Goal: Task Accomplishment & Management: Complete application form

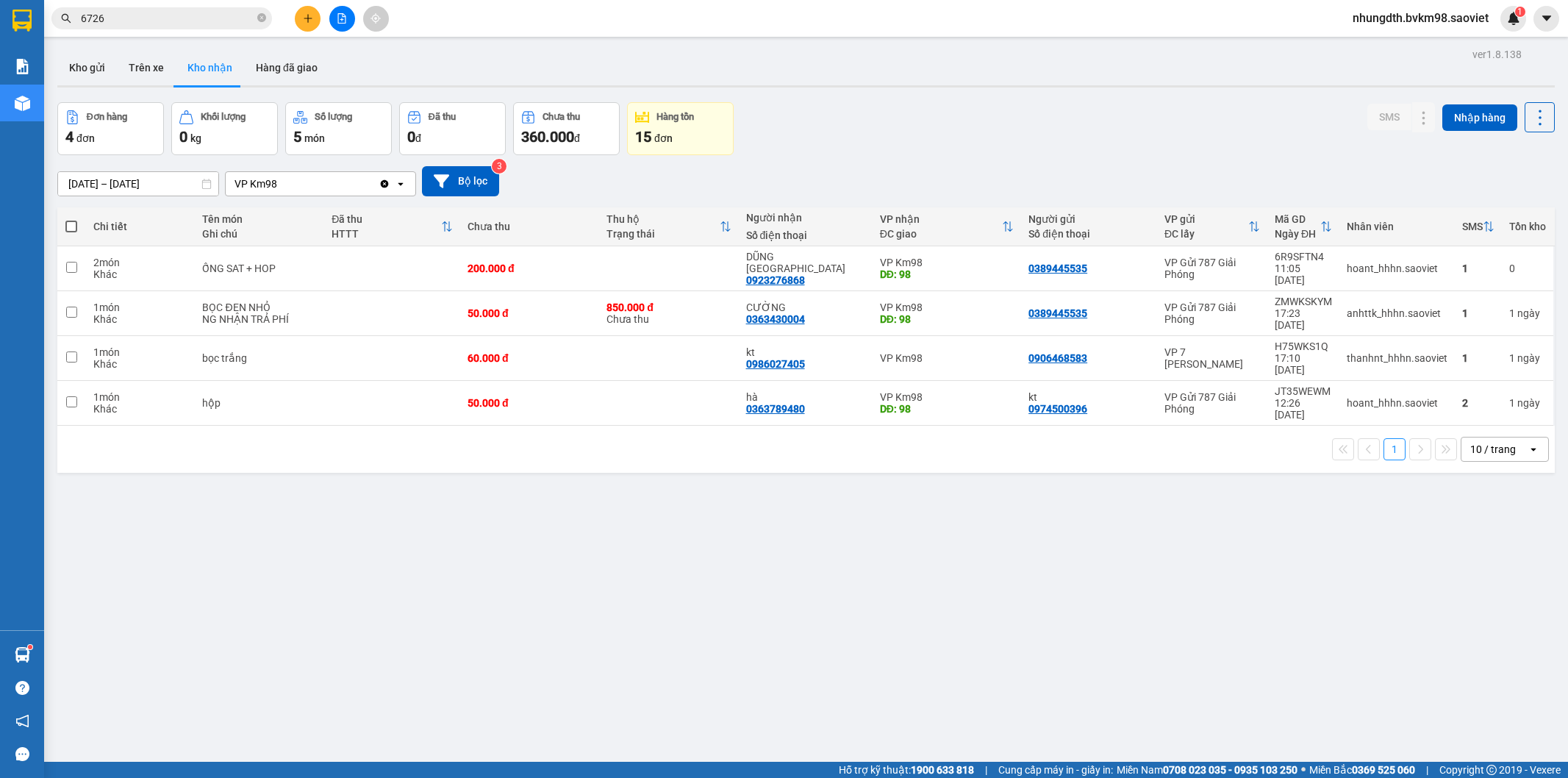
click at [308, 15] on icon "plus" at bounding box center [308, 19] width 11 height 11
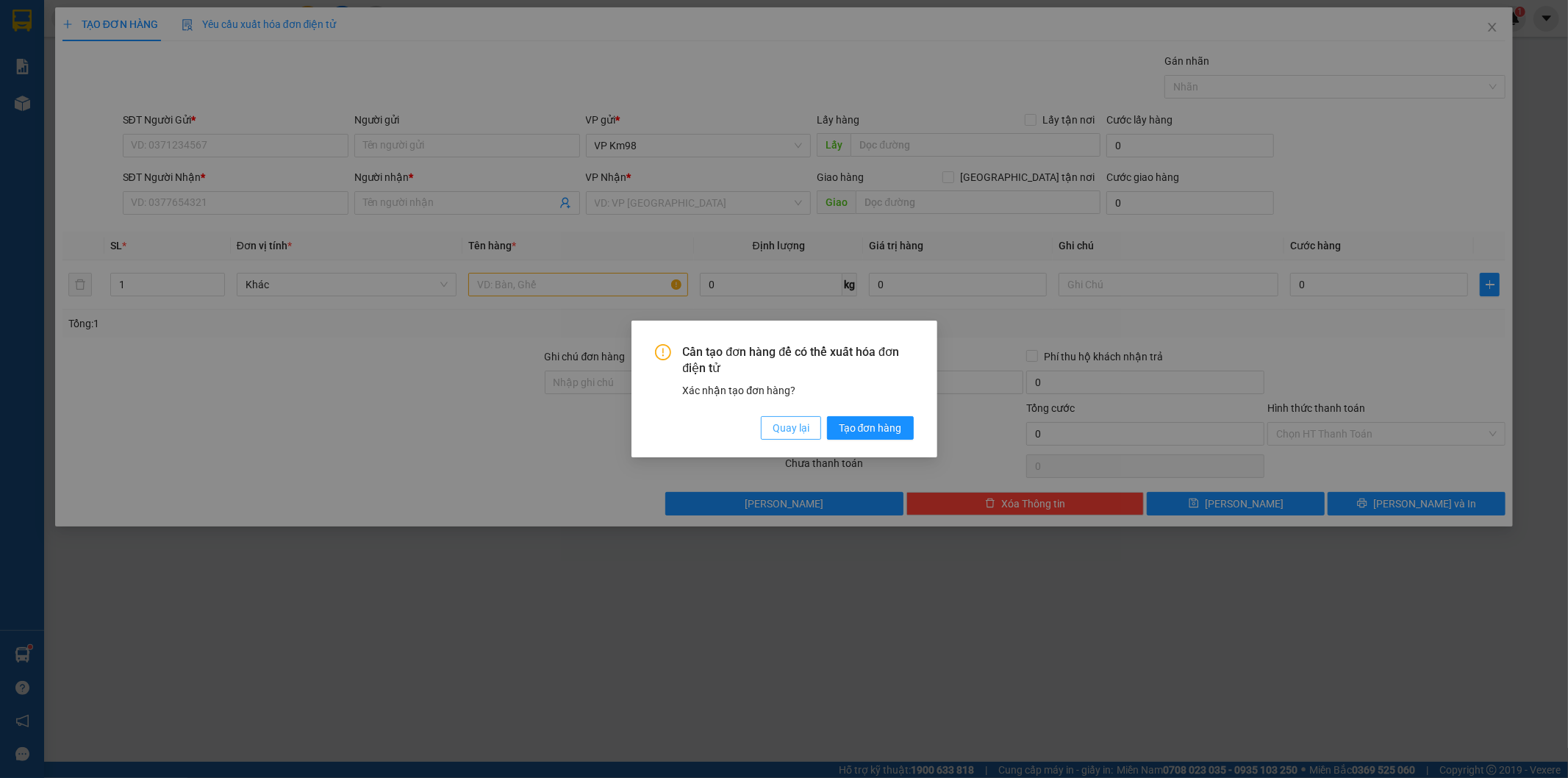
drag, startPoint x: 796, startPoint y: 434, endPoint x: 853, endPoint y: 751, distance: 322.1
click at [796, 435] on span "Quay lại" at bounding box center [790, 428] width 37 height 16
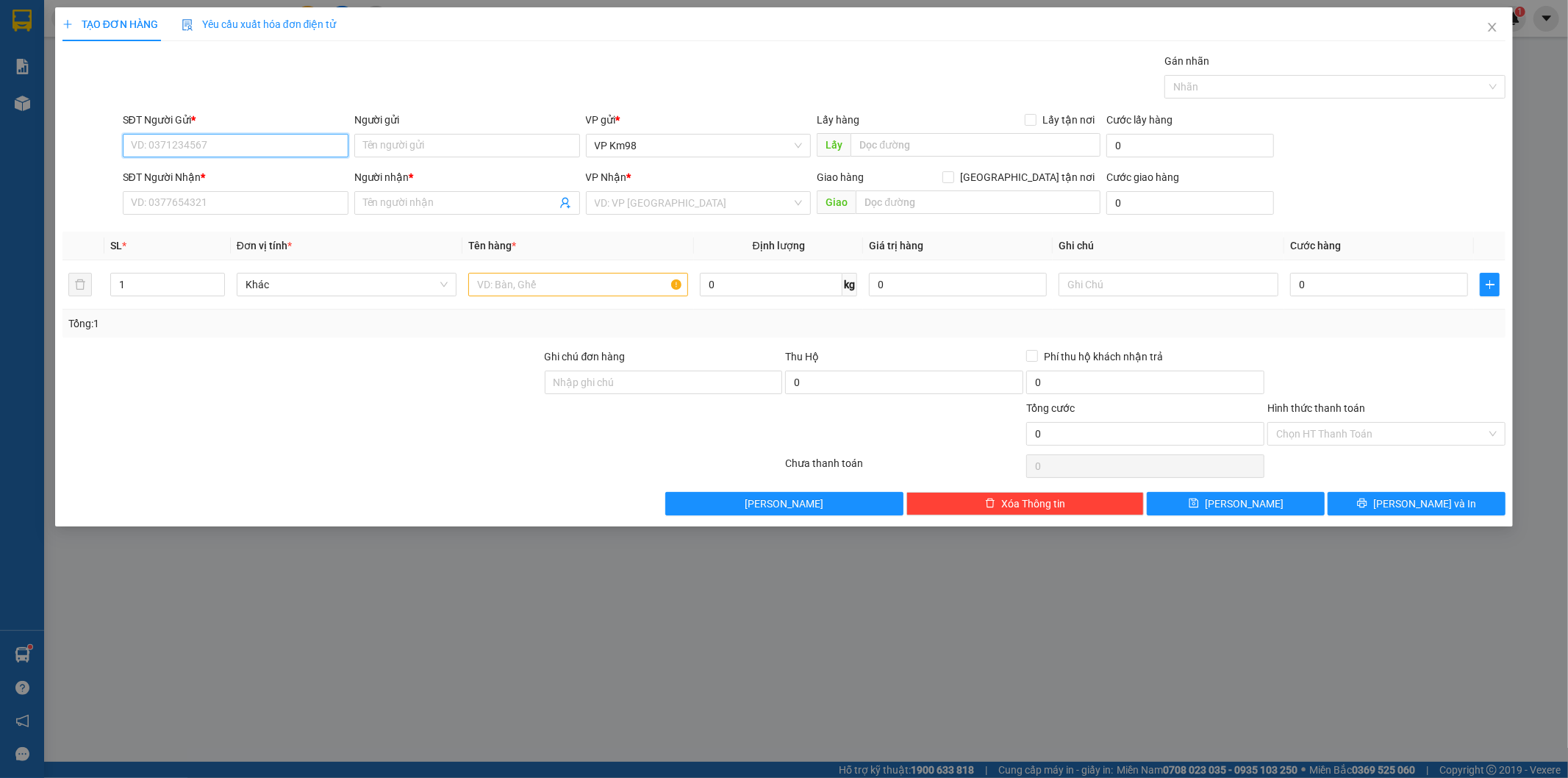
click at [176, 143] on input "SĐT Người Gửi *" at bounding box center [235, 145] width 226 height 23
click at [162, 143] on input "SĐT Người Gửi *" at bounding box center [235, 145] width 226 height 23
type input "0363789480"
click at [155, 168] on div "0363789480 - hà" at bounding box center [235, 174] width 208 height 16
type input "hà"
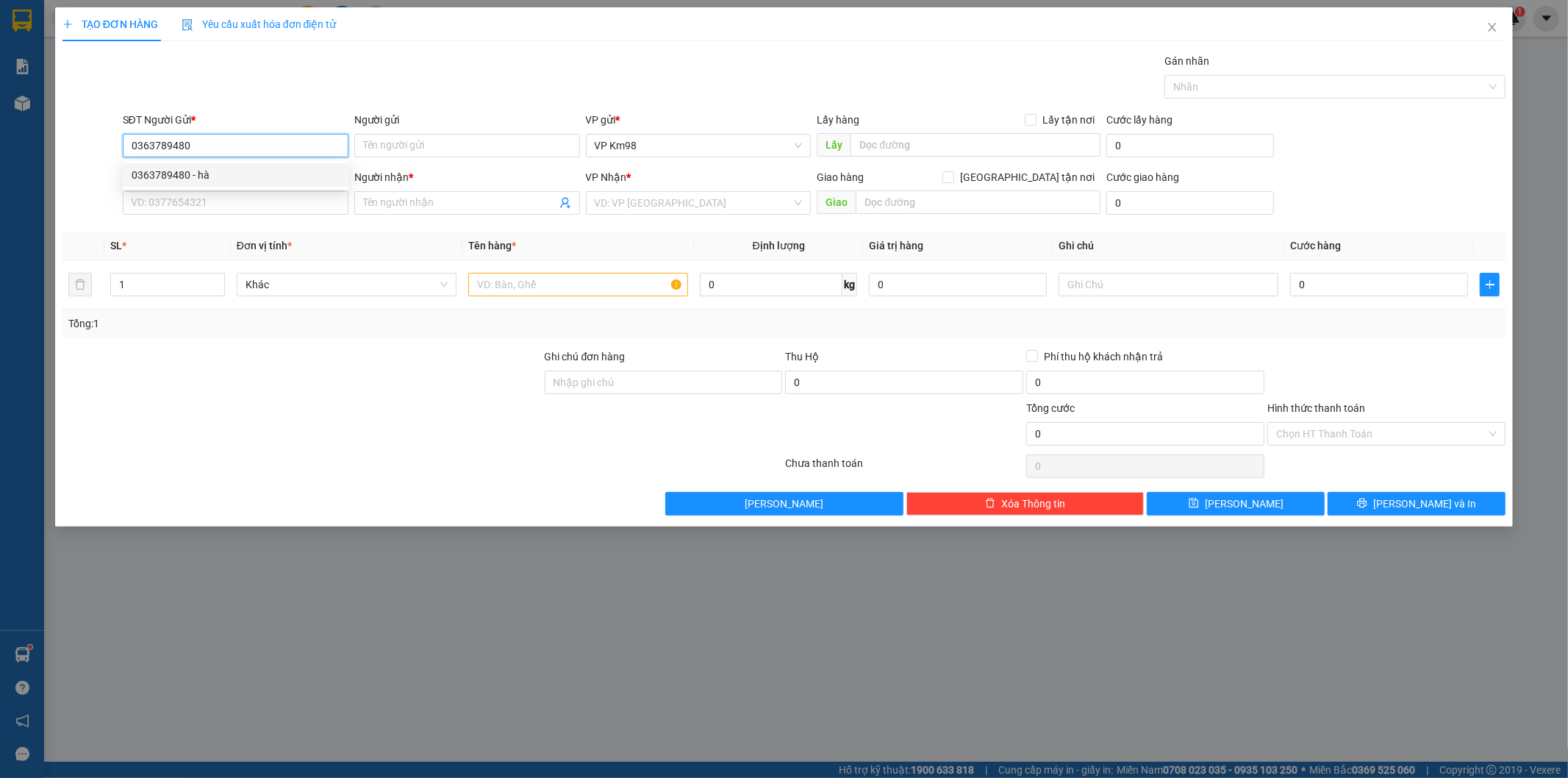
type input "0974500396"
type input "kt"
type input "0363789480"
click at [523, 277] on input "text" at bounding box center [578, 284] width 219 height 23
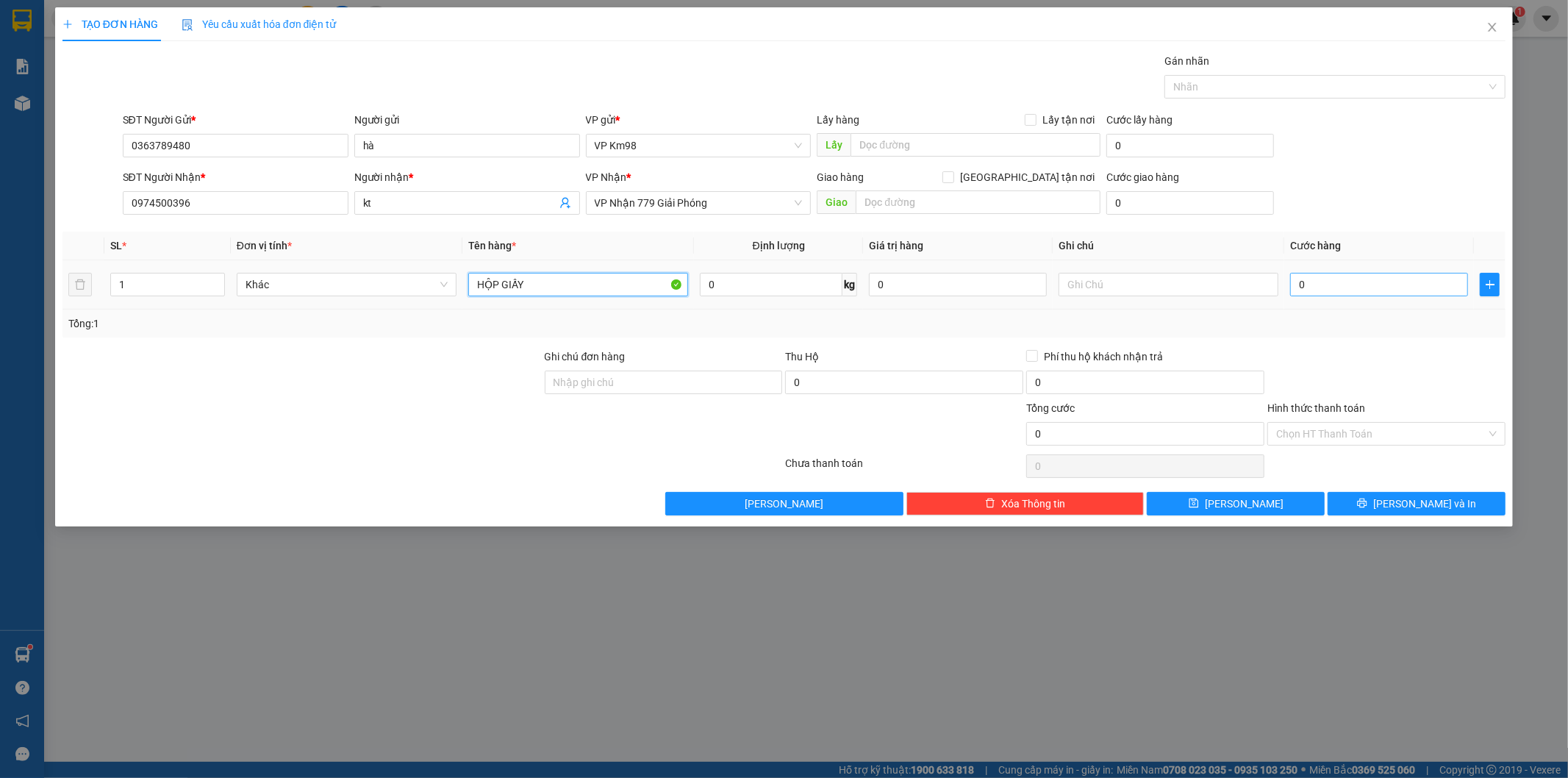
type input "HỘP GIẤY"
click at [1311, 275] on input "0" at bounding box center [1379, 284] width 178 height 23
click at [1296, 284] on input "0" at bounding box center [1379, 284] width 178 height 23
type input "50"
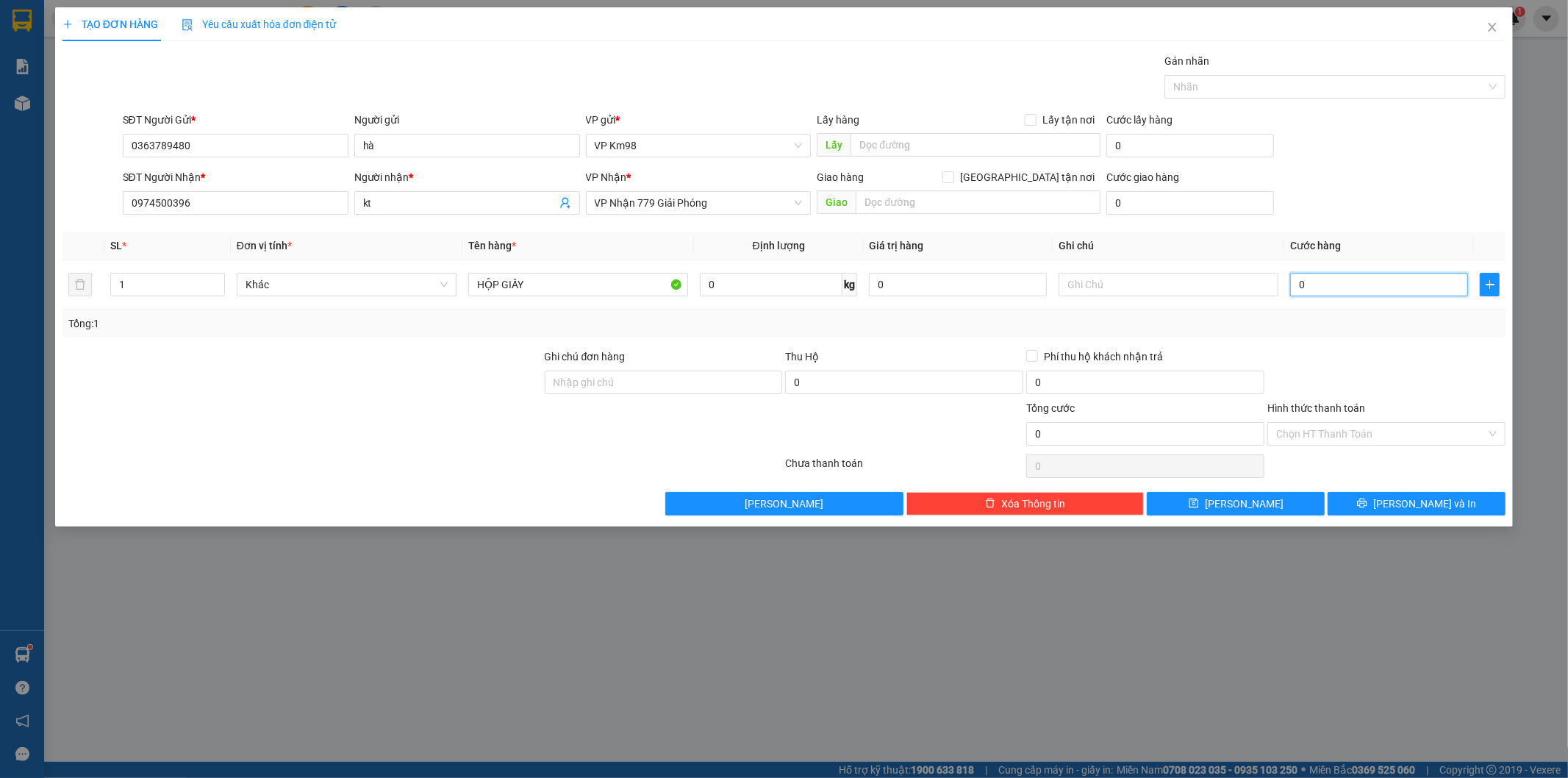
type input "50"
type input "500"
type input "5.000"
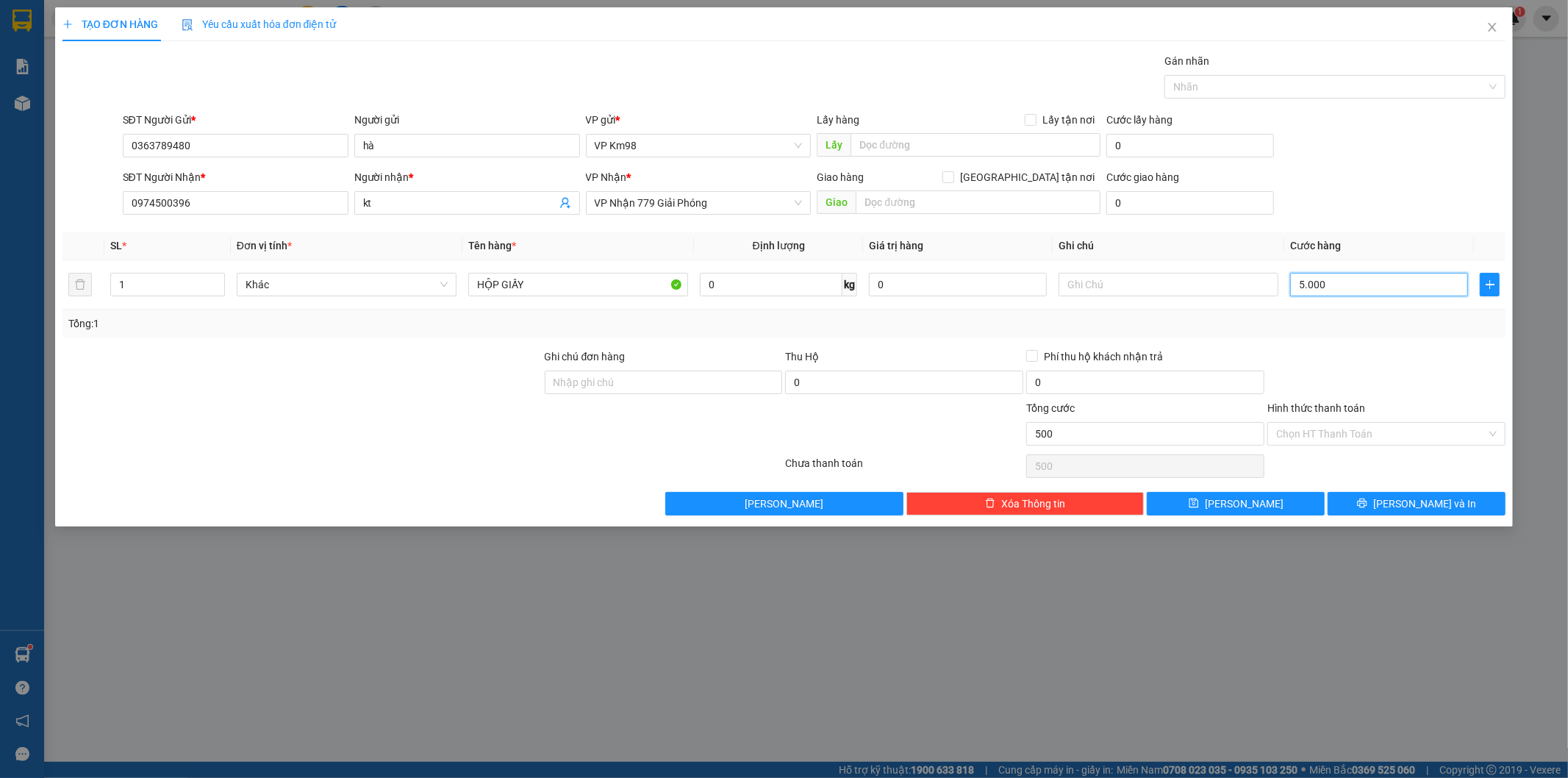
type input "5.000"
type input "50.000"
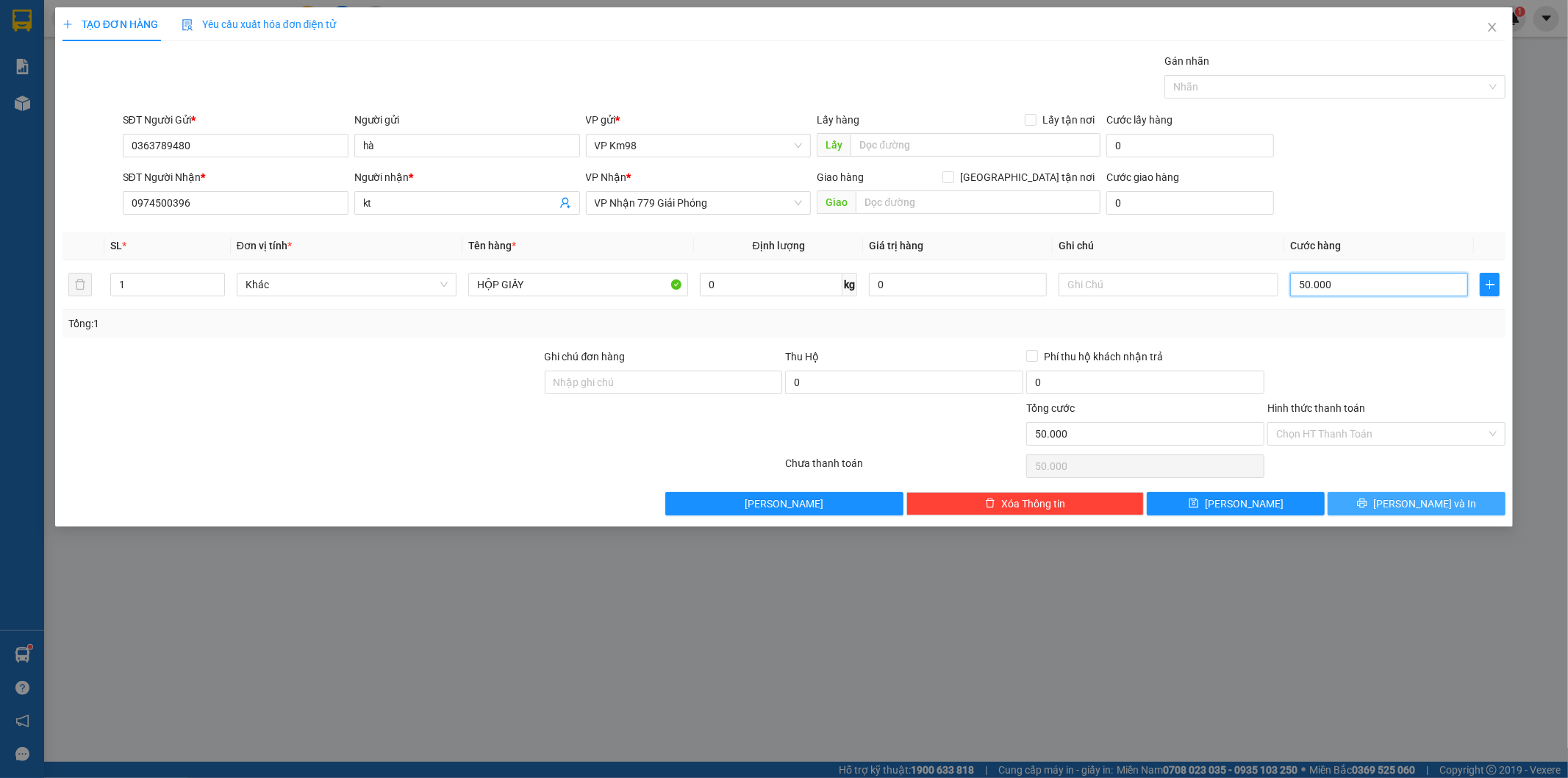
type input "50.000"
click at [1367, 501] on icon "printer" at bounding box center [1362, 503] width 11 height 11
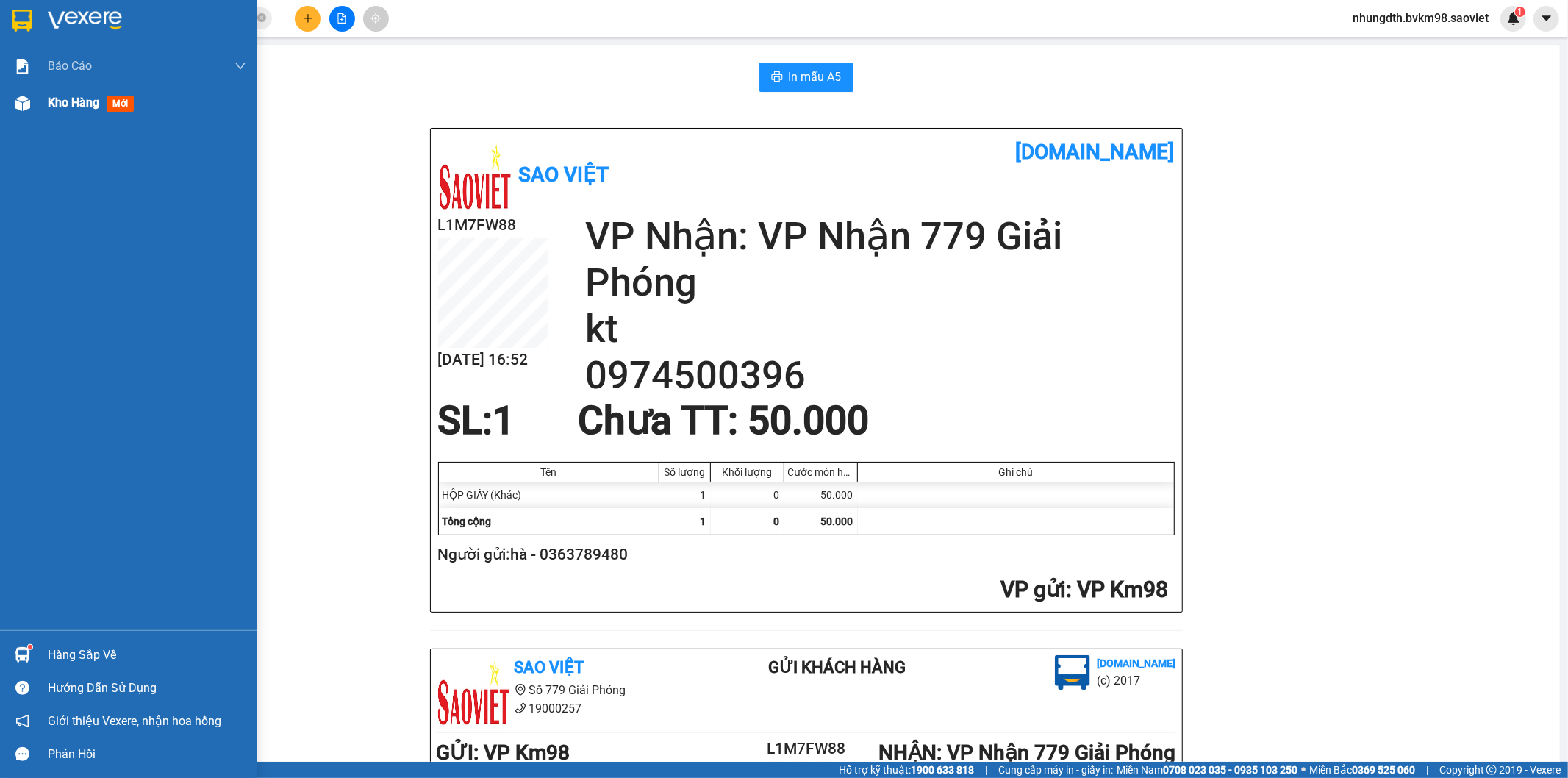
click at [20, 101] on img at bounding box center [22, 103] width 15 height 15
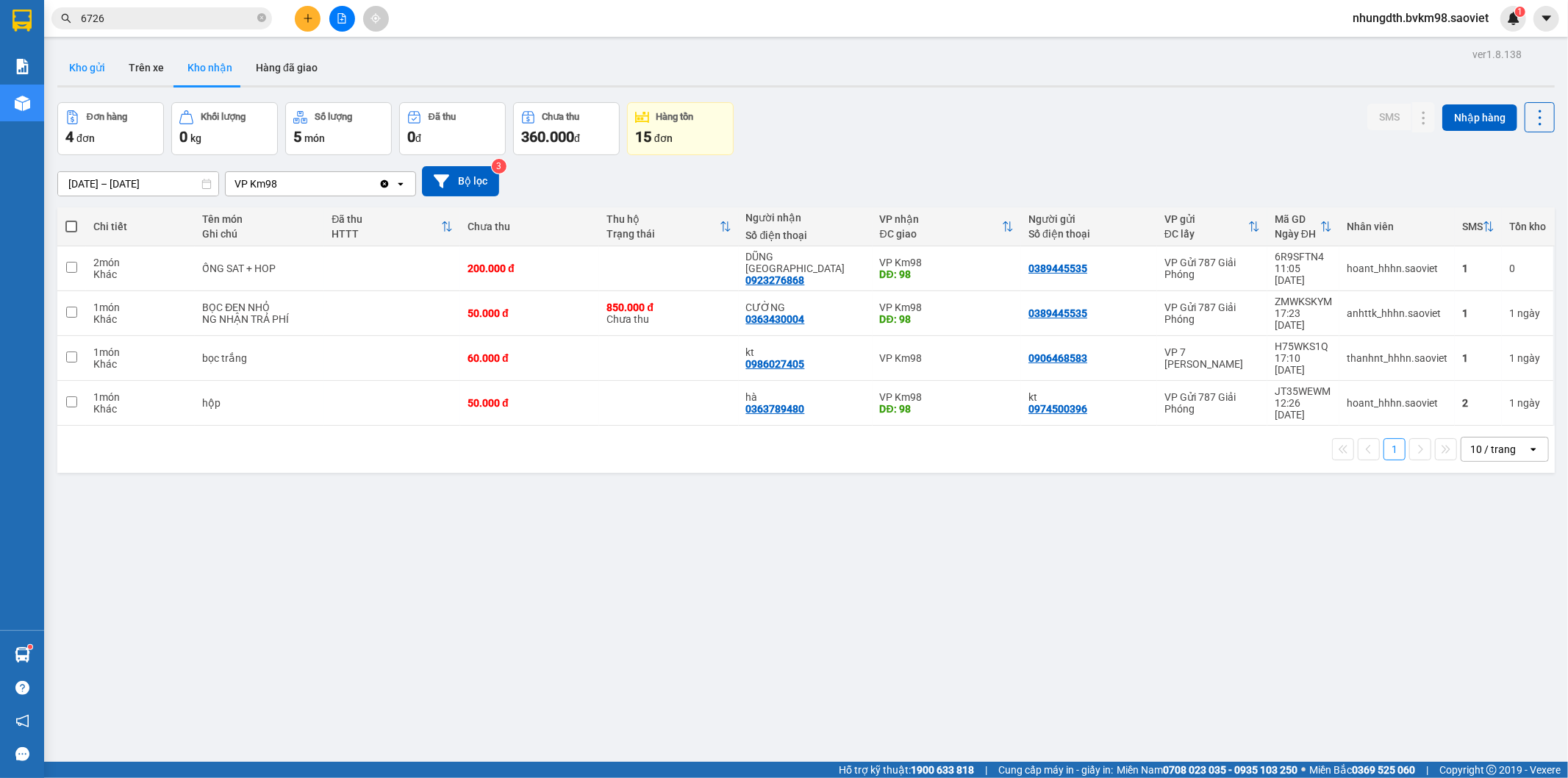
click at [87, 69] on button "Kho gửi" at bounding box center [87, 67] width 60 height 35
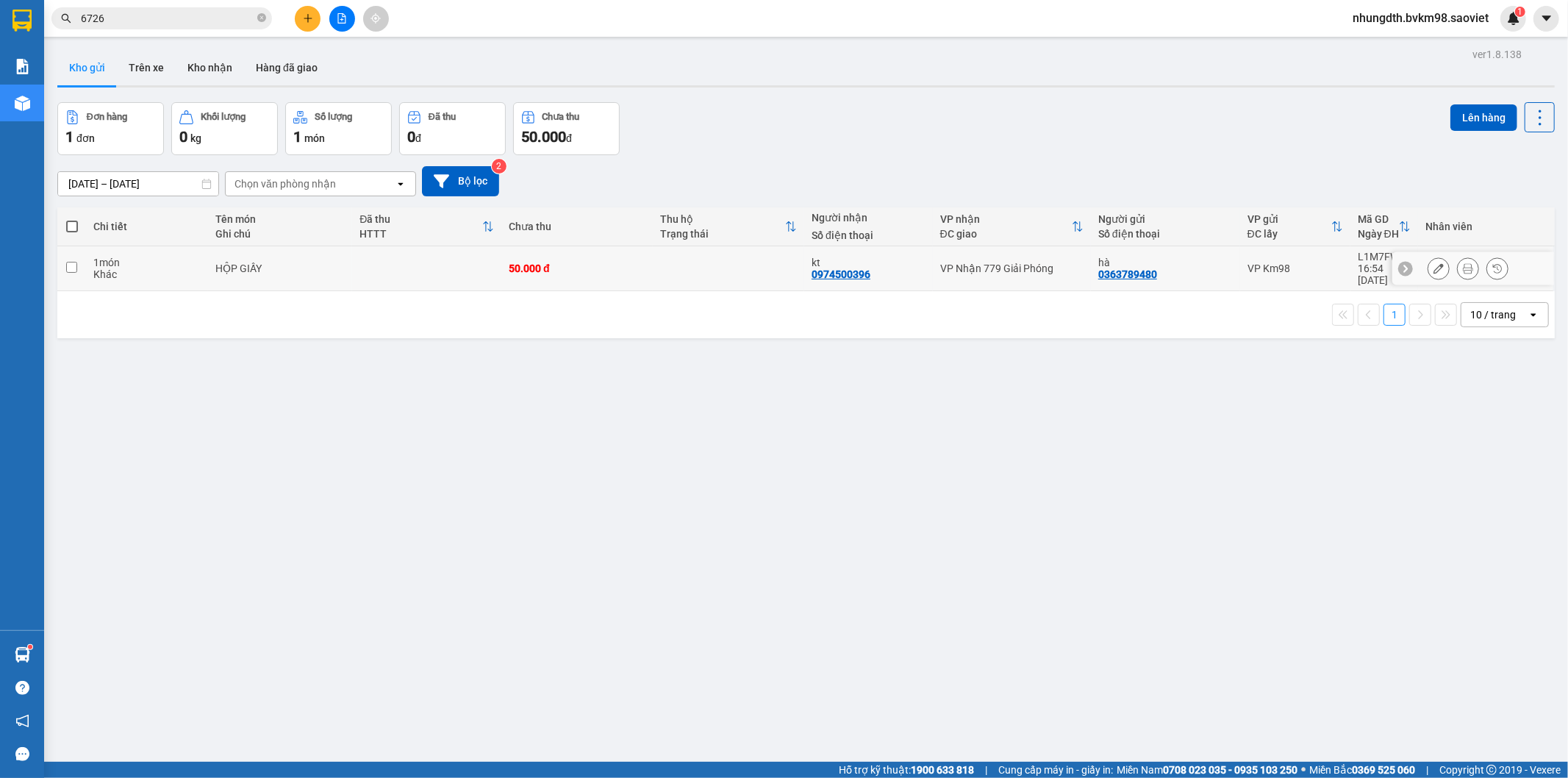
drag, startPoint x: 69, startPoint y: 260, endPoint x: 652, endPoint y: 238, distance: 583.4
click at [75, 262] on input "checkbox" at bounding box center [72, 267] width 11 height 11
checkbox input "true"
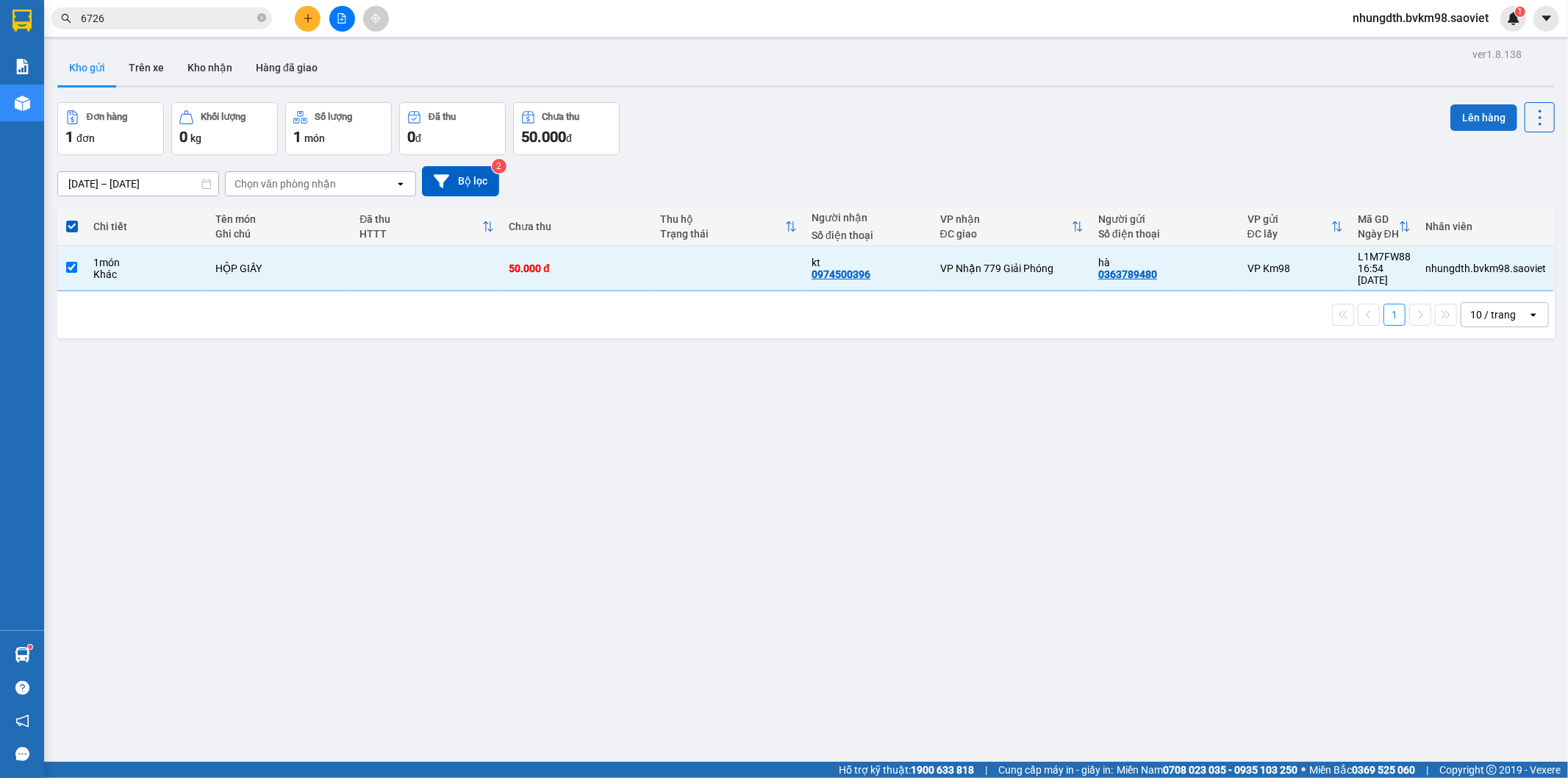
click at [1459, 120] on button "Lên hàng" at bounding box center [1484, 117] width 67 height 26
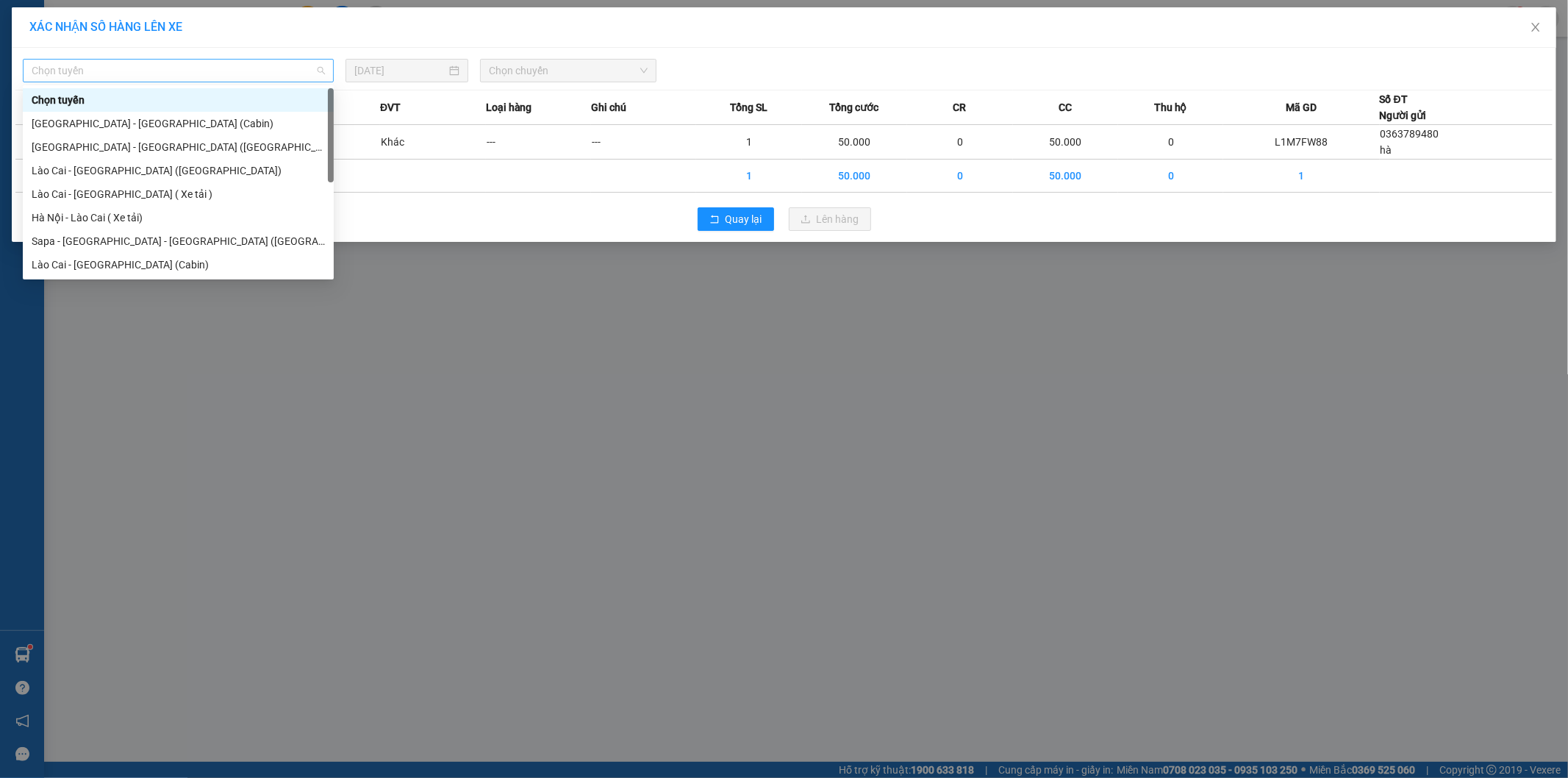
click at [155, 72] on span "Chọn tuyến" at bounding box center [178, 70] width 293 height 22
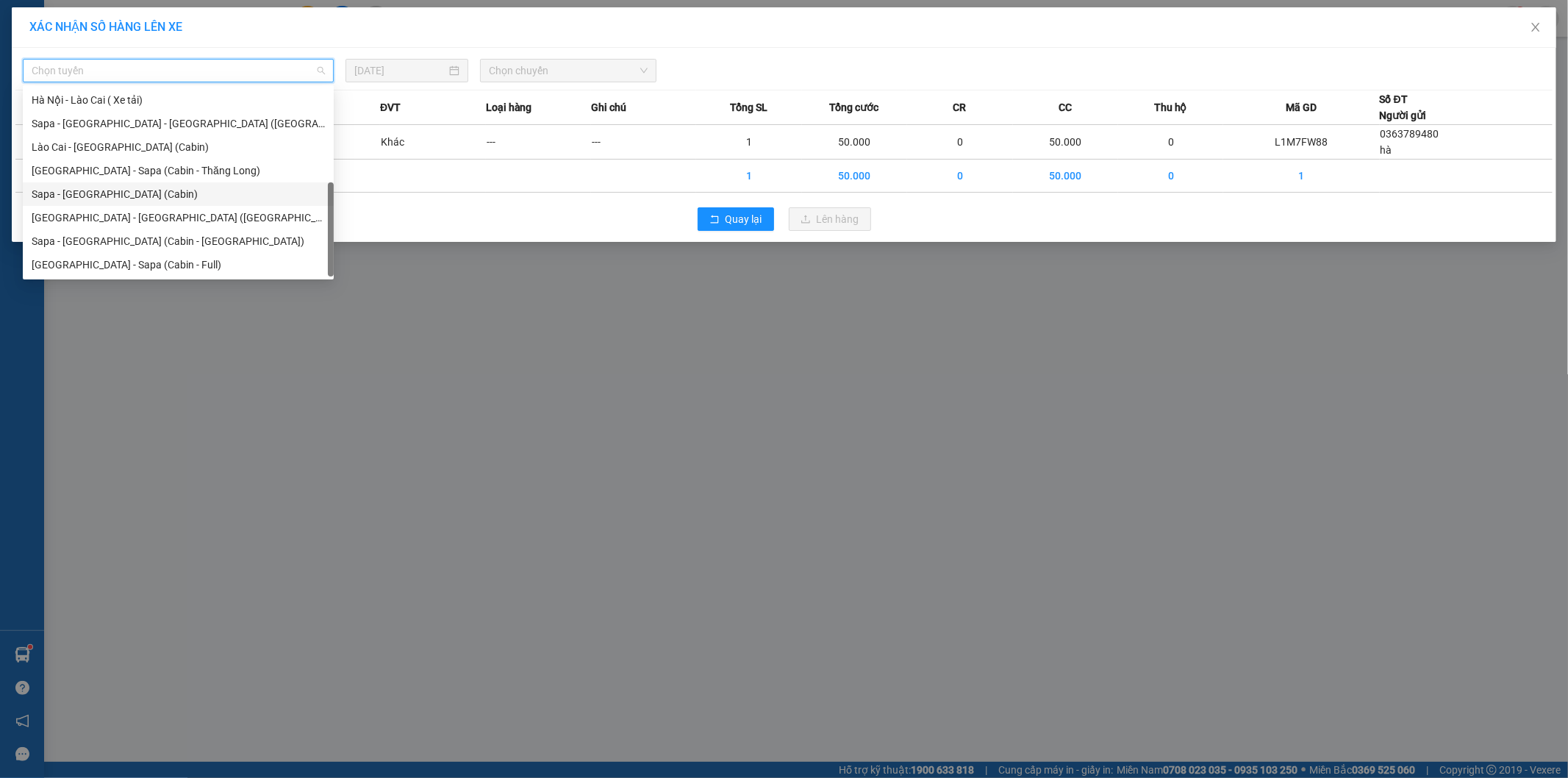
click at [118, 194] on div "Sapa - [GEOGRAPHIC_DATA] (Cabin)" at bounding box center [178, 194] width 293 height 16
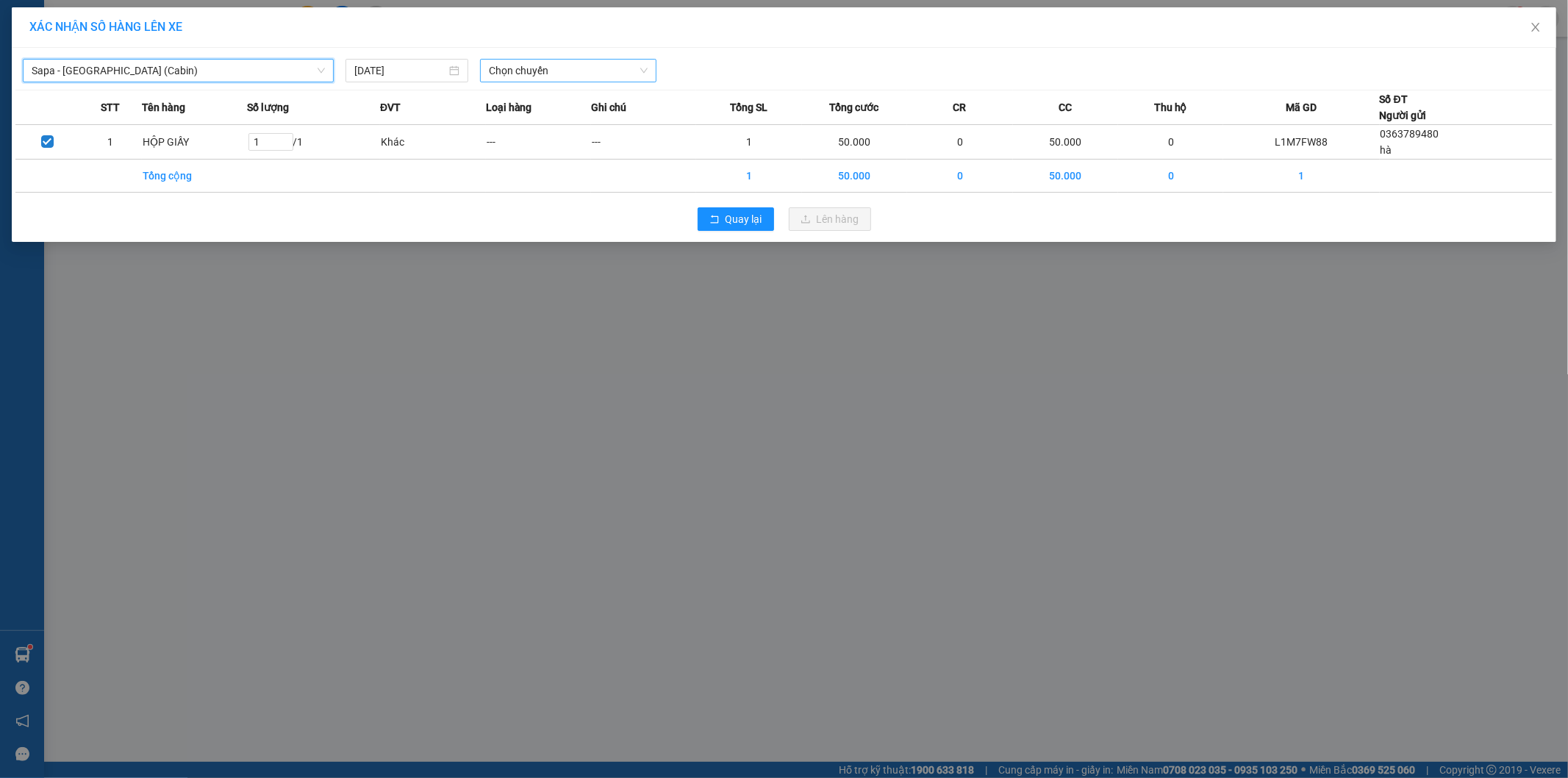
click at [526, 77] on span "Chọn chuyến" at bounding box center [568, 70] width 159 height 22
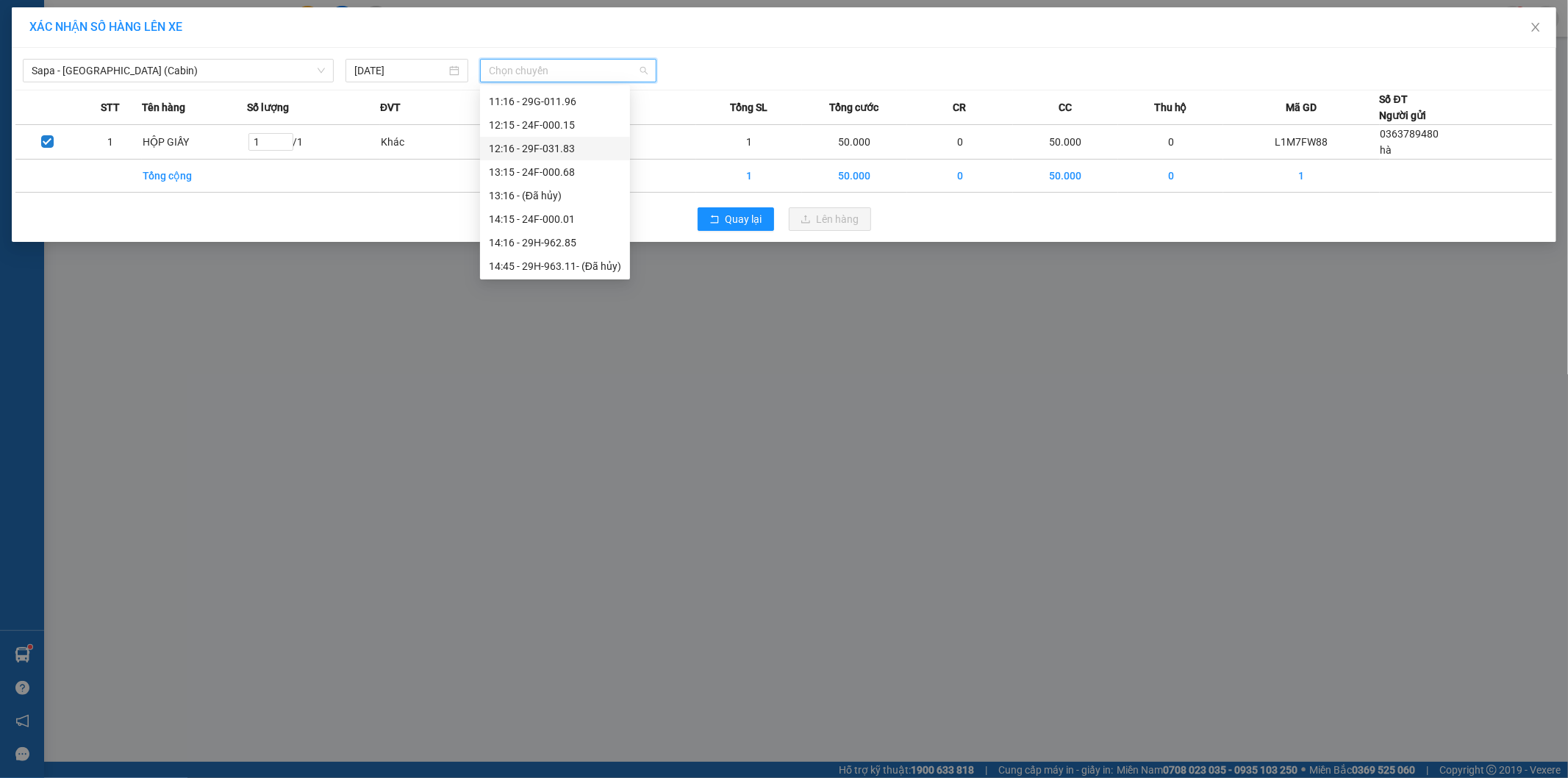
scroll to position [245, 0]
click at [563, 162] on div "14:16 - 29H-962.85" at bounding box center [554, 161] width 132 height 16
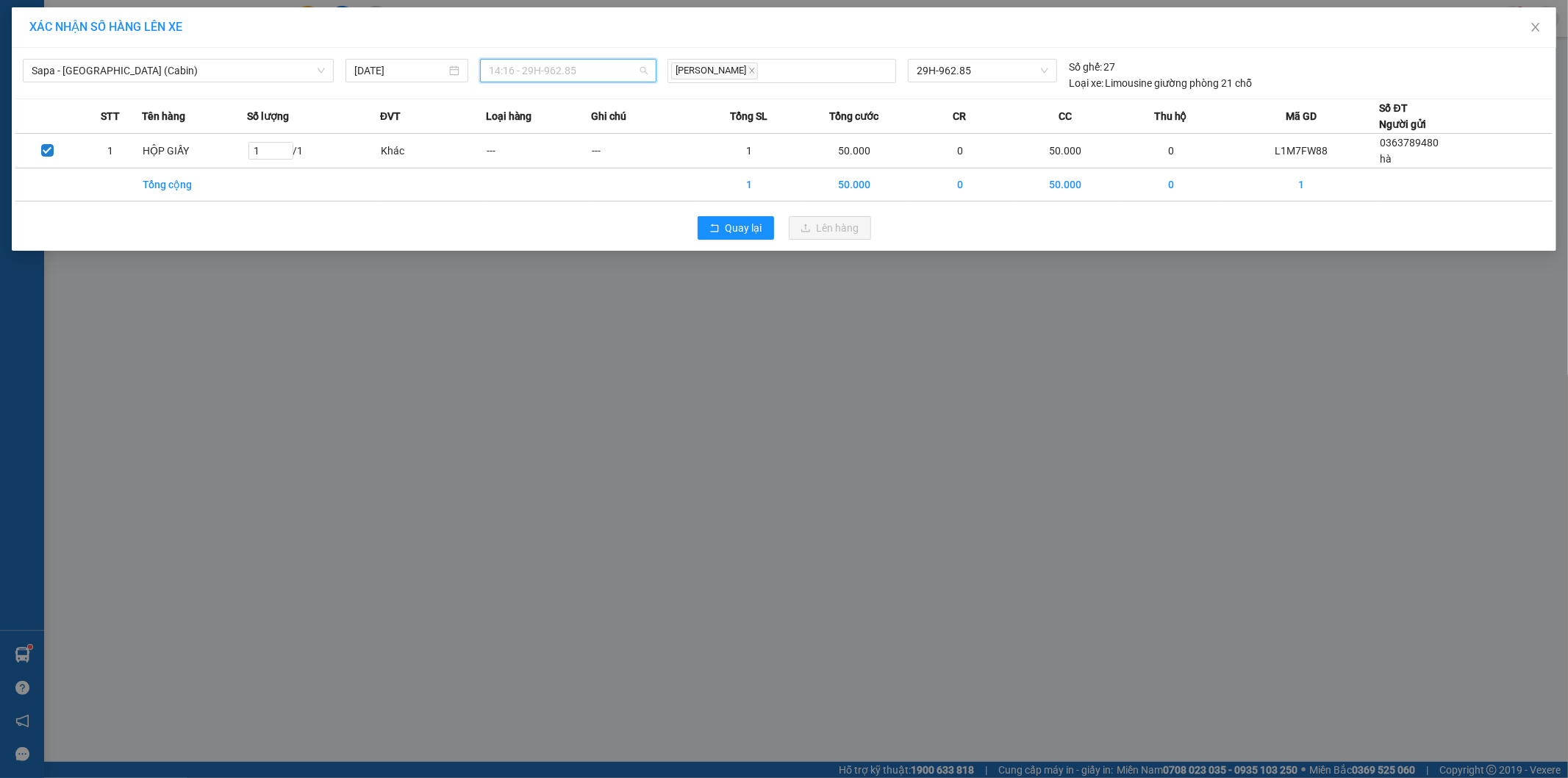
click at [549, 75] on span "14:16 - 29H-962.85" at bounding box center [568, 70] width 159 height 22
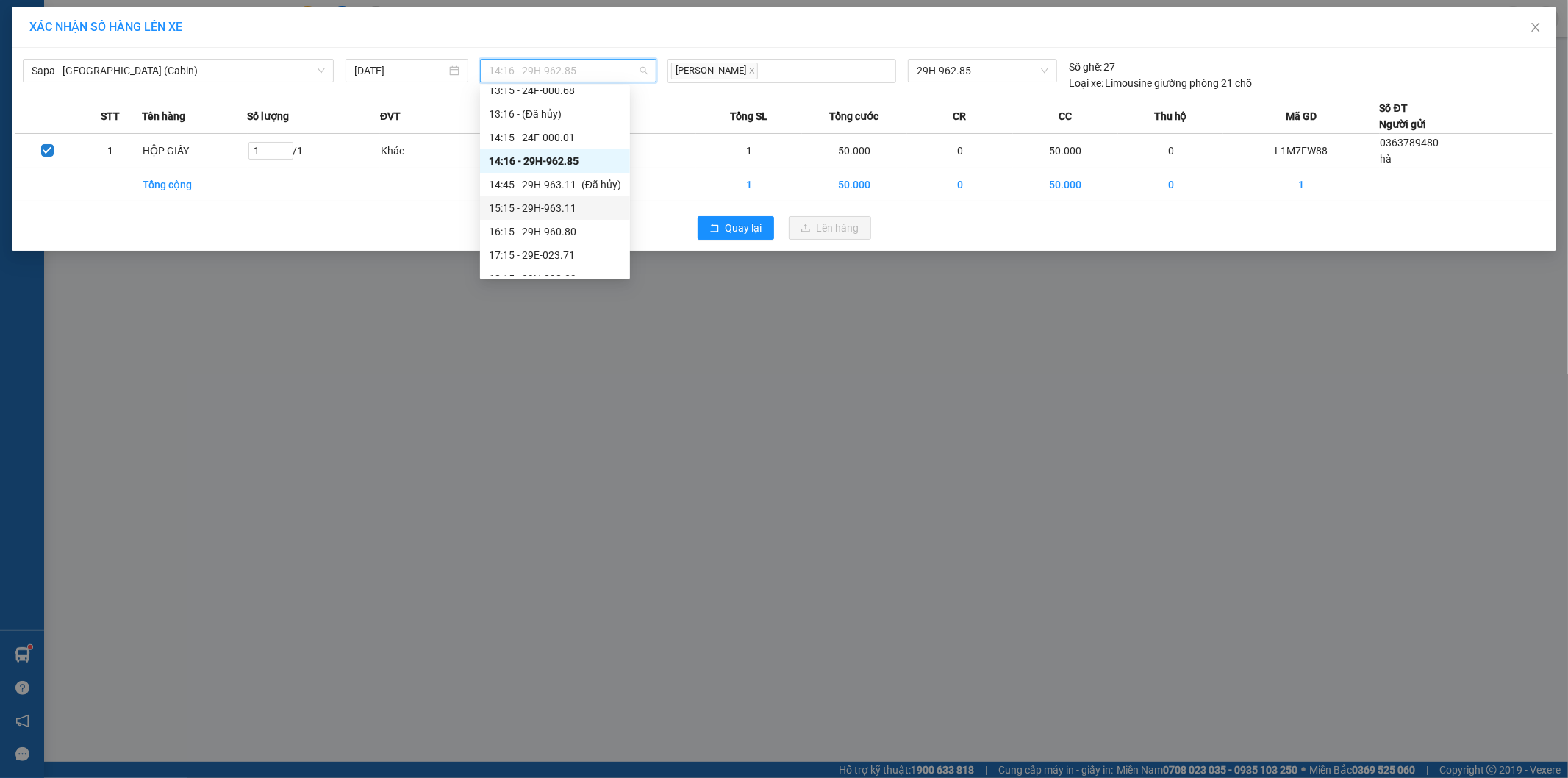
click at [563, 203] on div "15:15 - 29H-963.11" at bounding box center [554, 208] width 132 height 16
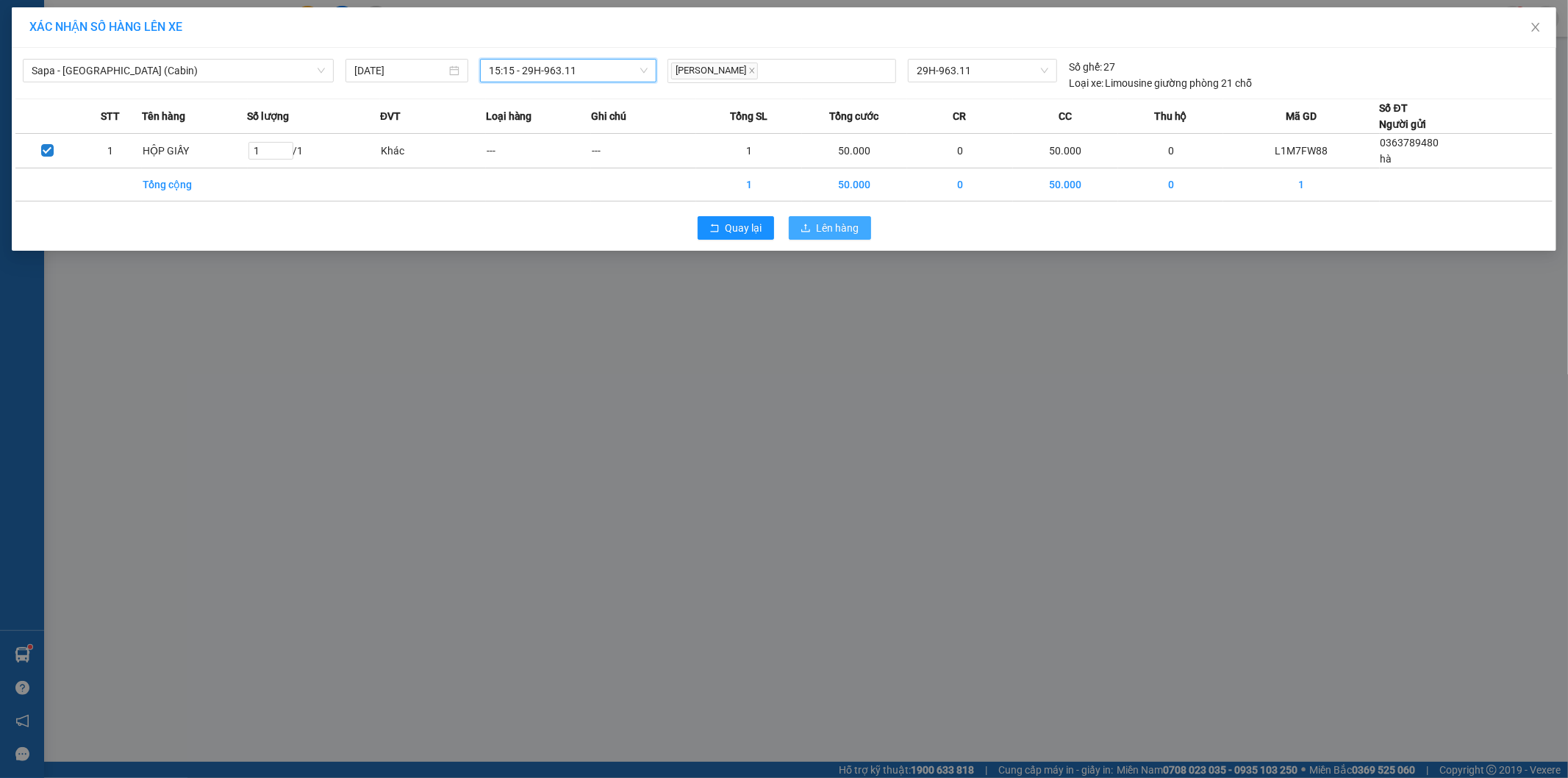
click at [832, 232] on span "Lên hàng" at bounding box center [838, 227] width 43 height 16
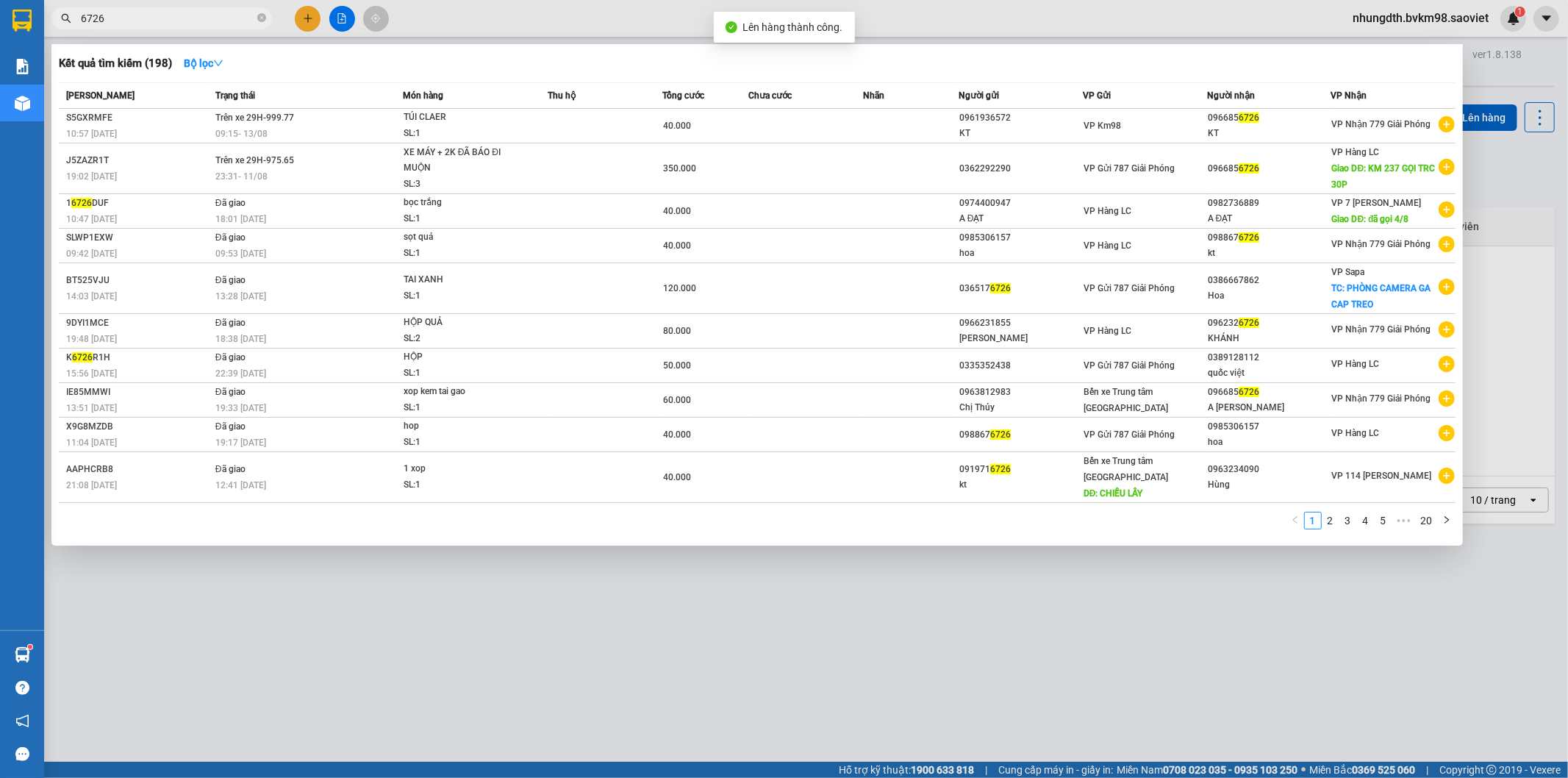
click at [161, 19] on input "6726" at bounding box center [167, 18] width 173 height 16
type input "6"
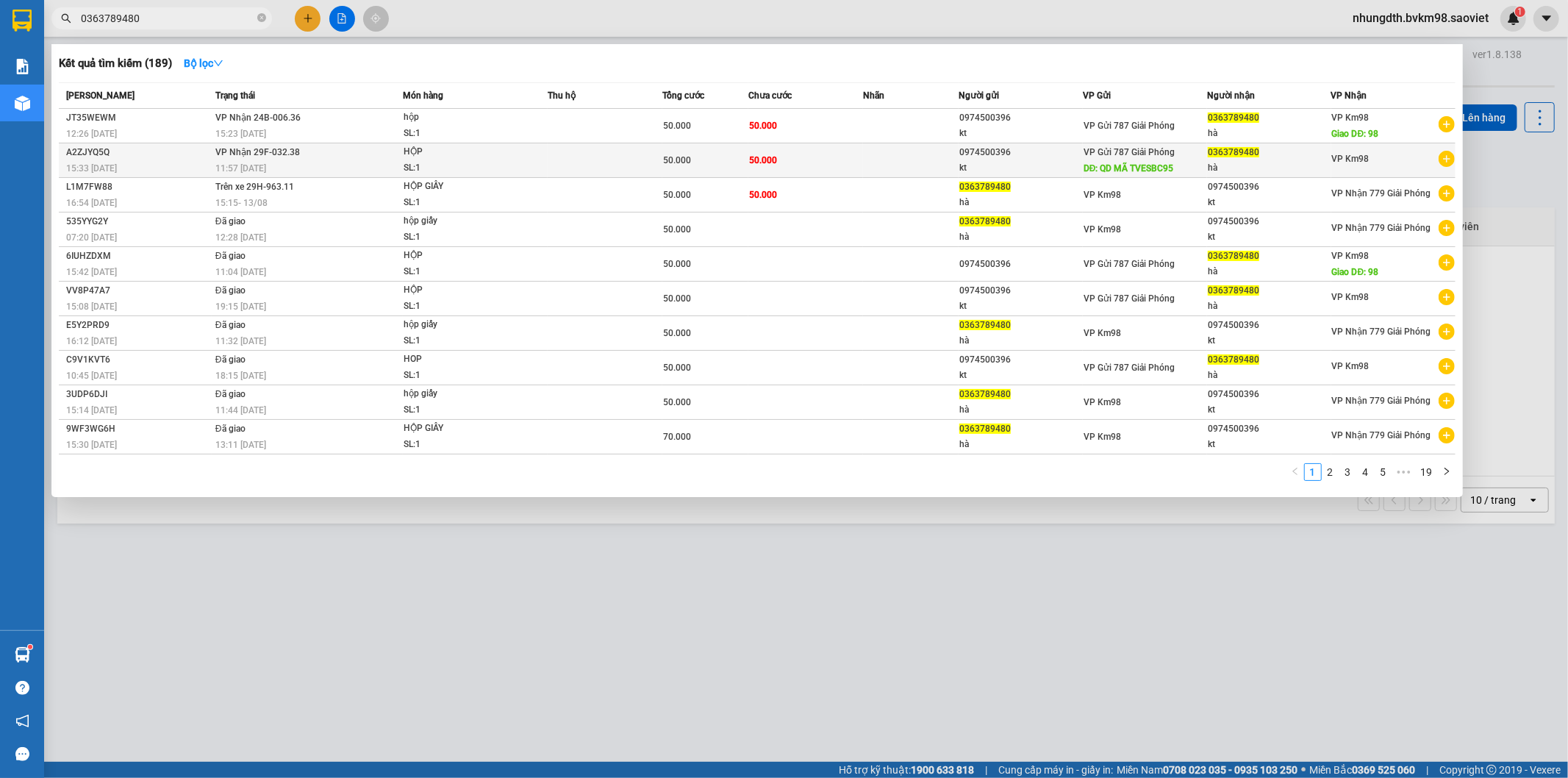
type input "0363789480"
click at [453, 161] on div "SL: 1" at bounding box center [459, 168] width 110 height 16
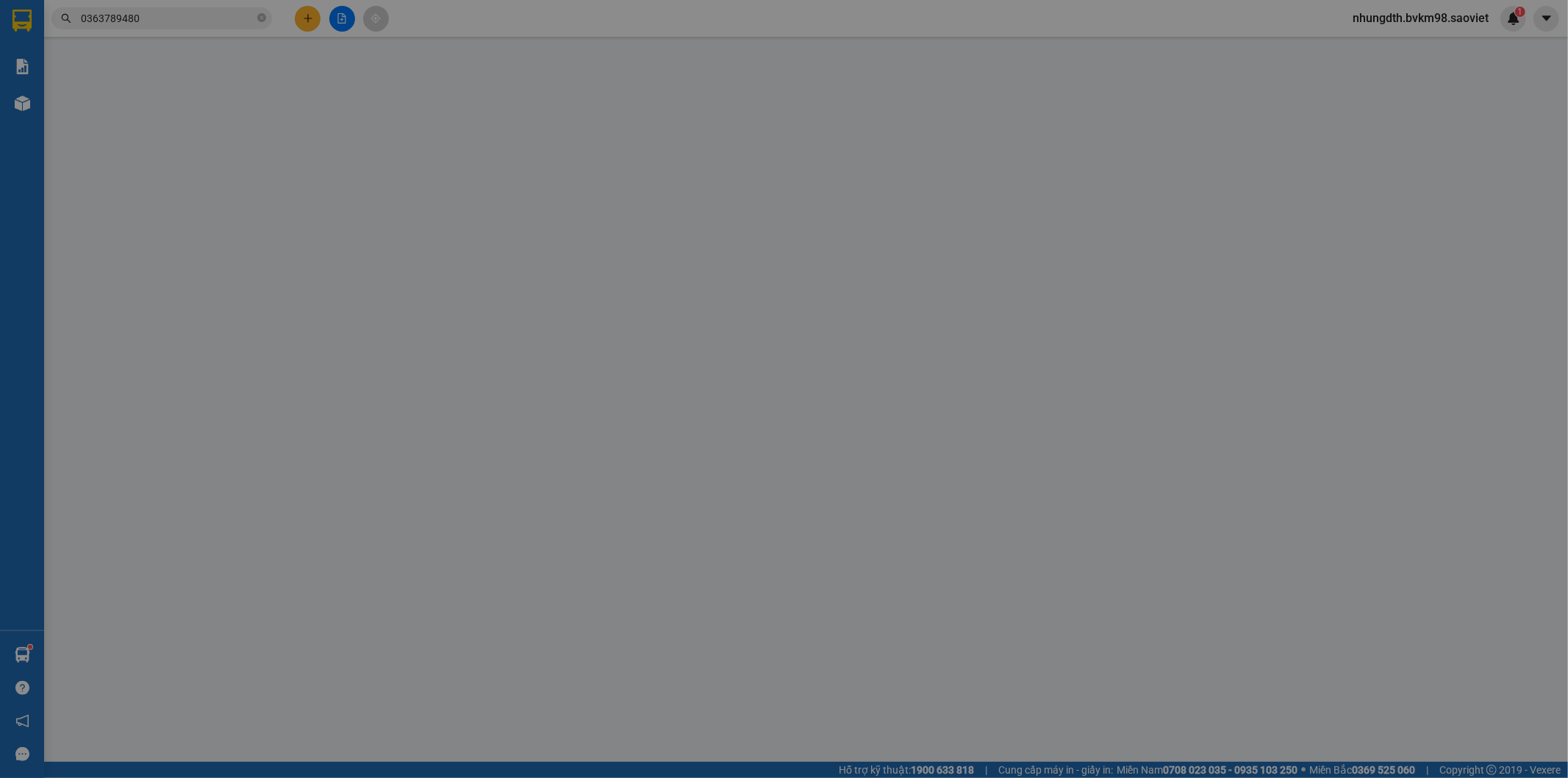
type input "0974500396"
type input "kt"
type input "QD MÃ TVESBC95"
type input "0363789480"
type input "hà"
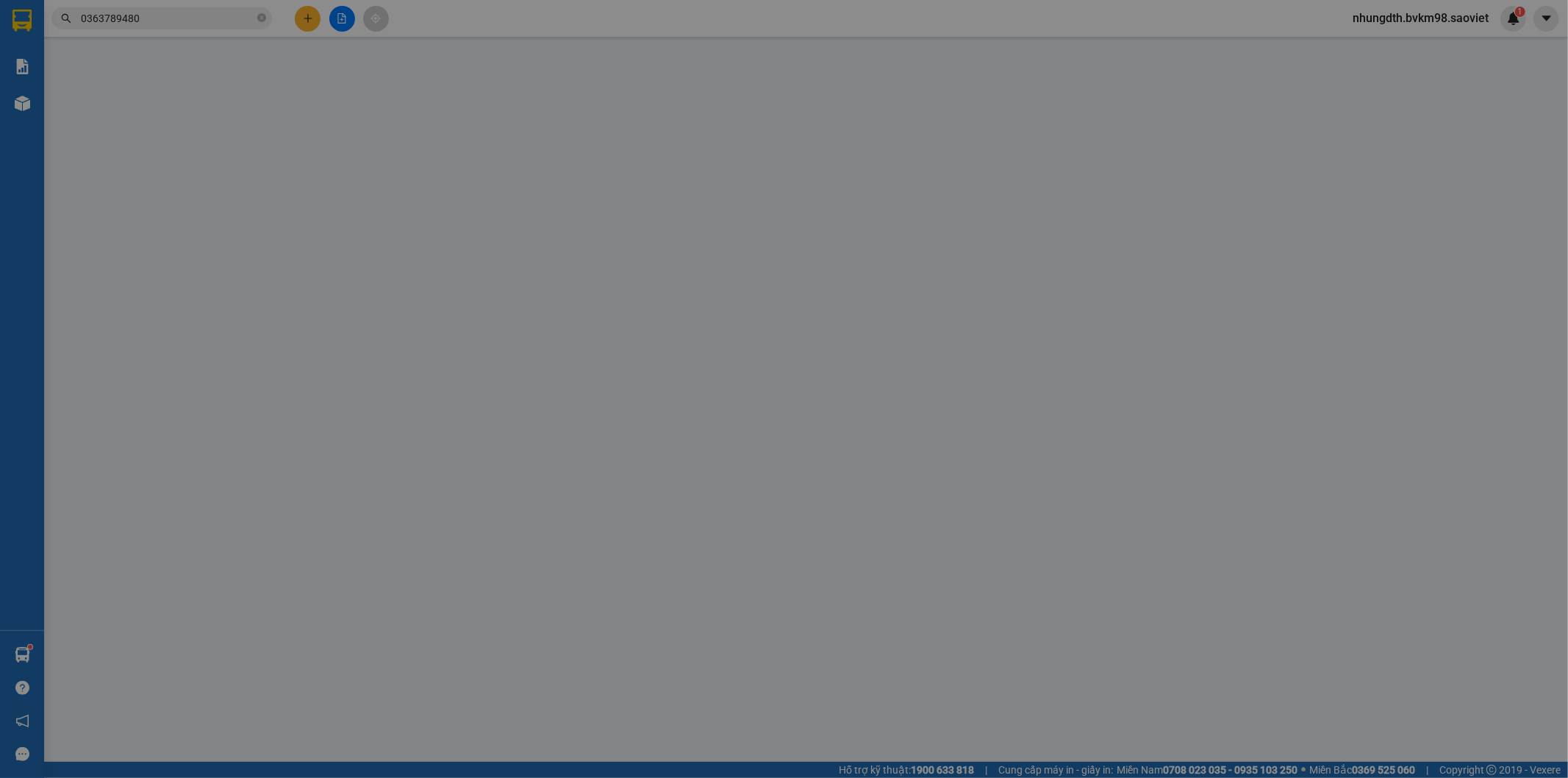
type input "50.000"
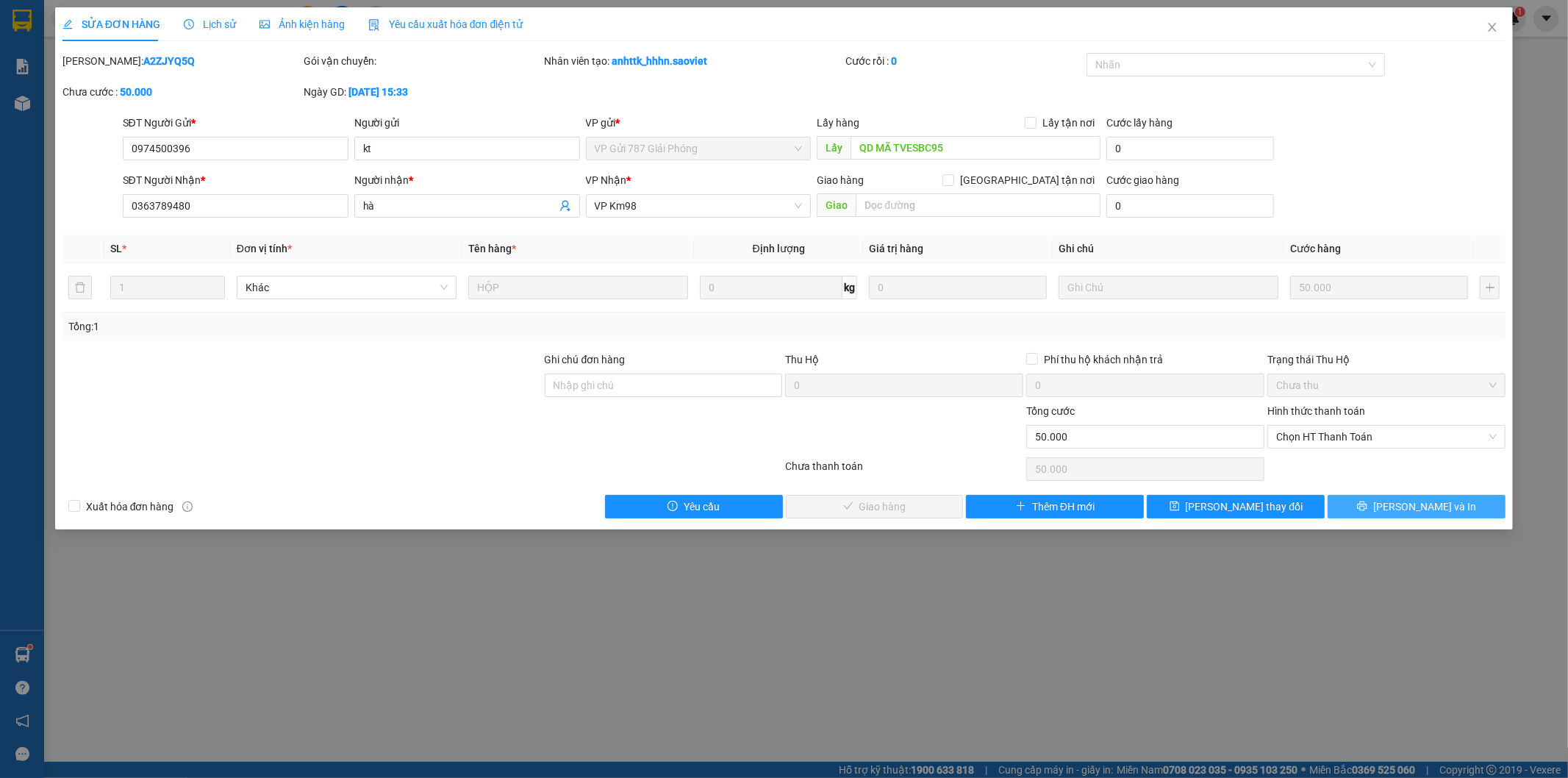
drag, startPoint x: 1410, startPoint y: 505, endPoint x: 1372, endPoint y: 485, distance: 42.9
click at [1406, 505] on span "[PERSON_NAME] và In" at bounding box center [1425, 506] width 103 height 16
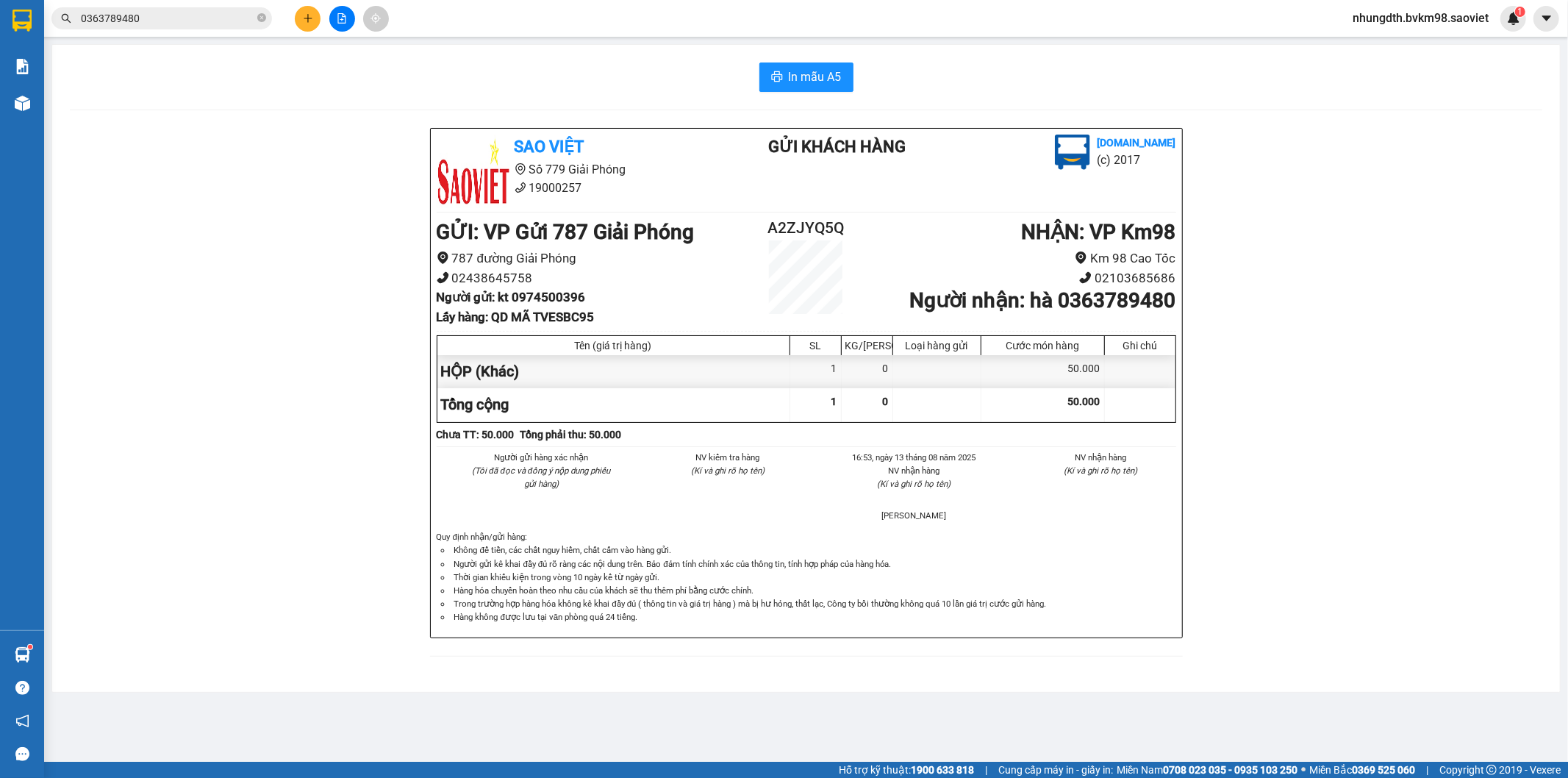
click at [173, 23] on input "0363789480" at bounding box center [167, 18] width 173 height 16
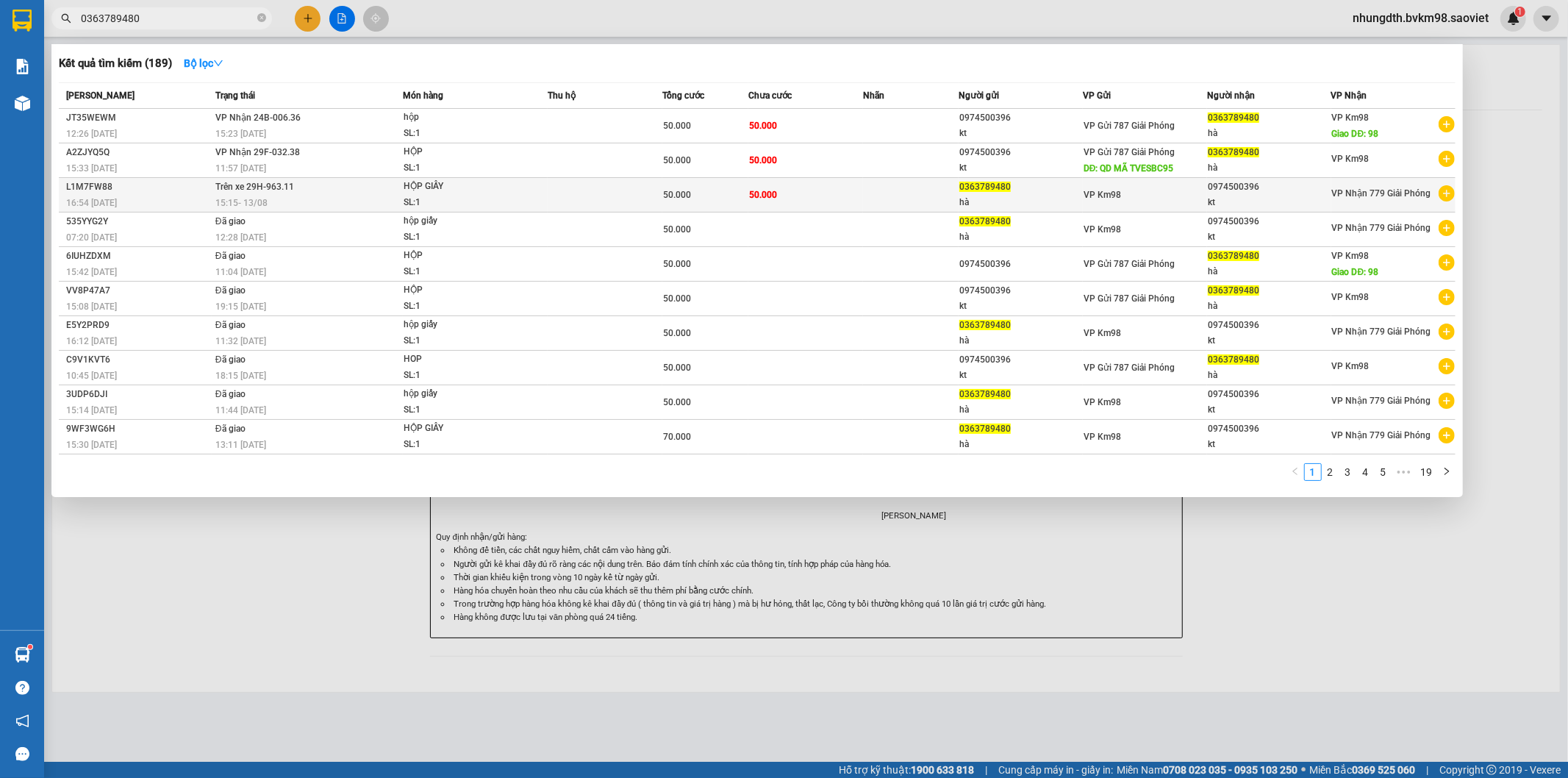
click at [513, 189] on span "HỘP GIẤY SL: 1" at bounding box center [475, 195] width 144 height 32
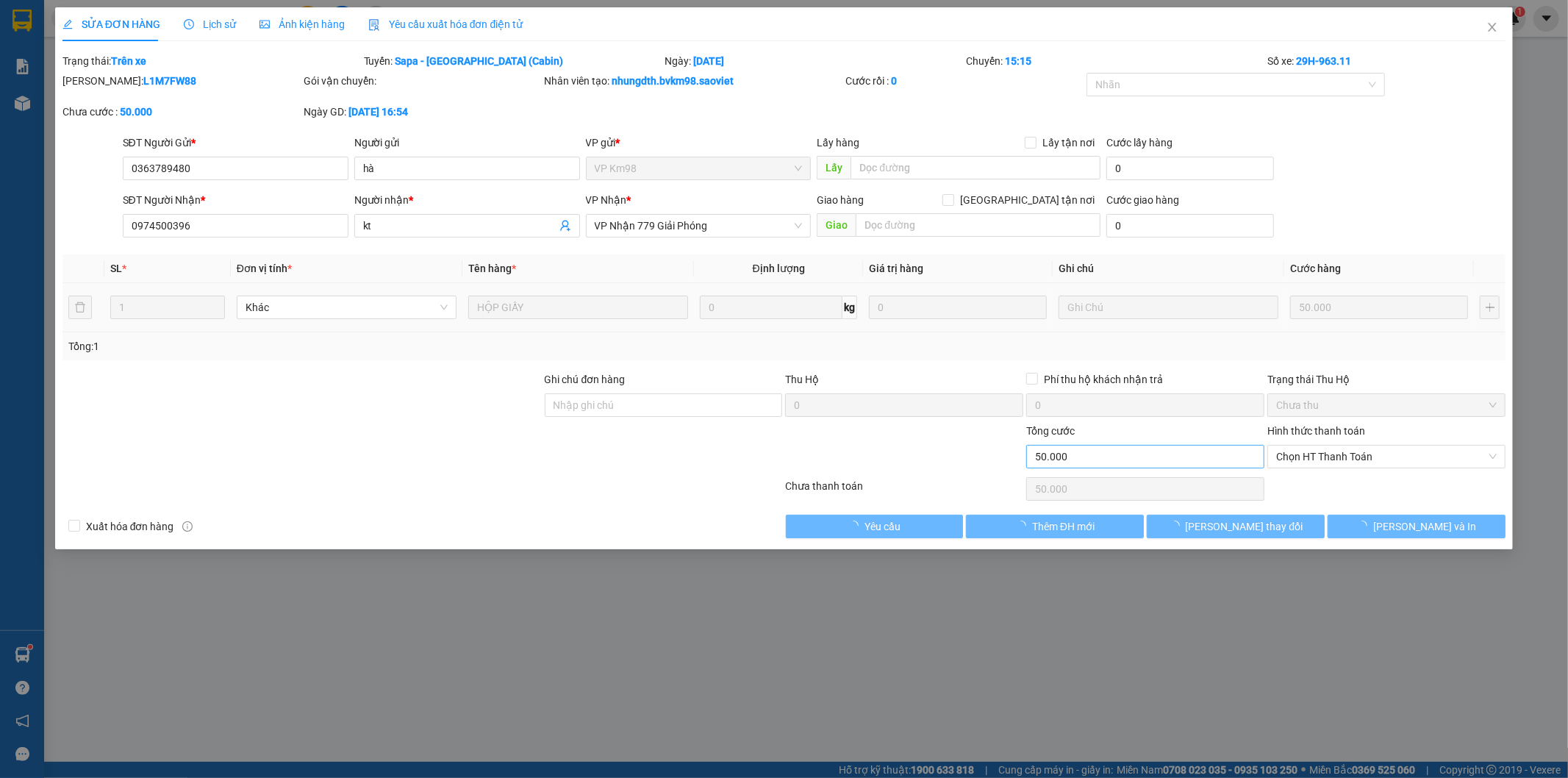
type input "0363789480"
type input "hà"
type input "0974500396"
type input "kt"
type input "50.000"
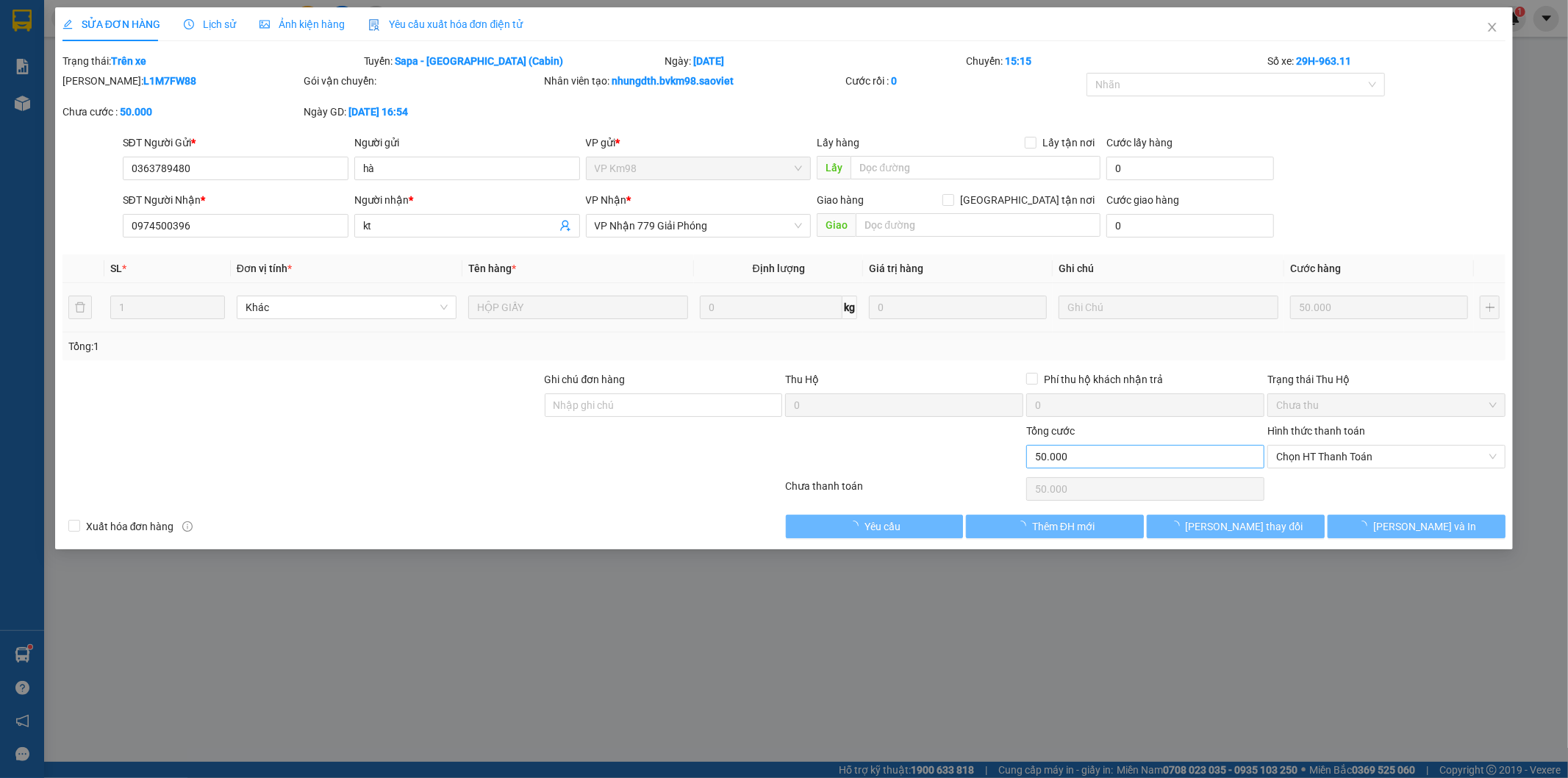
type input "50.000"
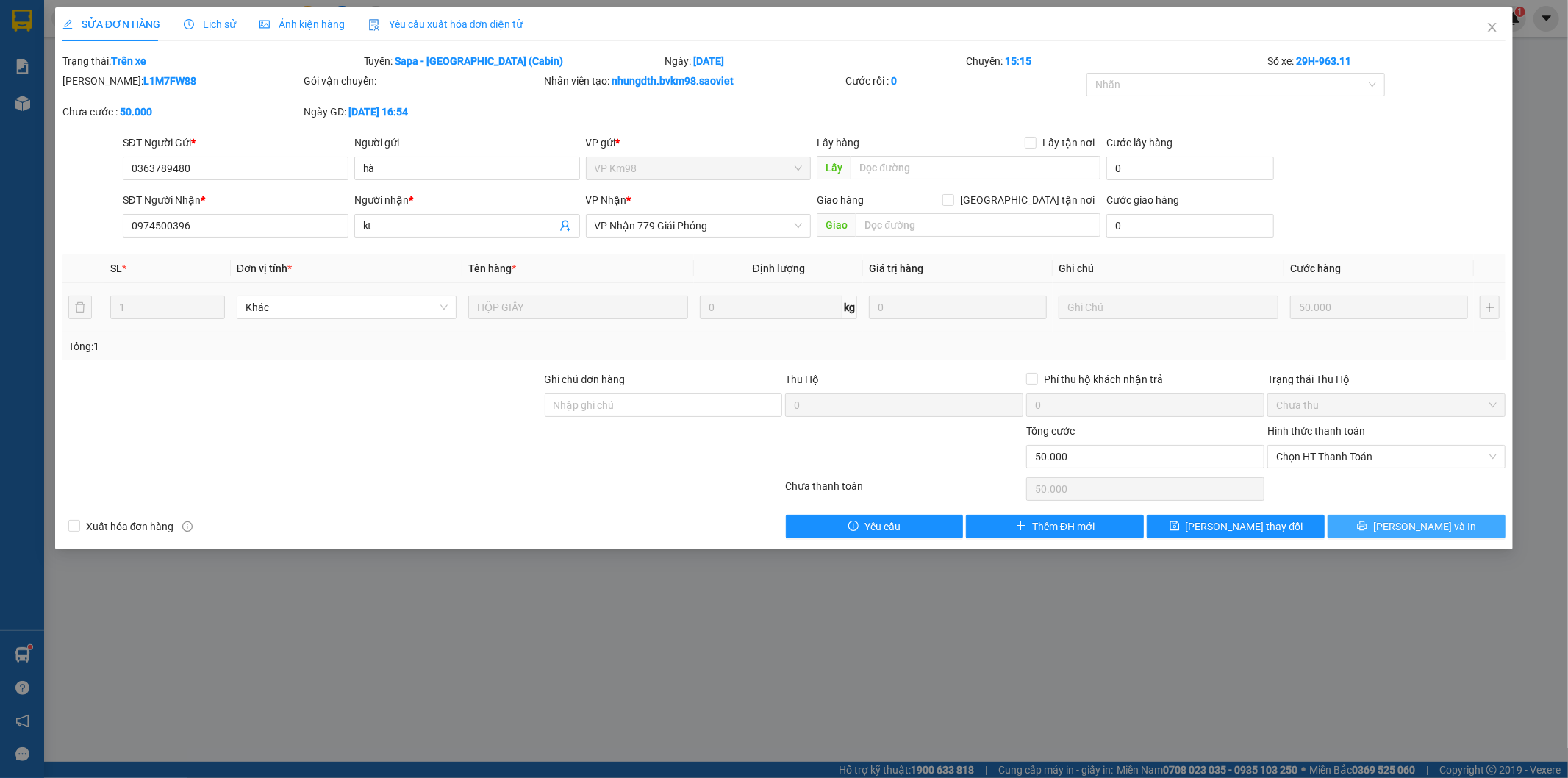
click at [1368, 523] on button "[PERSON_NAME] và In" at bounding box center [1416, 526] width 178 height 23
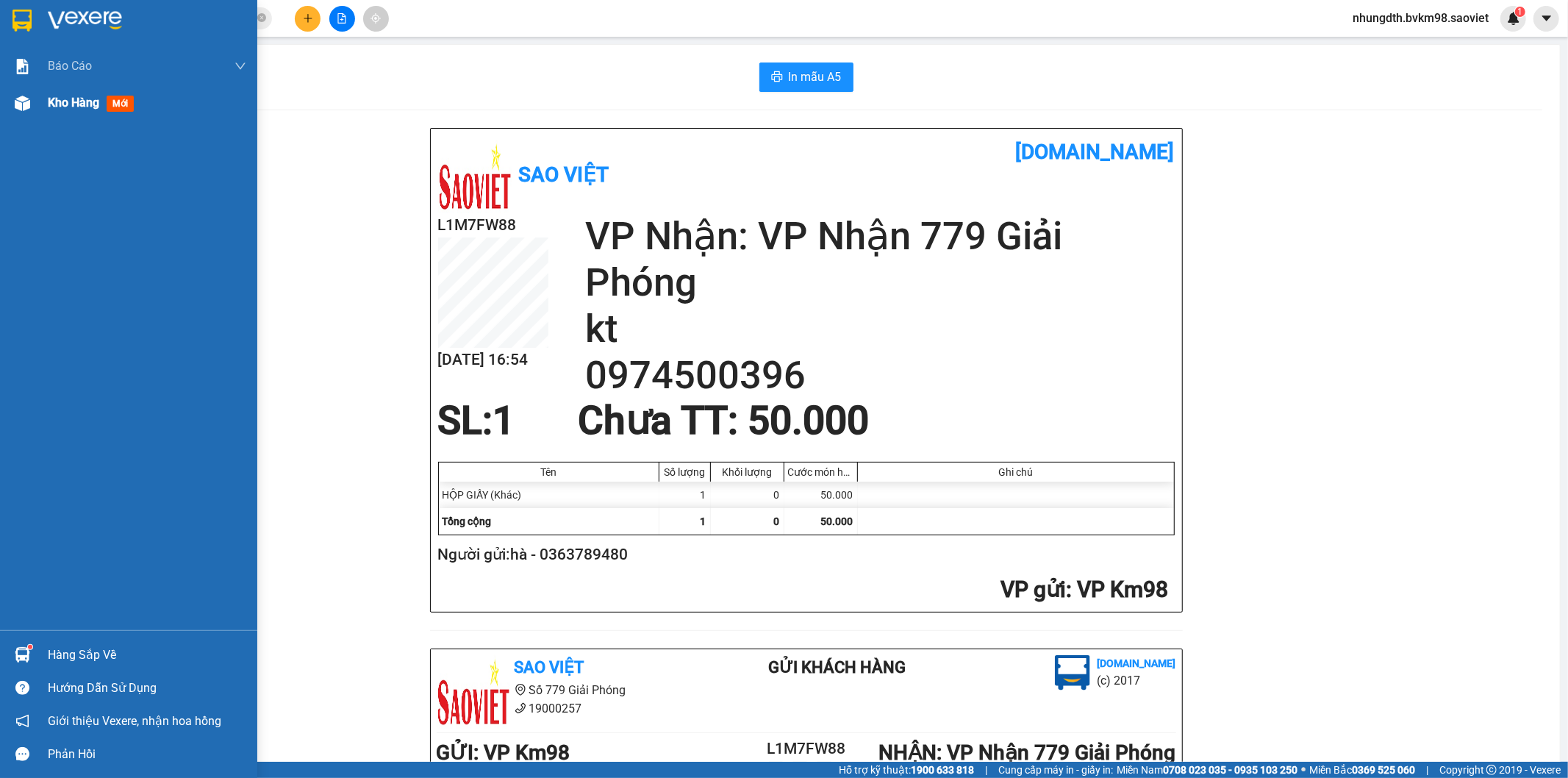
click at [17, 101] on img at bounding box center [22, 103] width 15 height 15
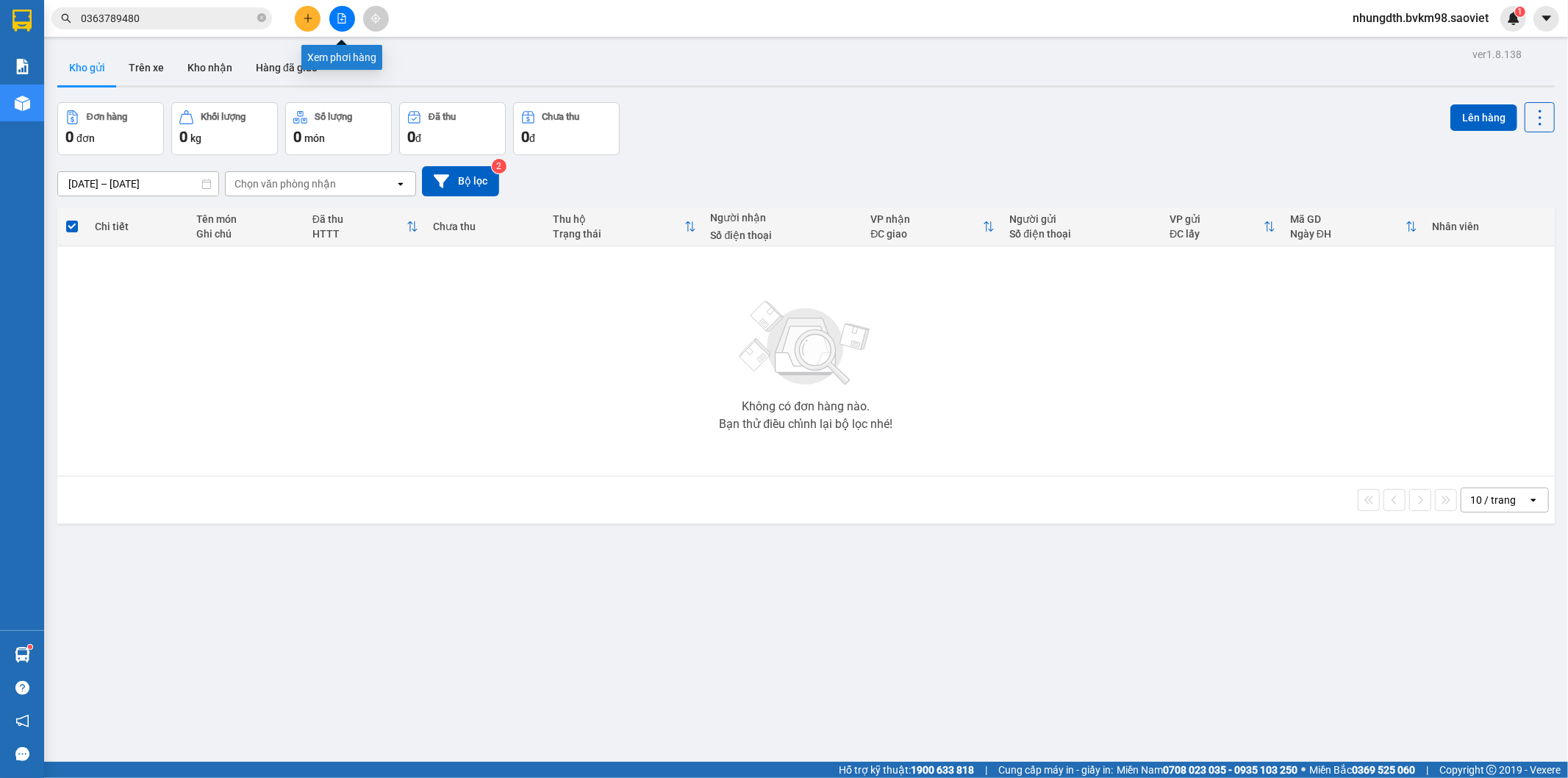
click at [339, 20] on icon "file-add" at bounding box center [342, 19] width 11 height 11
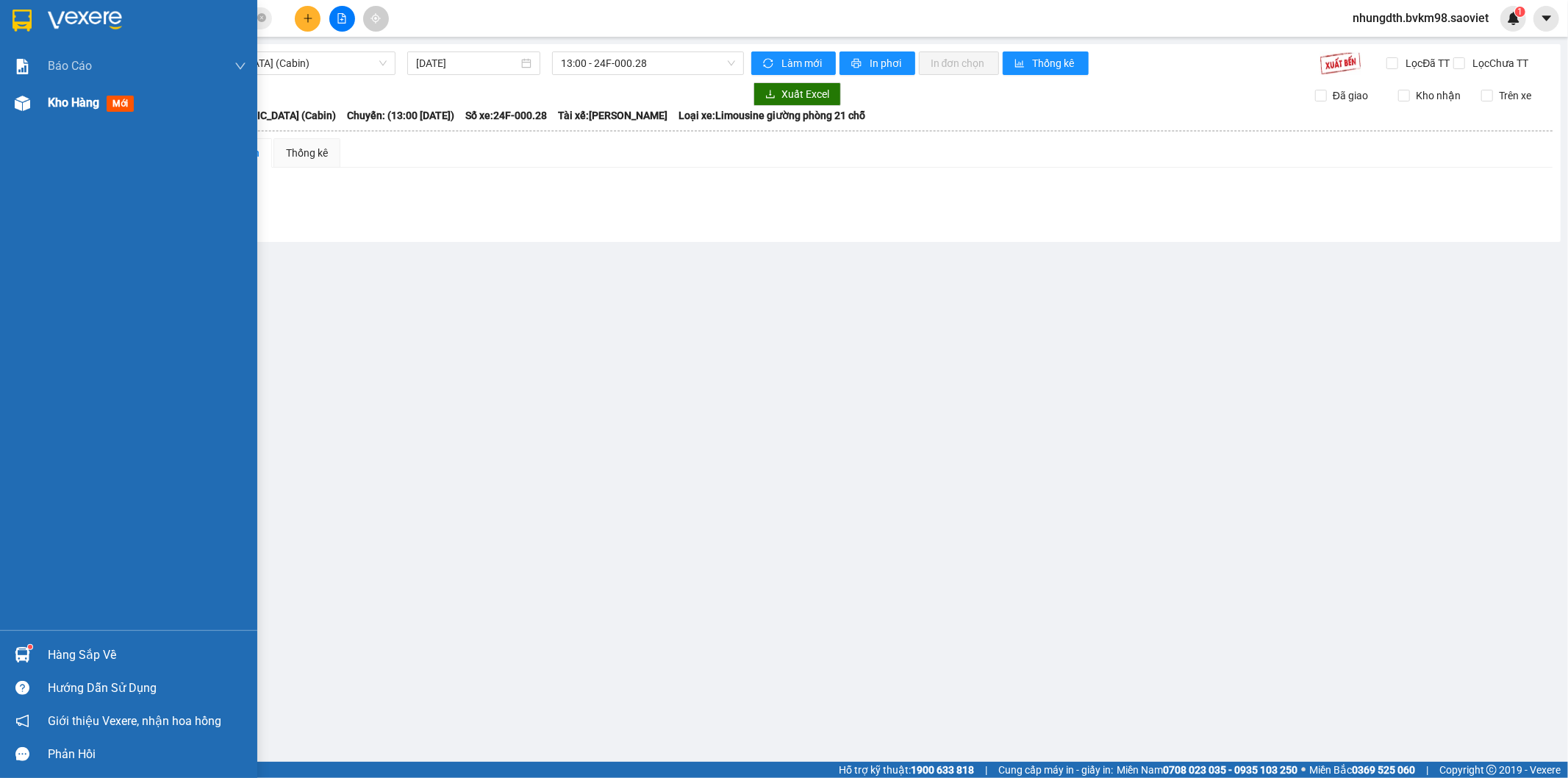
click at [20, 101] on img at bounding box center [22, 103] width 15 height 15
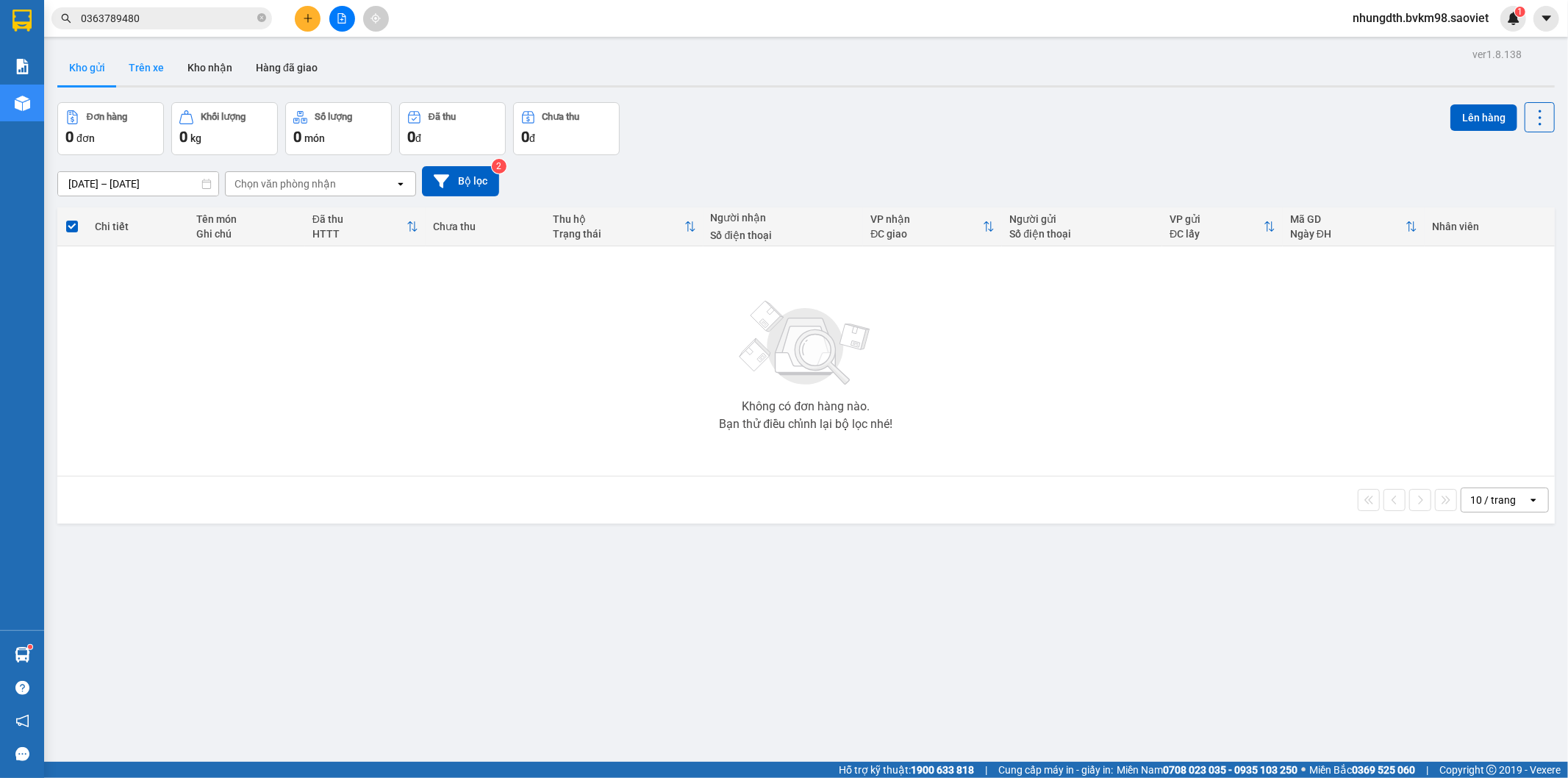
click at [144, 65] on button "Trên xe" at bounding box center [146, 67] width 59 height 35
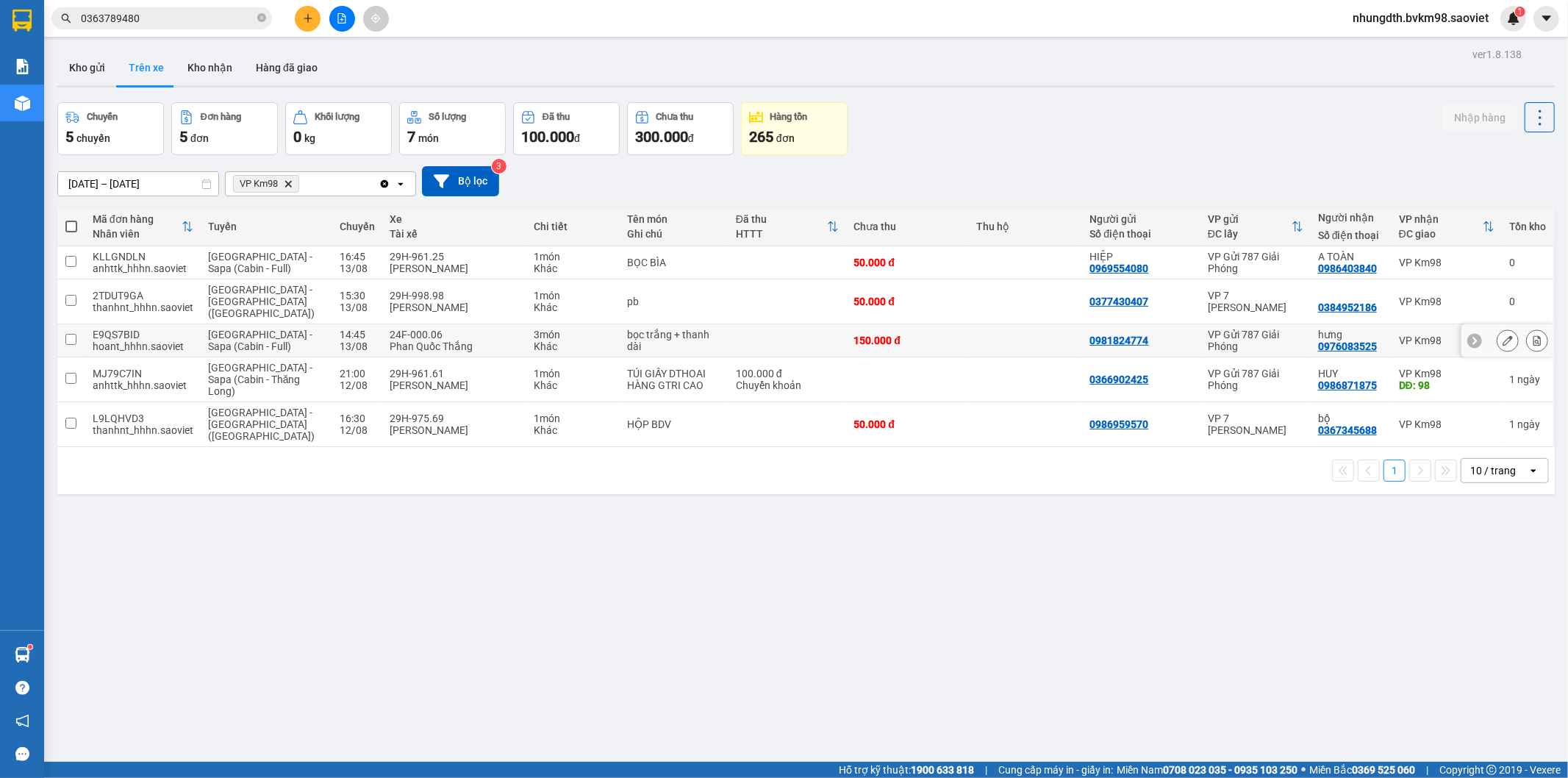
click at [66, 334] on input "checkbox" at bounding box center [71, 340] width 11 height 11
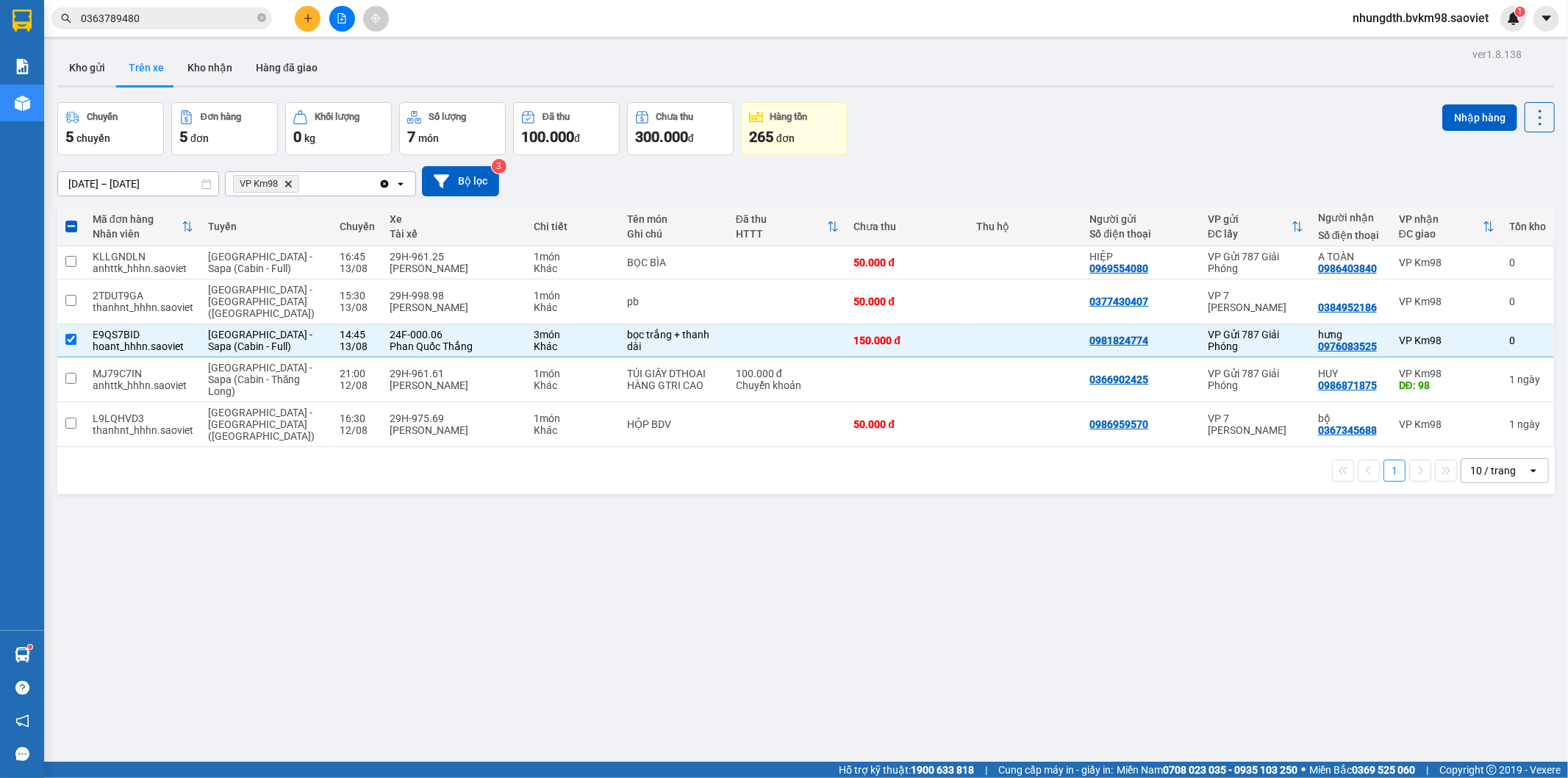
drag, startPoint x: 1450, startPoint y: 118, endPoint x: 1422, endPoint y: 134, distance: 32.2
click at [1445, 120] on button "Nhập hàng" at bounding box center [1480, 117] width 75 height 26
checkbox input "false"
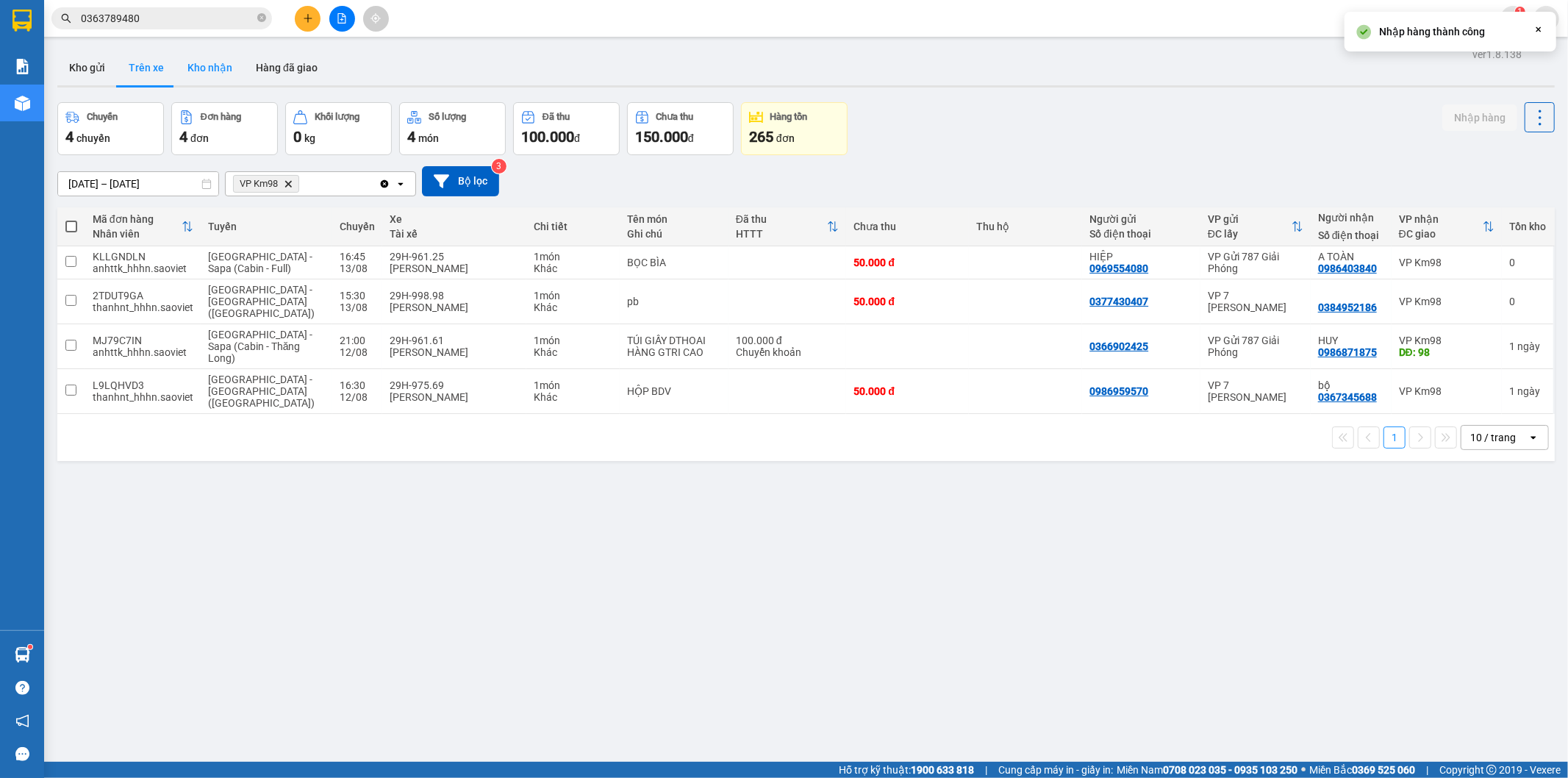
click at [211, 68] on button "Kho nhận" at bounding box center [210, 67] width 69 height 35
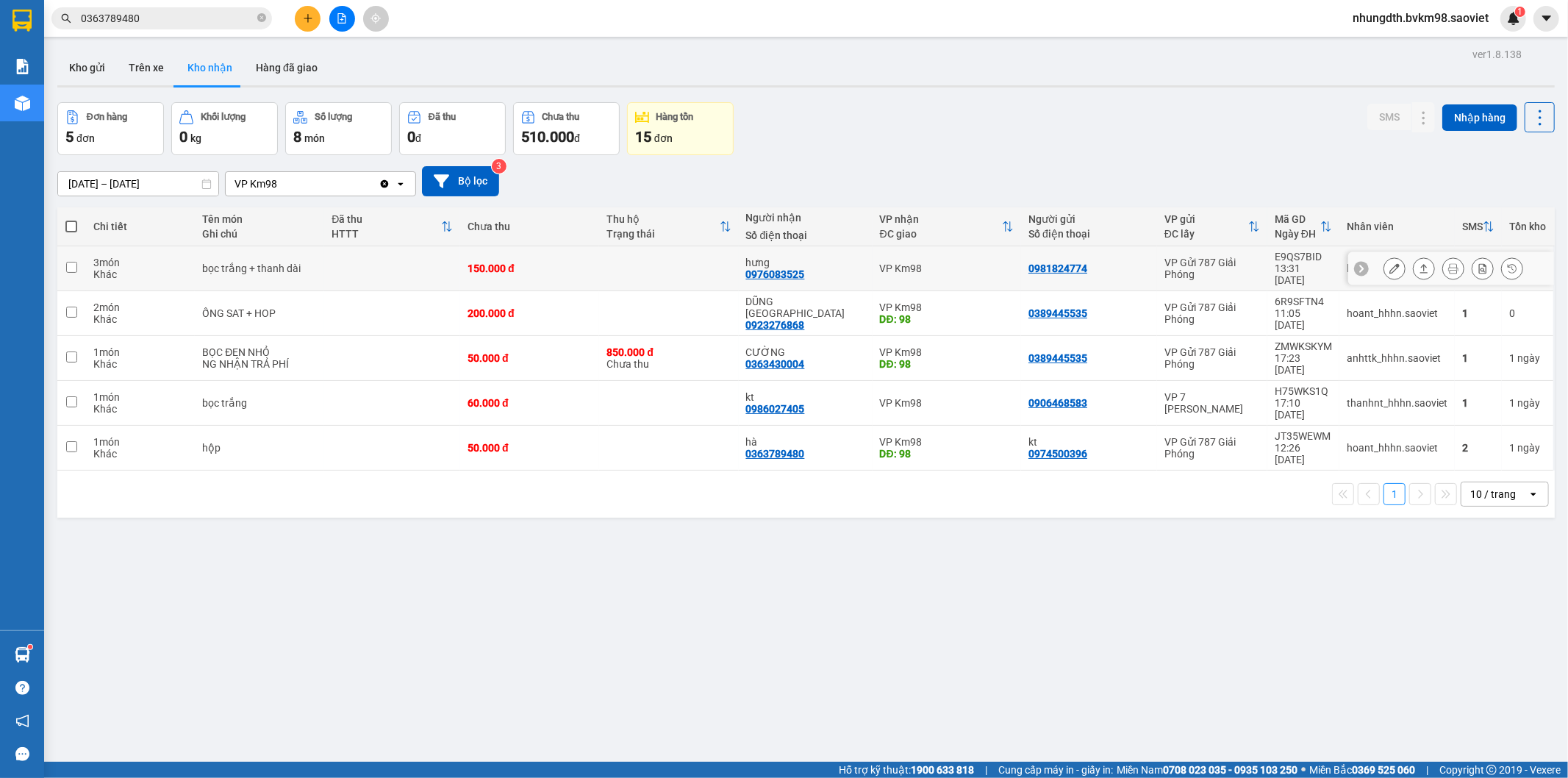
drag, startPoint x: 661, startPoint y: 260, endPoint x: 681, endPoint y: 241, distance: 27.6
click at [662, 260] on td at bounding box center [668, 269] width 139 height 45
checkbox input "true"
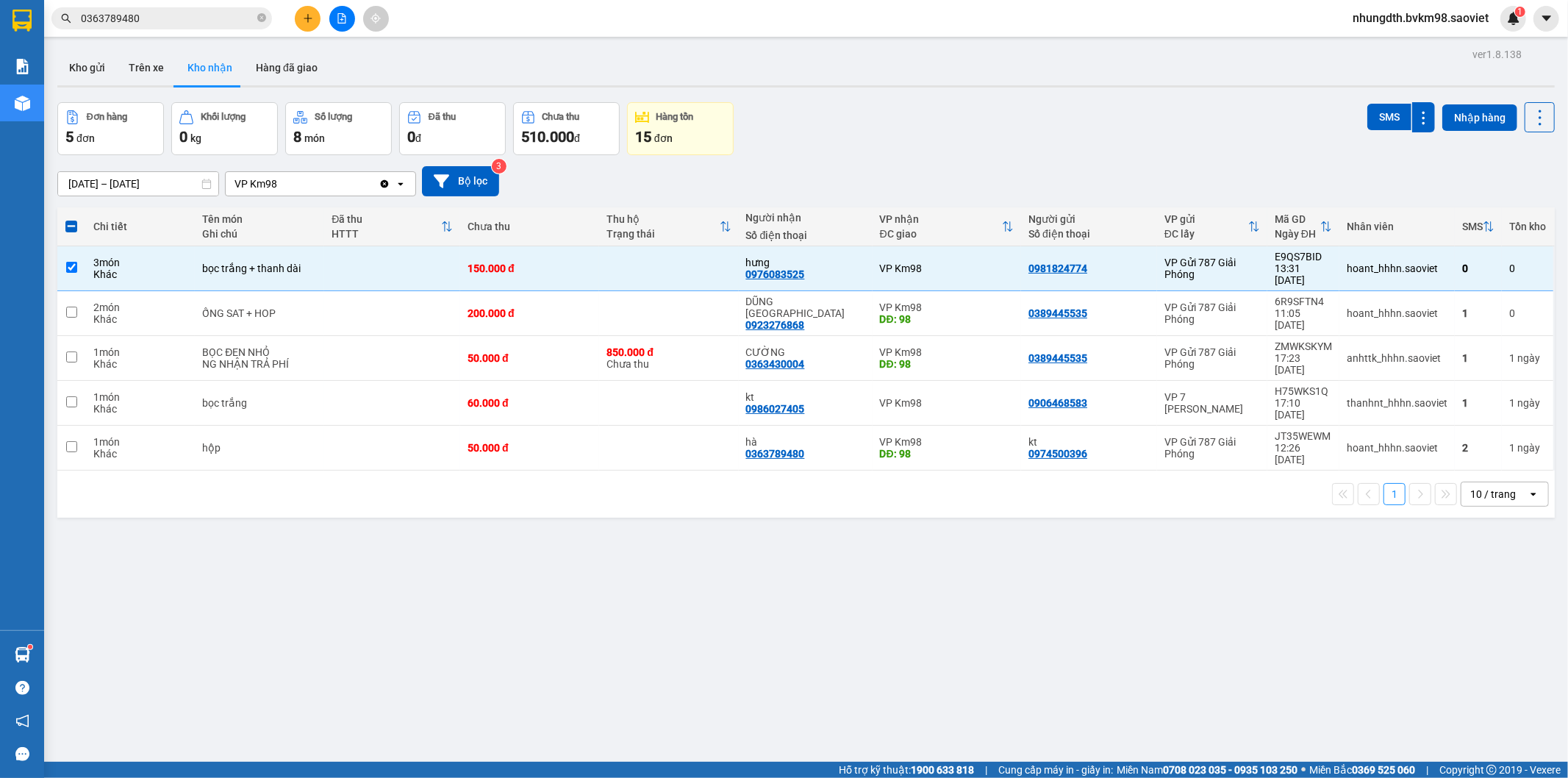
drag, startPoint x: 1373, startPoint y: 116, endPoint x: 1287, endPoint y: 148, distance: 91.8
click at [1370, 115] on button "SMS" at bounding box center [1389, 116] width 44 height 26
click at [142, 64] on button "Trên xe" at bounding box center [146, 67] width 59 height 35
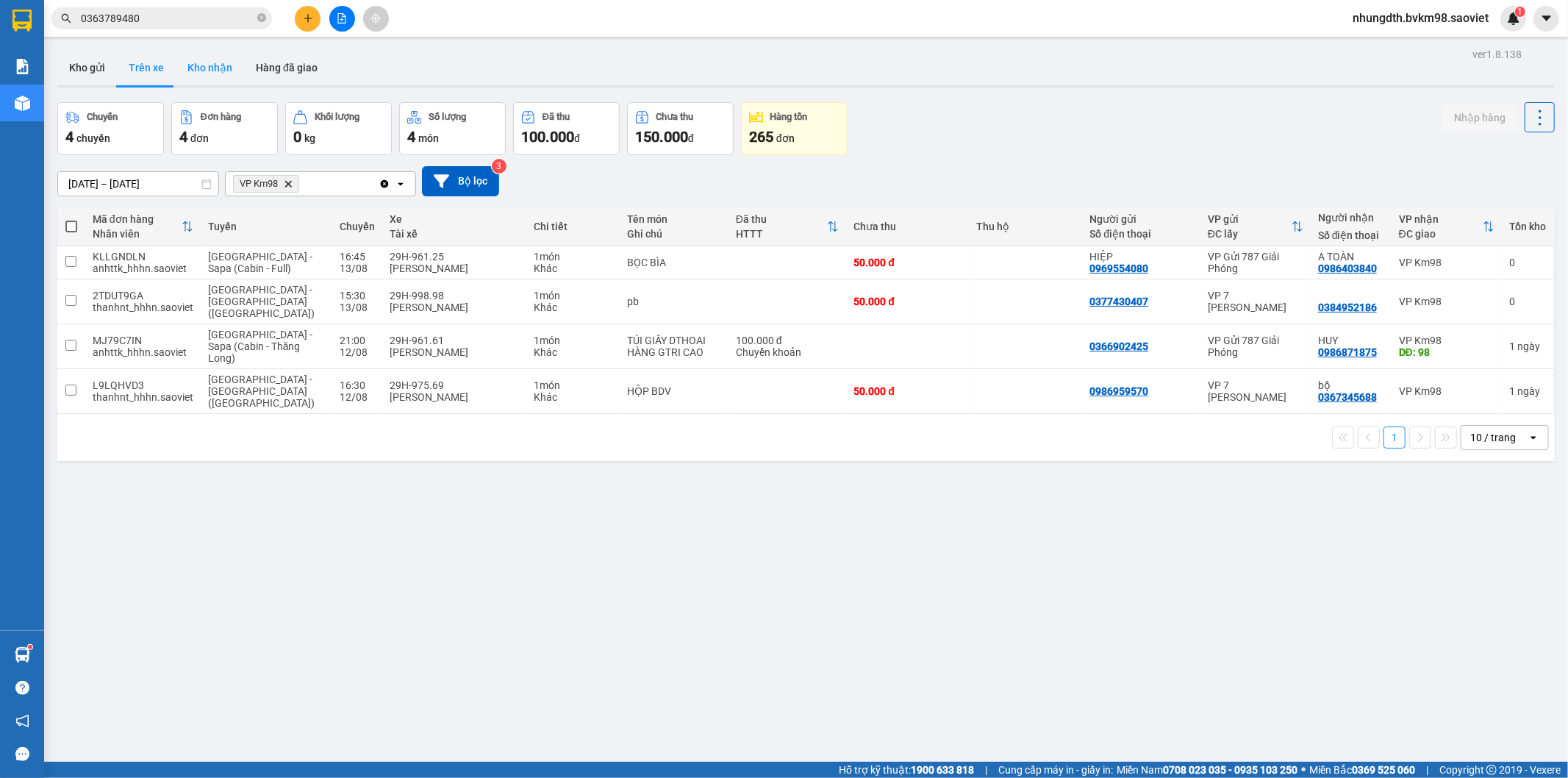
click at [189, 65] on button "Kho nhận" at bounding box center [210, 67] width 69 height 35
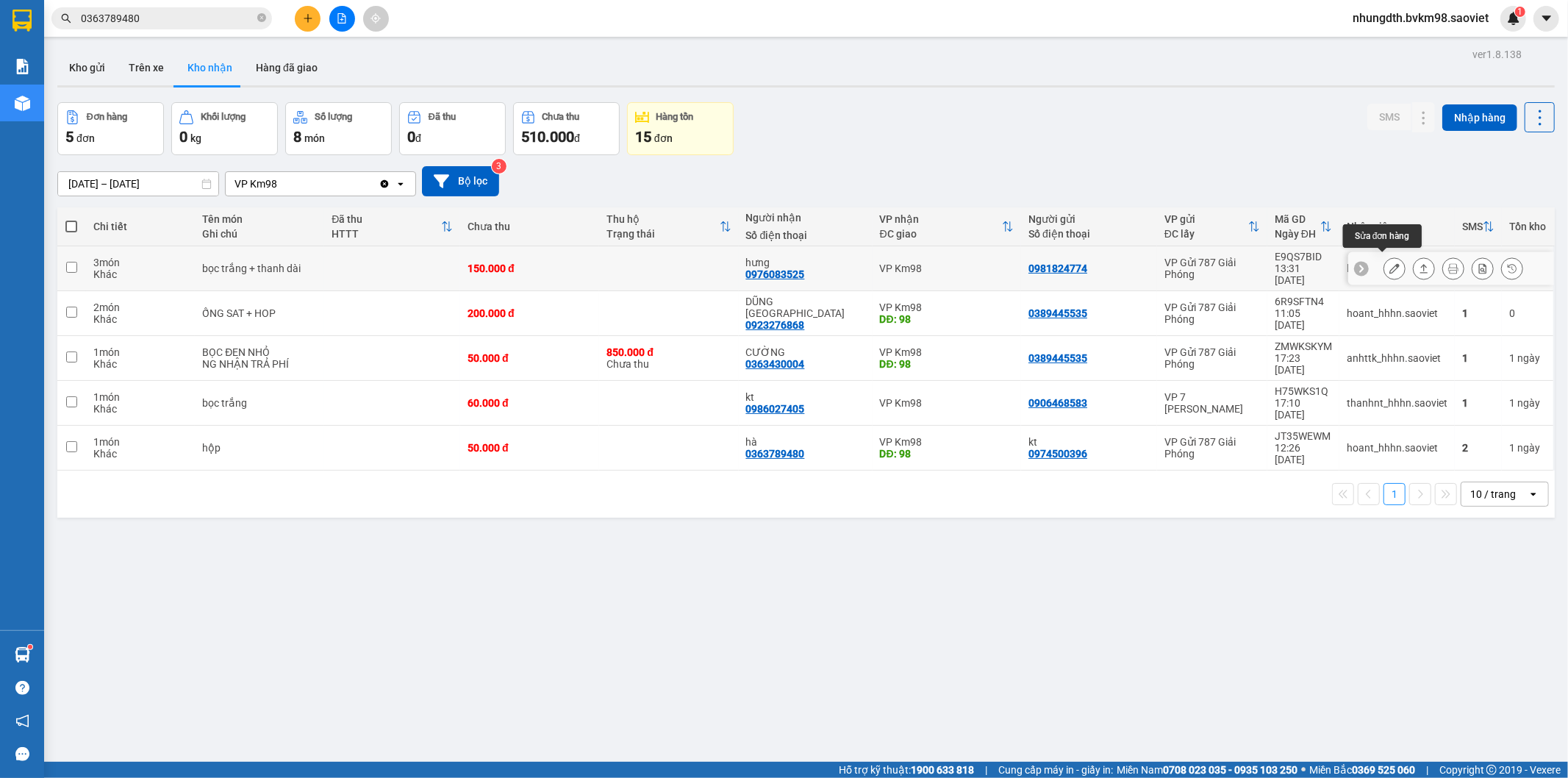
click at [1389, 263] on icon at bounding box center [1395, 269] width 11 height 11
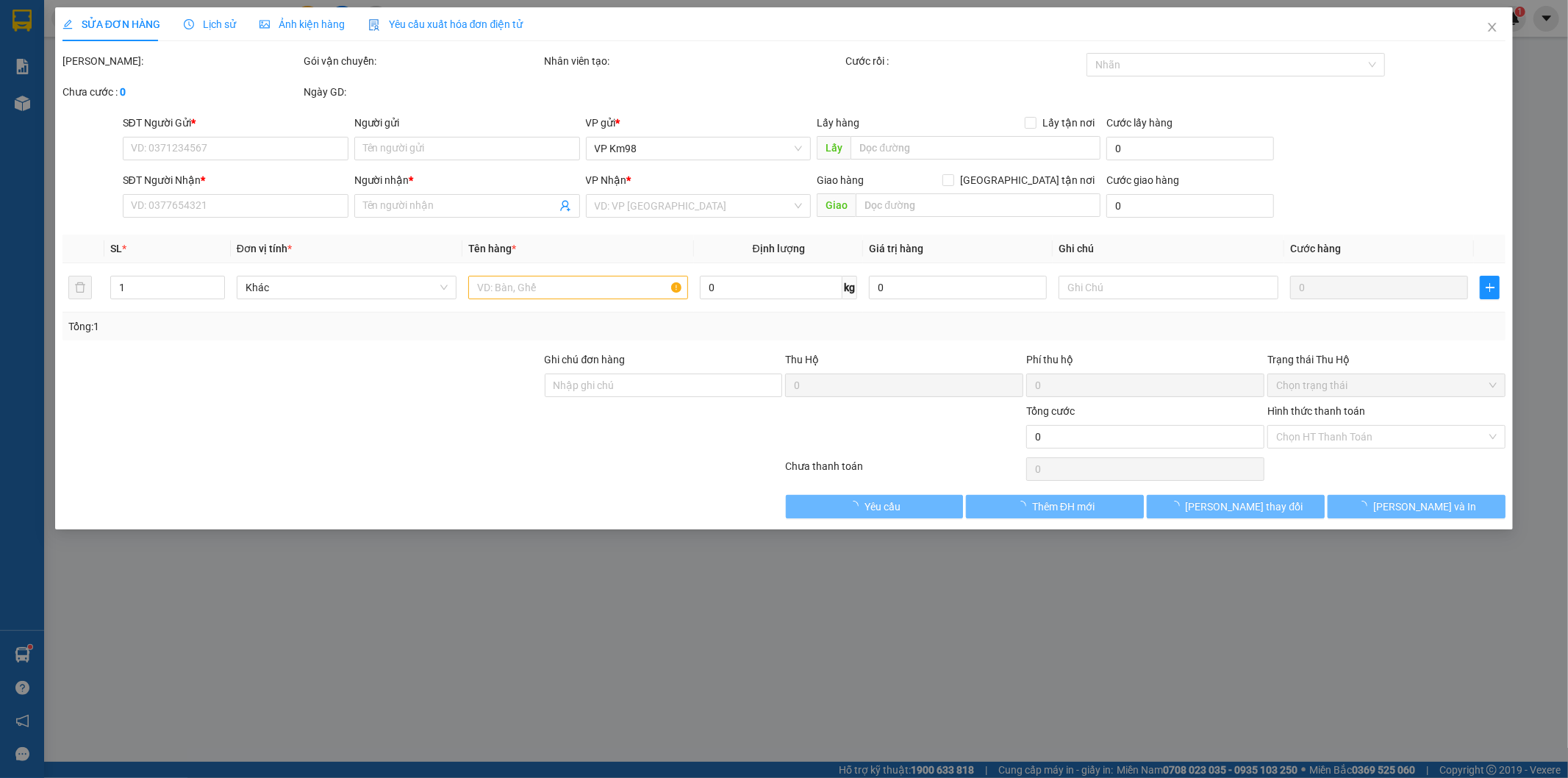
click at [215, 20] on span "Lịch sử" at bounding box center [210, 24] width 52 height 12
click at [204, 26] on span "Lịch sử" at bounding box center [210, 24] width 52 height 12
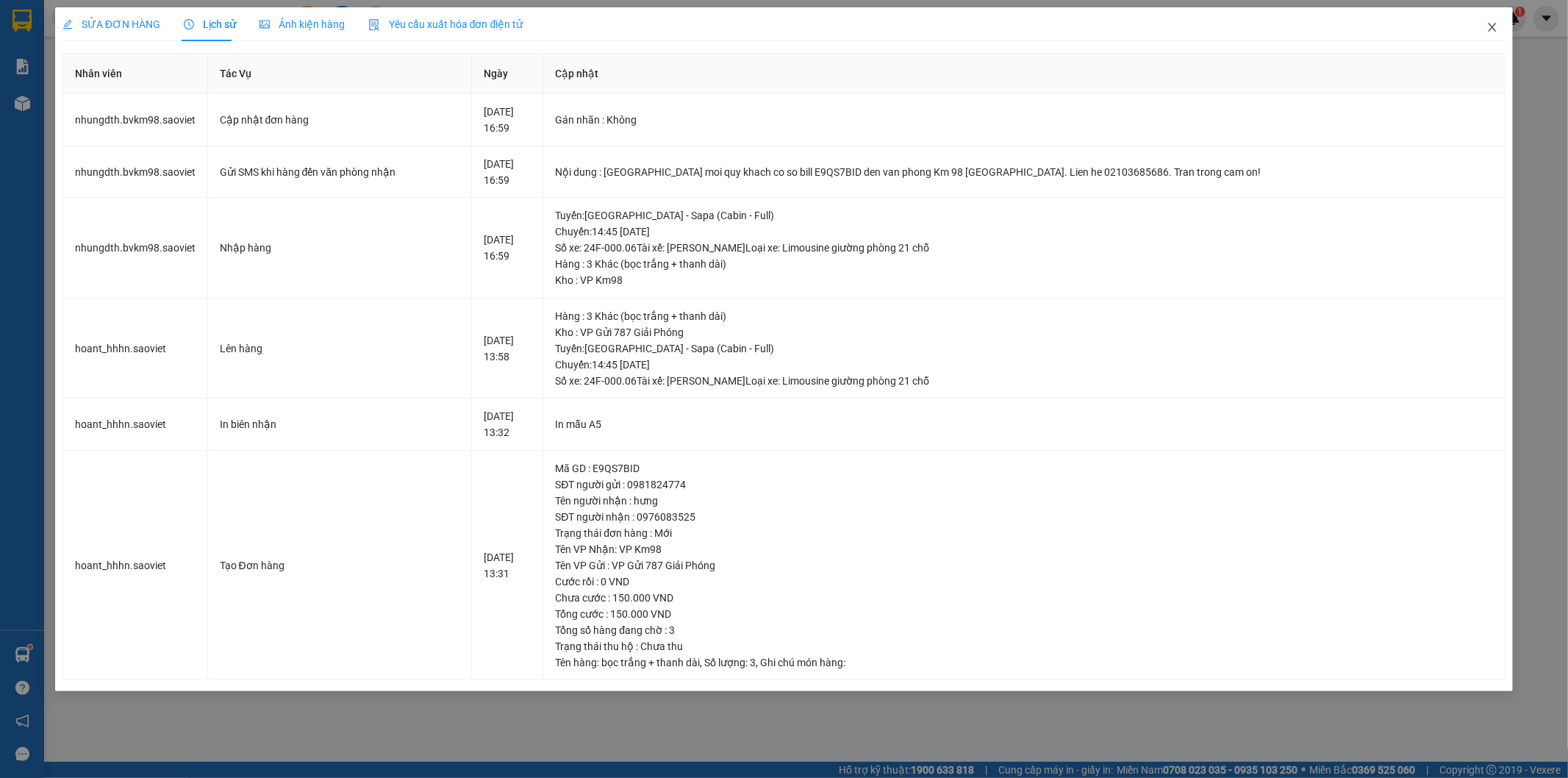
click at [1493, 24] on icon "close" at bounding box center [1493, 27] width 12 height 12
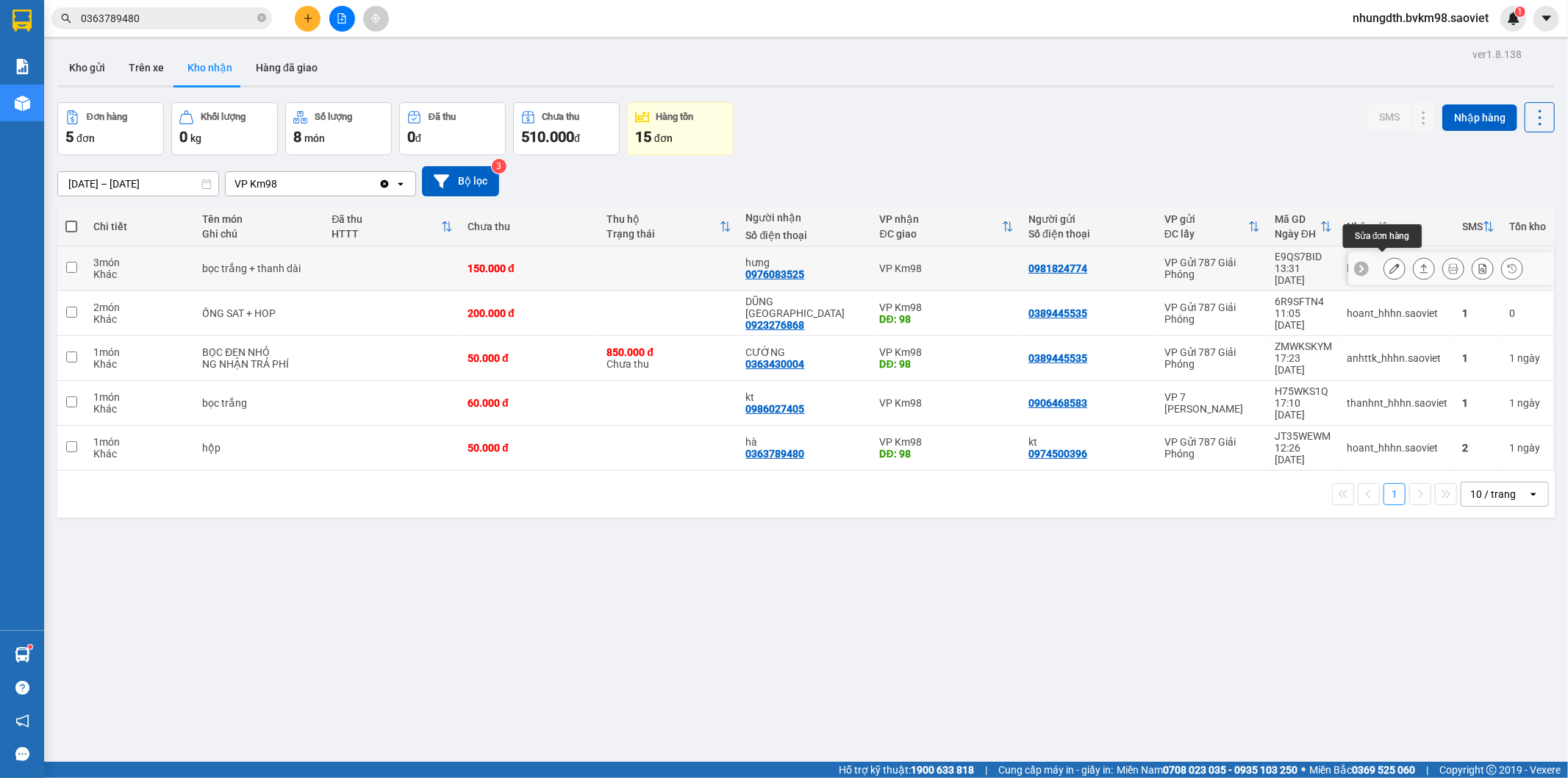
click at [1389, 263] on icon at bounding box center [1395, 269] width 11 height 11
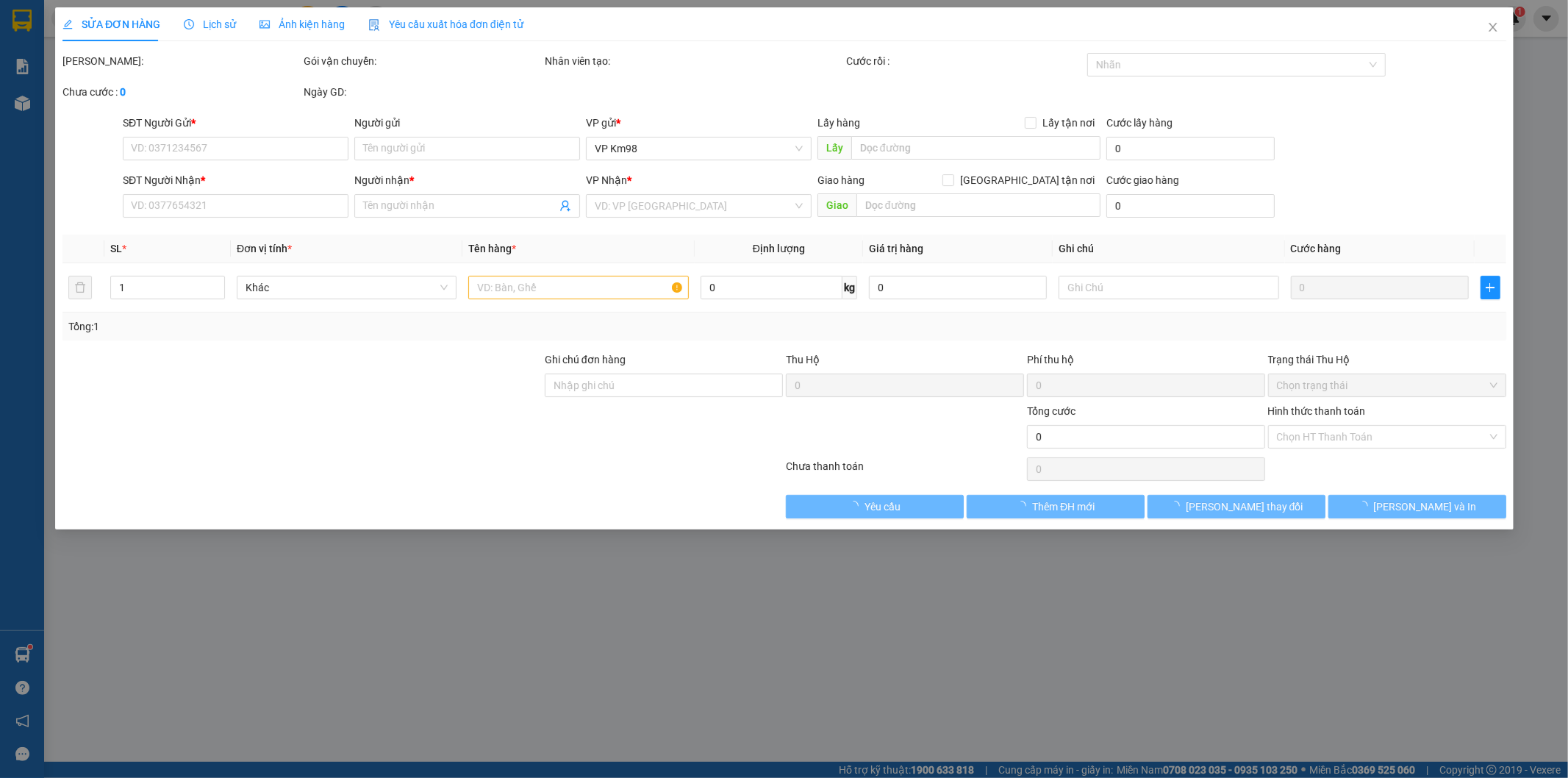
type input "0981824774"
type input "0976083525"
type input "hưng"
type input "150.000"
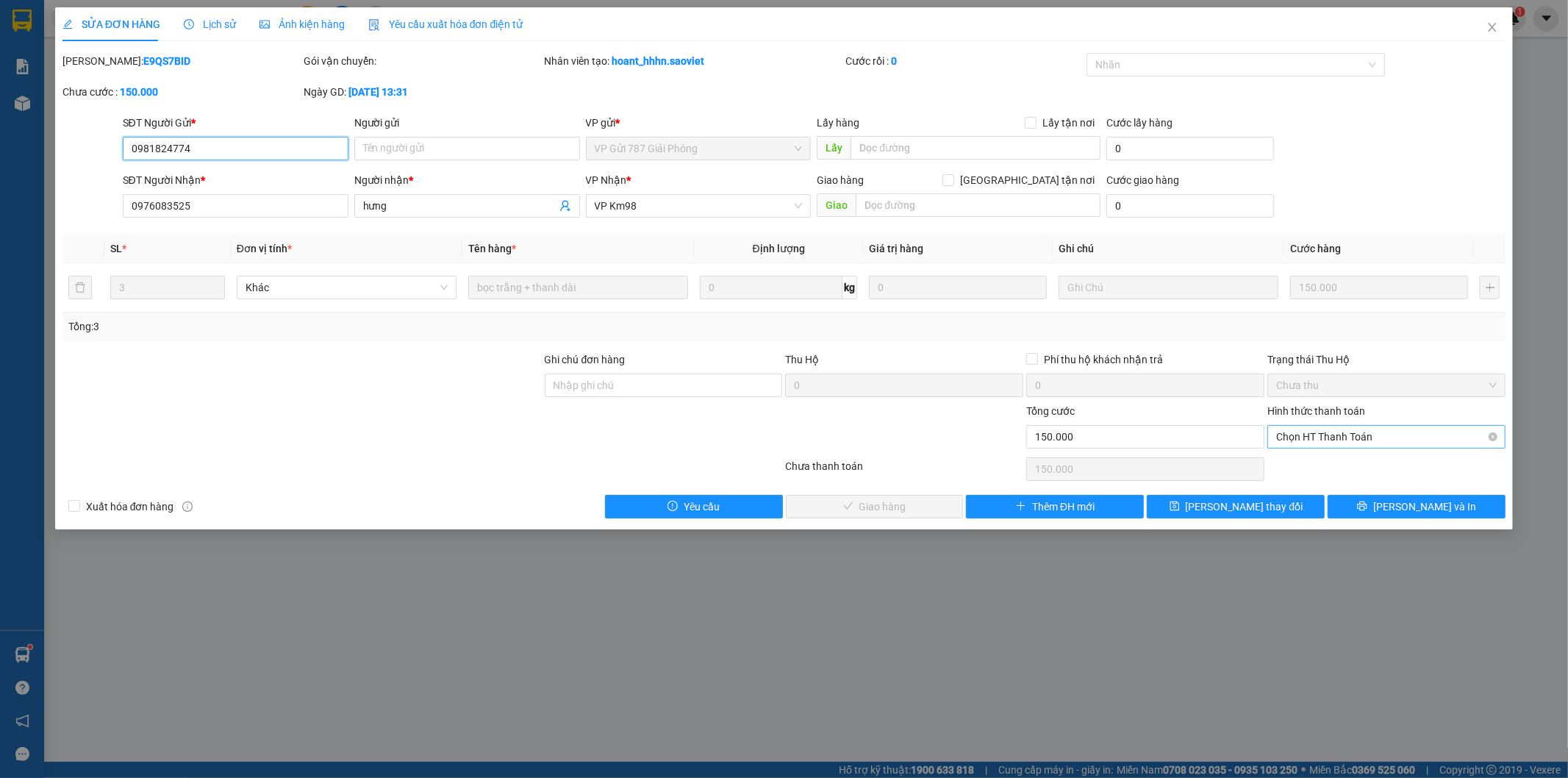
click at [1326, 435] on span "Chọn HT Thanh Toán" at bounding box center [1386, 436] width 220 height 22
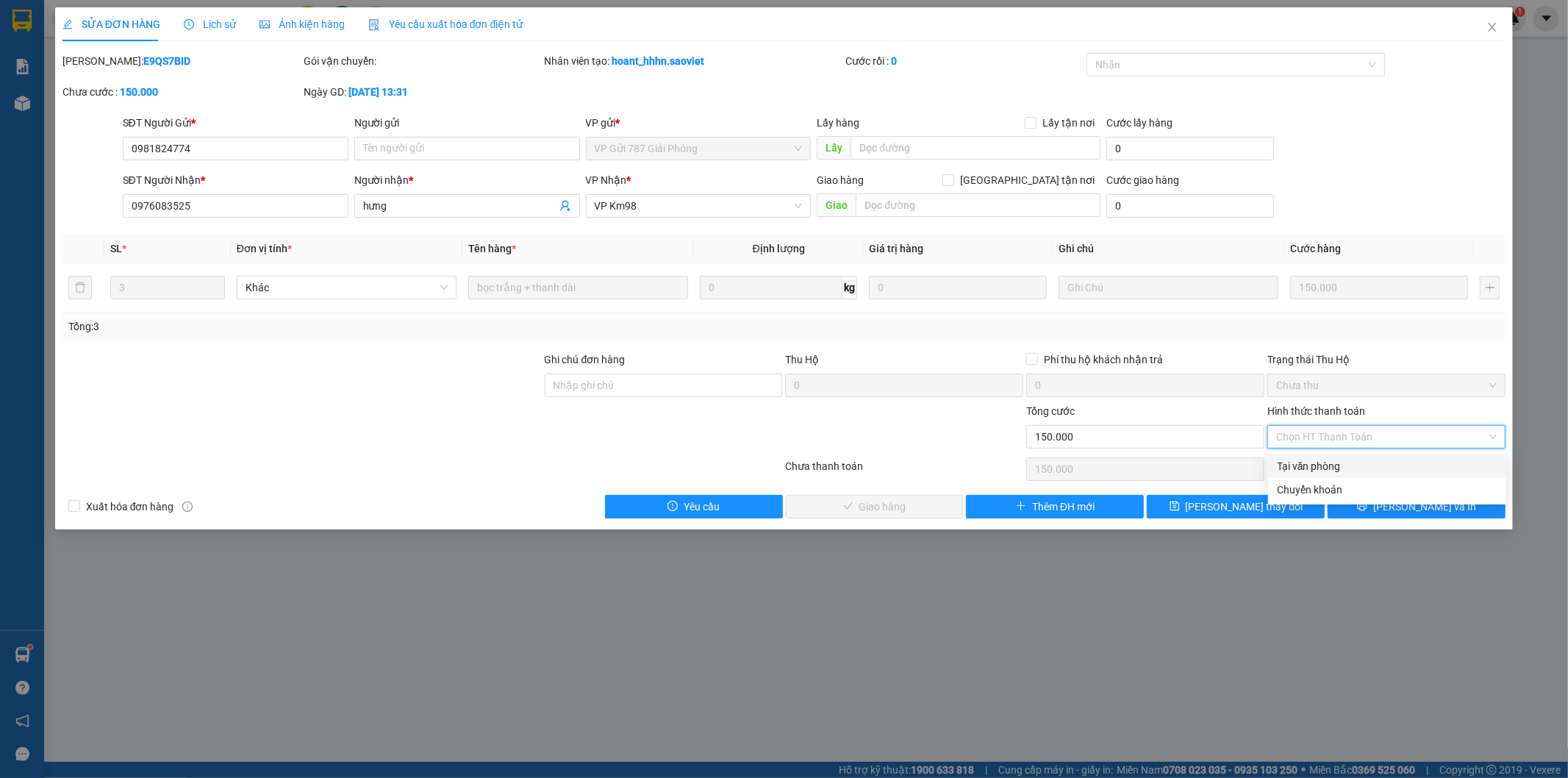
click at [1290, 462] on div "Tại văn phòng" at bounding box center [1387, 466] width 220 height 16
type input "0"
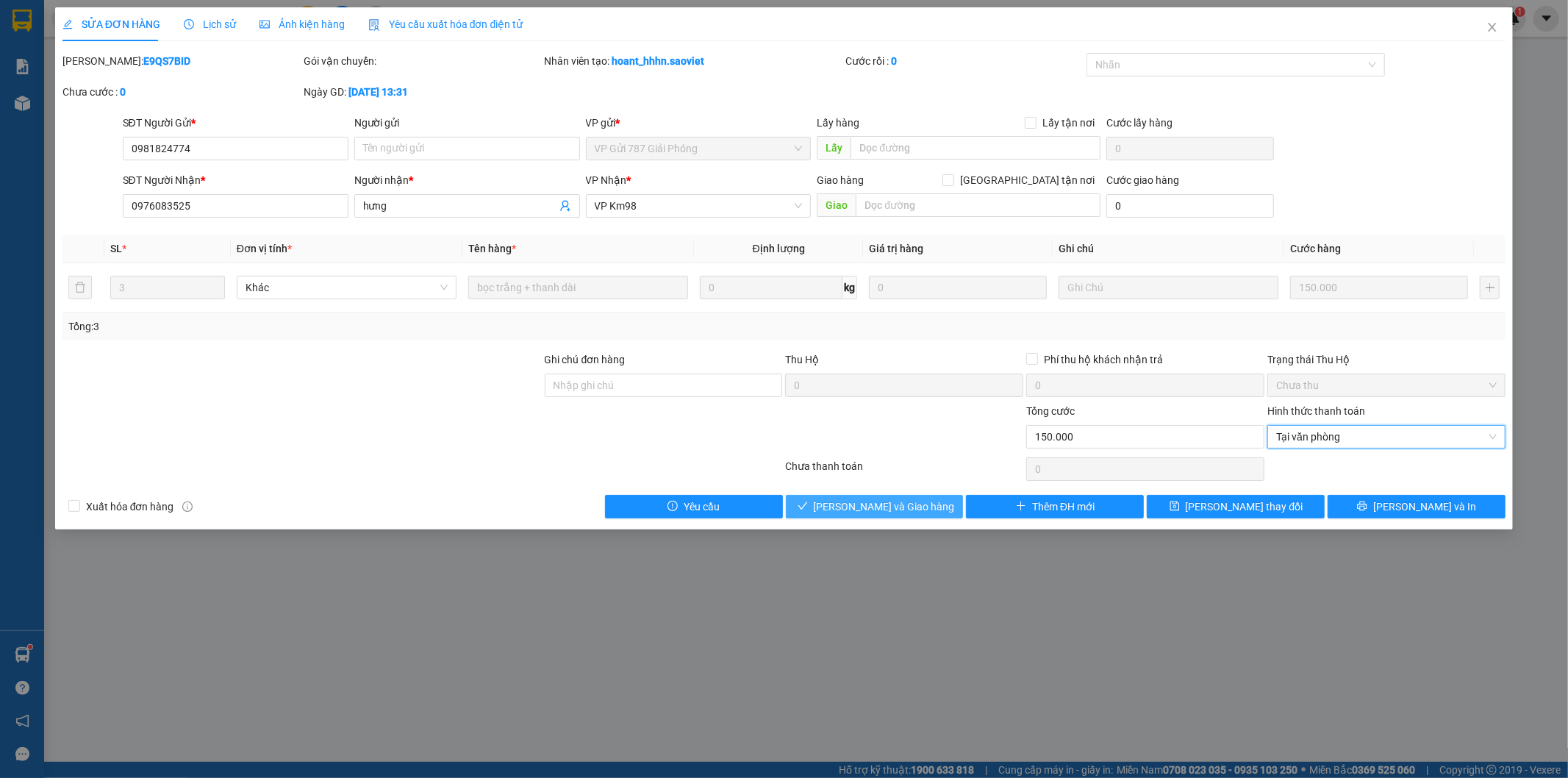
click at [866, 503] on span "[PERSON_NAME] và Giao hàng" at bounding box center [884, 506] width 141 height 16
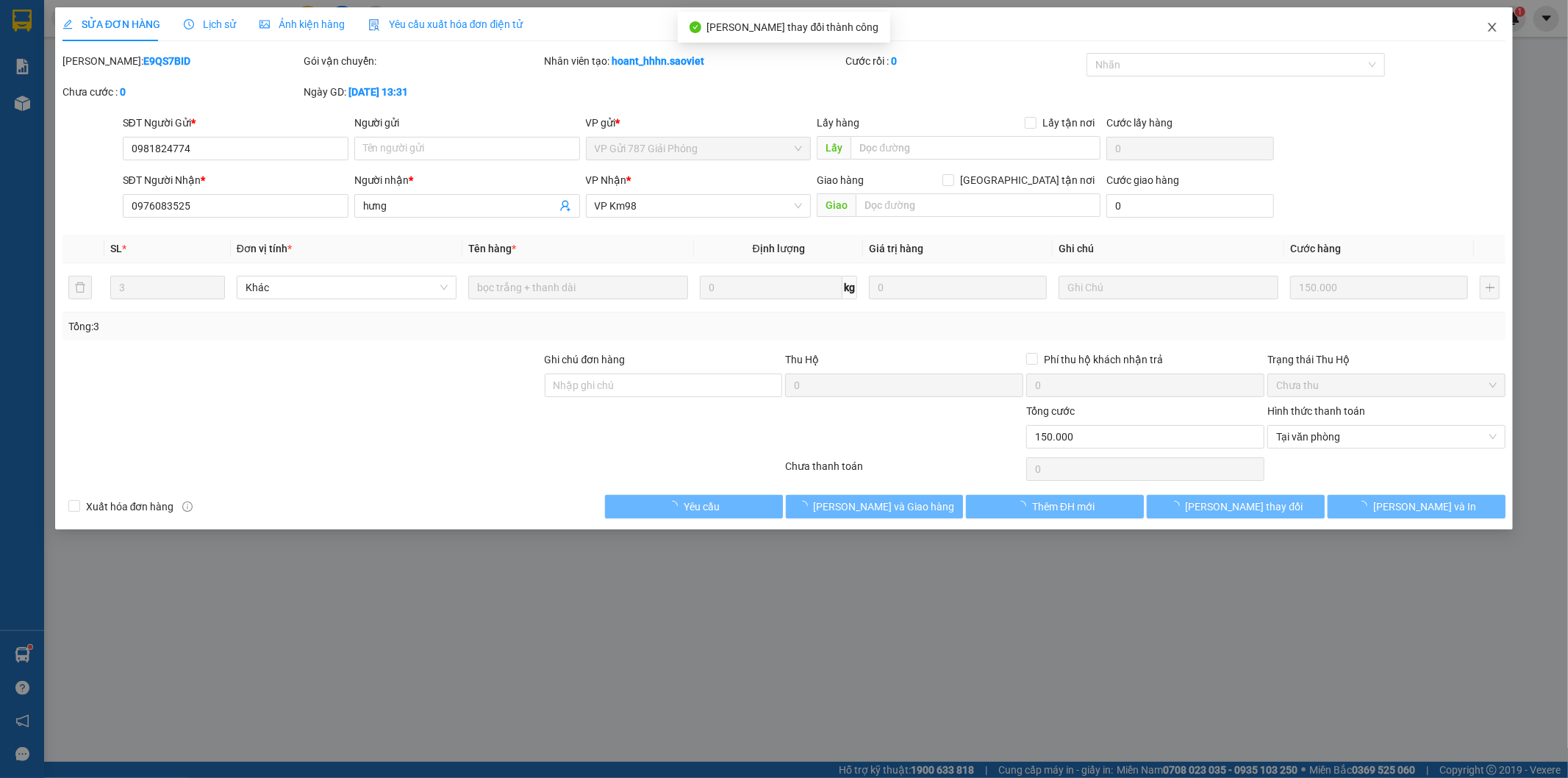
click at [1490, 27] on icon "close" at bounding box center [1493, 27] width 12 height 12
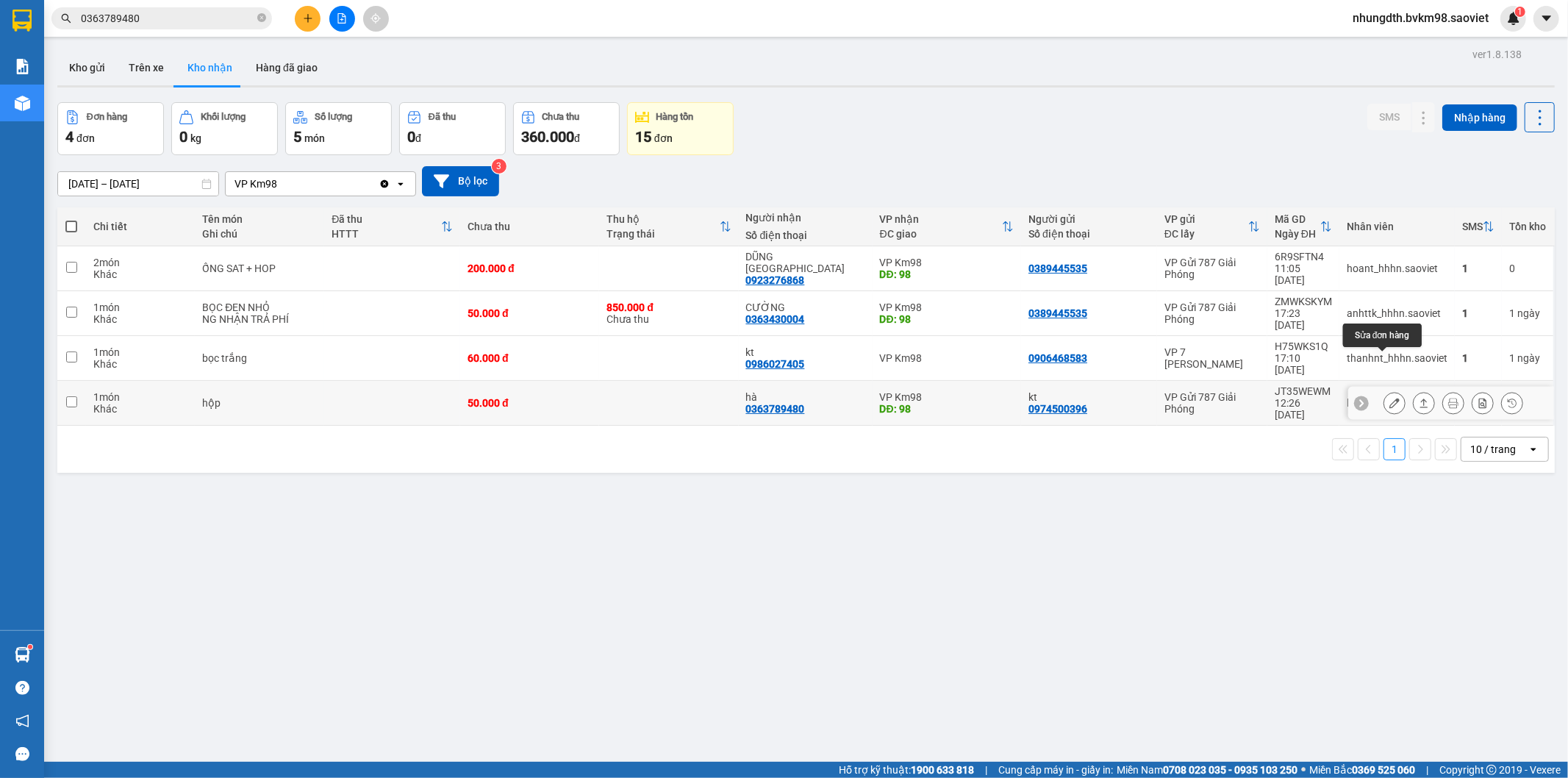
click at [1389, 398] on icon at bounding box center [1395, 403] width 11 height 11
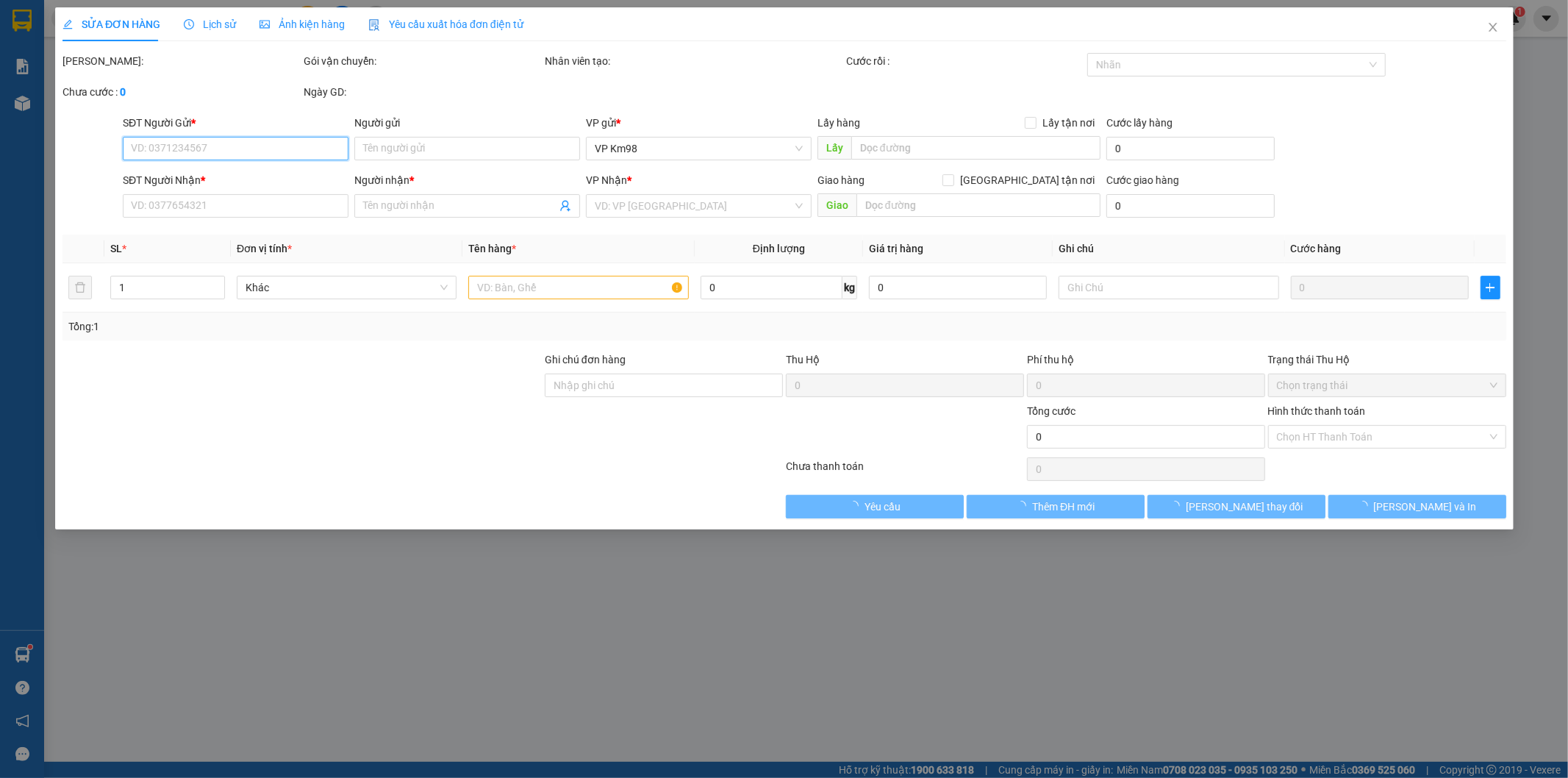
type input "0974500396"
type input "kt"
type input "0363789480"
type input "hà"
type input "98"
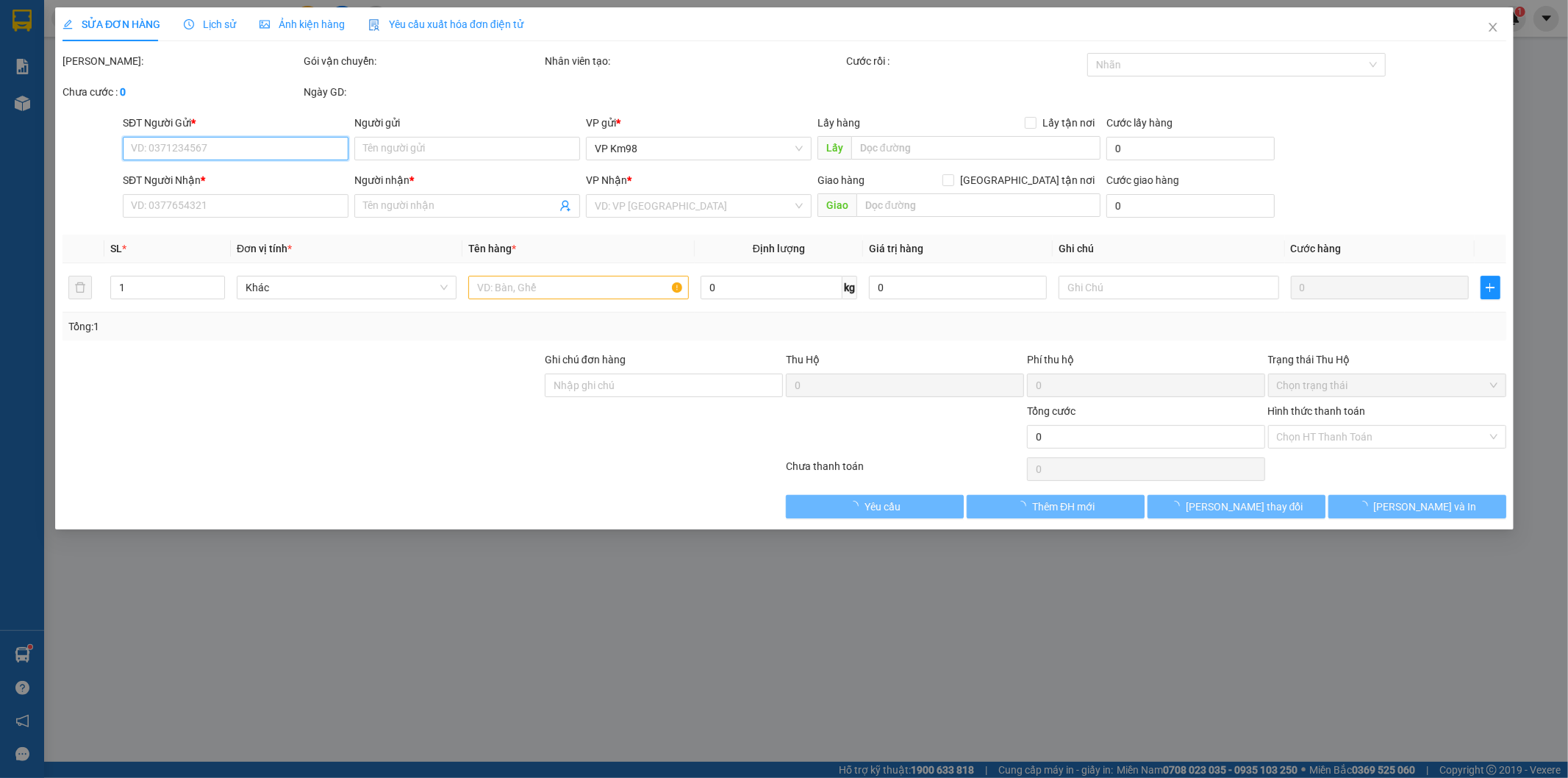
type input "50.000"
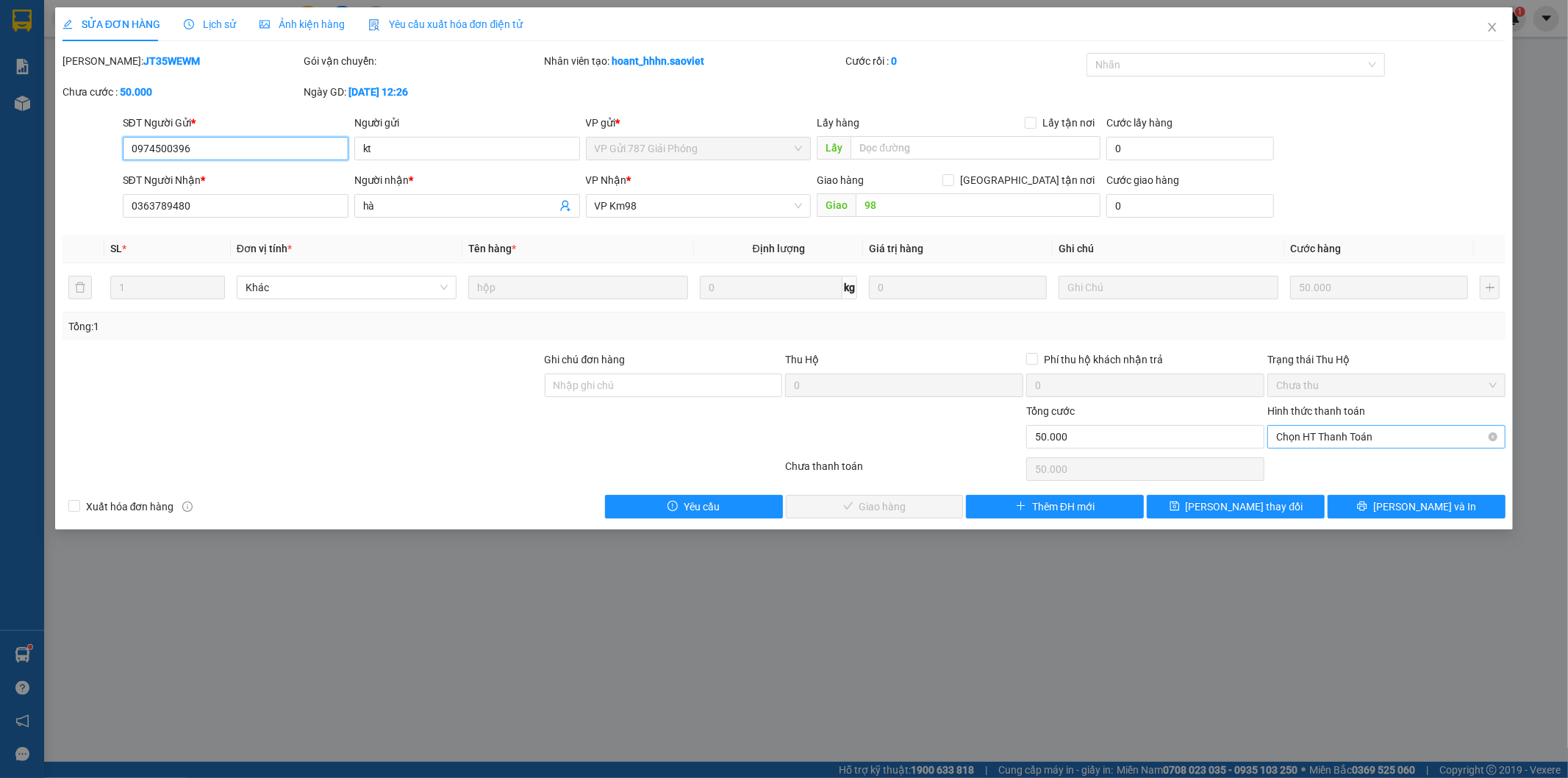
click at [1313, 439] on span "Chọn HT Thanh Toán" at bounding box center [1386, 436] width 220 height 22
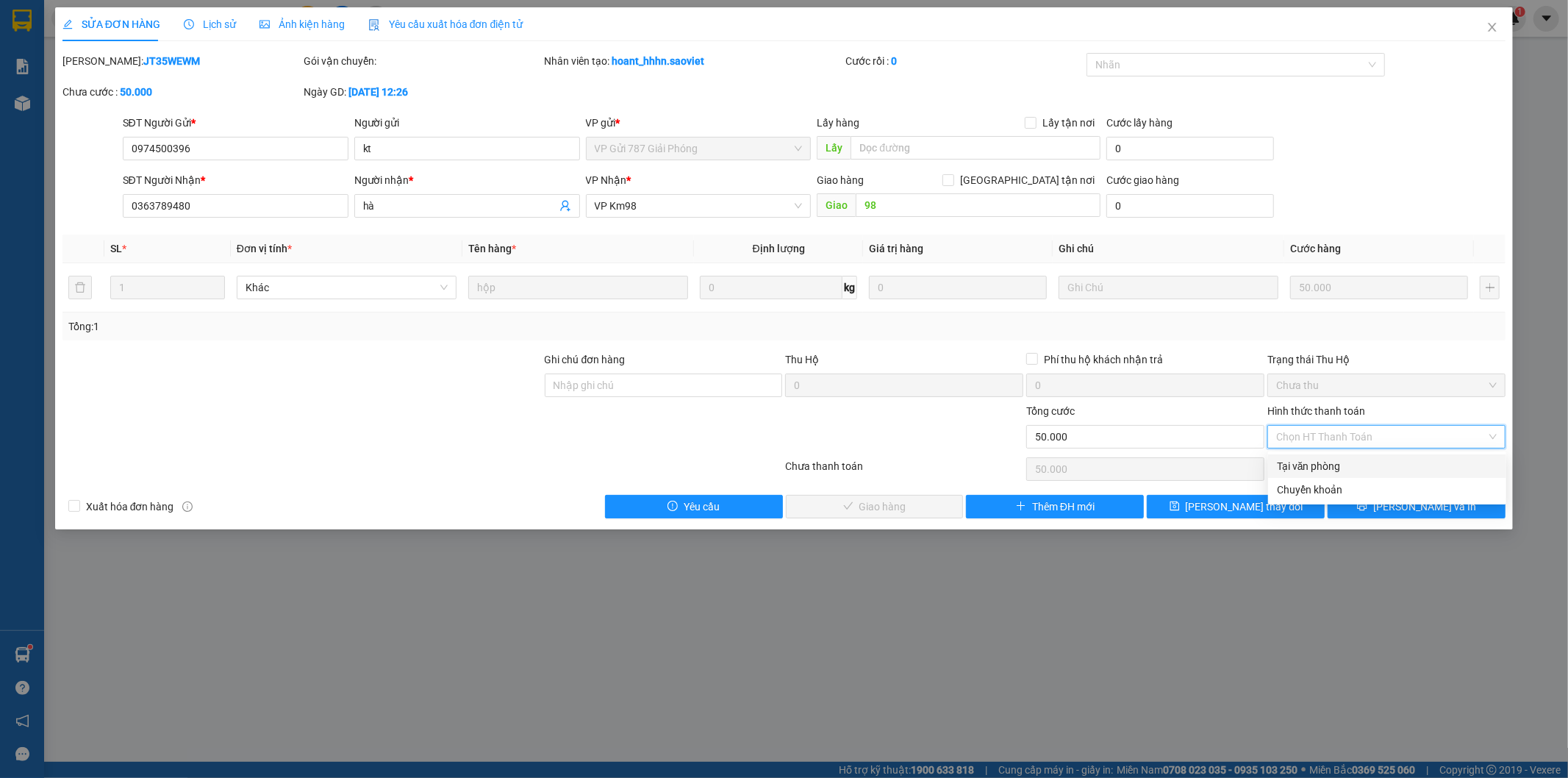
click at [1303, 462] on div "Tại văn phòng" at bounding box center [1387, 466] width 220 height 16
type input "0"
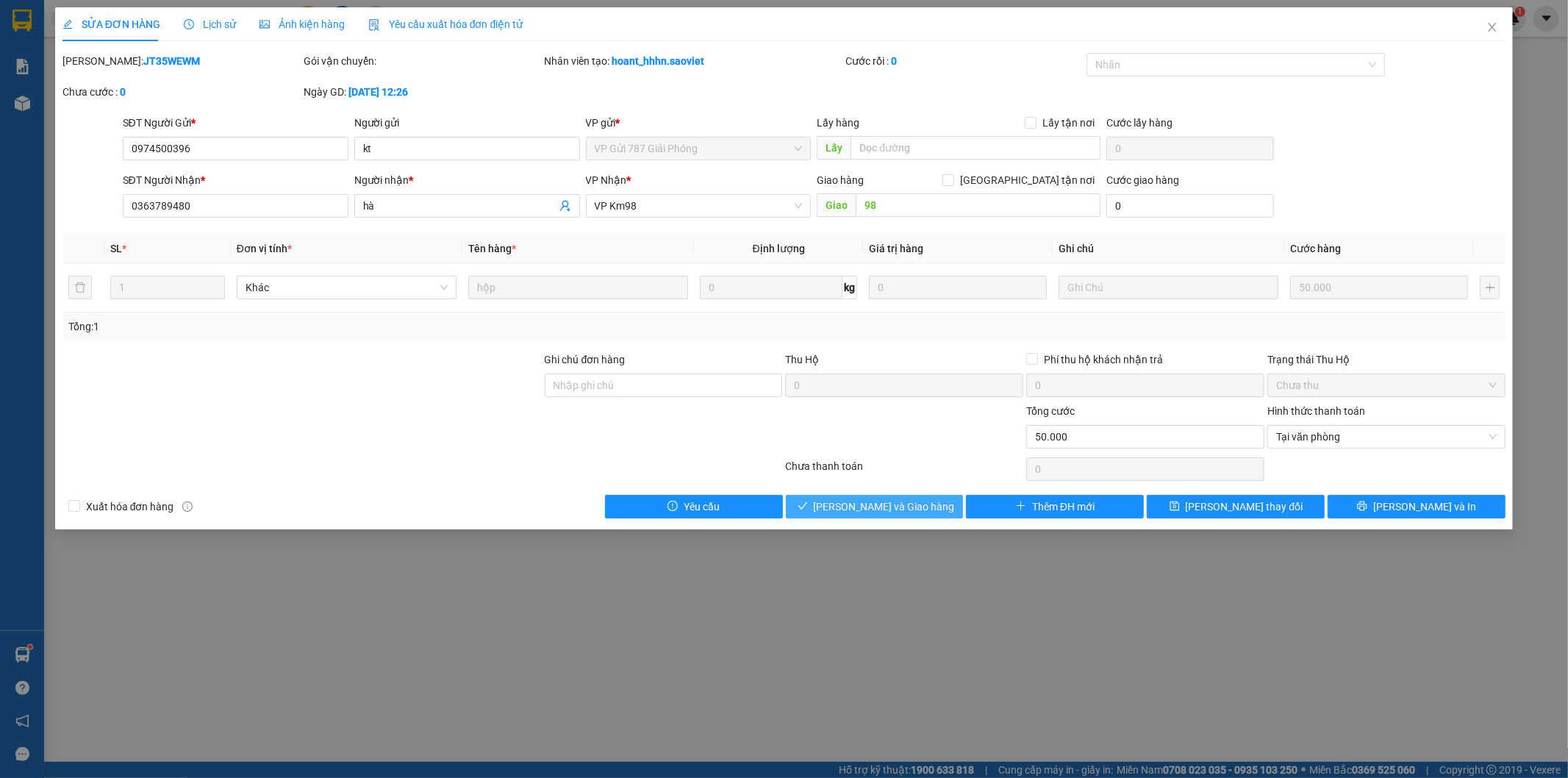
click at [918, 509] on span "[PERSON_NAME] và Giao hàng" at bounding box center [884, 506] width 141 height 16
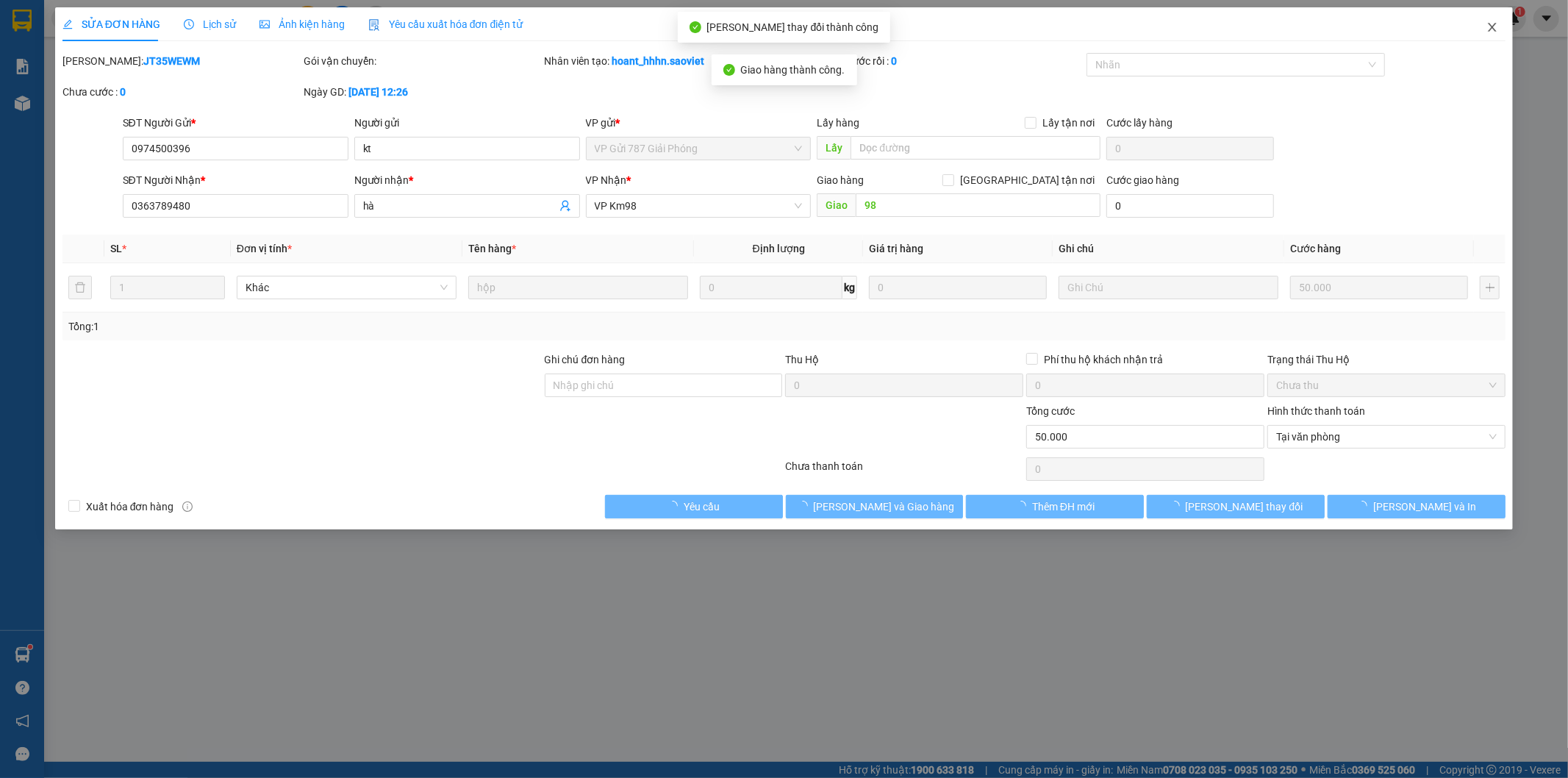
click at [1489, 33] on icon "close" at bounding box center [1493, 27] width 12 height 12
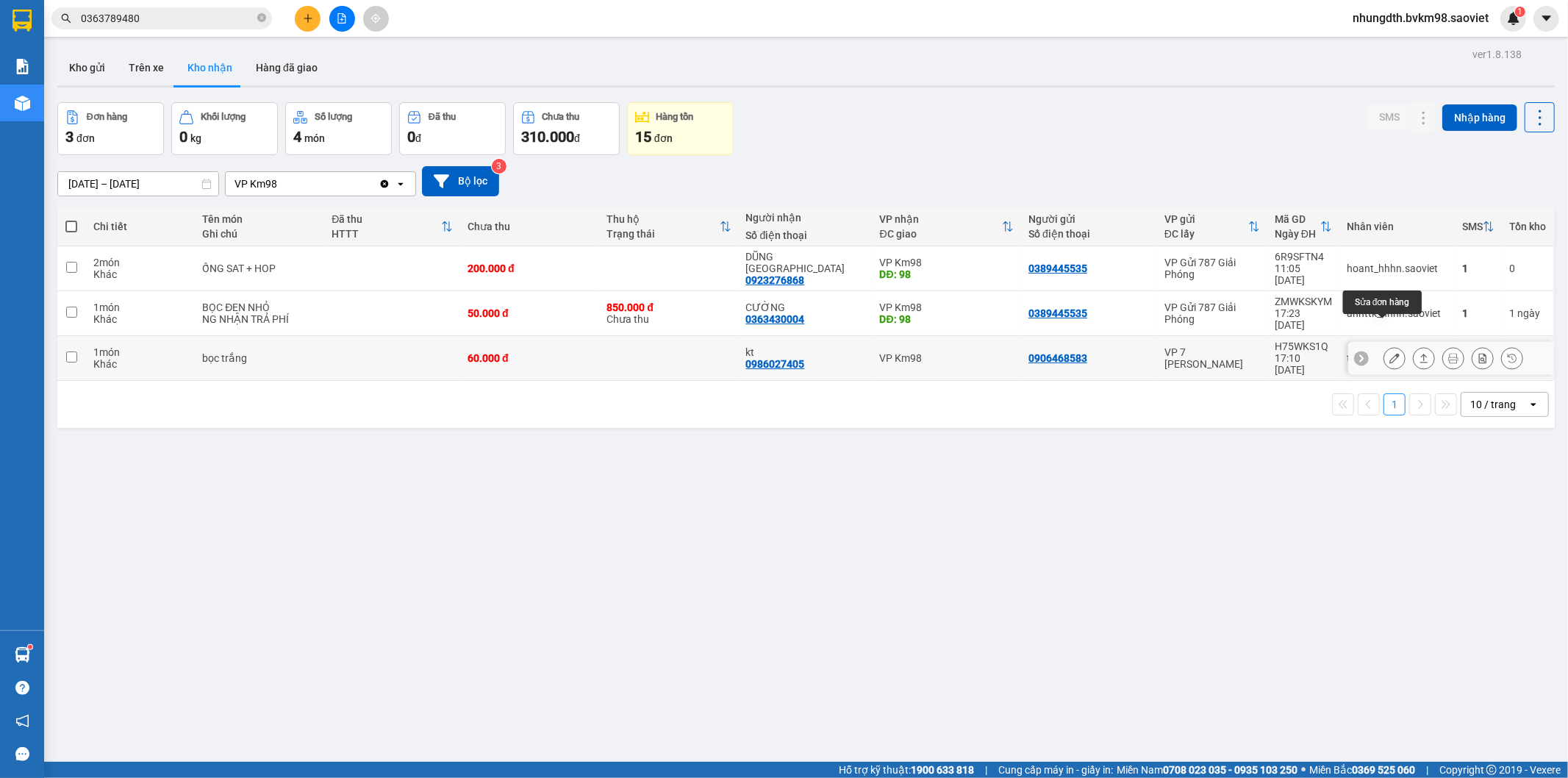
click at [1389, 353] on icon at bounding box center [1395, 358] width 11 height 11
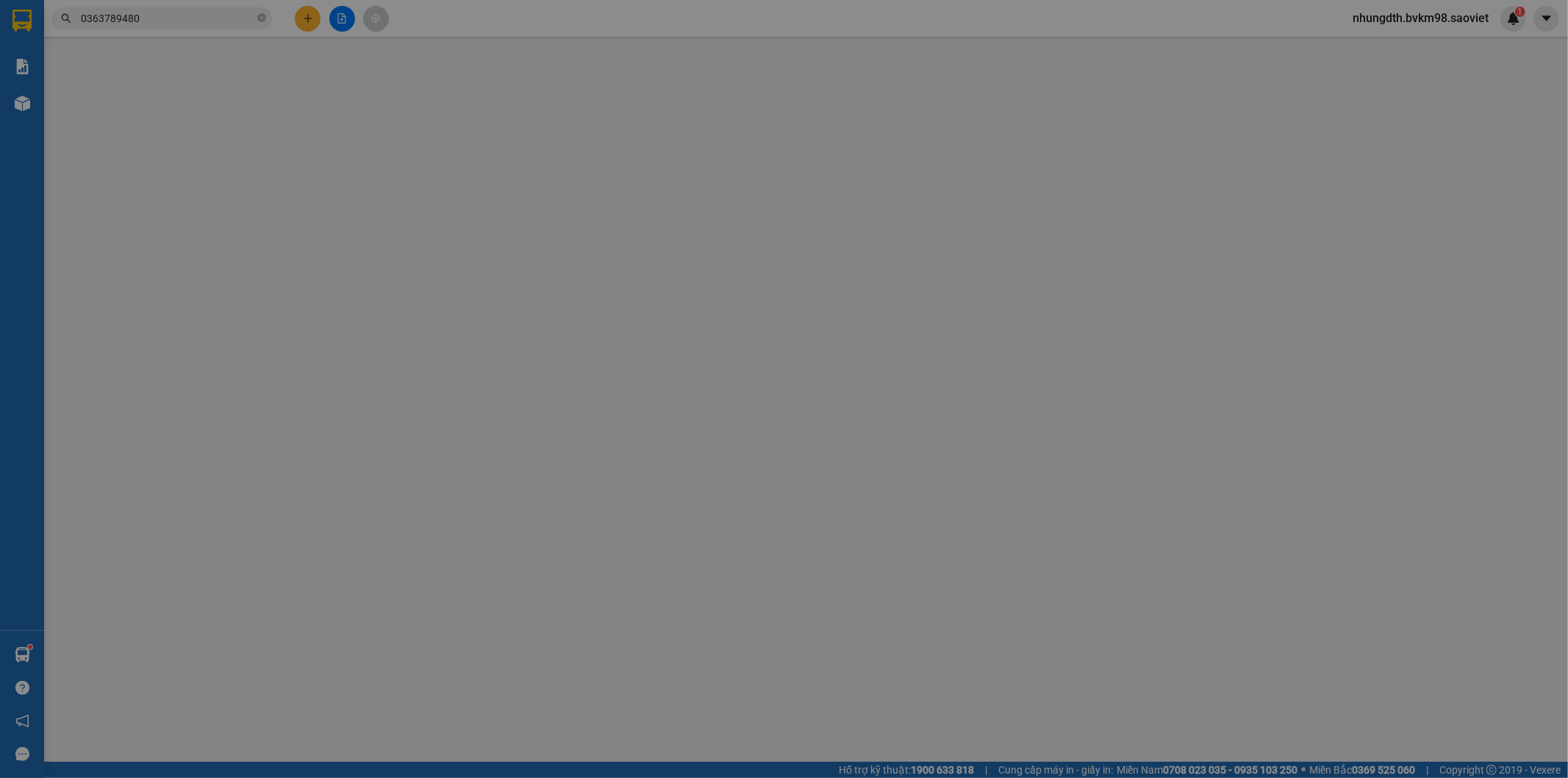
type input "0906468583"
type input "0986027405"
type input "kt"
type input "60.000"
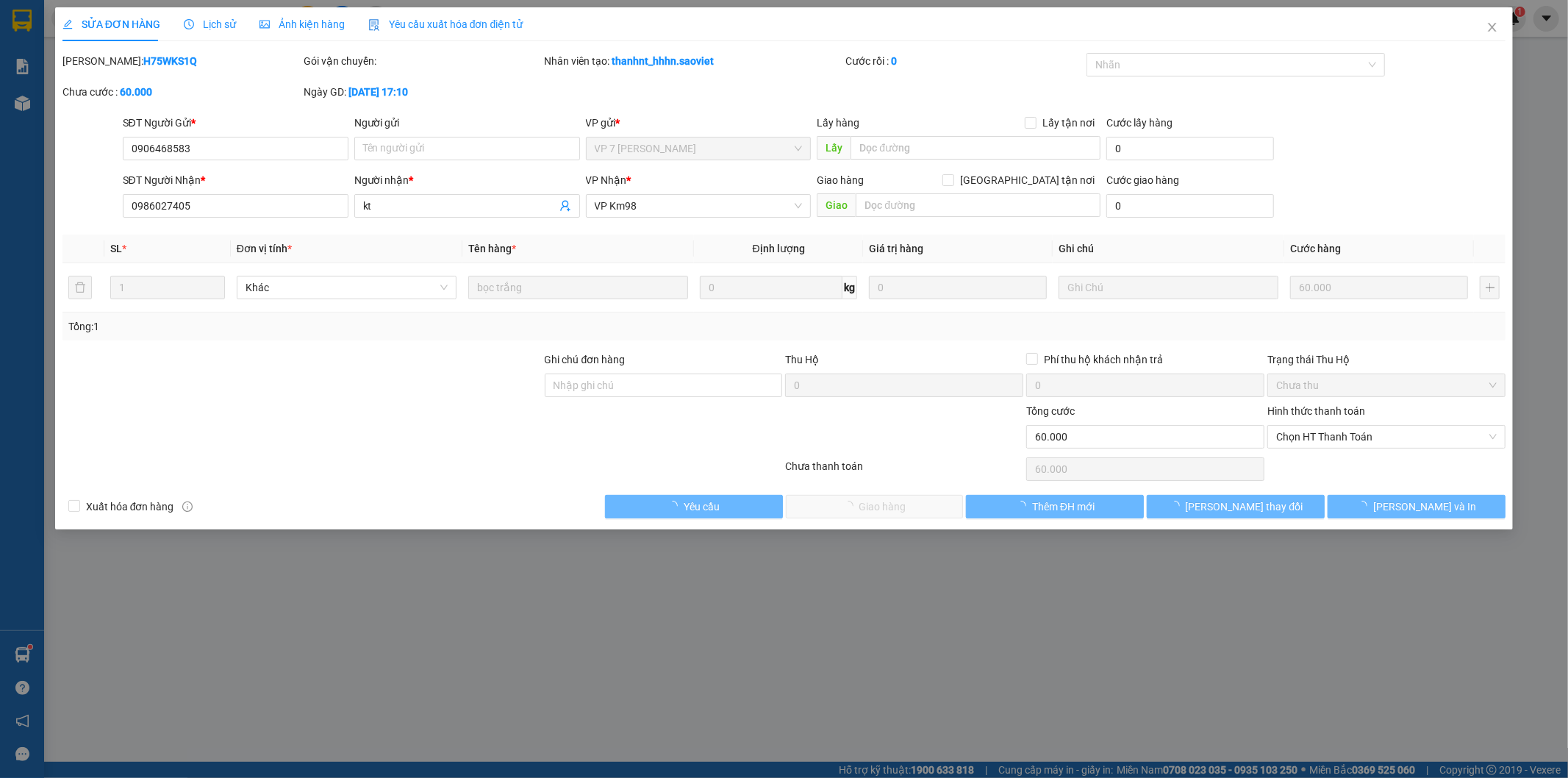
drag, startPoint x: 204, startPoint y: 26, endPoint x: 211, endPoint y: 45, distance: 20.2
click at [206, 26] on span "Lịch sử" at bounding box center [210, 24] width 52 height 12
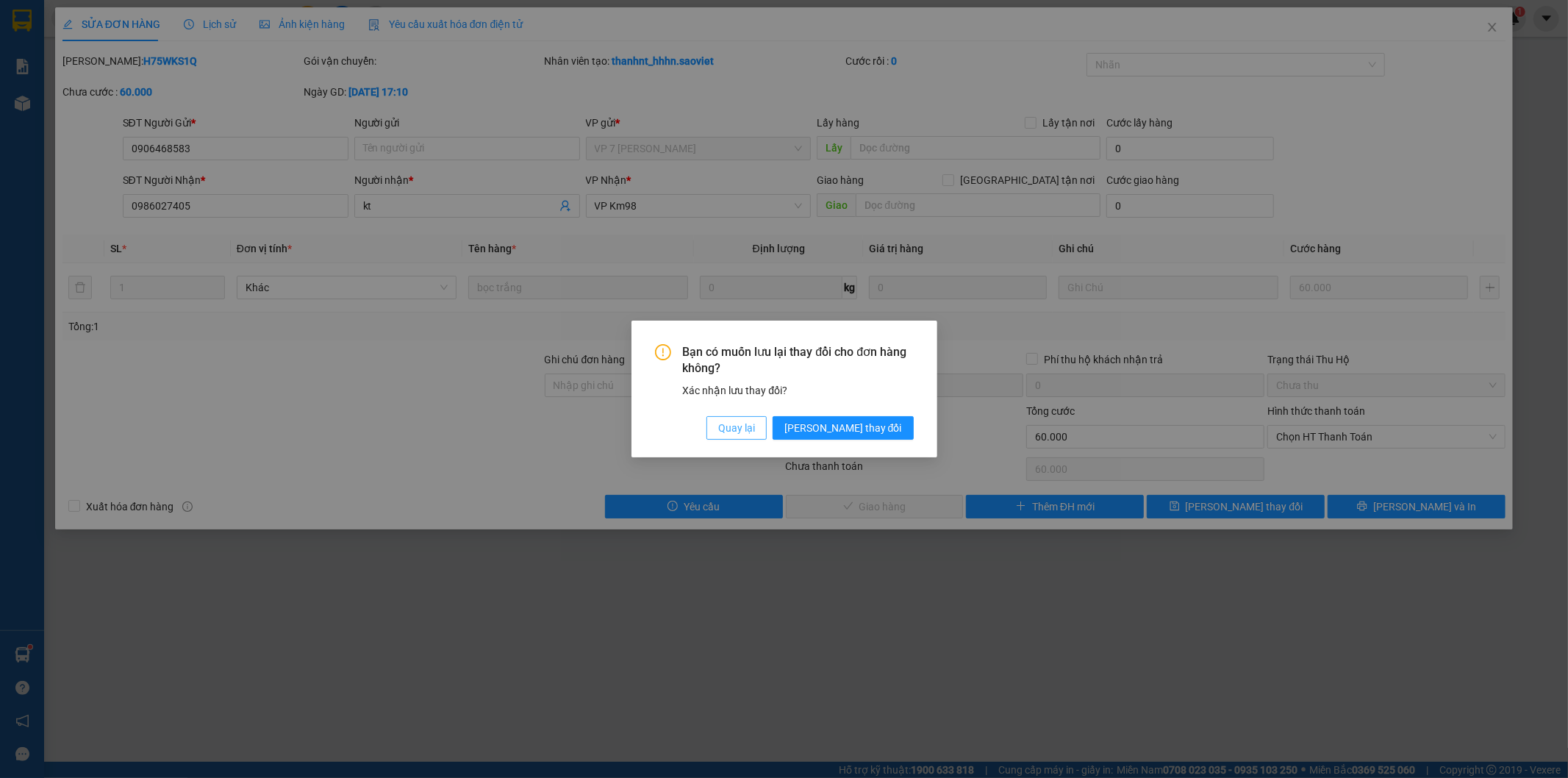
click at [755, 423] on span "Quay lại" at bounding box center [736, 428] width 37 height 16
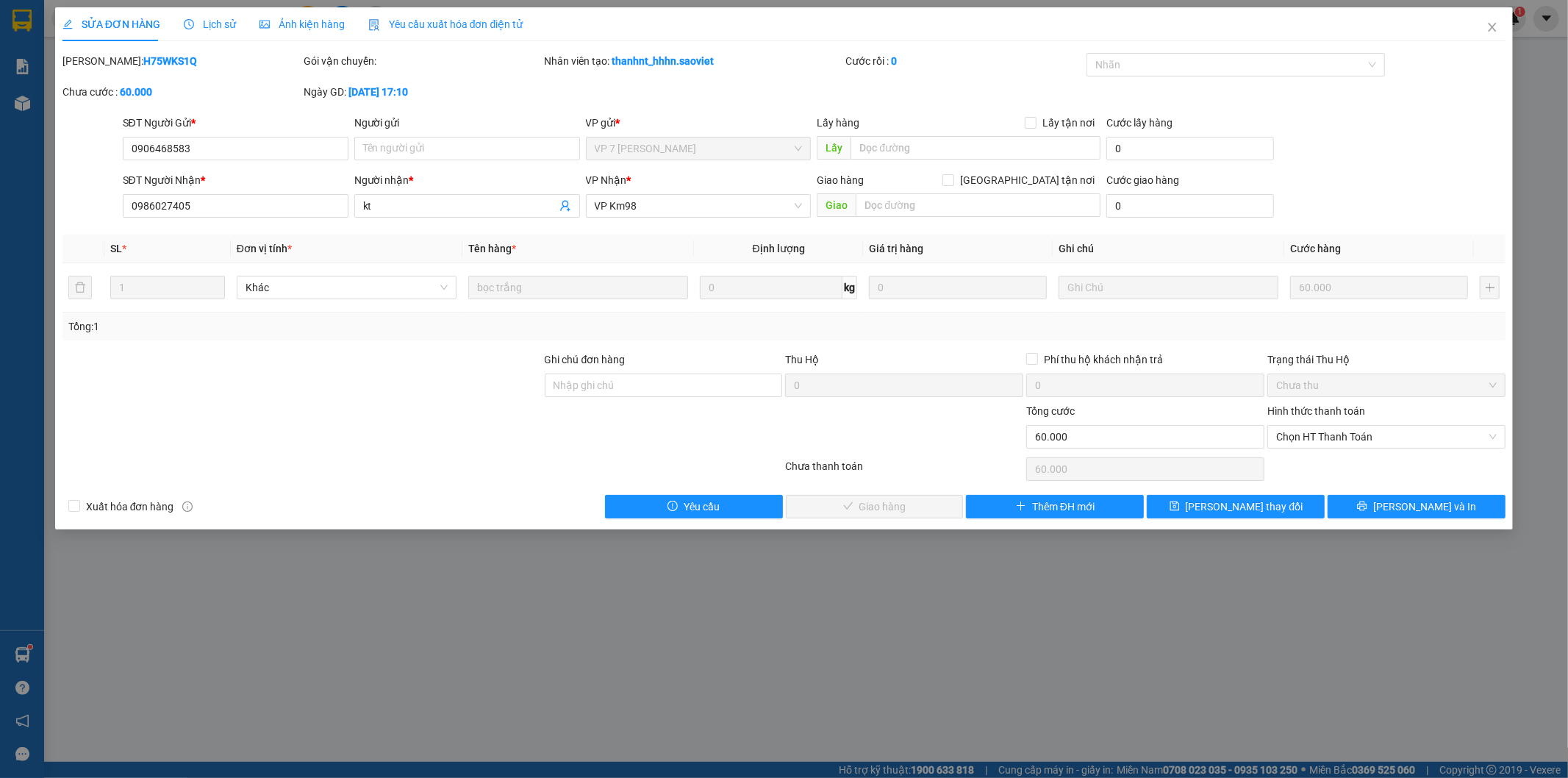
click at [226, 25] on span "Lịch sử" at bounding box center [210, 24] width 52 height 12
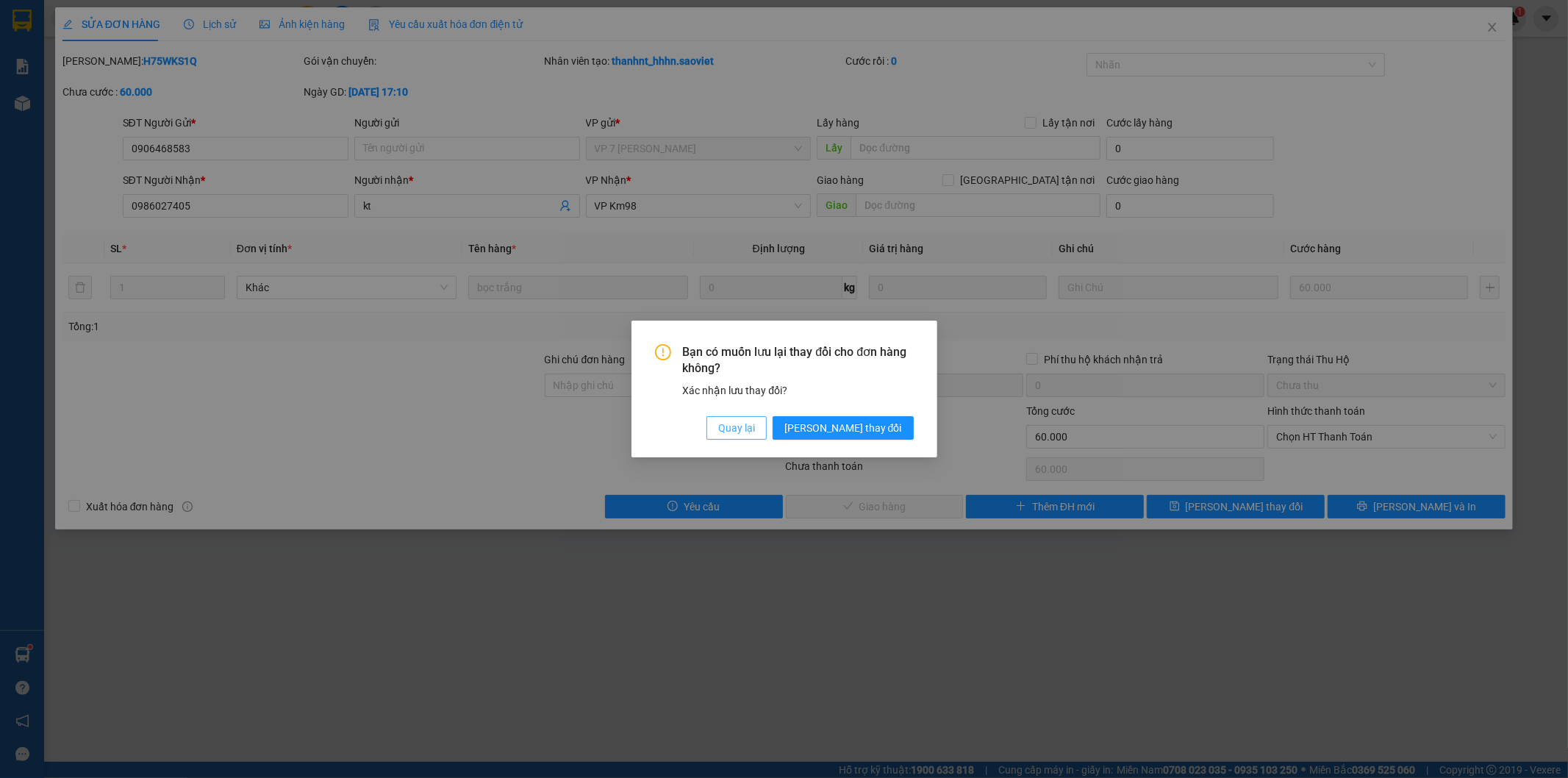
click at [755, 423] on span "Quay lại" at bounding box center [736, 428] width 37 height 16
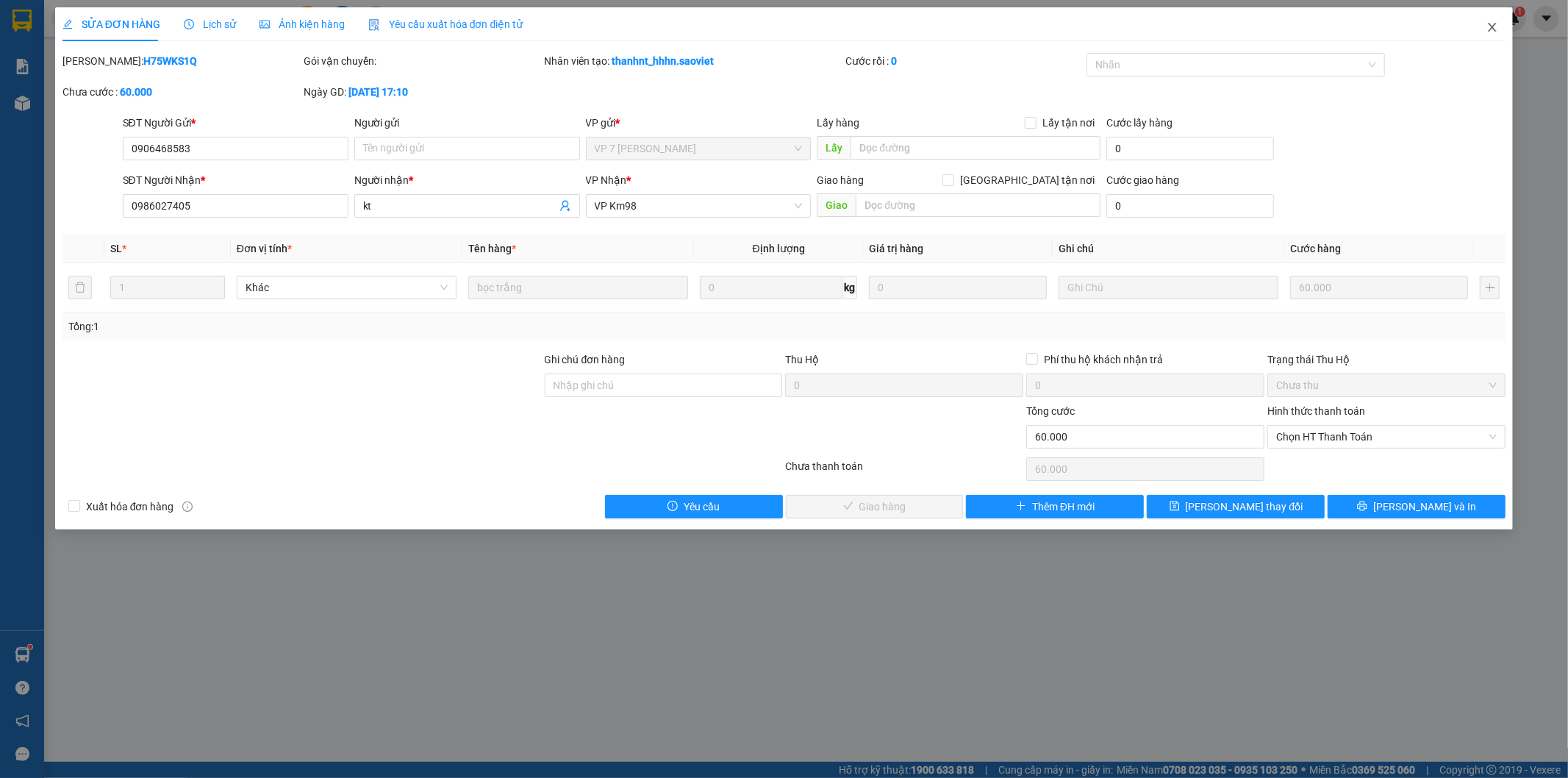
click at [1496, 24] on icon "close" at bounding box center [1493, 27] width 8 height 9
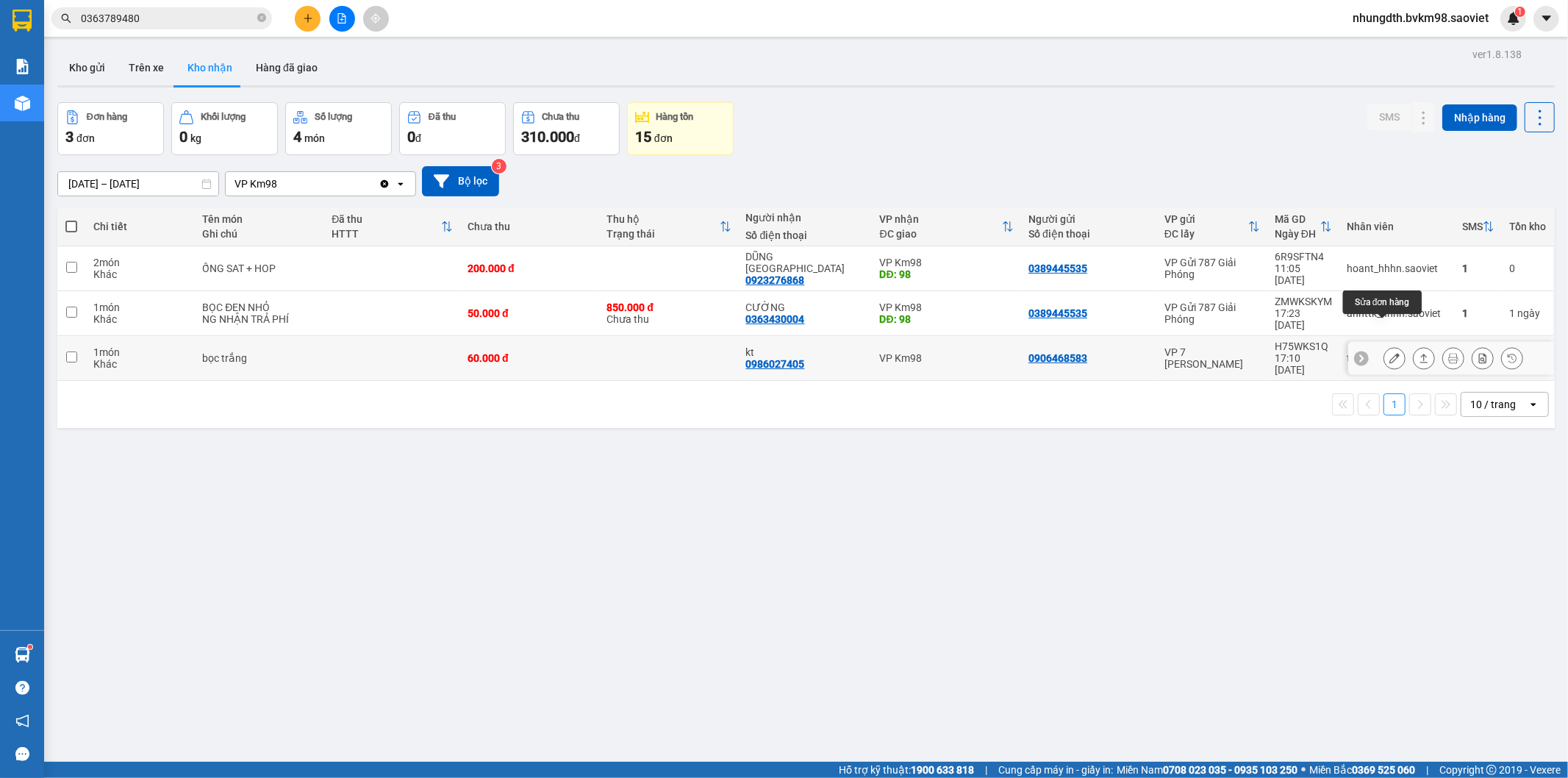
click at [1389, 353] on icon at bounding box center [1395, 358] width 11 height 11
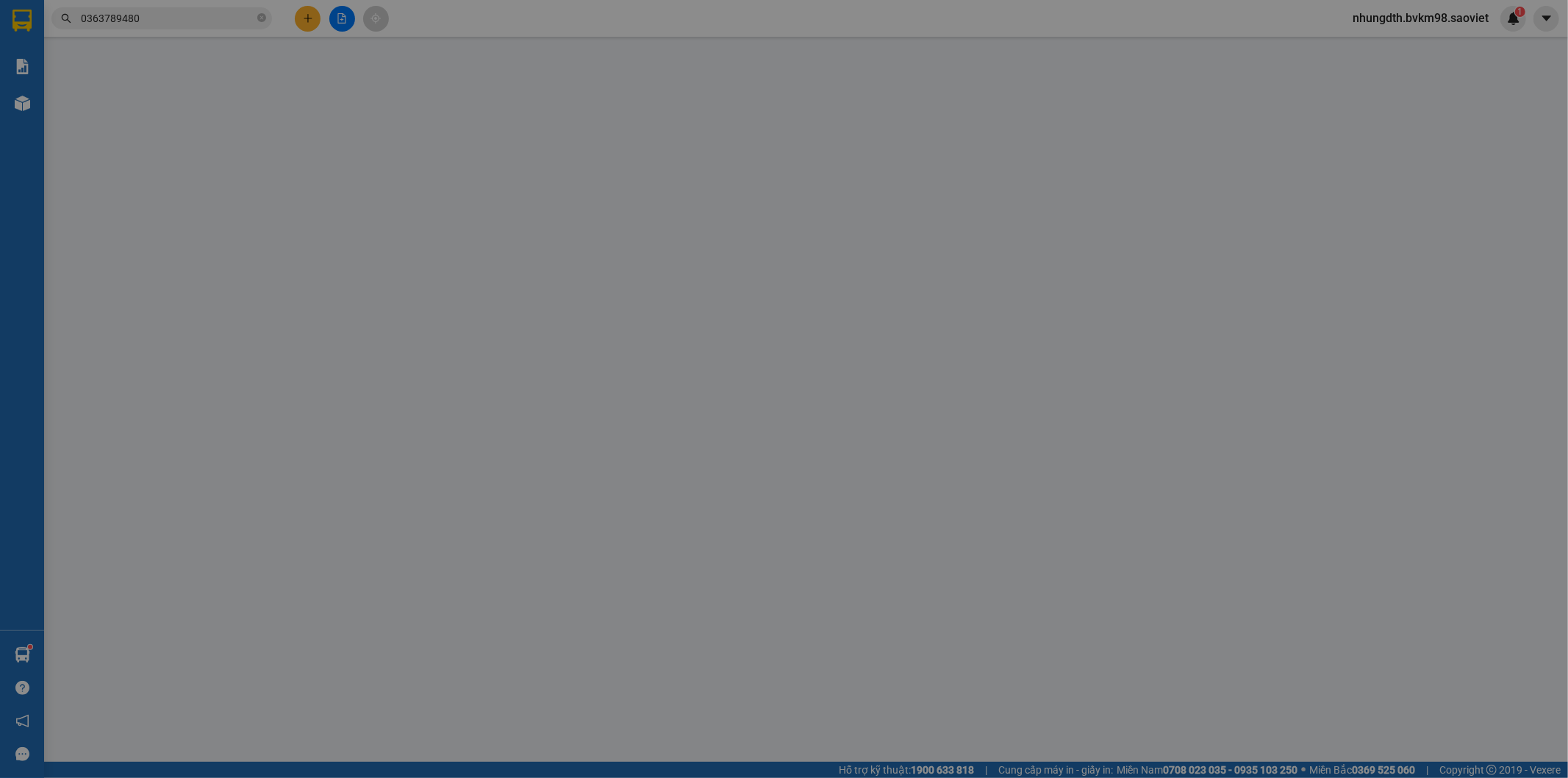
type input "0906468583"
type input "0986027405"
type input "kt"
type input "60.000"
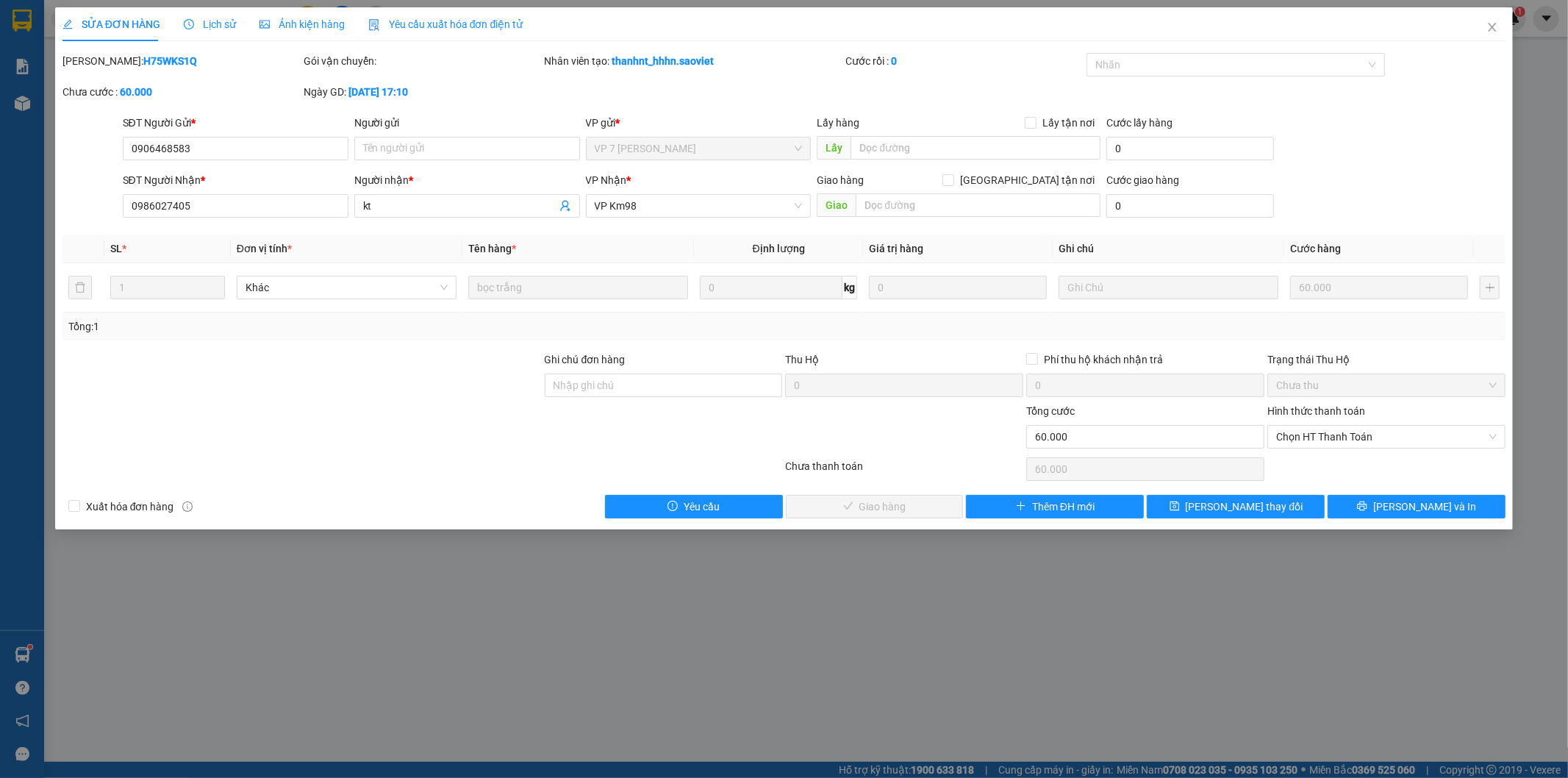
click at [224, 26] on span "Lịch sử" at bounding box center [210, 24] width 52 height 12
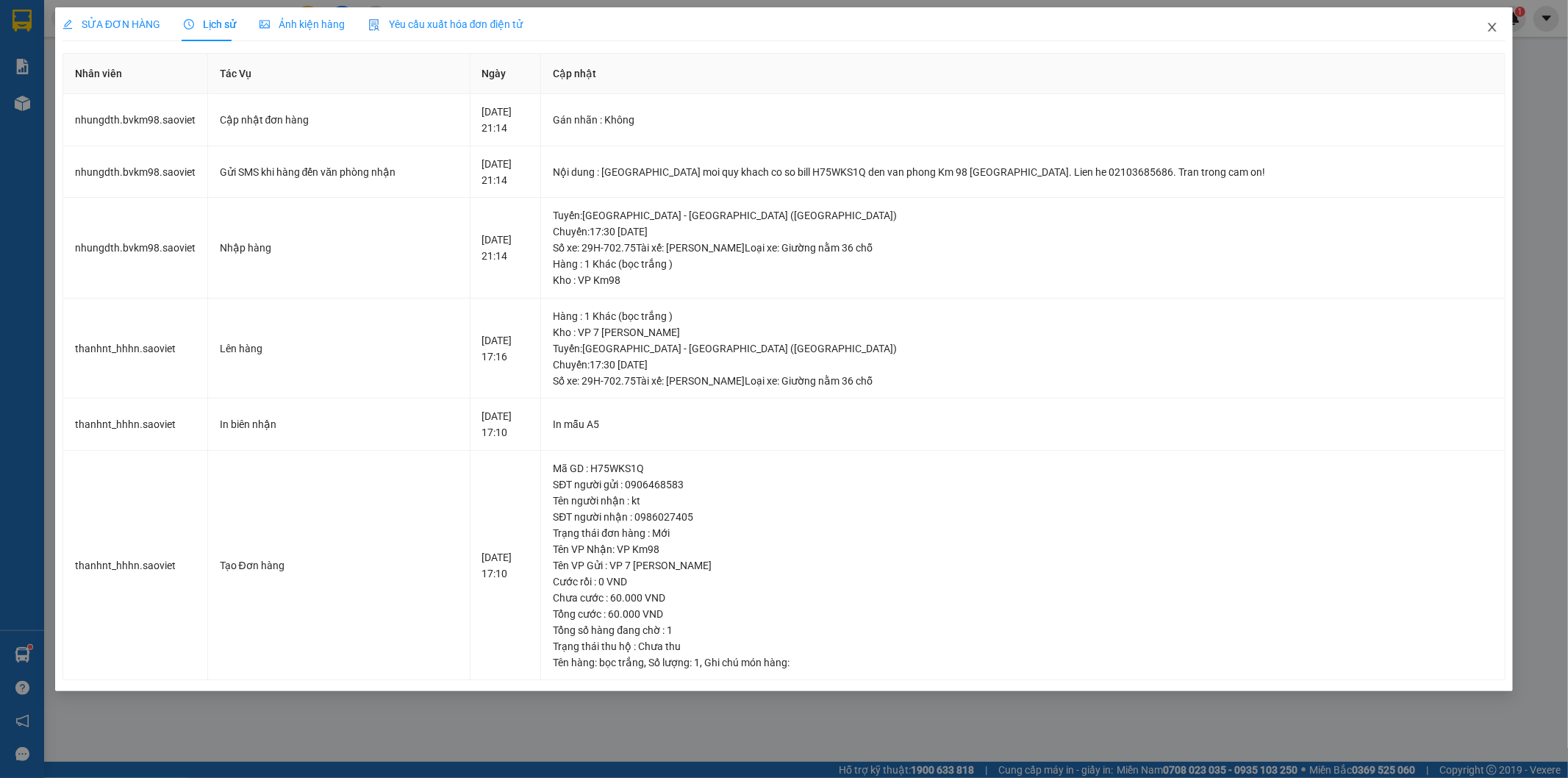
click at [1496, 29] on icon "close" at bounding box center [1493, 27] width 12 height 12
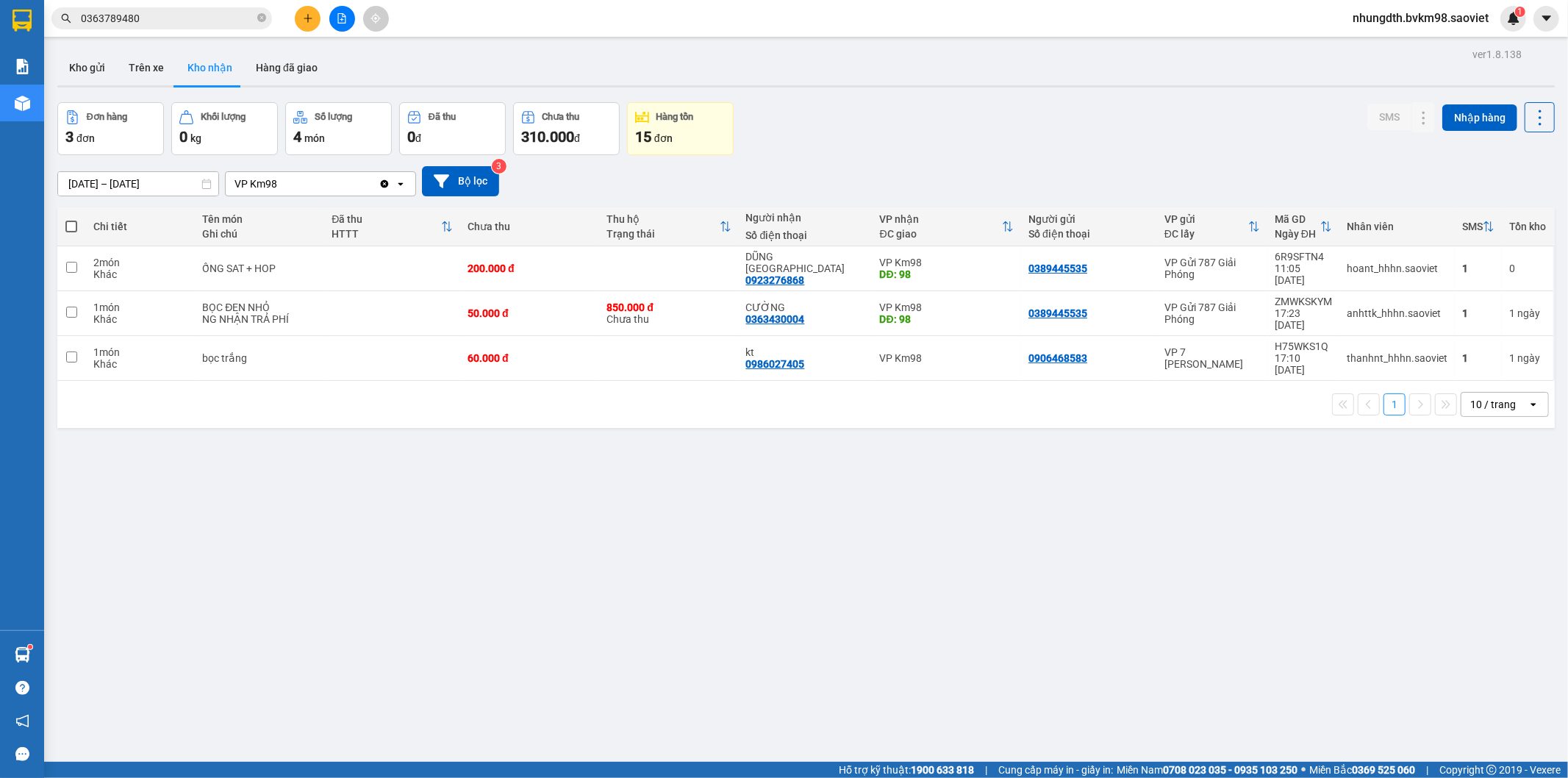
drag, startPoint x: 282, startPoint y: 476, endPoint x: 289, endPoint y: 496, distance: 21.2
click at [289, 496] on div "ver 1.8.138 Kho gửi Trên xe Kho nhận Hàng đã giao Đơn hàng 3 đơn Khối lượng 0 k…" at bounding box center [805, 432] width 1509 height 778
click at [311, 15] on icon "plus" at bounding box center [308, 19] width 11 height 11
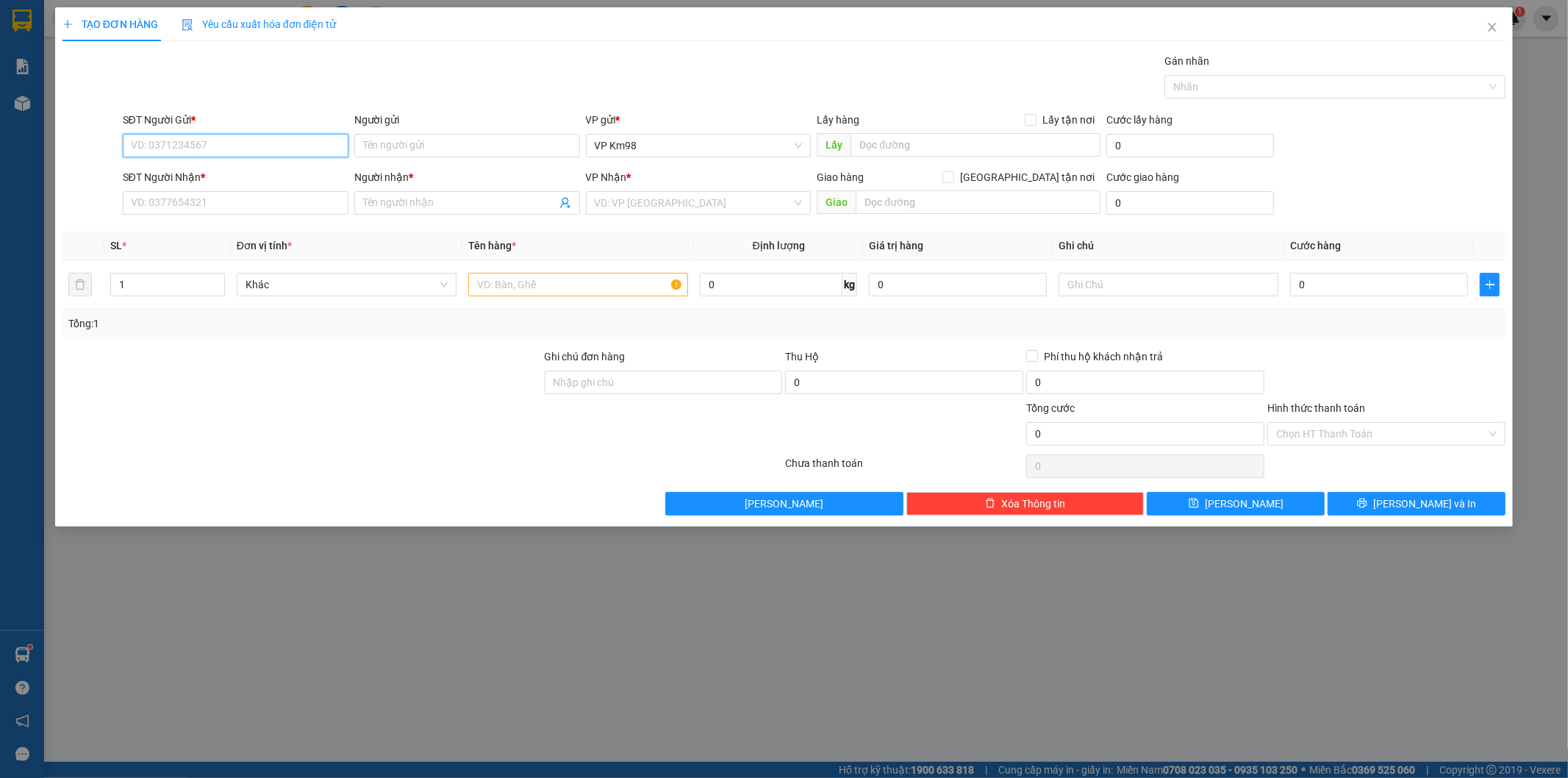
click at [230, 149] on input "SĐT Người Gửi *" at bounding box center [235, 145] width 226 height 23
type input "0979723791"
click at [180, 175] on div "0979723791 - SƠN" at bounding box center [235, 174] width 208 height 16
type input "SƠN"
type input "0394348106"
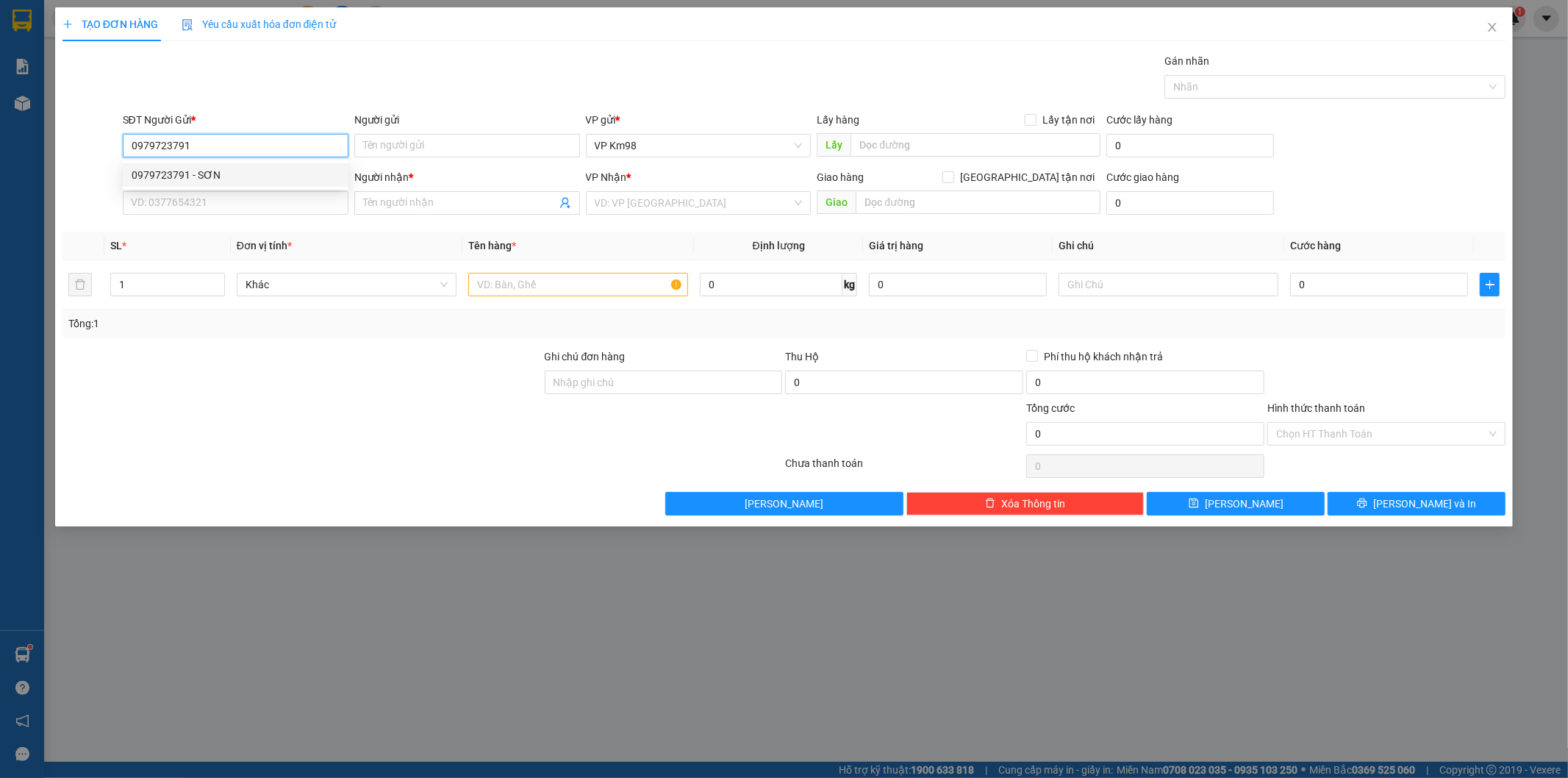
type input "thủy"
type input "dg"
type input "0979723791"
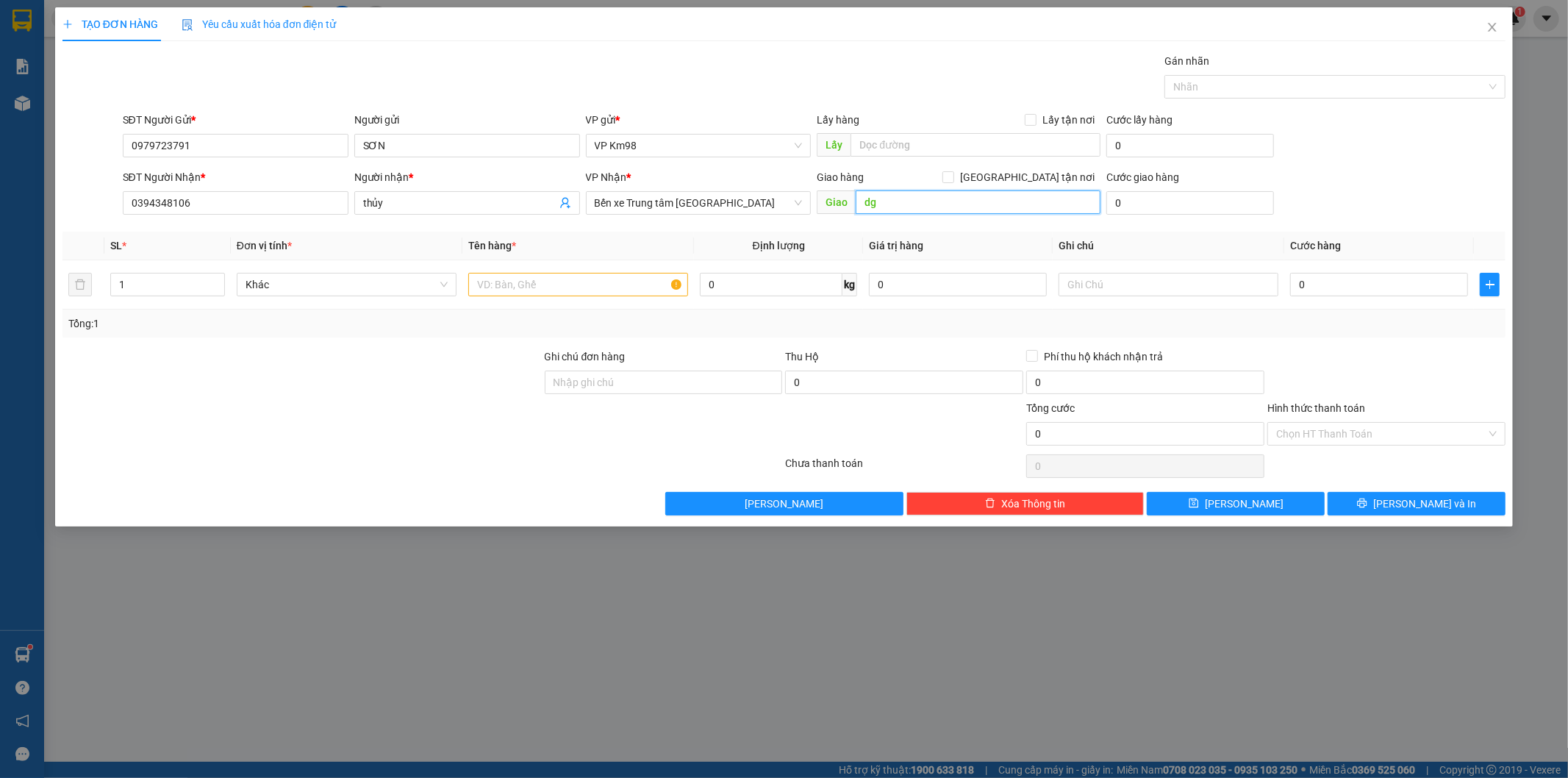
click at [886, 206] on input "dg" at bounding box center [978, 201] width 245 height 23
click at [215, 208] on input "0394348106" at bounding box center [235, 202] width 226 height 23
type input "0"
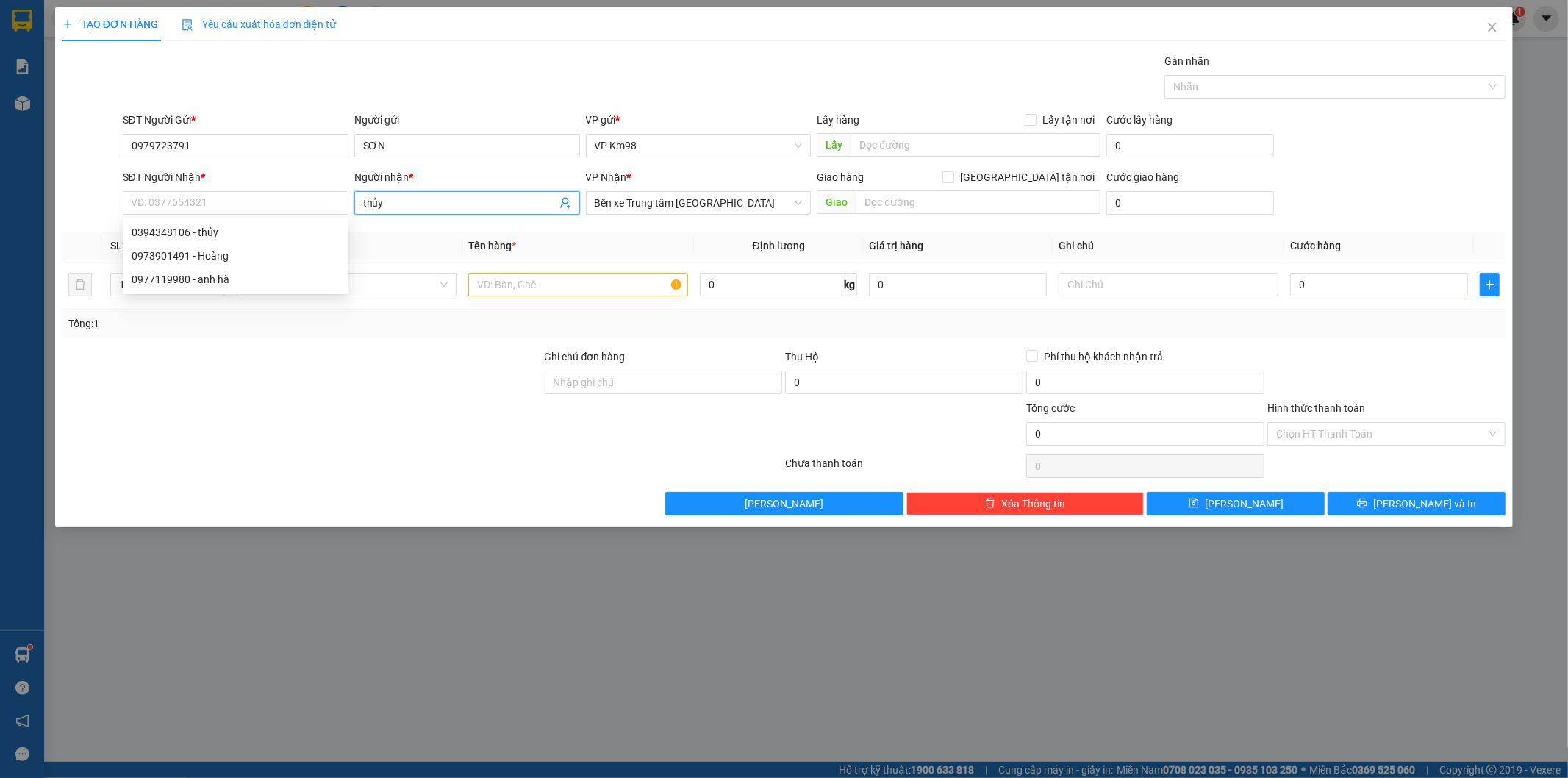
click at [410, 201] on input "thủy" at bounding box center [460, 202] width 193 height 16
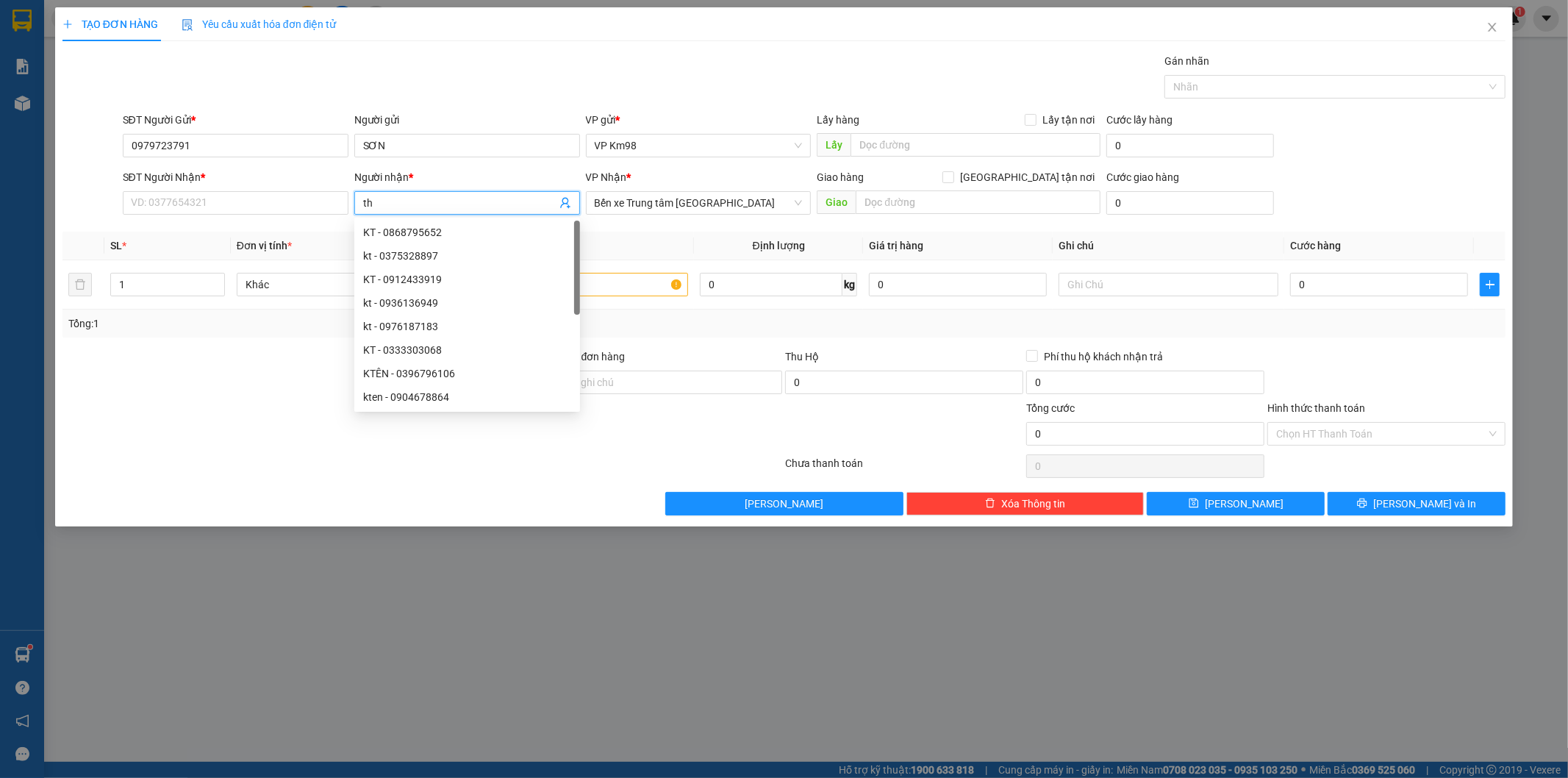
type input "t"
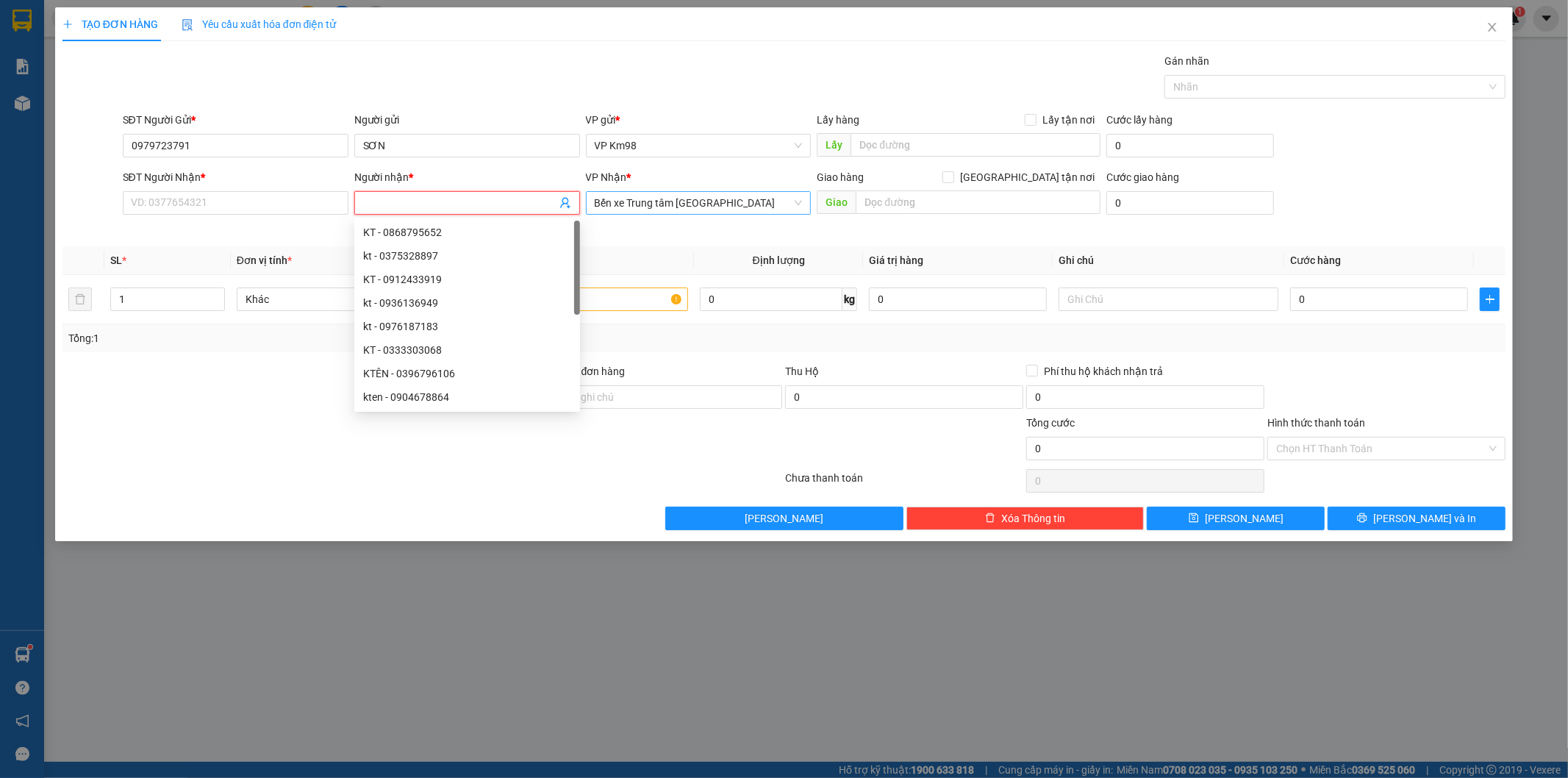
click at [627, 210] on span "Bến xe Trung tâm [GEOGRAPHIC_DATA]" at bounding box center [699, 202] width 208 height 22
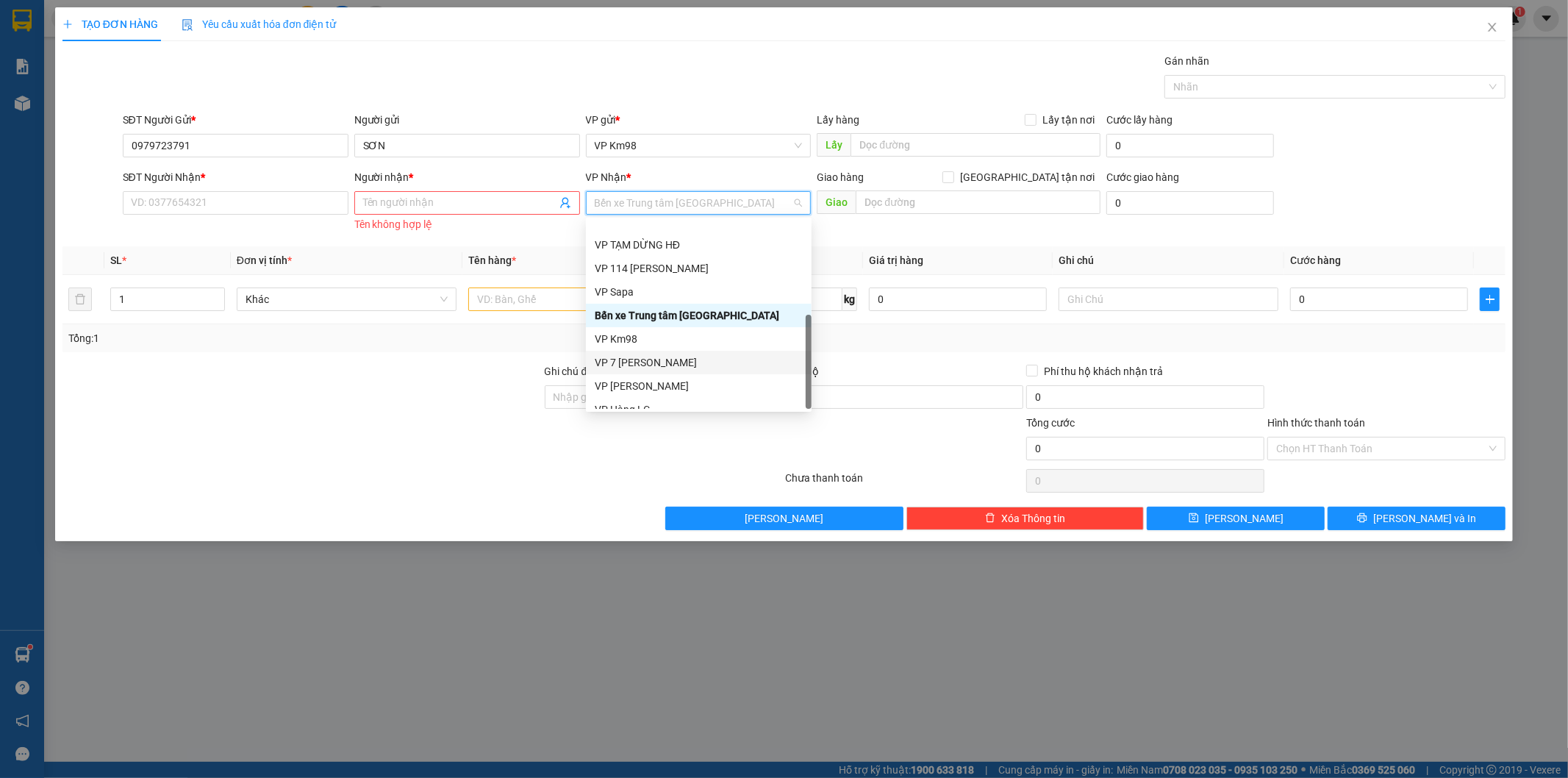
scroll to position [165, 0]
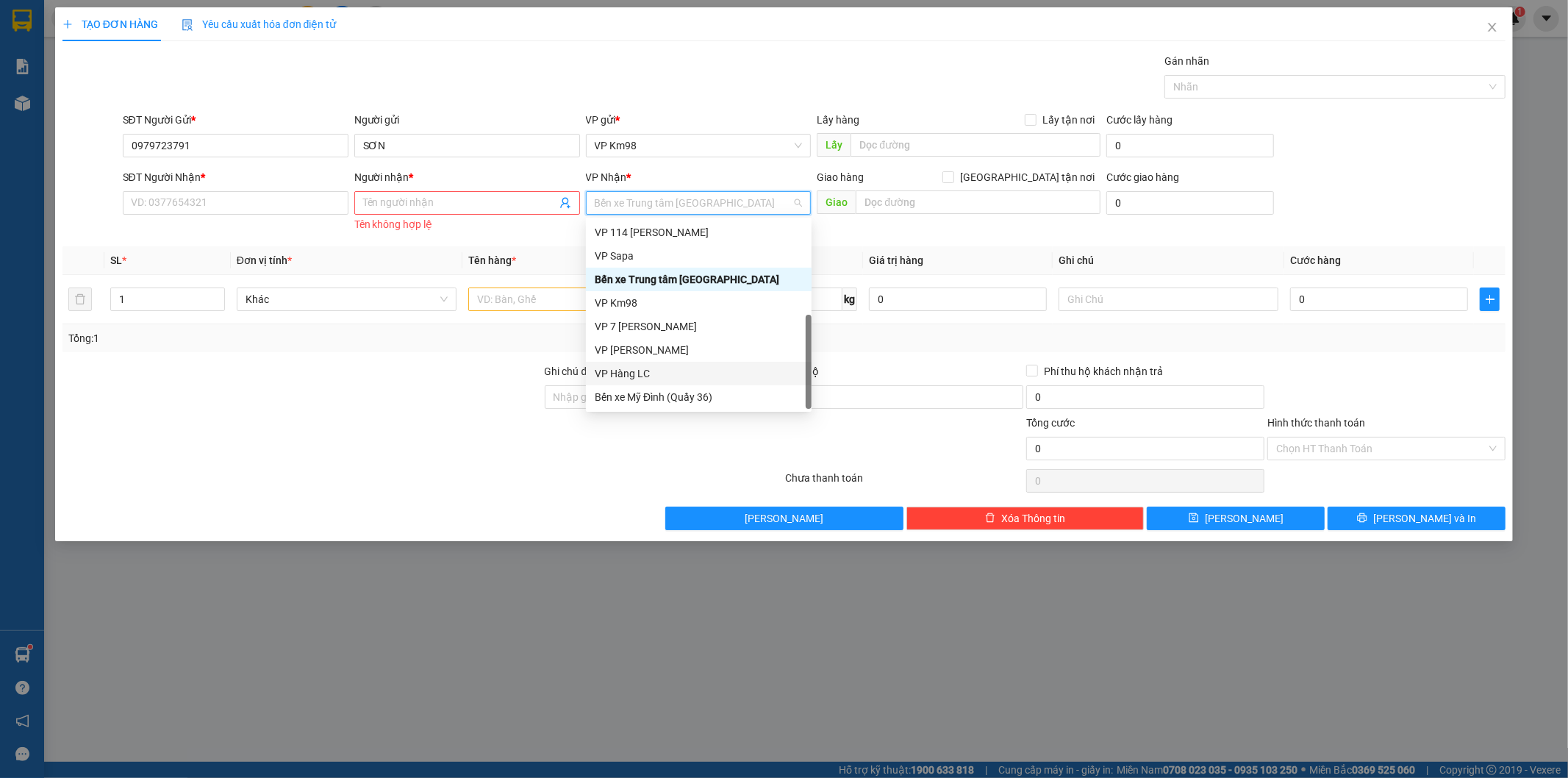
click at [634, 373] on div "VP Hàng LC" at bounding box center [699, 373] width 208 height 16
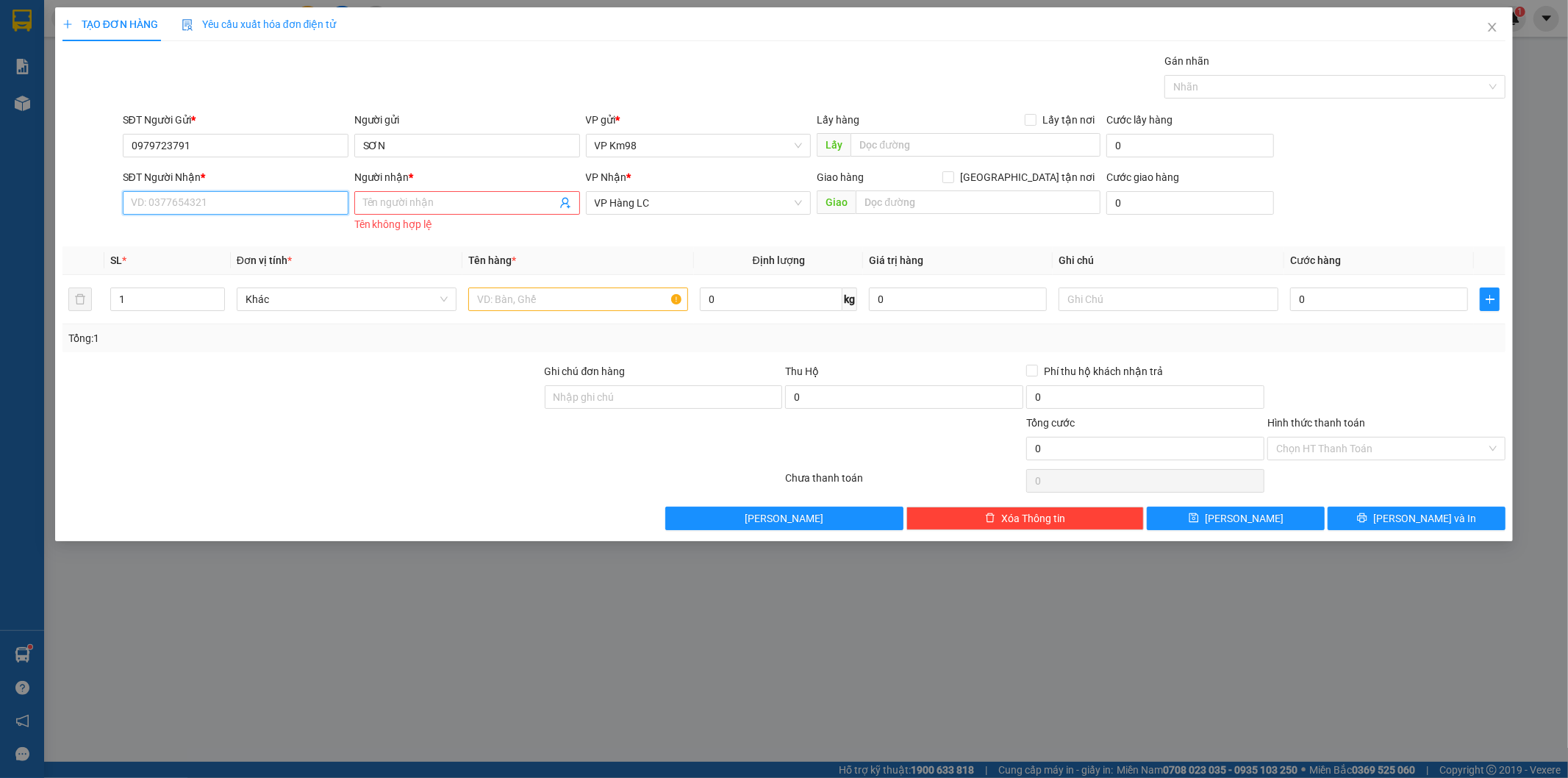
click at [207, 201] on input "SĐT Người Nhận *" at bounding box center [235, 202] width 226 height 23
click at [385, 207] on input "Người nhận *" at bounding box center [460, 202] width 193 height 16
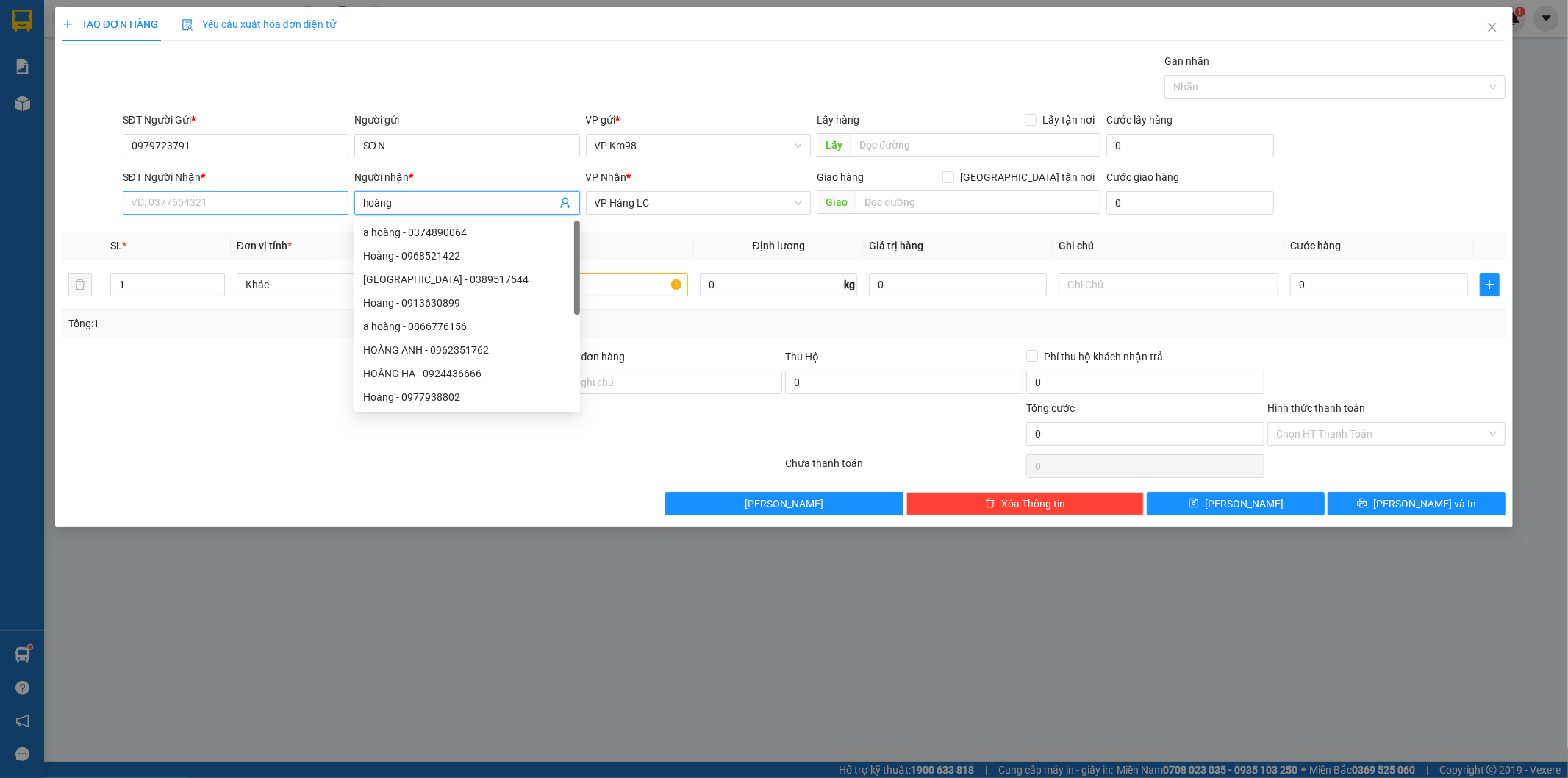
type input "hoàng"
click at [204, 199] on input "SĐT Người Nhận *" at bounding box center [235, 202] width 226 height 23
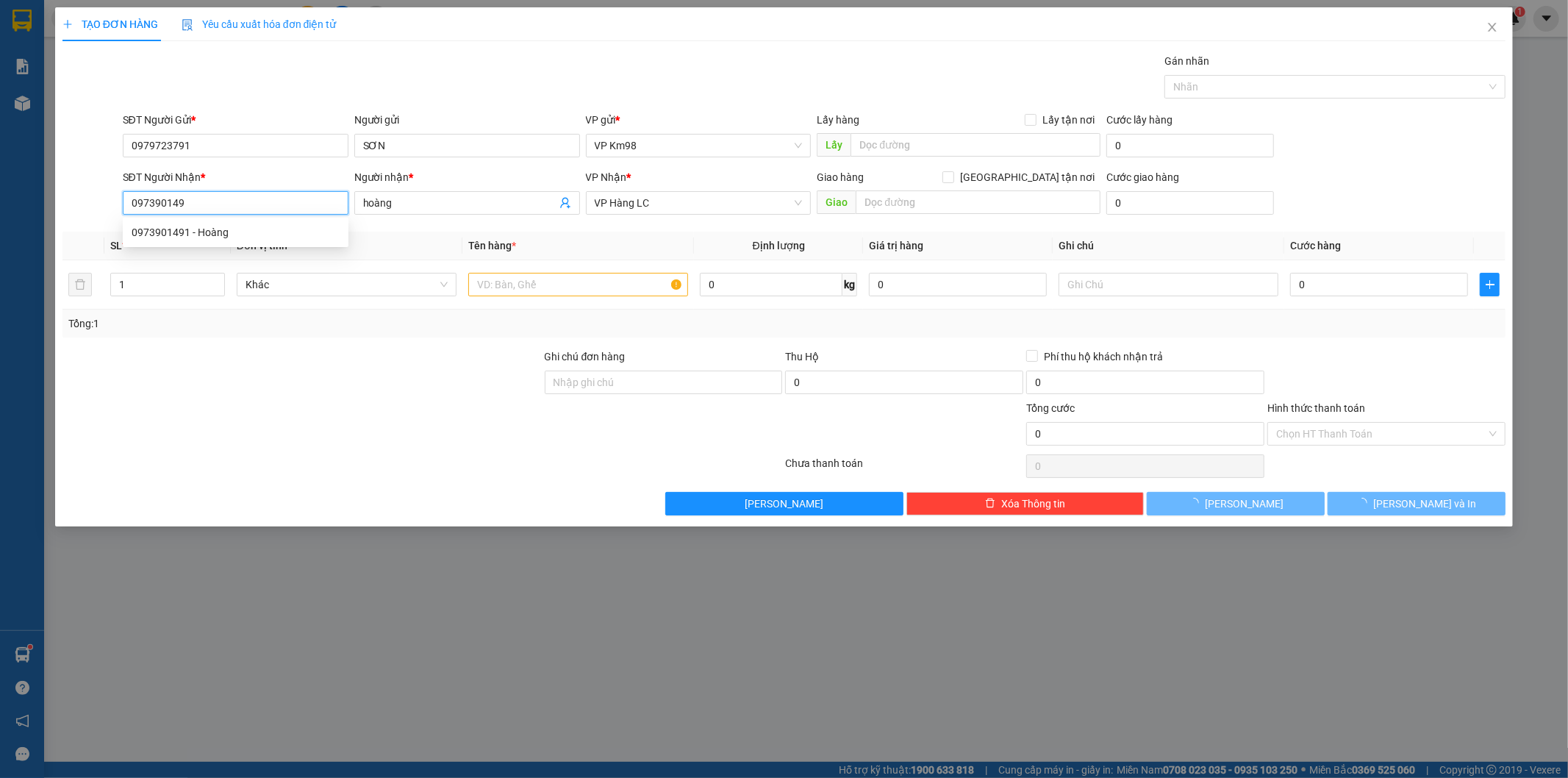
type input "0973901491"
click at [212, 229] on div "0973901491 - Hoàng" at bounding box center [235, 232] width 208 height 16
type input "Hoàng"
type input "0973901491"
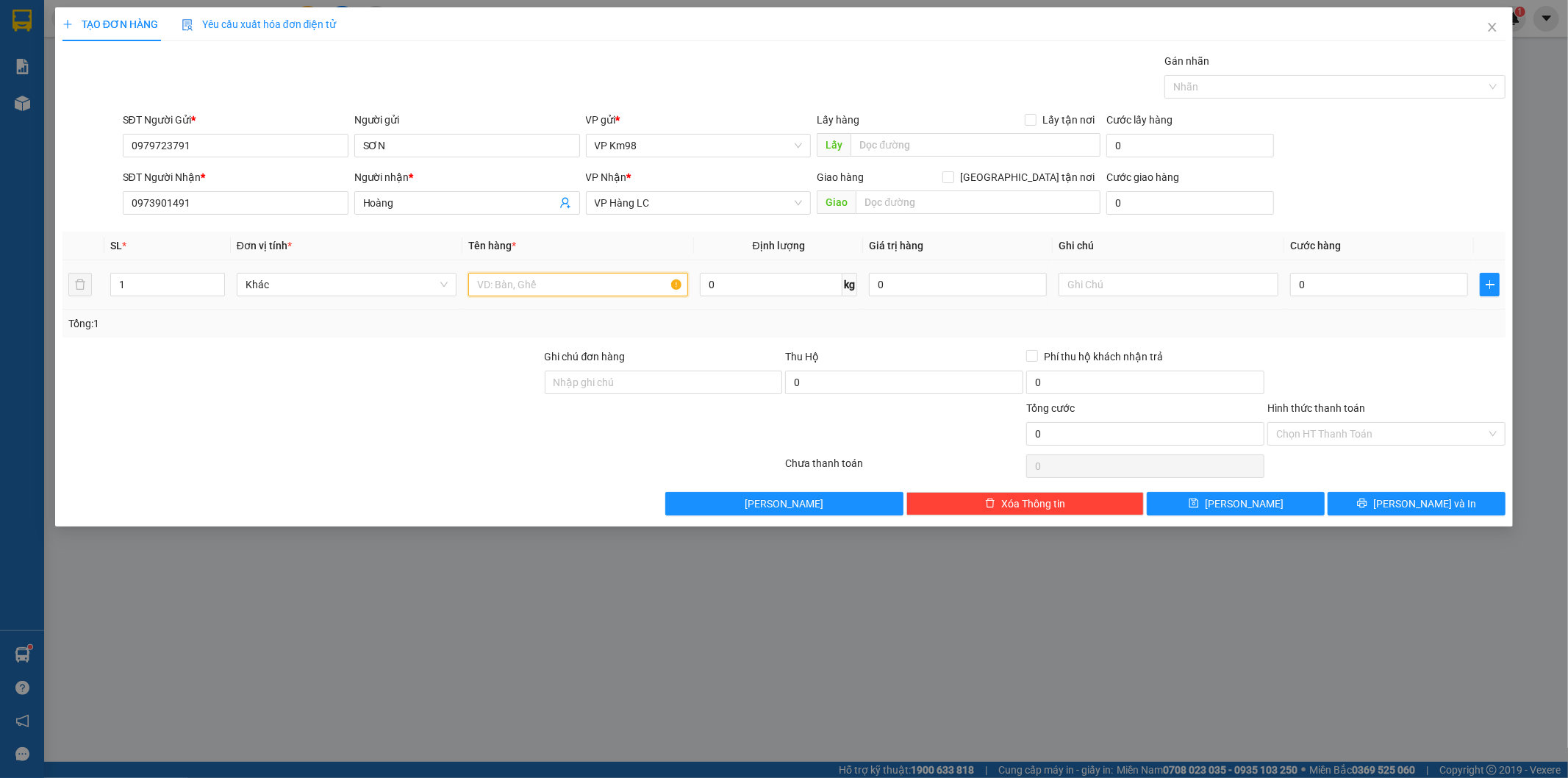
click at [523, 285] on input "text" at bounding box center [578, 284] width 219 height 23
type input "xốp liền"
click at [1373, 290] on input "0" at bounding box center [1379, 284] width 178 height 23
click at [1134, 289] on input "text" at bounding box center [1168, 284] width 219 height 23
type input "hàng giá trị cao máy tính"
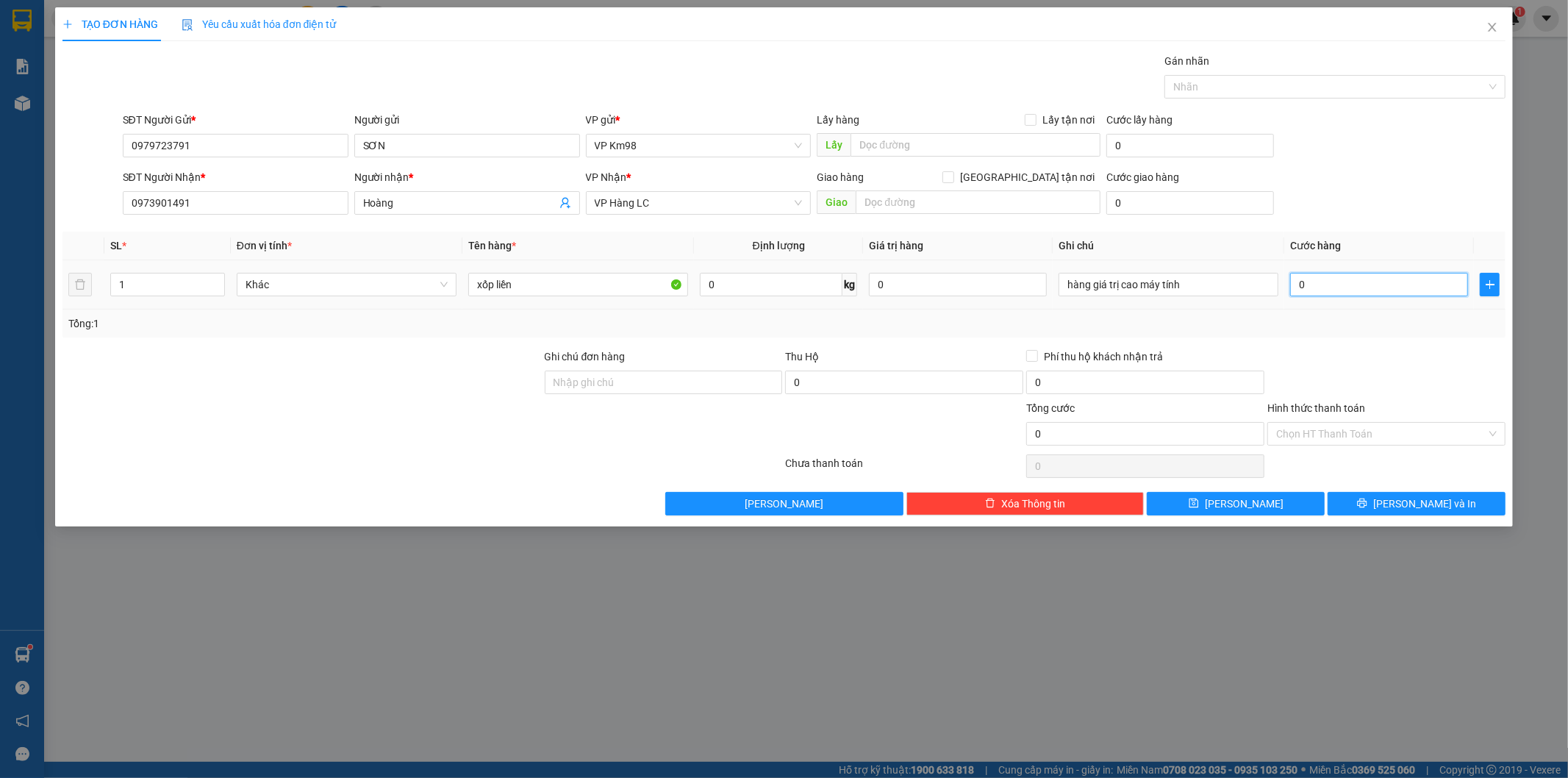
click at [1327, 285] on input "0" at bounding box center [1379, 284] width 178 height 23
type input "1"
type input "10"
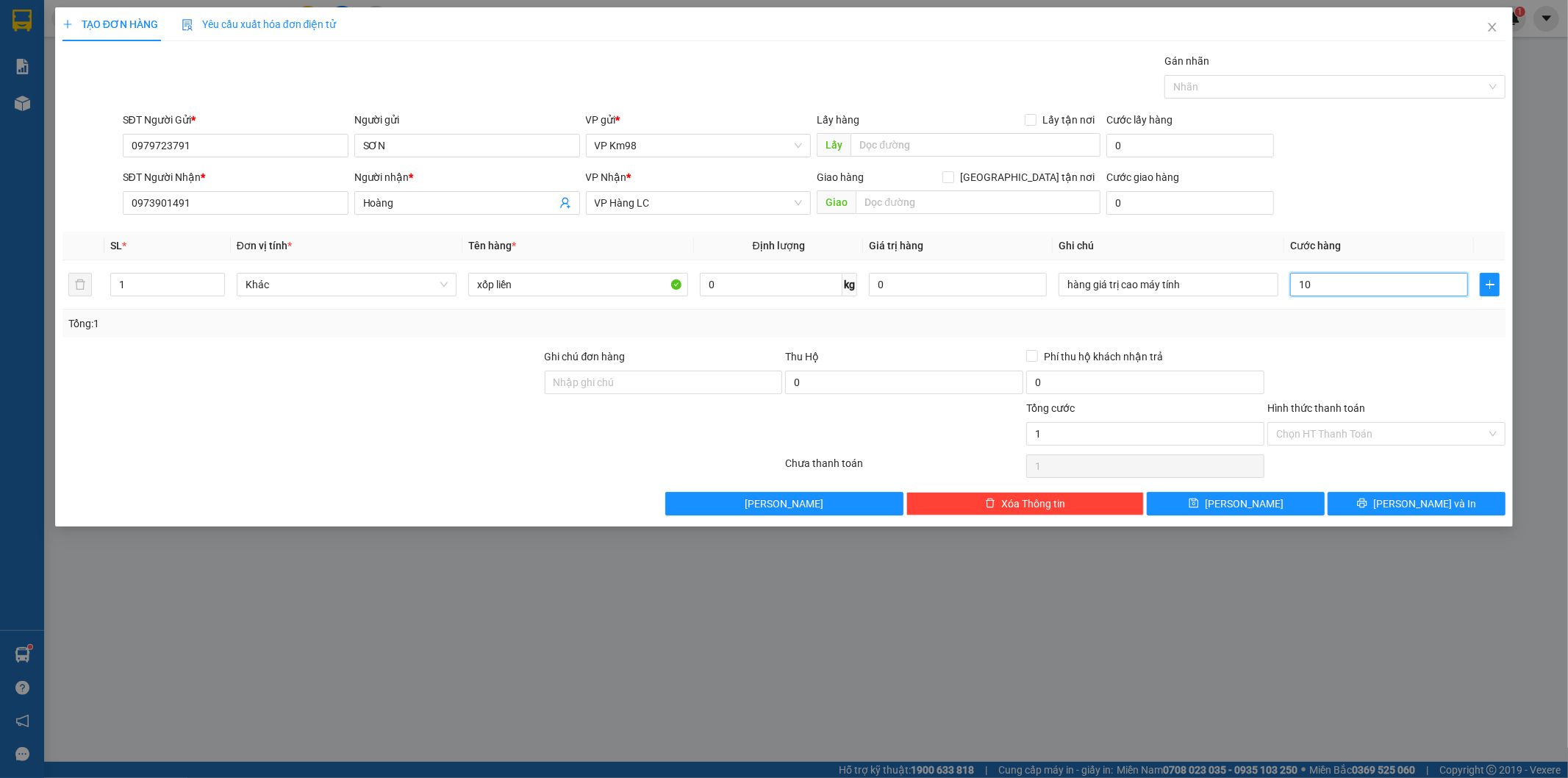
type input "10"
type input "100"
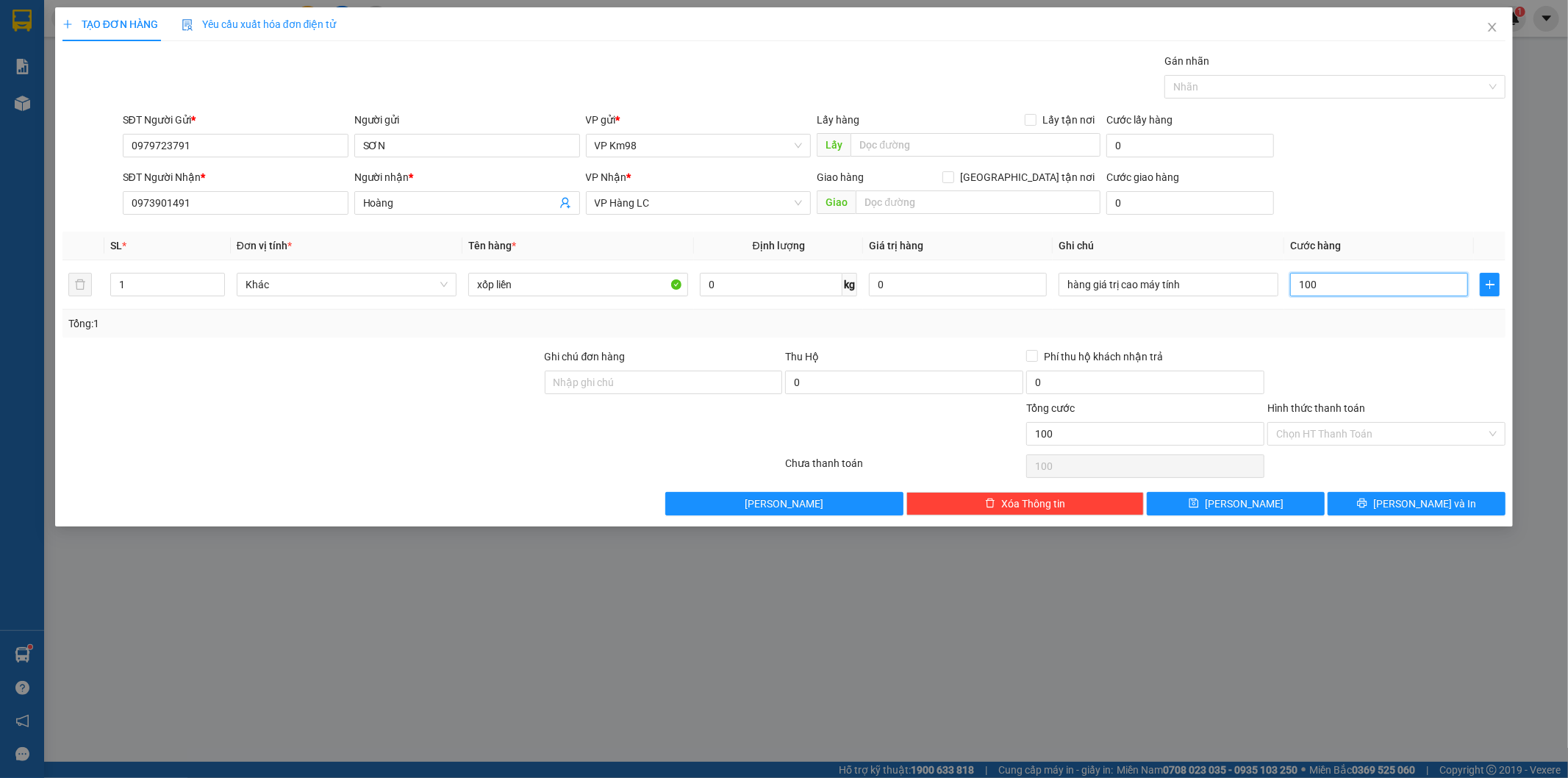
type input "1.000"
type input "10.000"
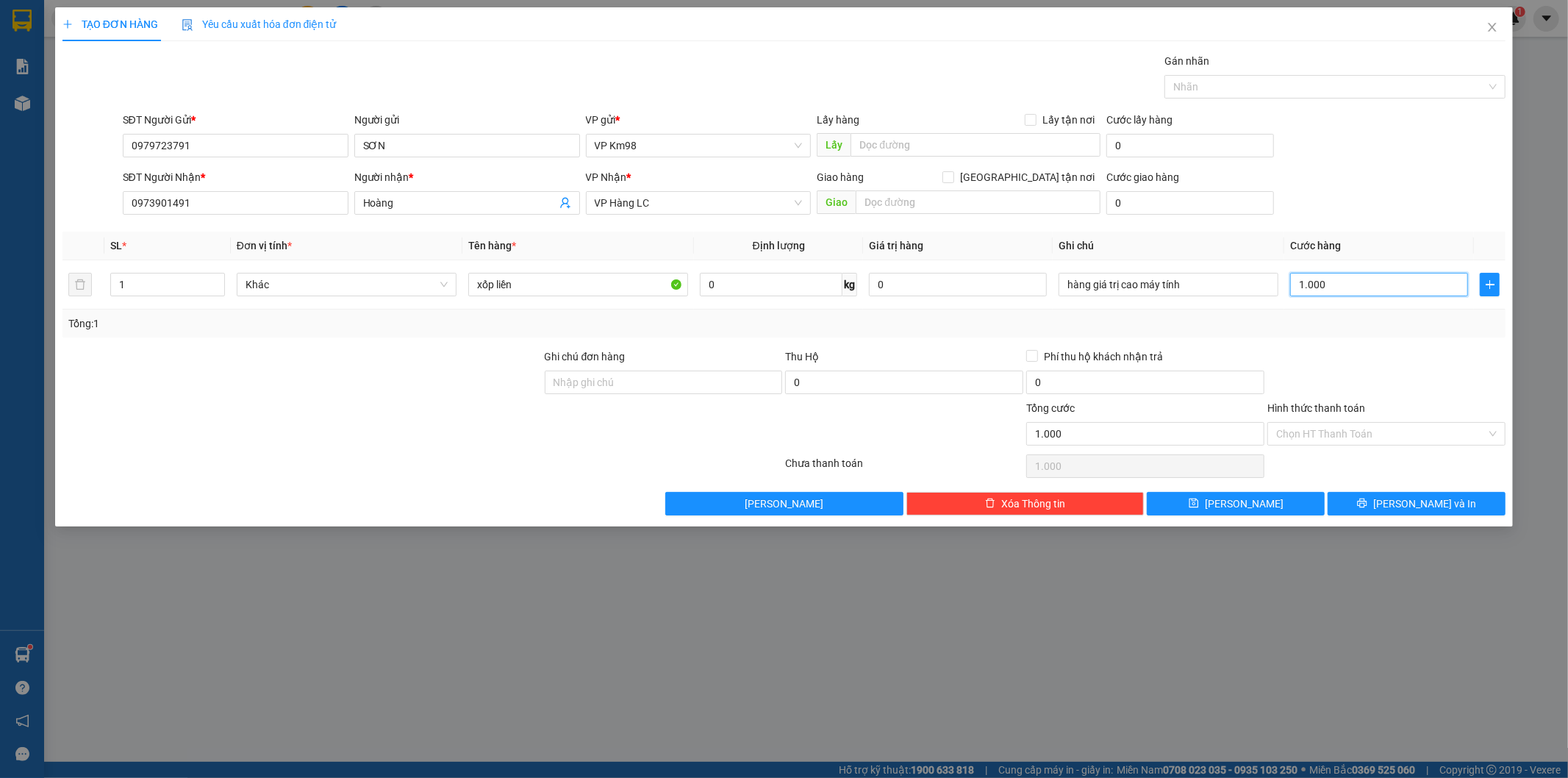
type input "10.000"
type input "100.000"
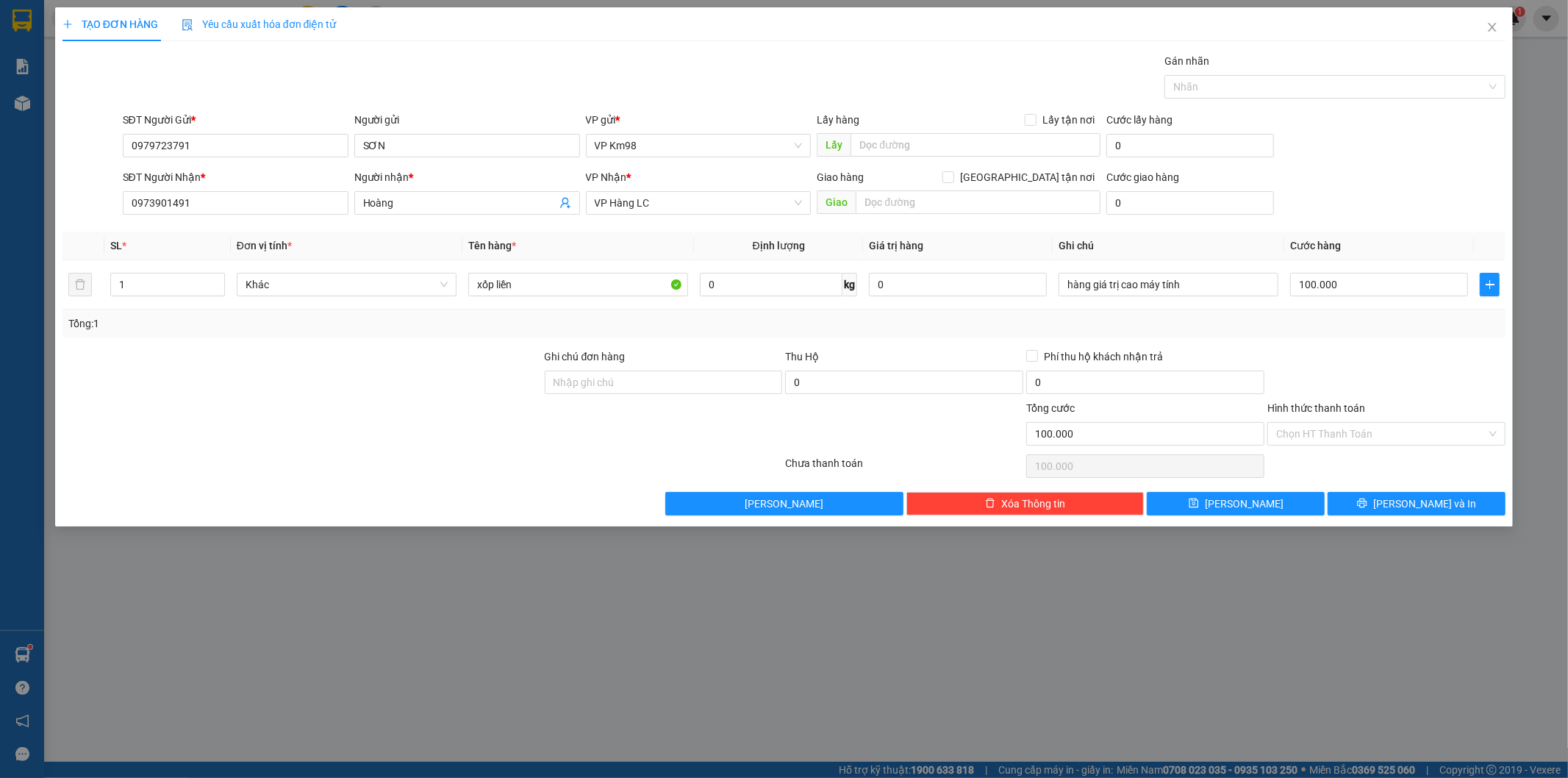
click at [1348, 408] on label "Hình thức thanh toán" at bounding box center [1317, 408] width 98 height 12
click at [1348, 423] on input "Hình thức thanh toán" at bounding box center [1381, 433] width 210 height 22
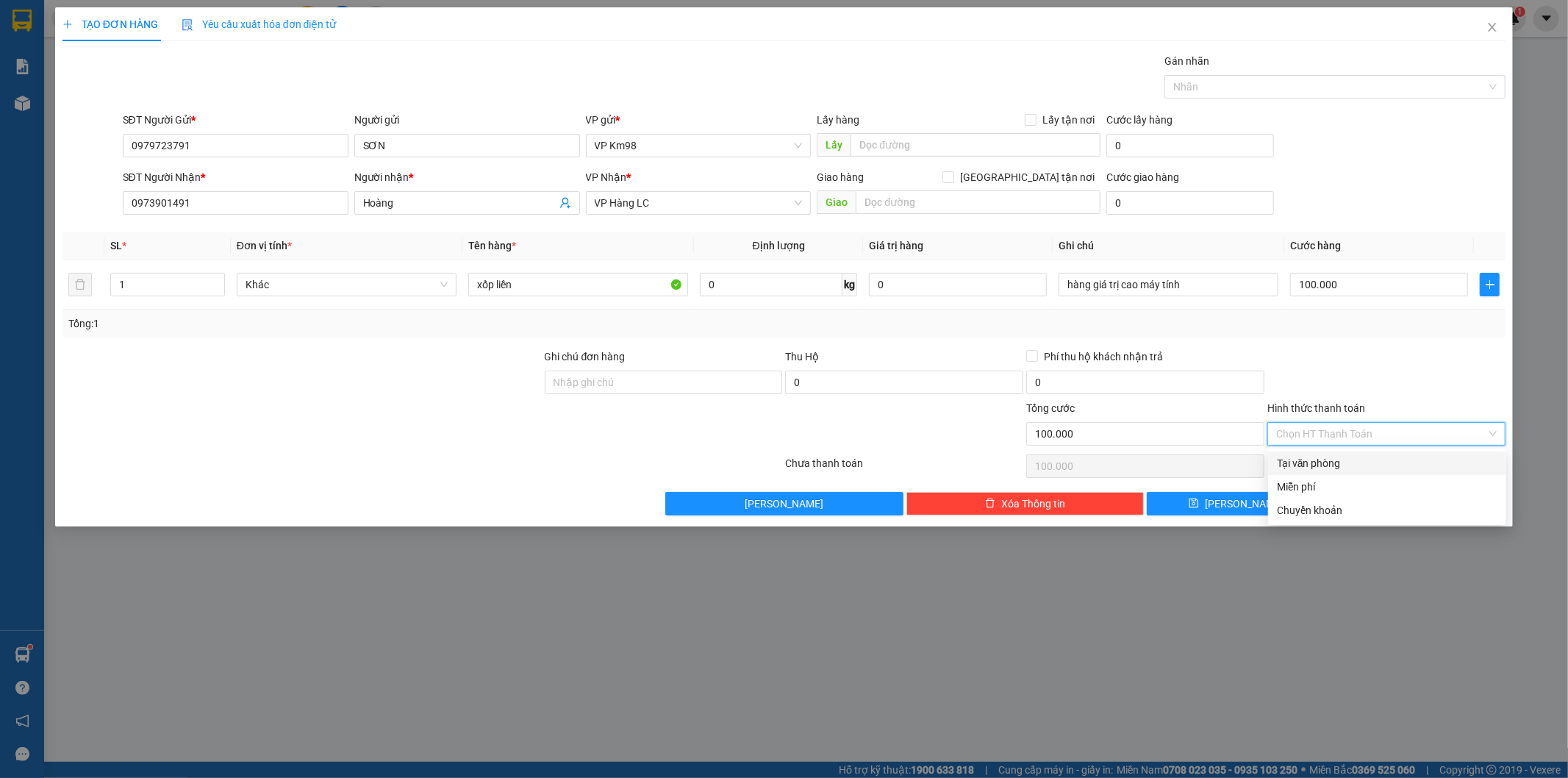
click at [1327, 462] on div "Tại văn phòng" at bounding box center [1387, 463] width 220 height 16
type input "0"
click at [1376, 503] on button "[PERSON_NAME] và In" at bounding box center [1416, 503] width 178 height 23
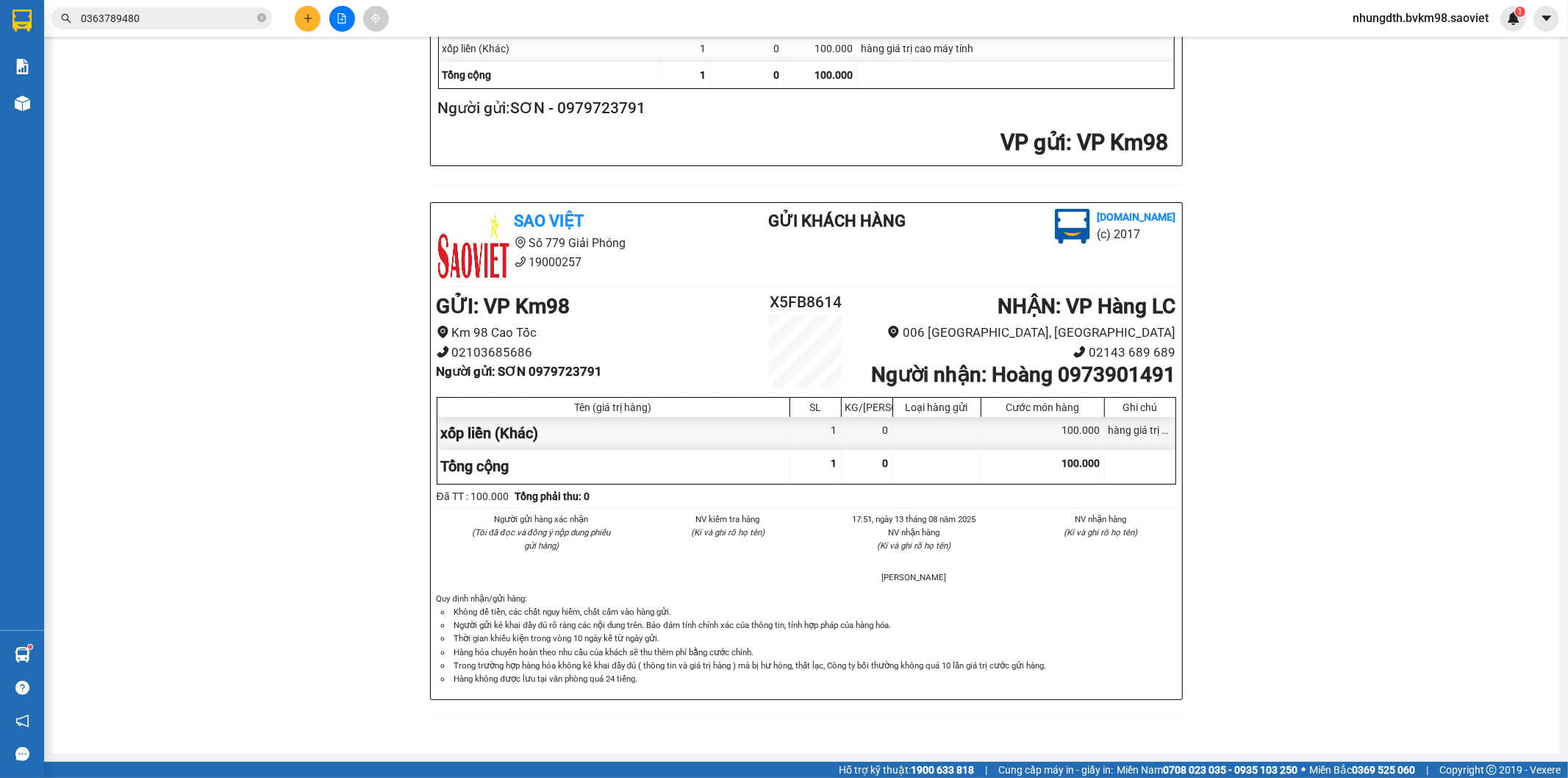
scroll to position [502, 0]
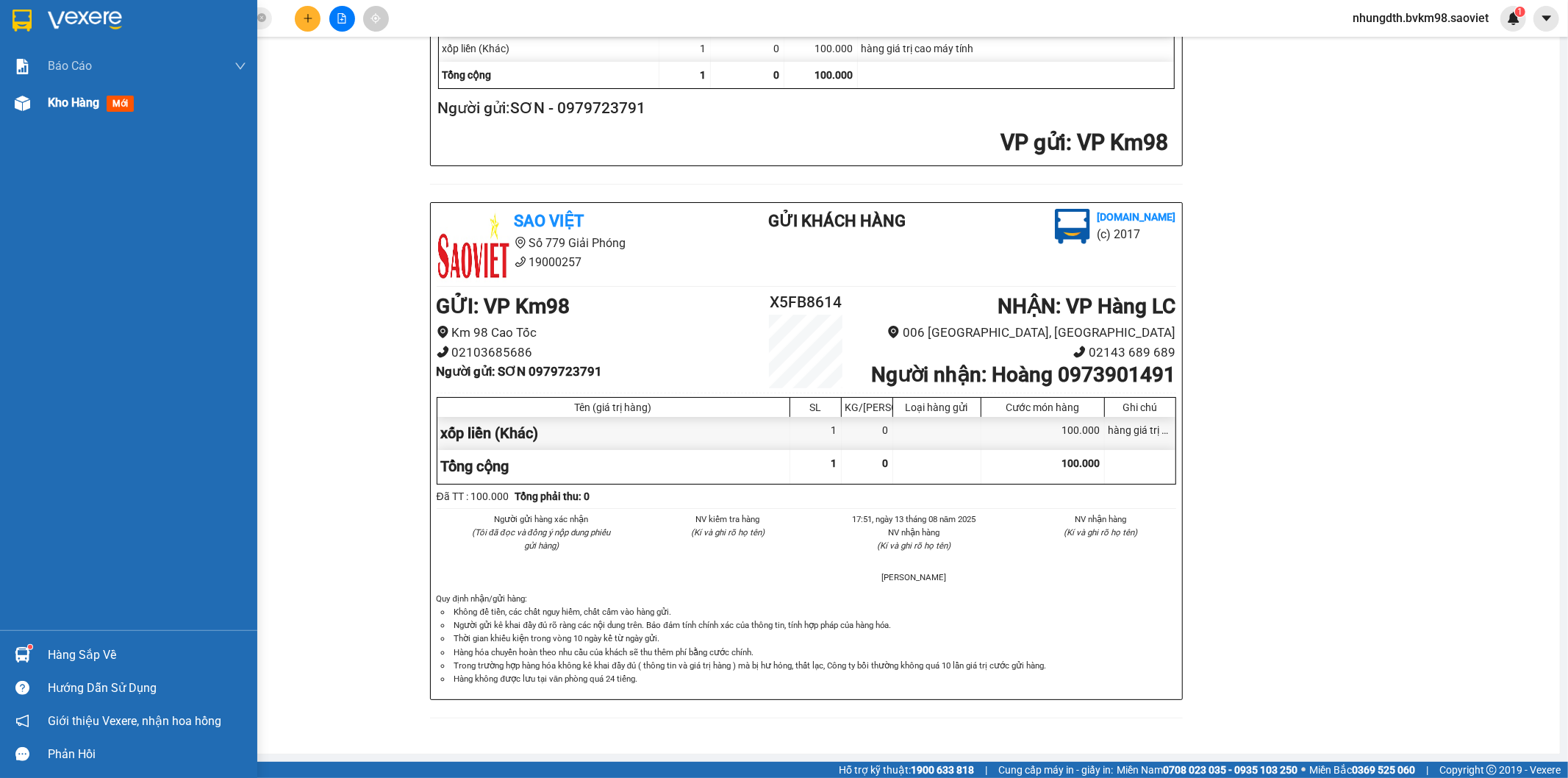
click at [23, 97] on img at bounding box center [22, 103] width 15 height 15
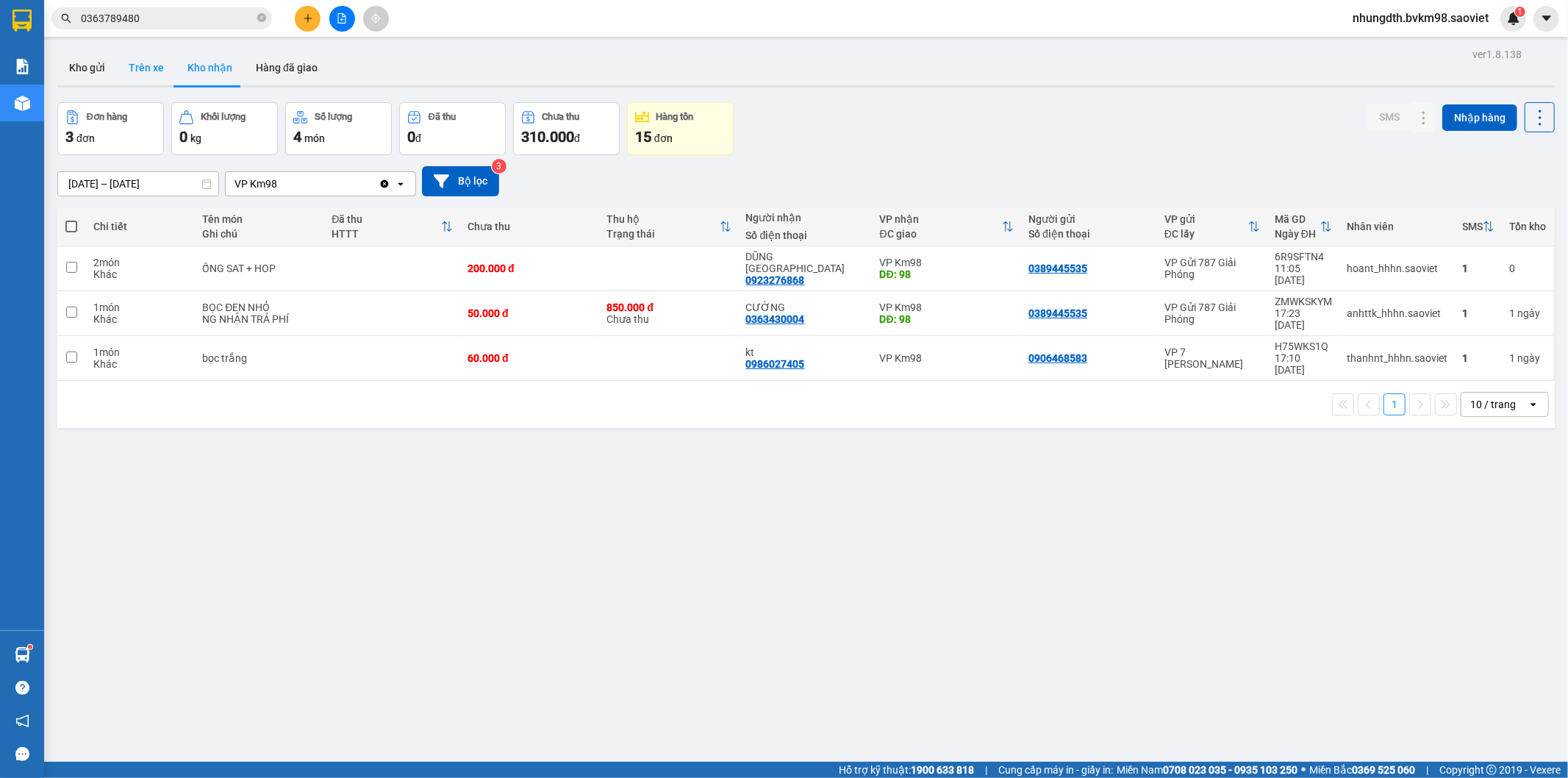
click at [137, 70] on button "Trên xe" at bounding box center [146, 67] width 59 height 35
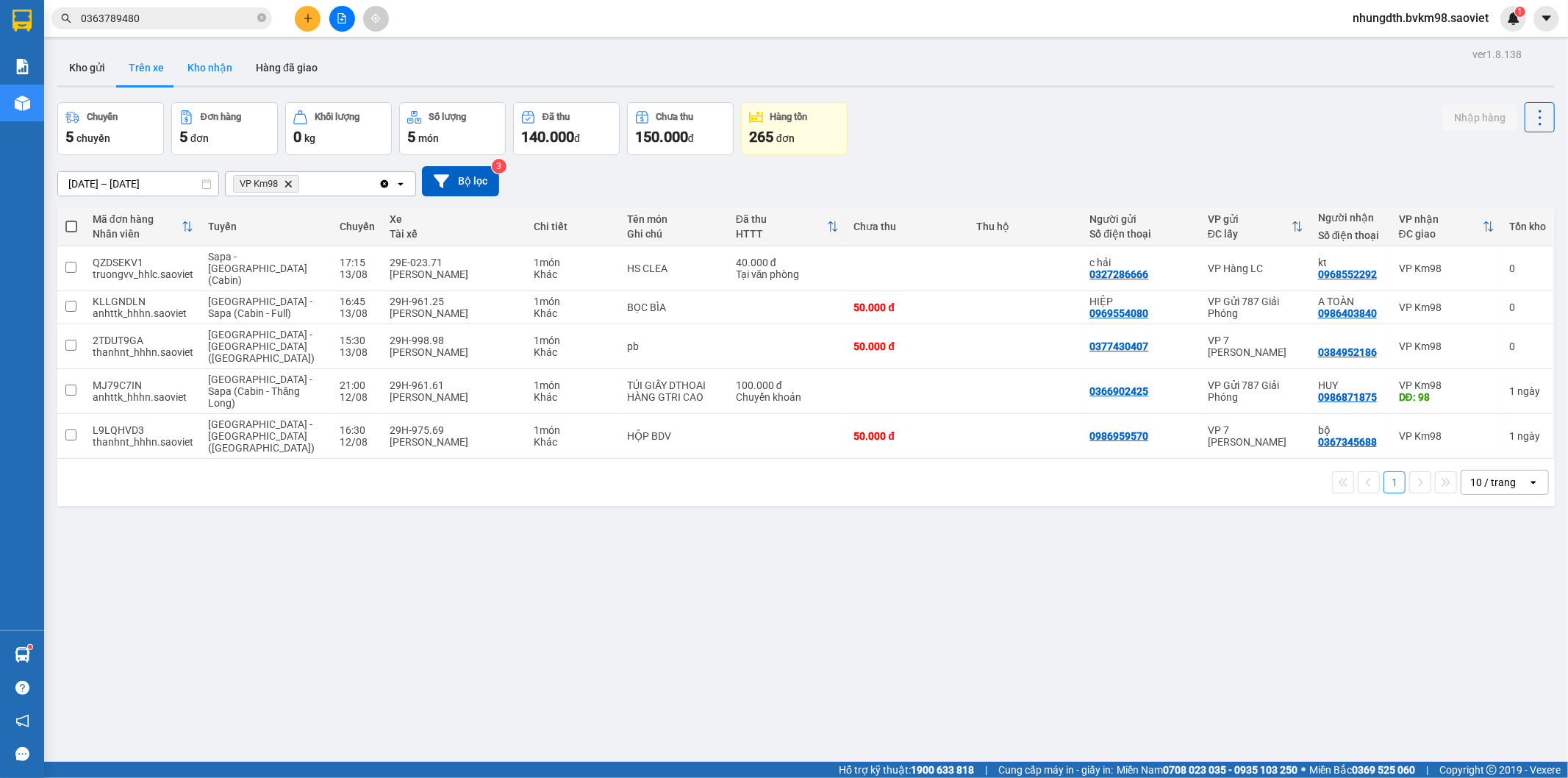
click at [203, 66] on button "Kho nhận" at bounding box center [210, 67] width 69 height 35
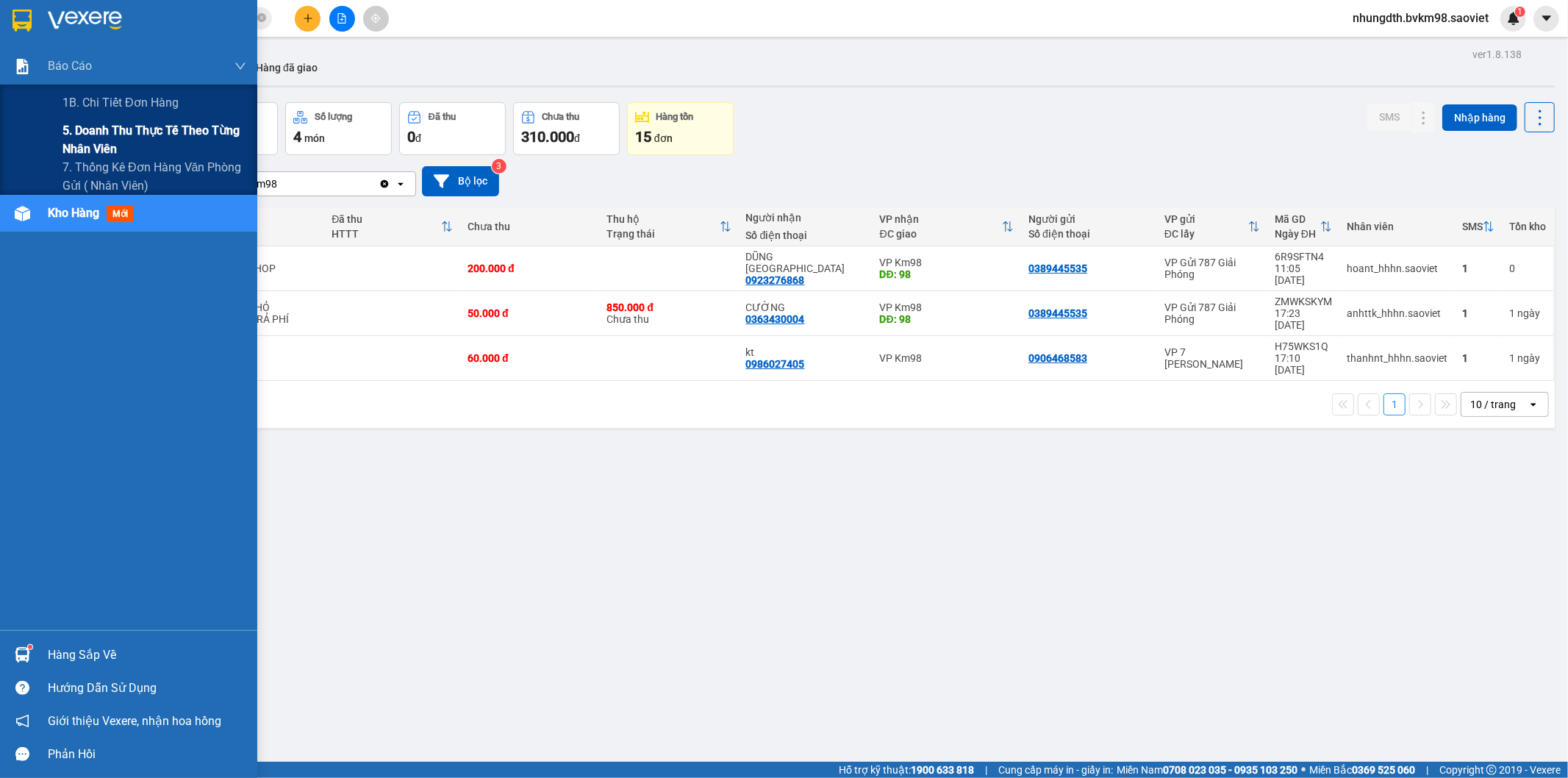
click at [108, 131] on span "5. Doanh thu thực tế theo từng nhân viên" at bounding box center [155, 140] width 184 height 37
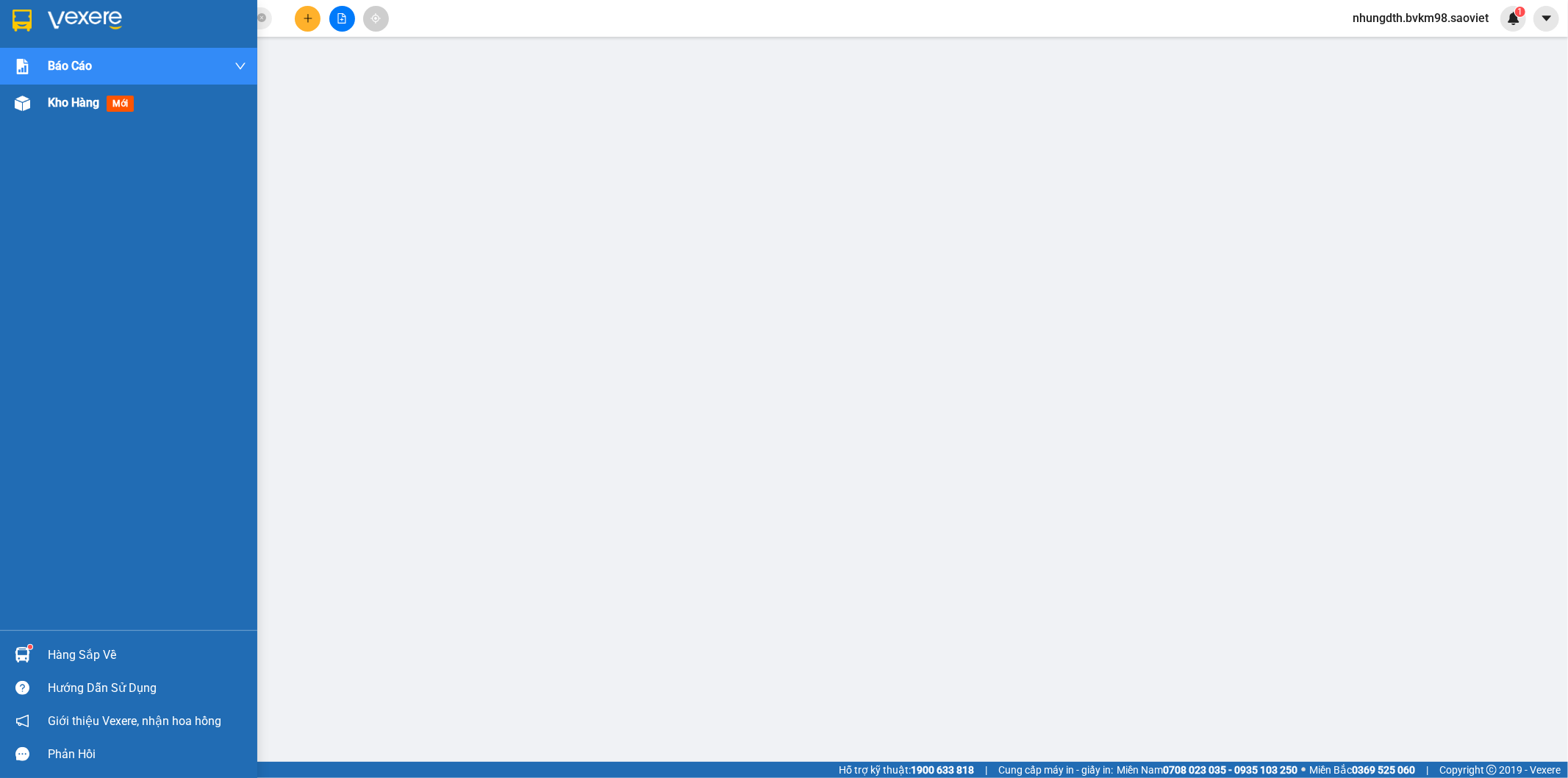
click at [17, 102] on img at bounding box center [22, 103] width 15 height 15
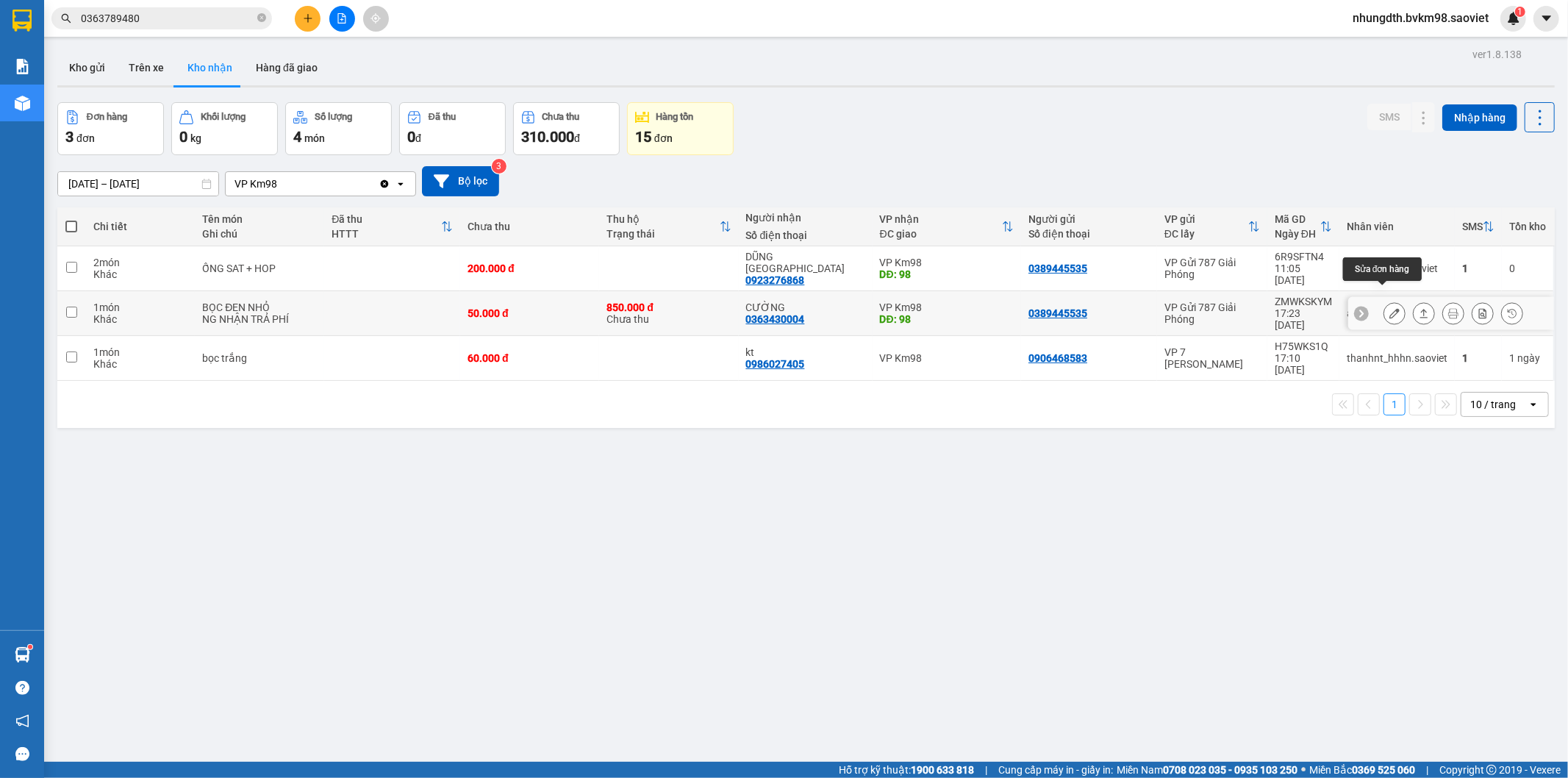
click at [1389, 308] on icon at bounding box center [1395, 313] width 11 height 11
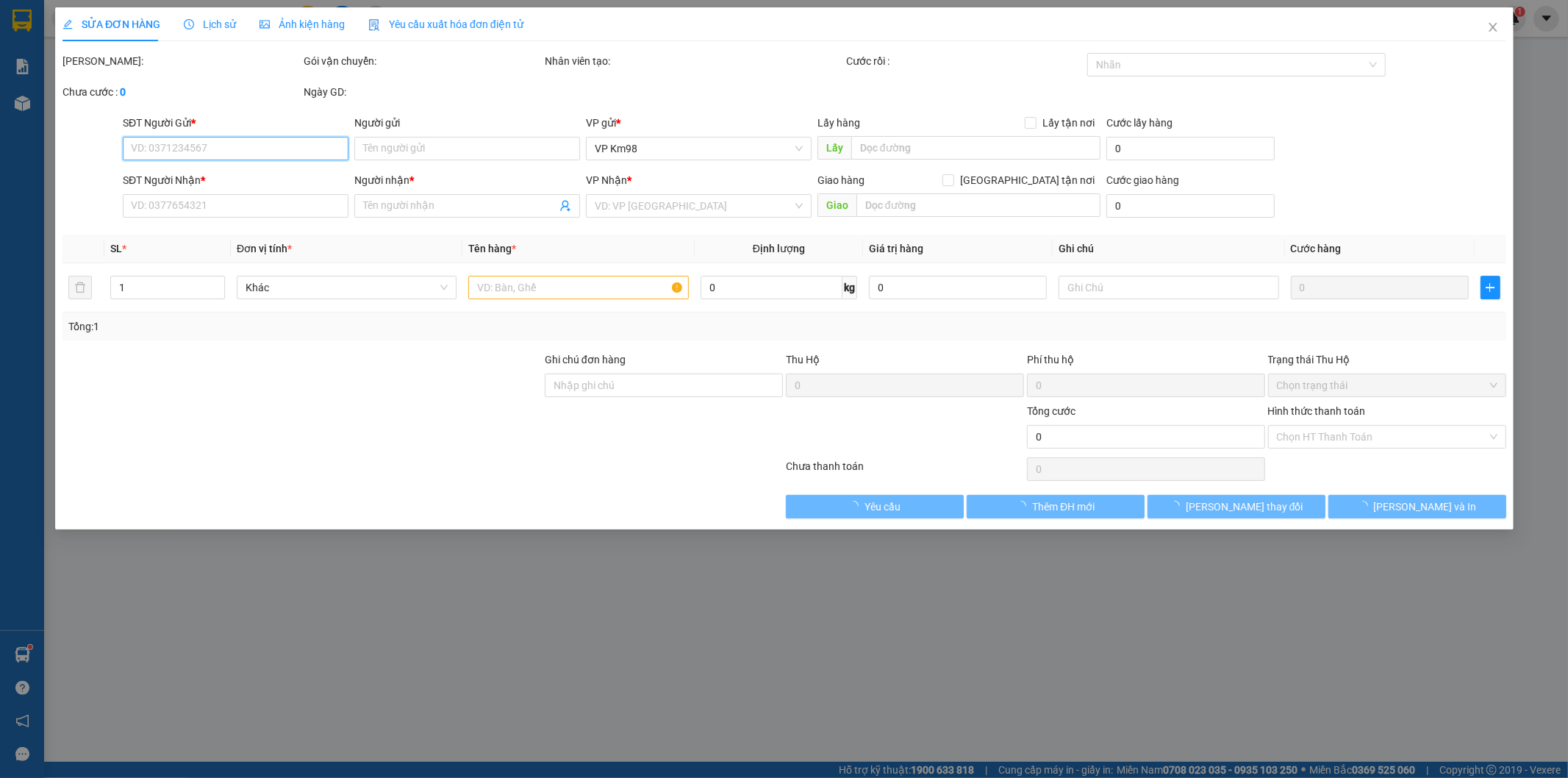
type input "0389445535"
type input "0363430004"
type input "CƯỜNG"
type input "98"
type input "850.000"
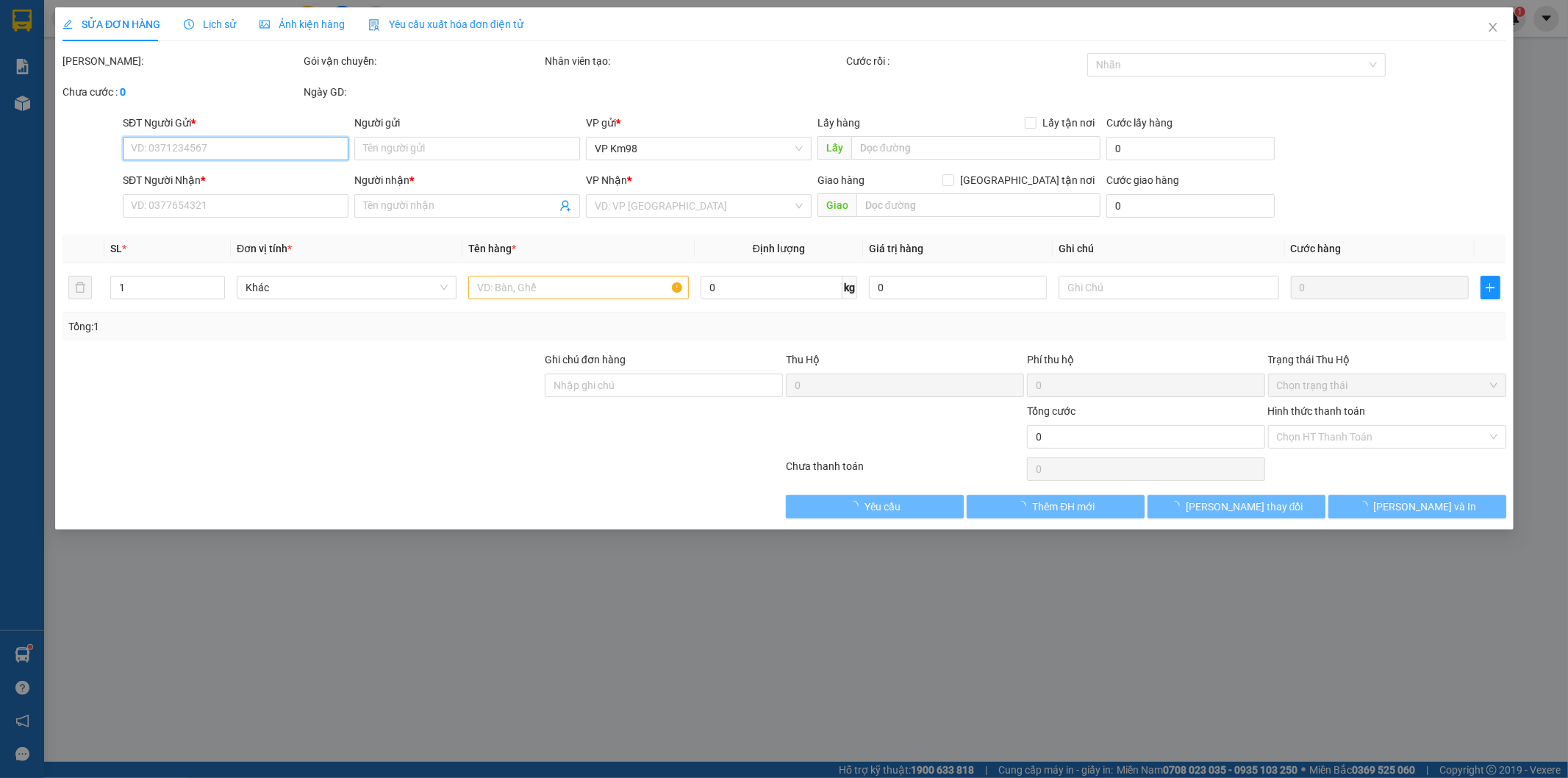
type input "15.000"
type input "50.000"
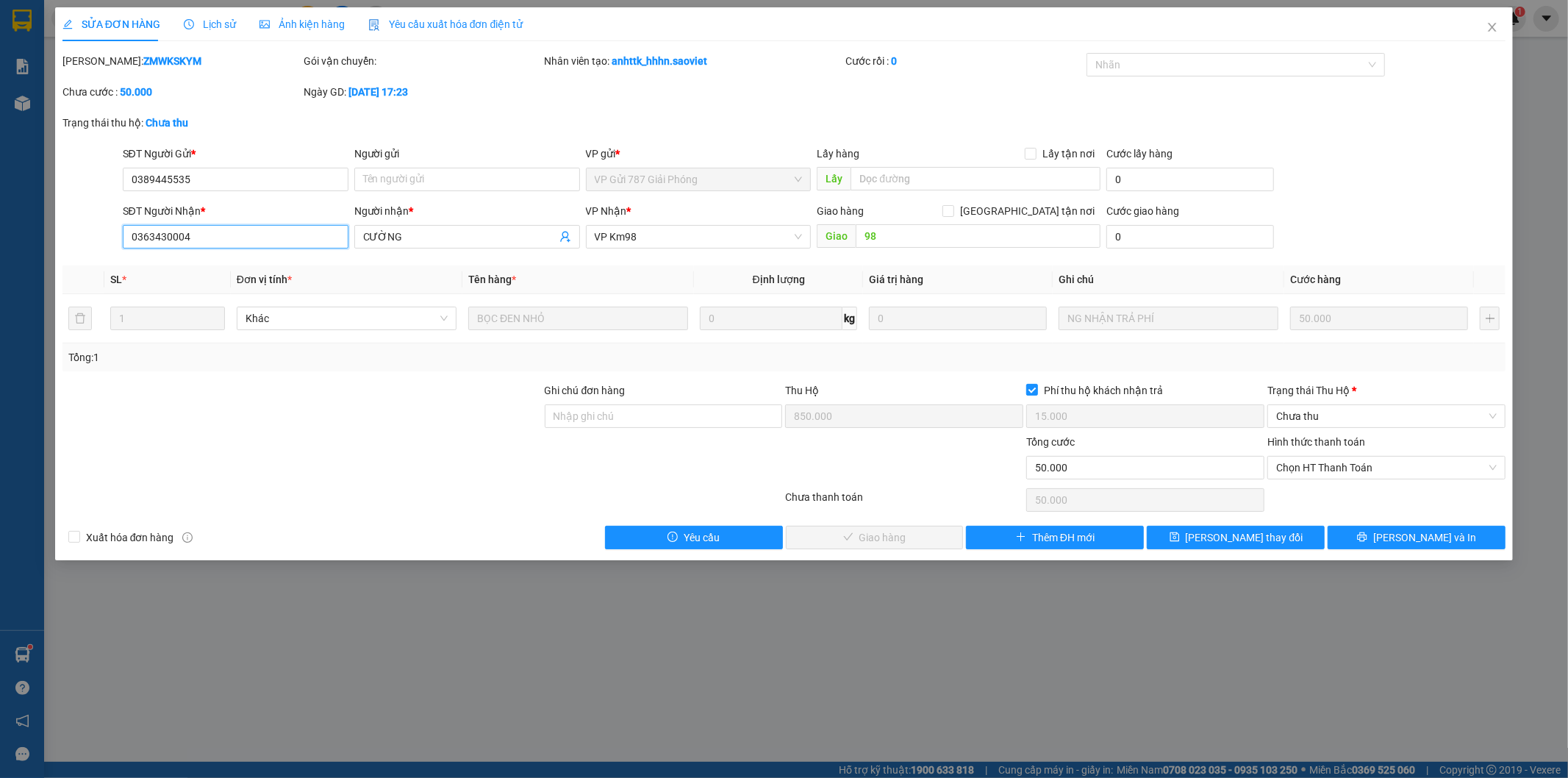
click at [161, 236] on input "0363430004" at bounding box center [235, 236] width 226 height 23
click at [143, 63] on b "ZMWKSKYM" at bounding box center [172, 61] width 58 height 12
copy b "ZMWKSKYM"
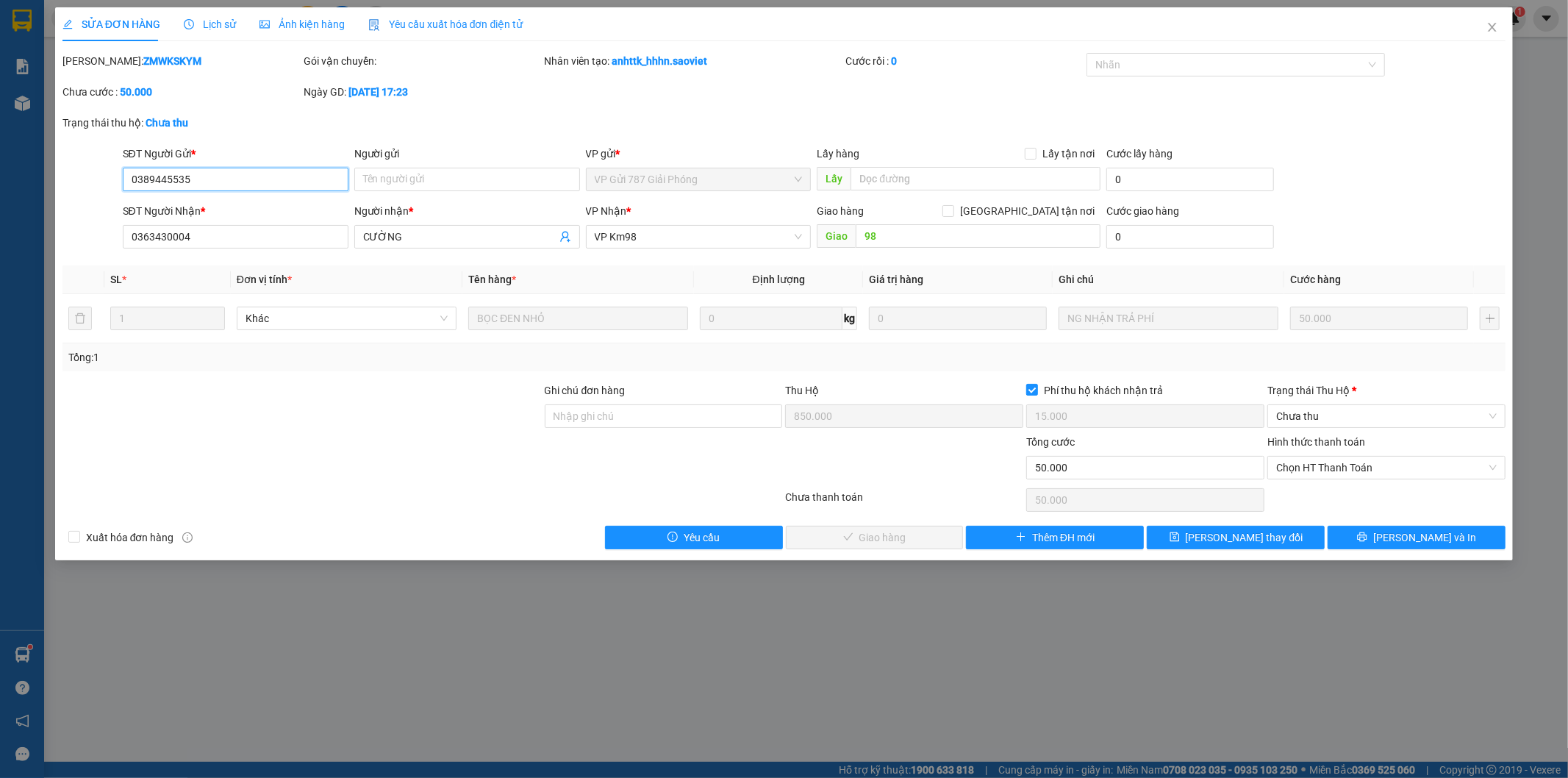
click at [164, 180] on input "0389445535" at bounding box center [235, 179] width 226 height 23
click at [176, 234] on input "0363430004" at bounding box center [235, 236] width 226 height 23
click at [152, 60] on b "ZMWKSKYM" at bounding box center [172, 61] width 58 height 12
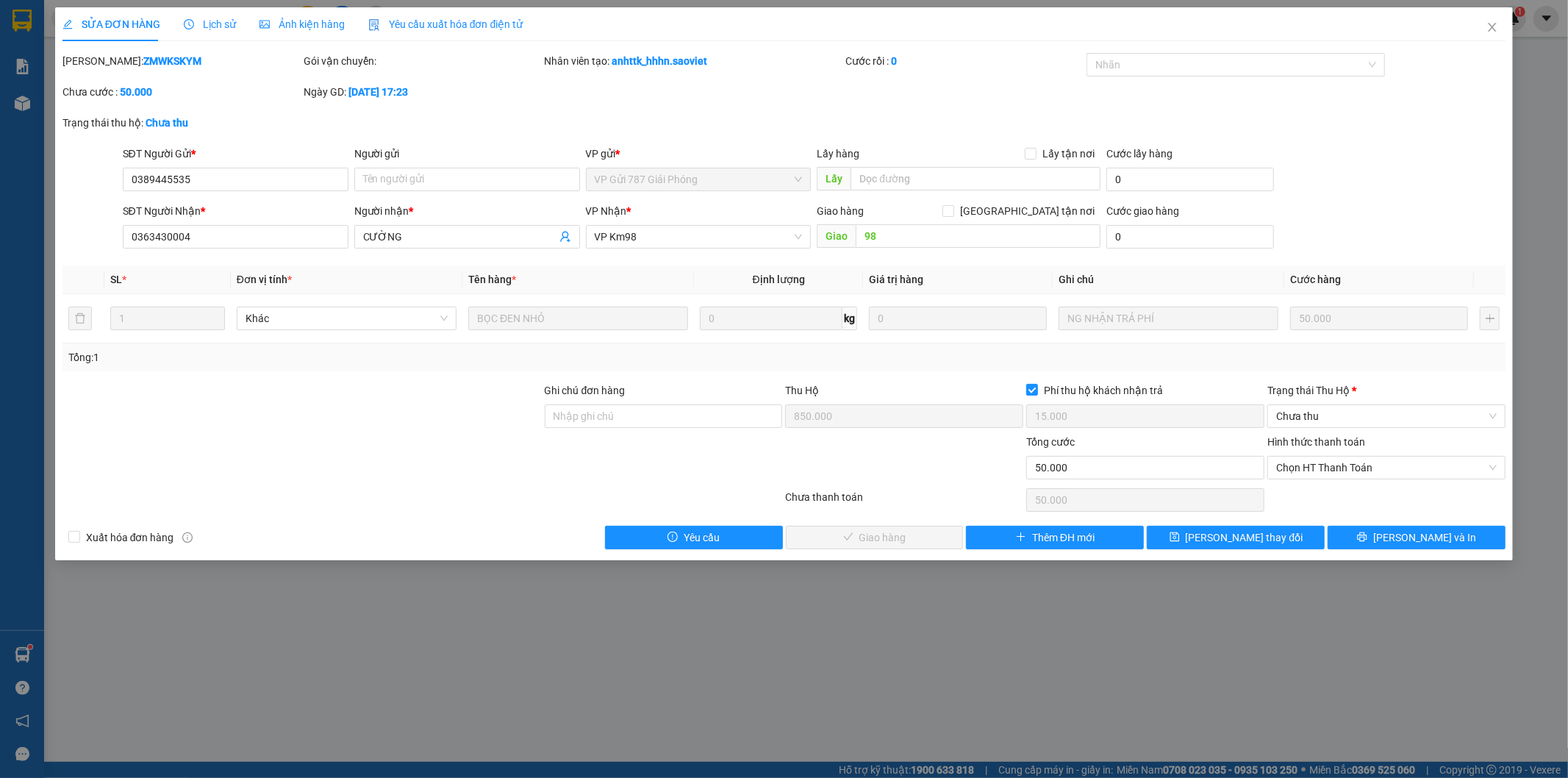
click at [152, 60] on b "ZMWKSKYM" at bounding box center [172, 61] width 58 height 12
copy b "ZMWKSKYM"
click at [161, 177] on input "0389445535" at bounding box center [235, 179] width 226 height 23
click at [1320, 418] on span "Chưa thu" at bounding box center [1386, 416] width 220 height 22
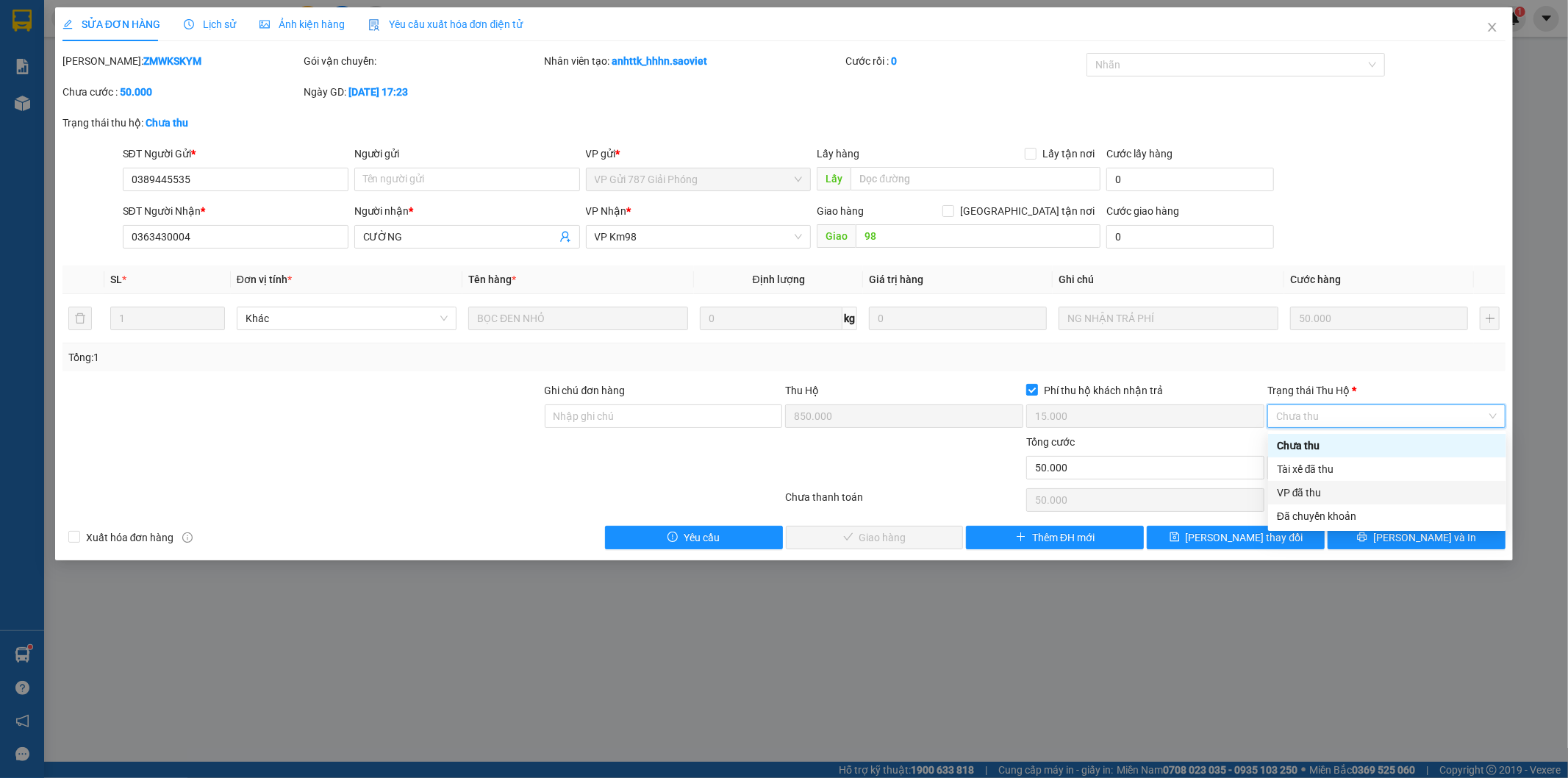
click at [1315, 493] on div "VP đã thu" at bounding box center [1387, 492] width 220 height 16
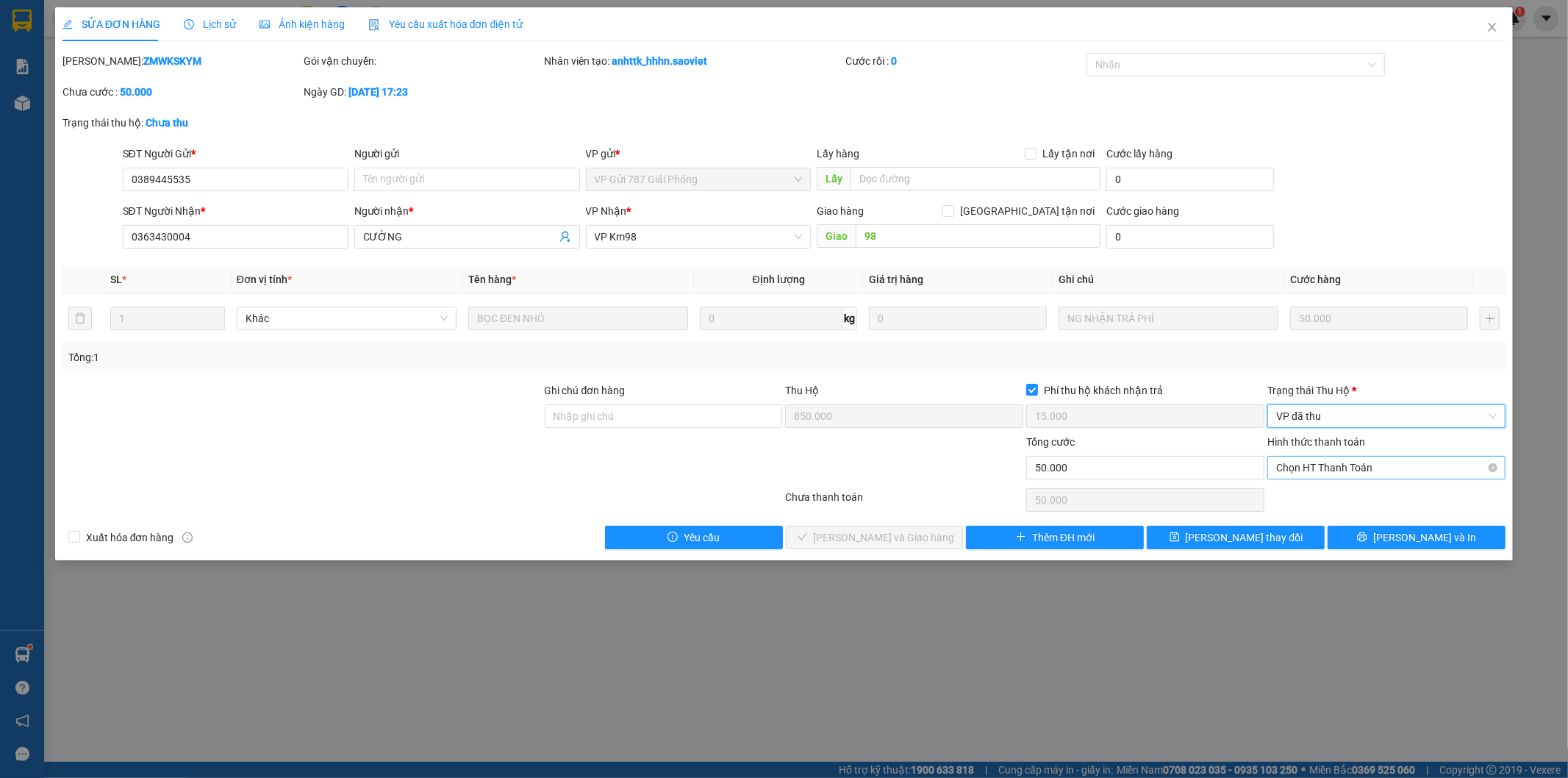
click at [1339, 466] on span "Chọn HT Thanh Toán" at bounding box center [1386, 467] width 220 height 22
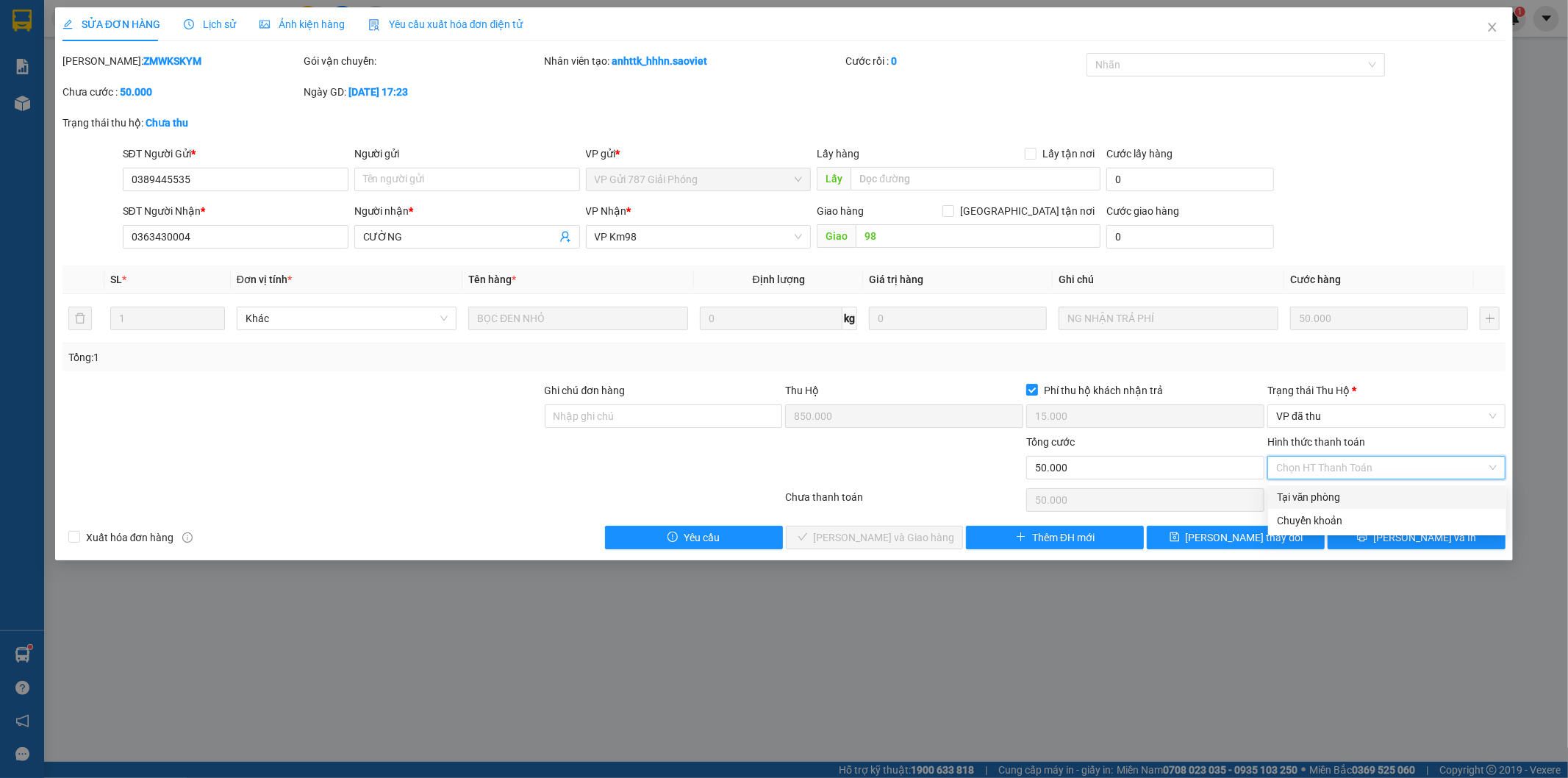
drag, startPoint x: 1311, startPoint y: 496, endPoint x: 906, endPoint y: 553, distance: 409.0
click at [1309, 497] on div "Tại văn phòng" at bounding box center [1387, 497] width 220 height 16
type input "0"
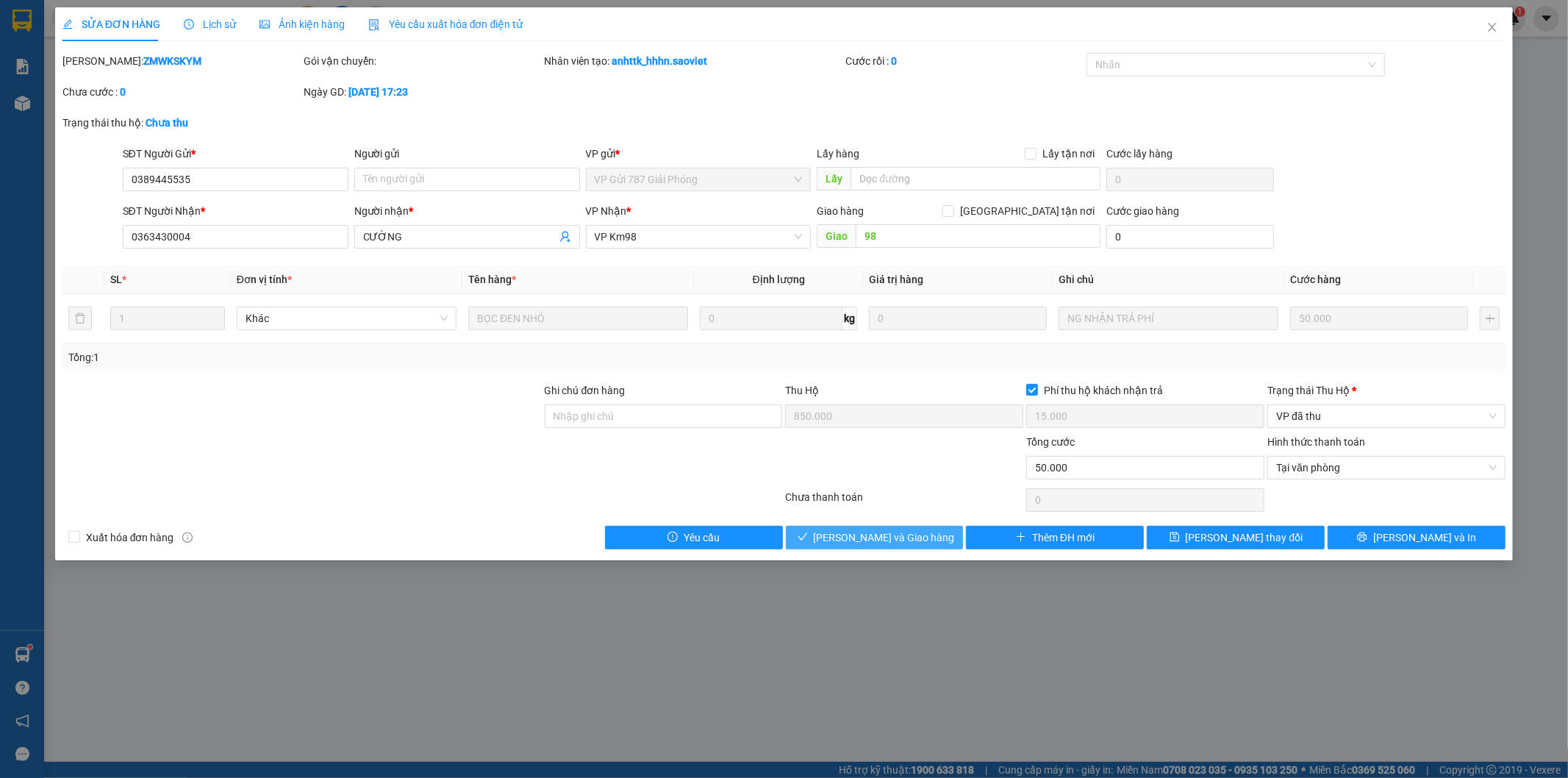
click at [897, 533] on span "[PERSON_NAME] và Giao hàng" at bounding box center [884, 537] width 141 height 16
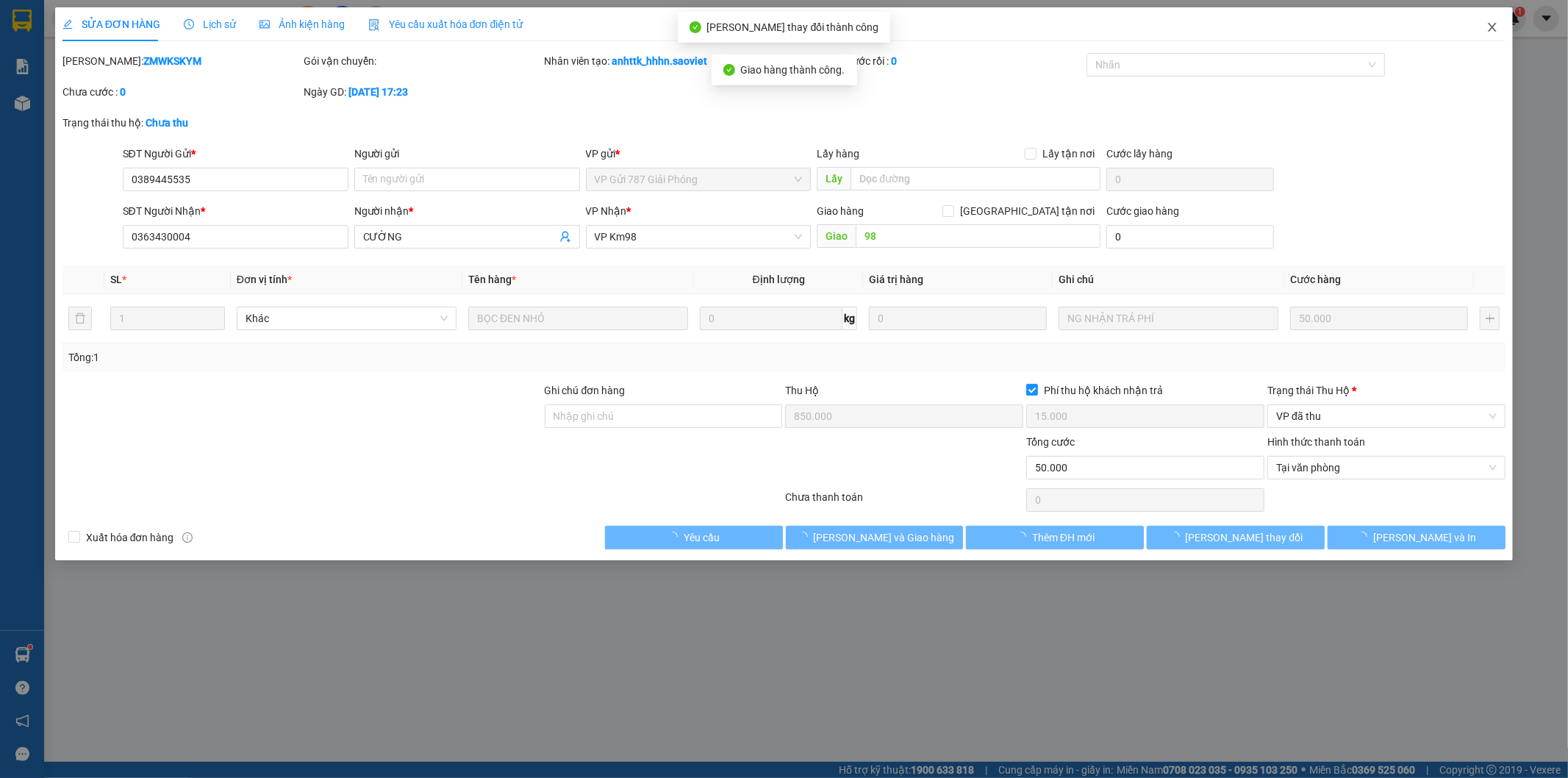
click at [1493, 26] on icon "close" at bounding box center [1493, 27] width 12 height 12
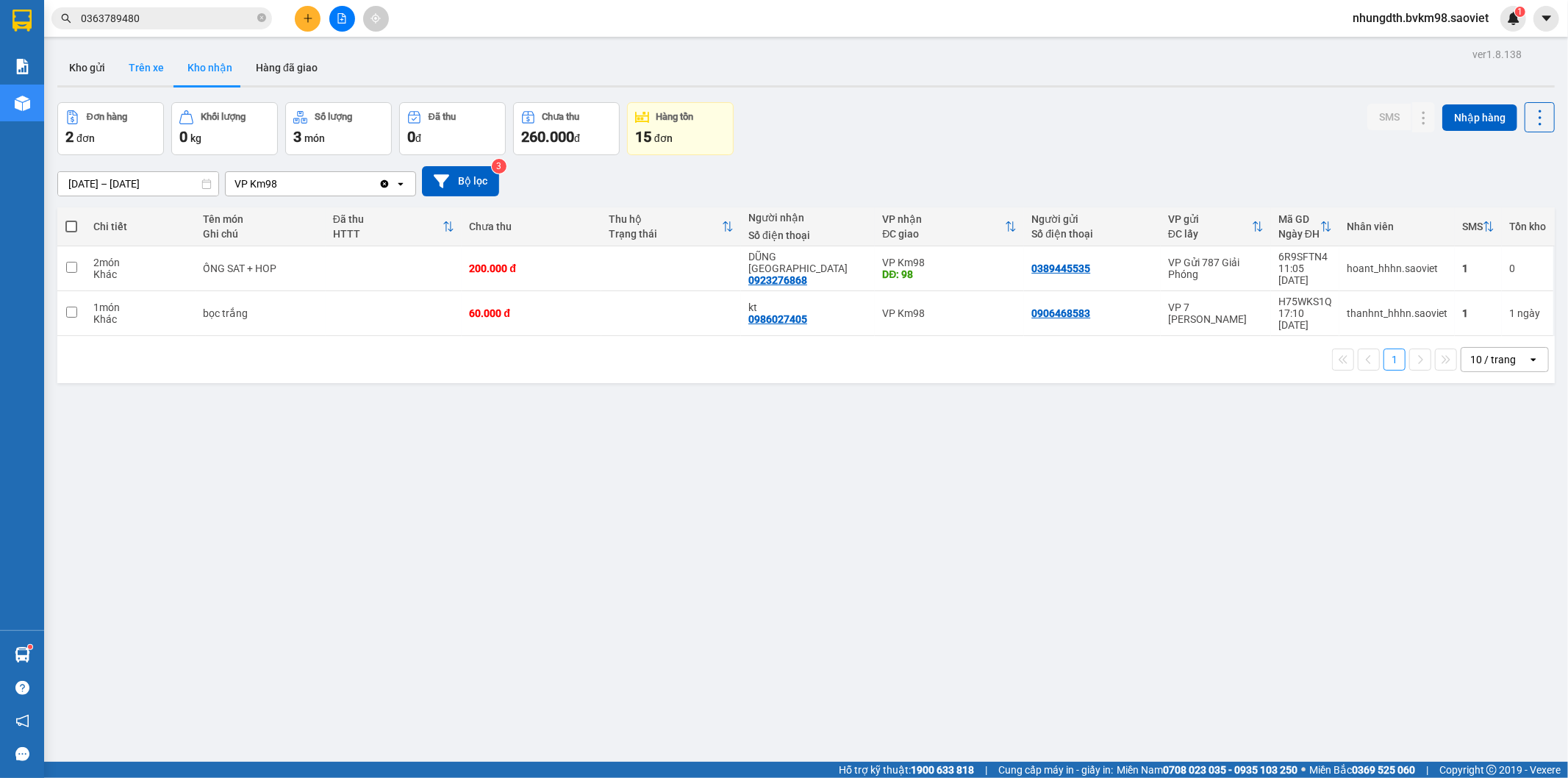
click at [155, 63] on button "Trên xe" at bounding box center [146, 67] width 59 height 35
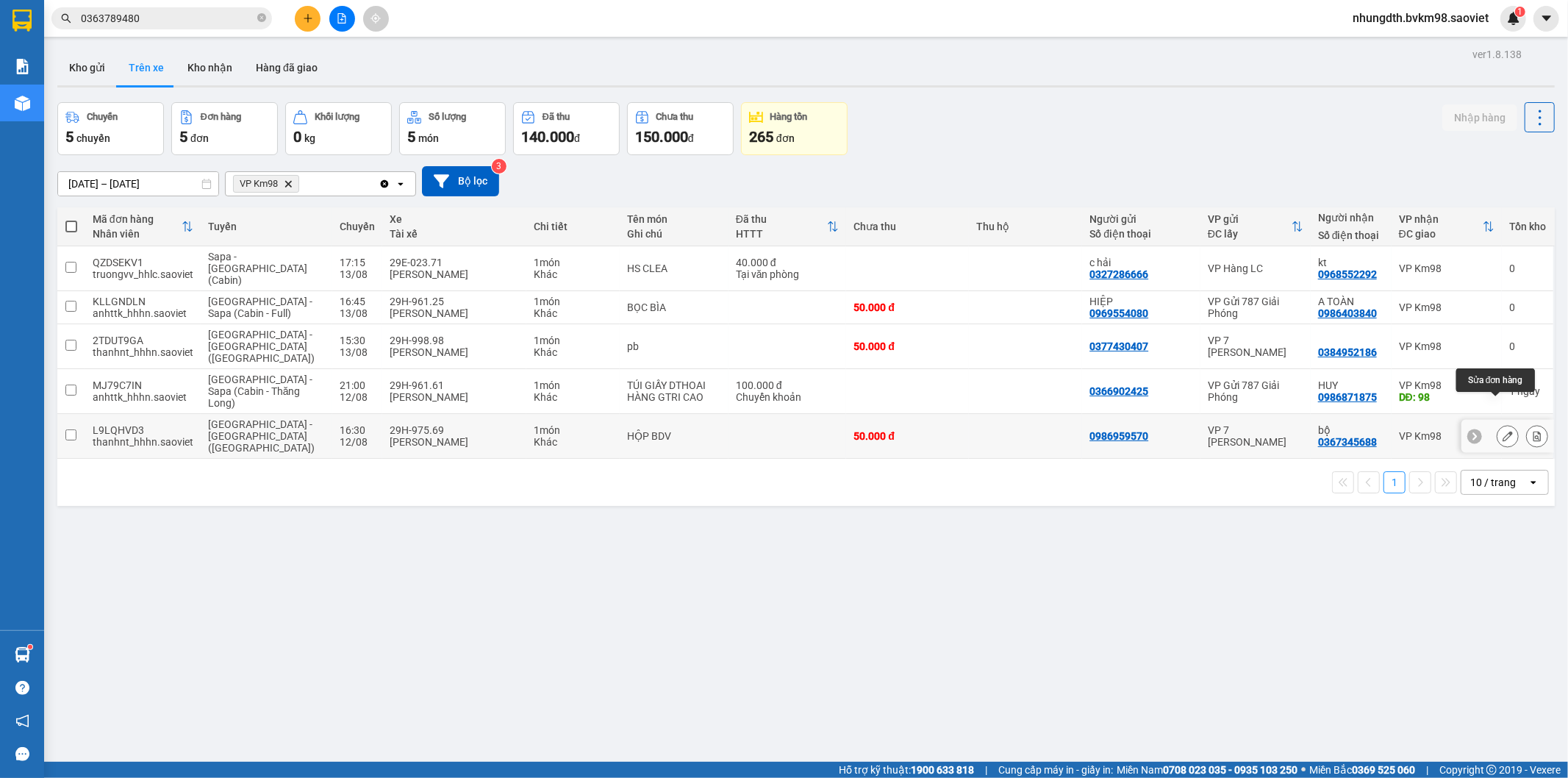
click at [1502, 431] on icon at bounding box center [1508, 436] width 11 height 11
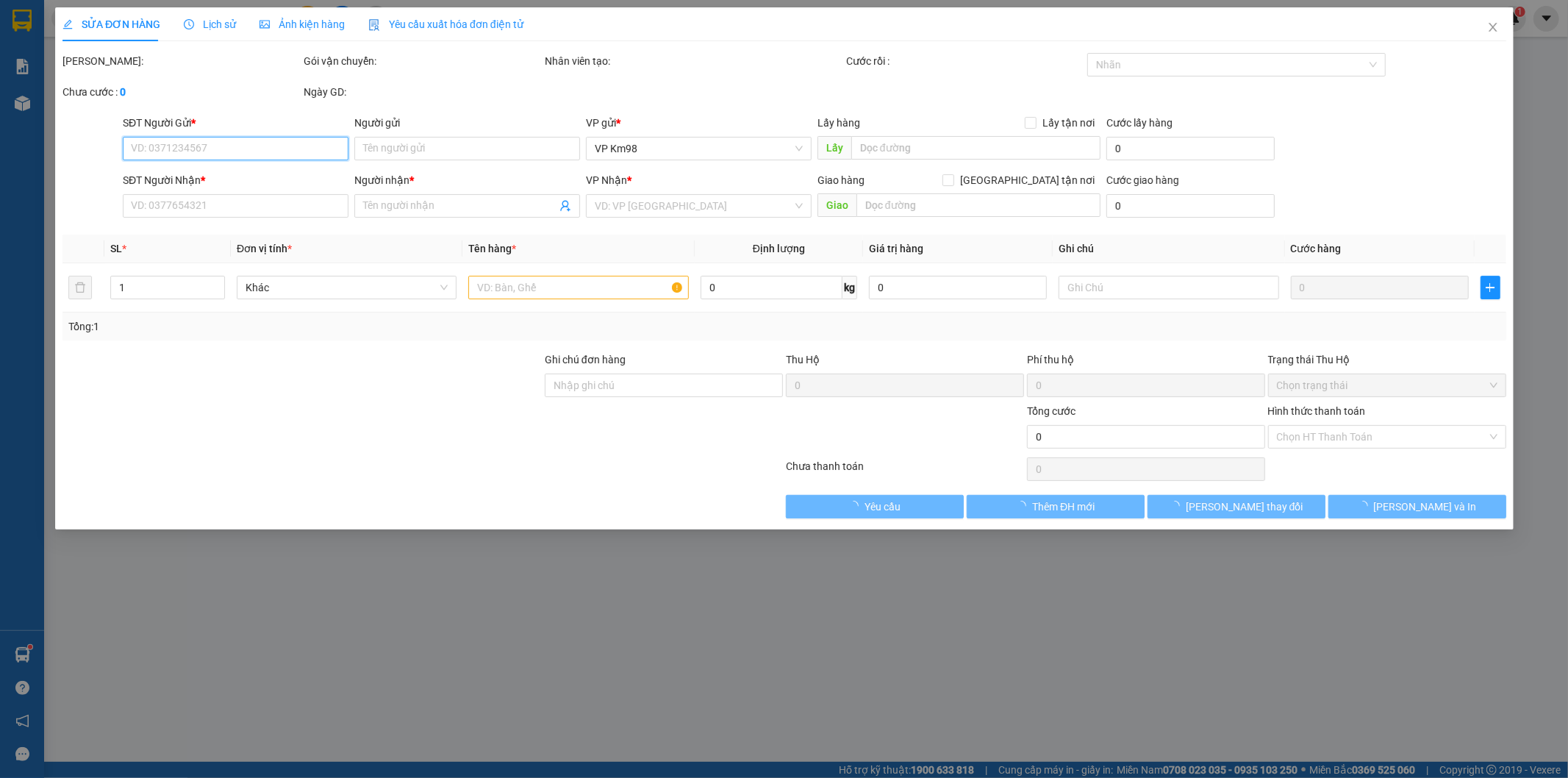
type input "0986959570"
type input "0367345688"
type input "bộ"
type input "50.000"
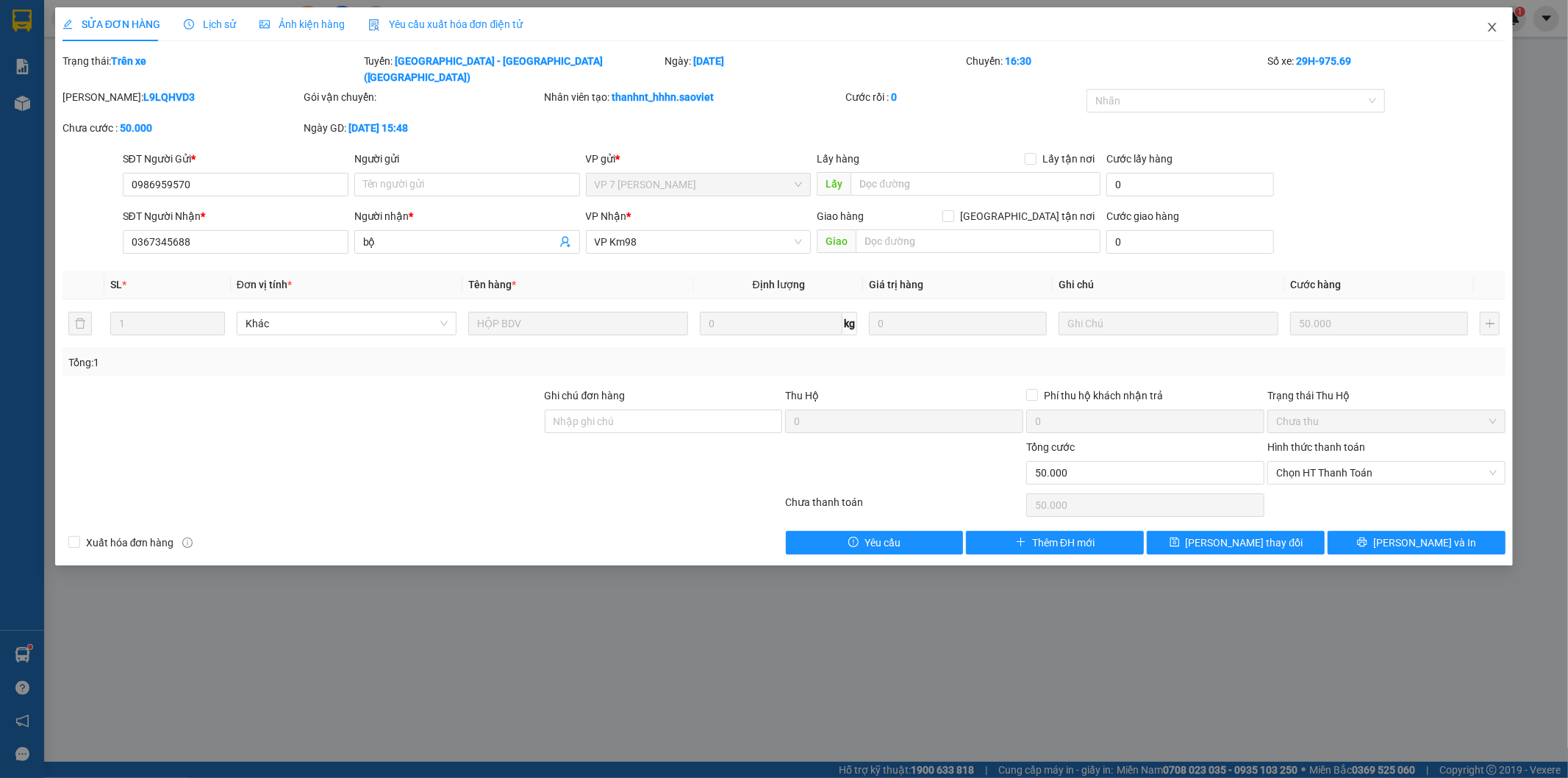
click at [1493, 30] on icon "close" at bounding box center [1493, 27] width 12 height 12
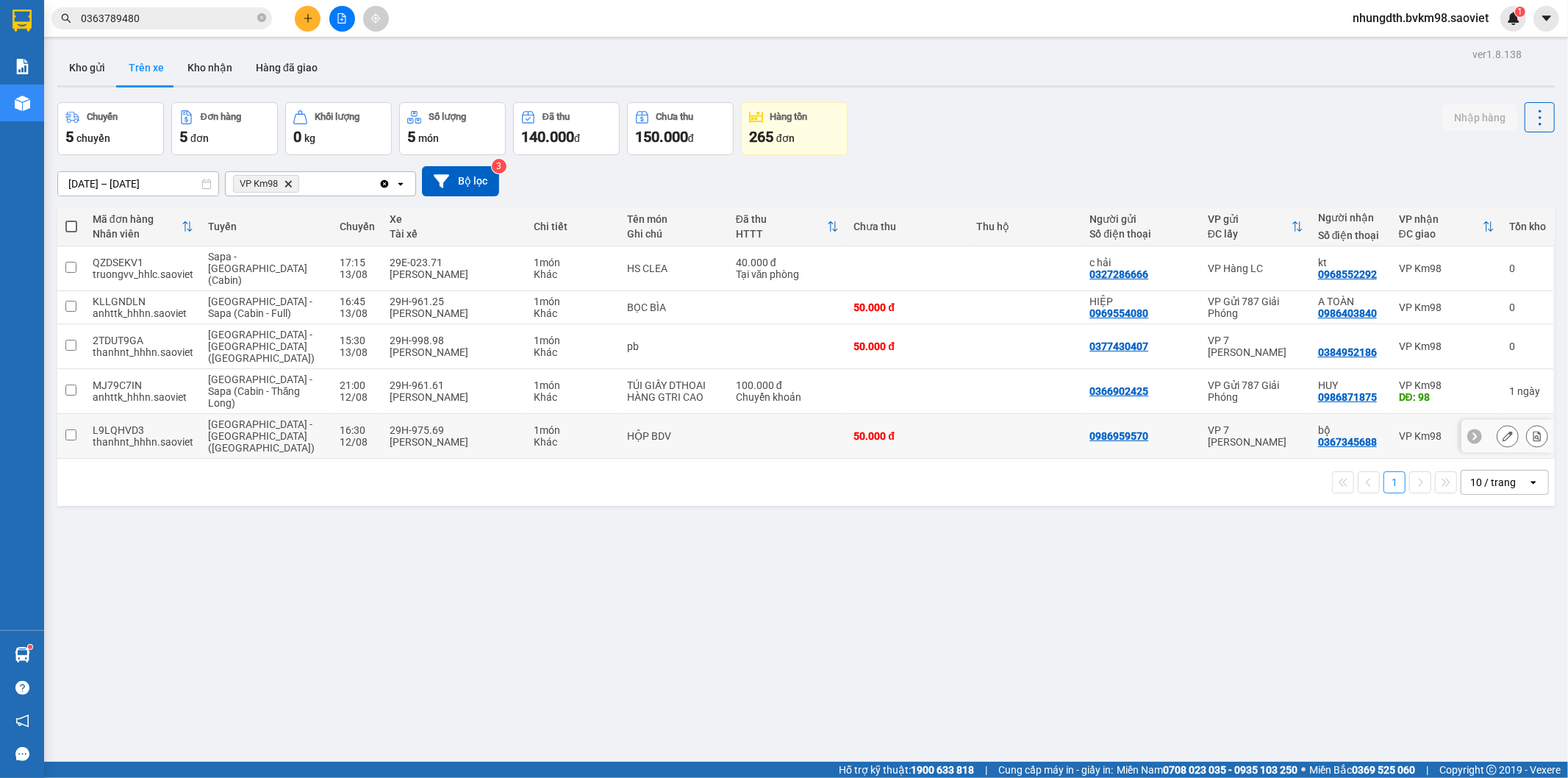
click at [72, 429] on input "checkbox" at bounding box center [71, 435] width 11 height 11
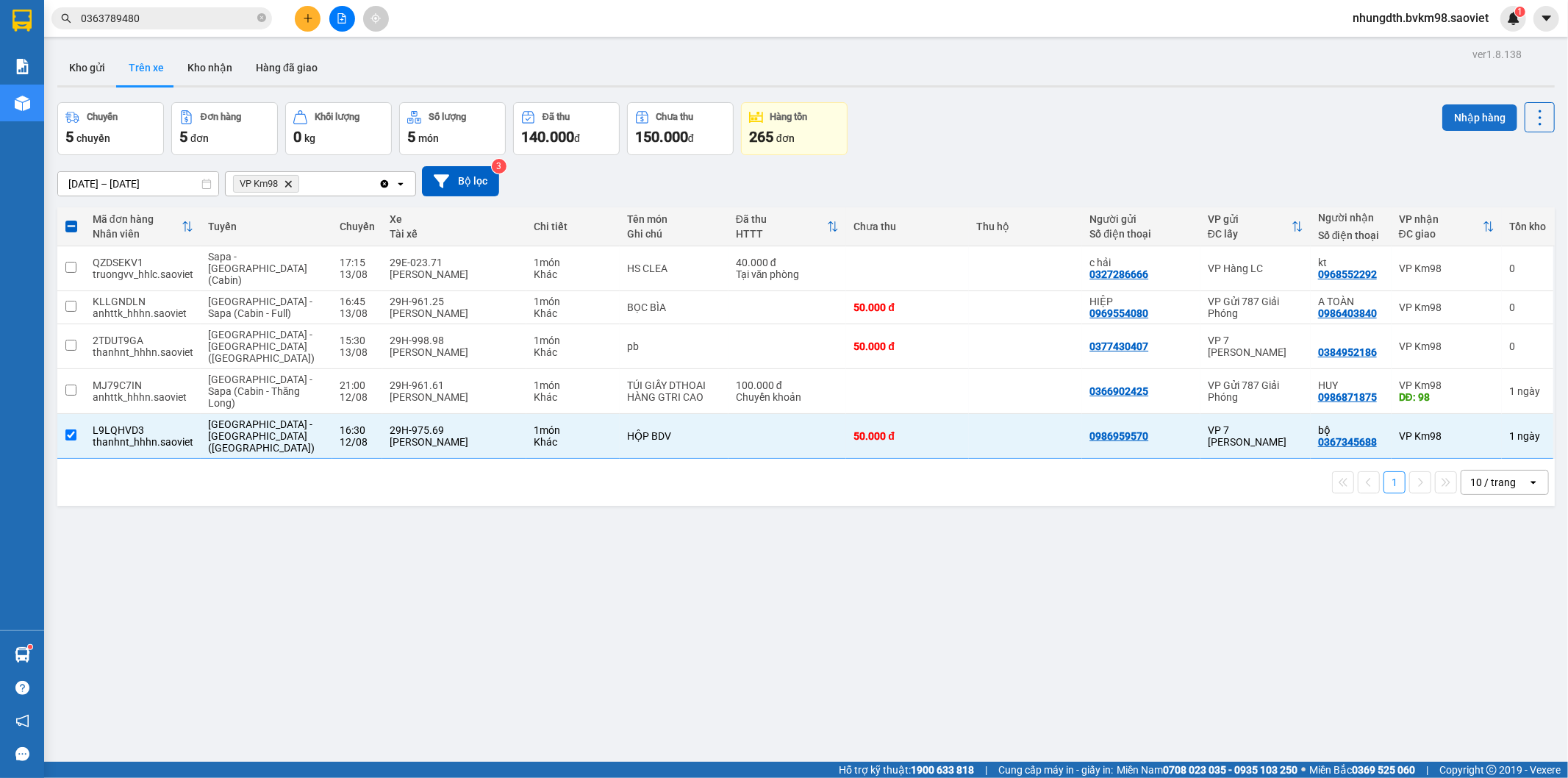
click at [1463, 121] on button "Nhập hàng" at bounding box center [1480, 117] width 75 height 26
checkbox input "false"
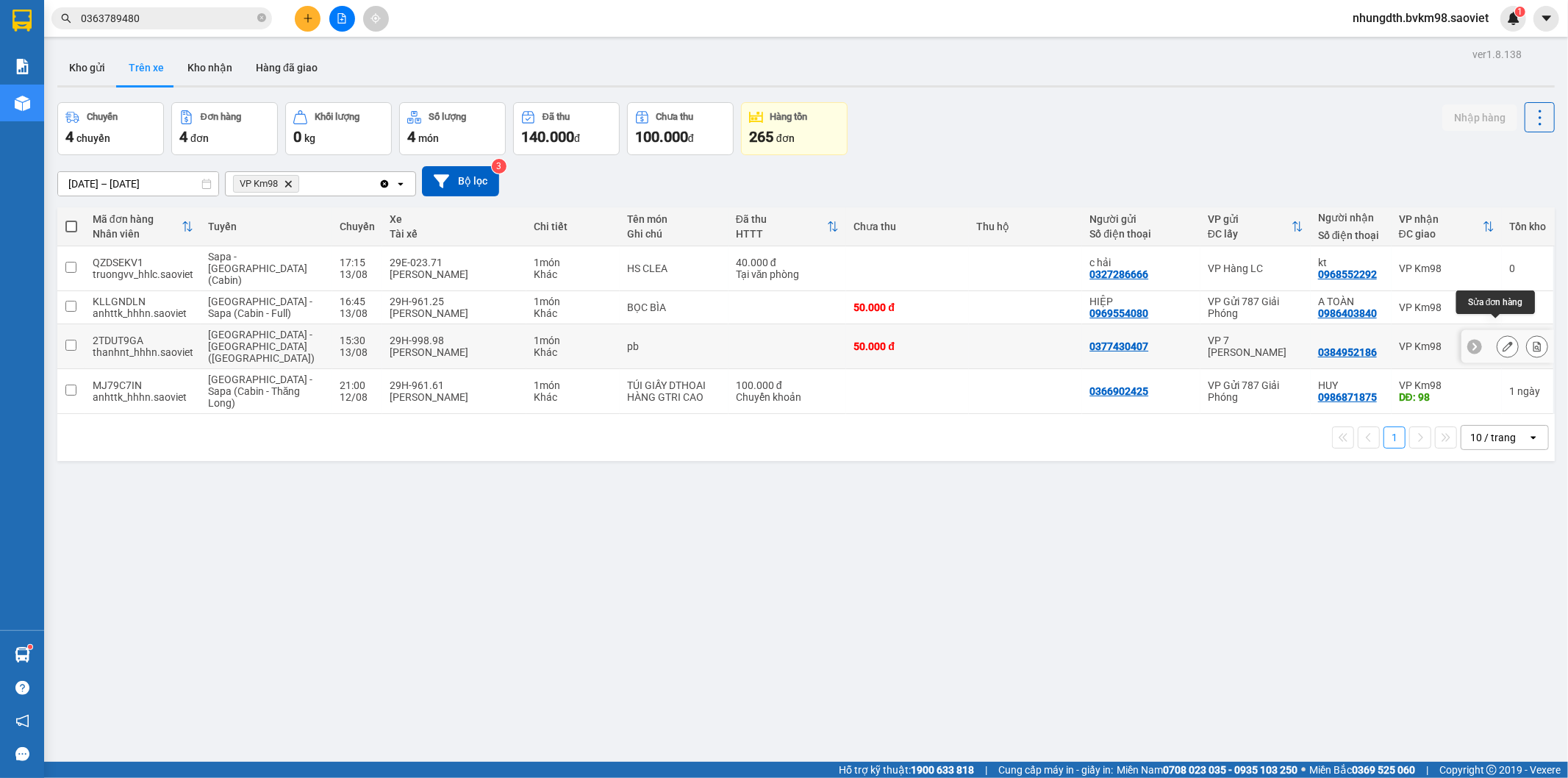
click at [1502, 341] on icon at bounding box center [1508, 346] width 11 height 11
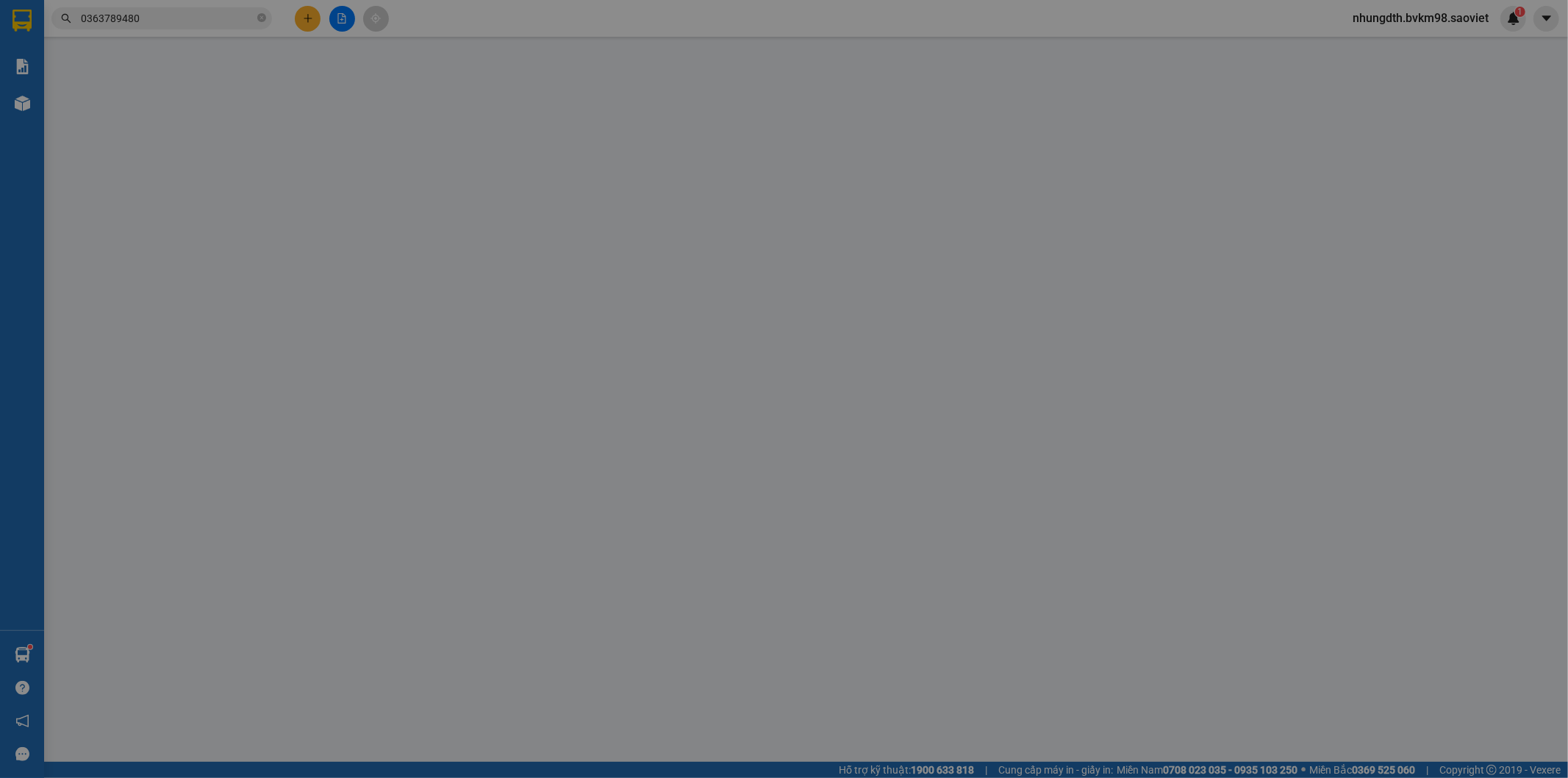
type input "0377430407"
type input "0384952186"
type input "50.000"
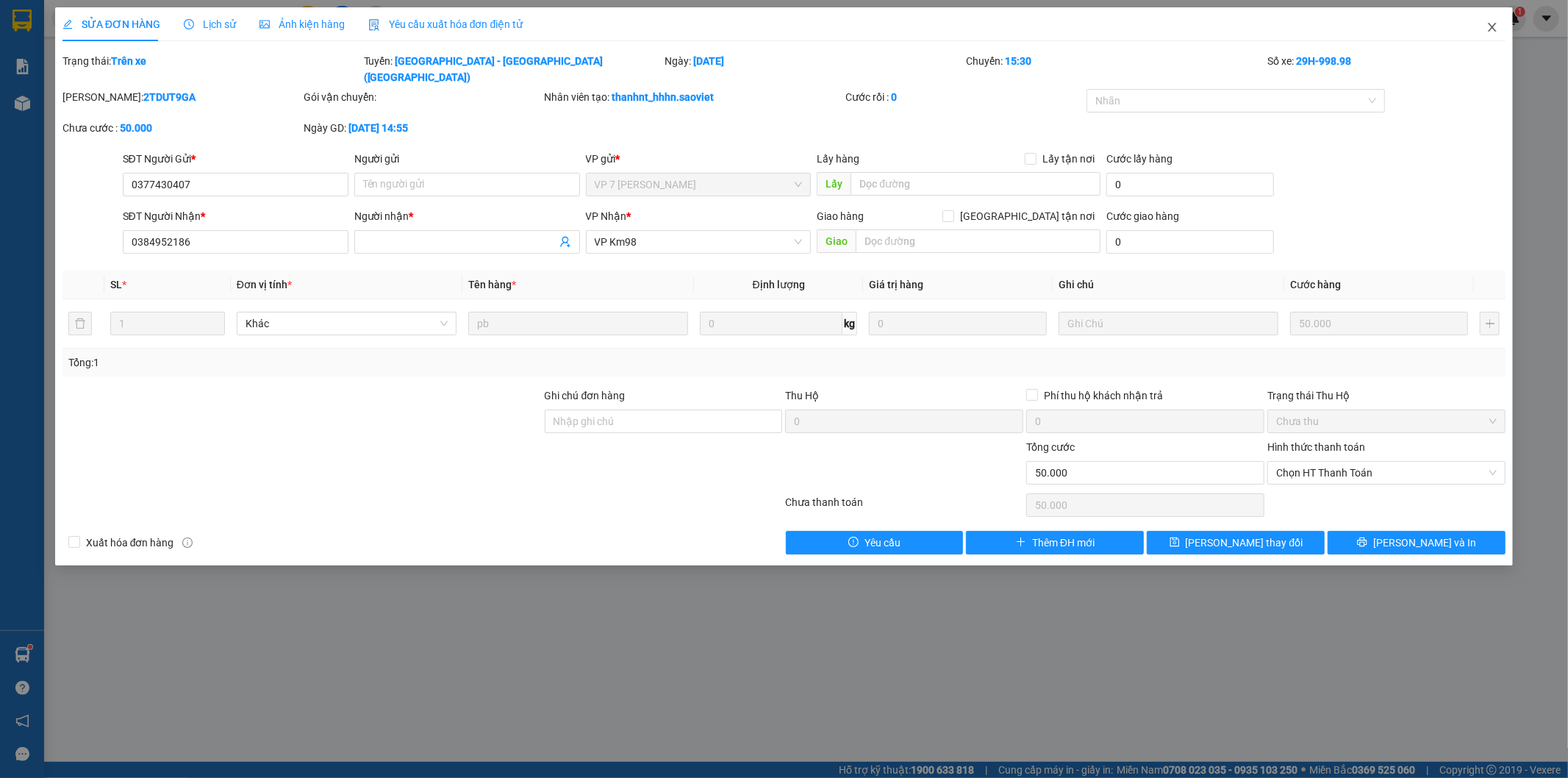
click at [1495, 25] on icon "close" at bounding box center [1493, 27] width 8 height 9
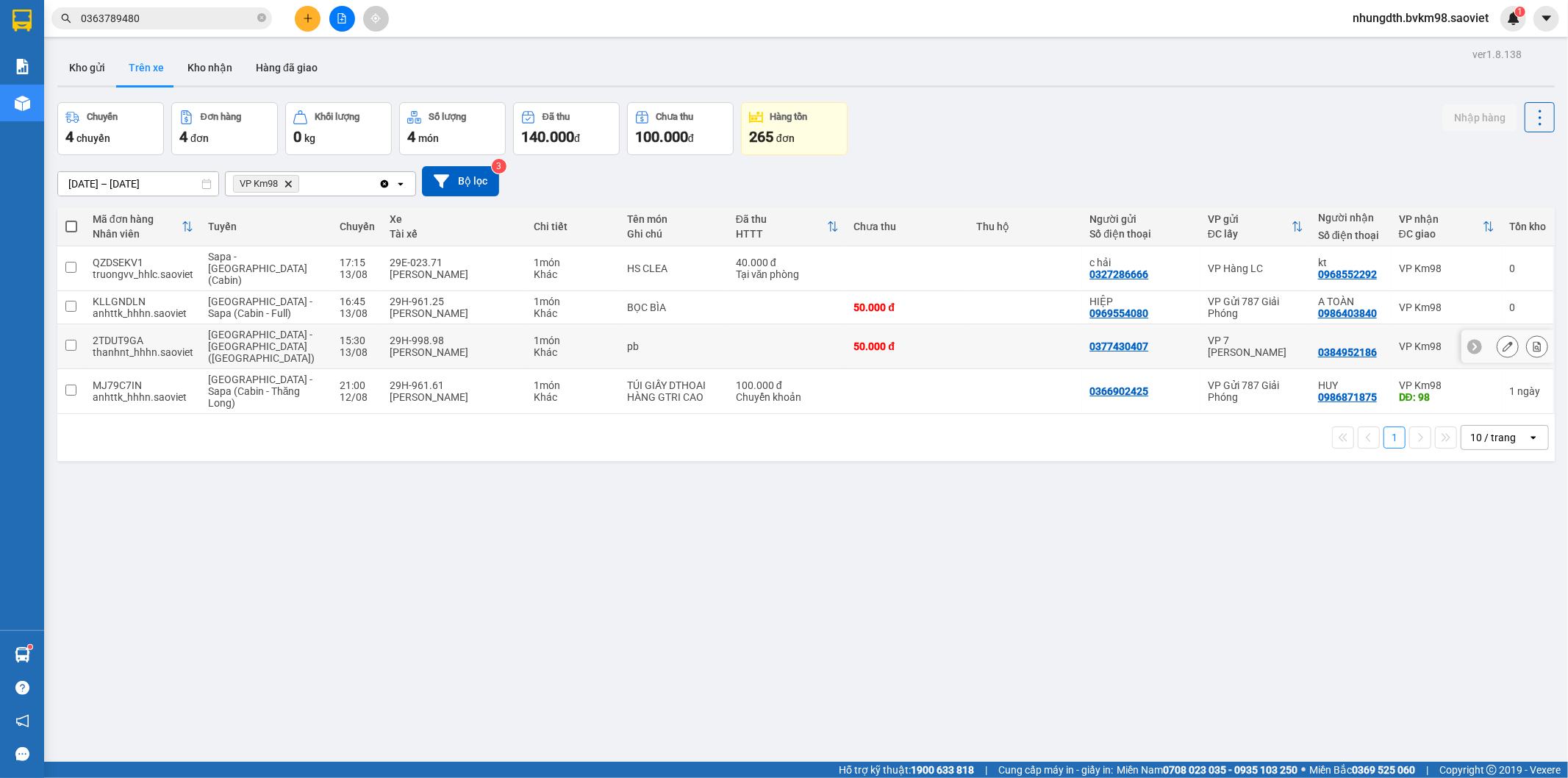
click at [66, 340] on input "checkbox" at bounding box center [71, 345] width 11 height 11
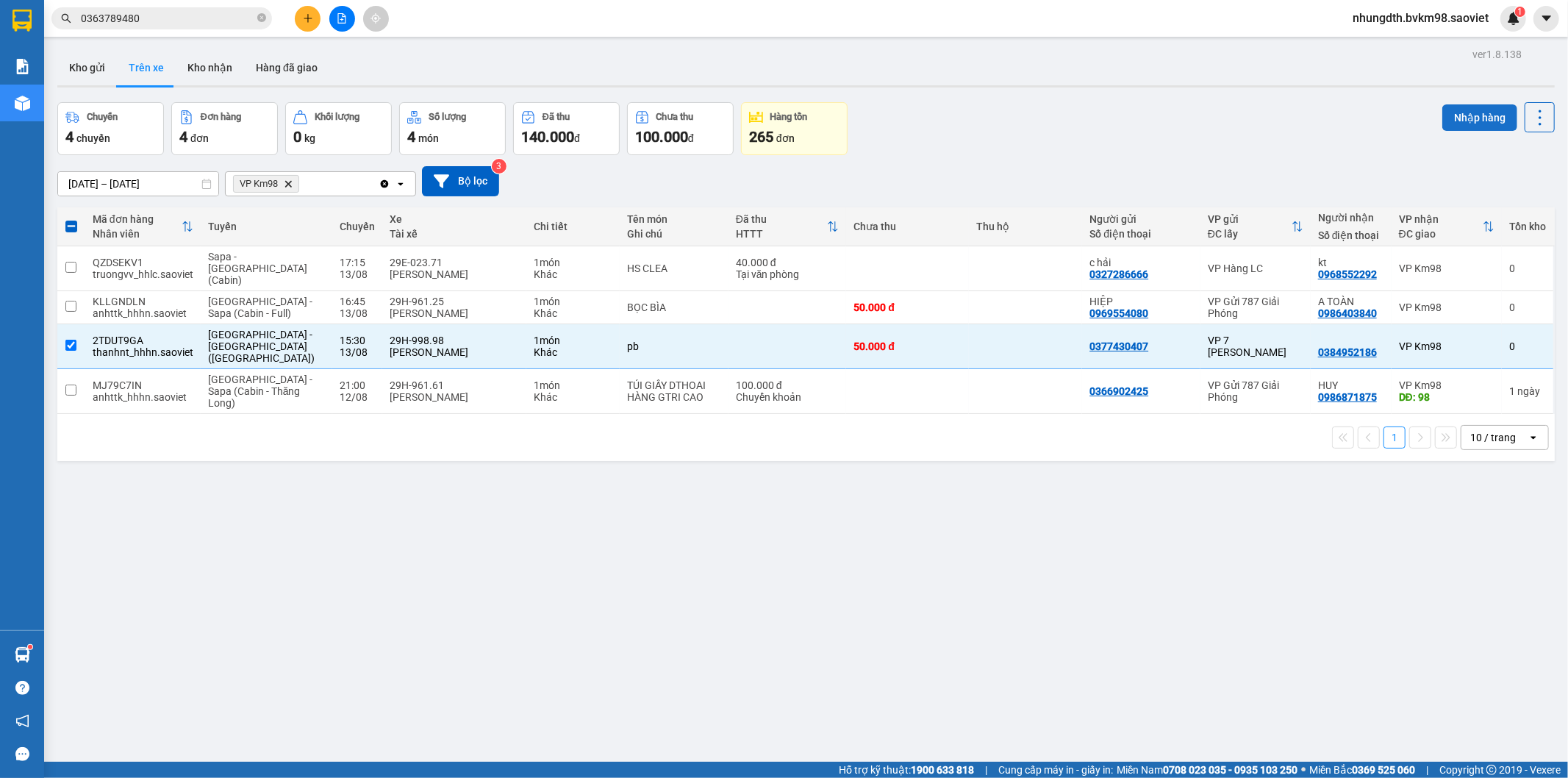
drag, startPoint x: 1461, startPoint y: 115, endPoint x: 1456, endPoint y: 121, distance: 7.8
click at [1460, 115] on button "Nhập hàng" at bounding box center [1480, 117] width 75 height 26
checkbox input "false"
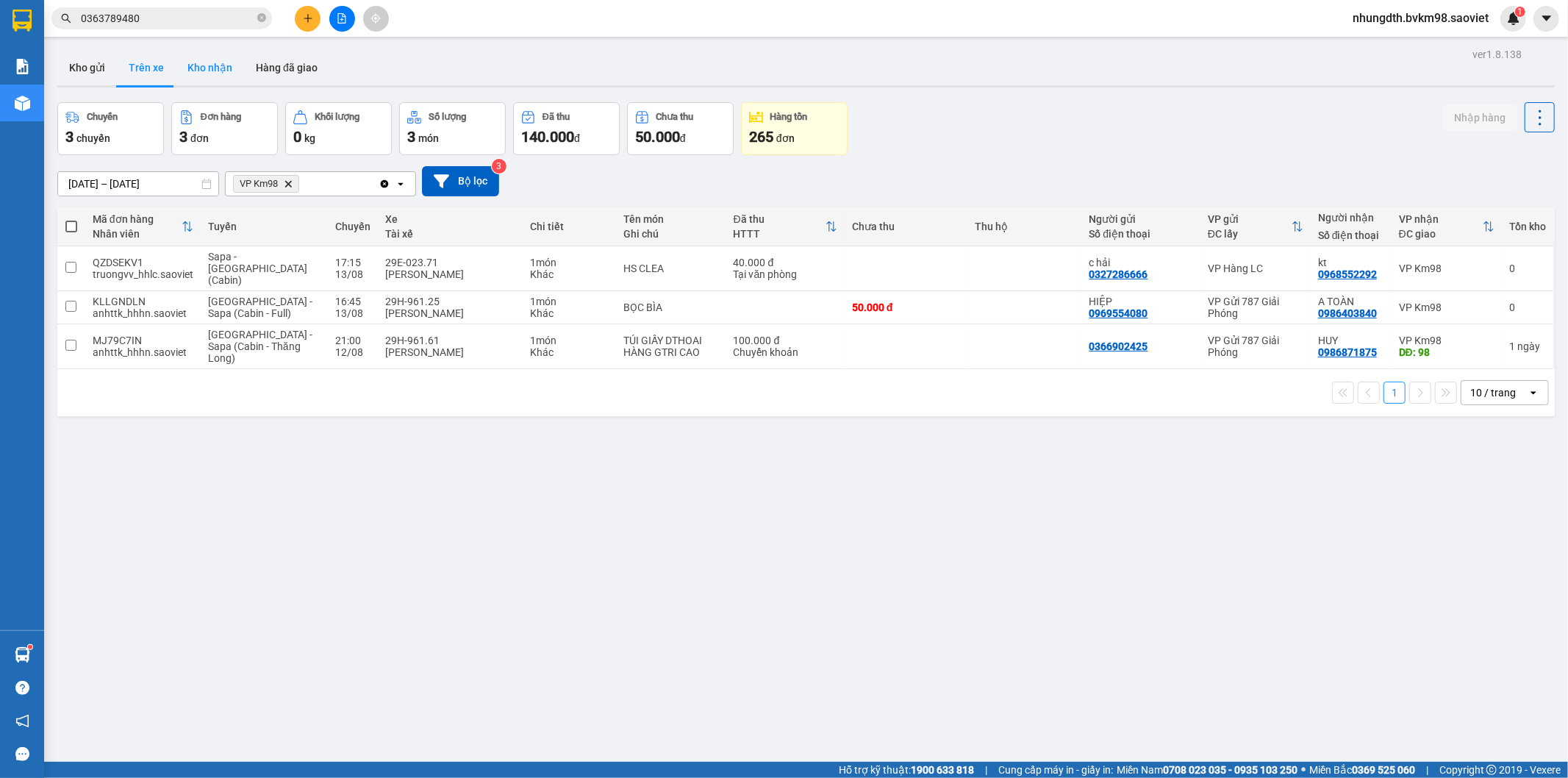
click at [223, 73] on button "Kho nhận" at bounding box center [210, 67] width 69 height 35
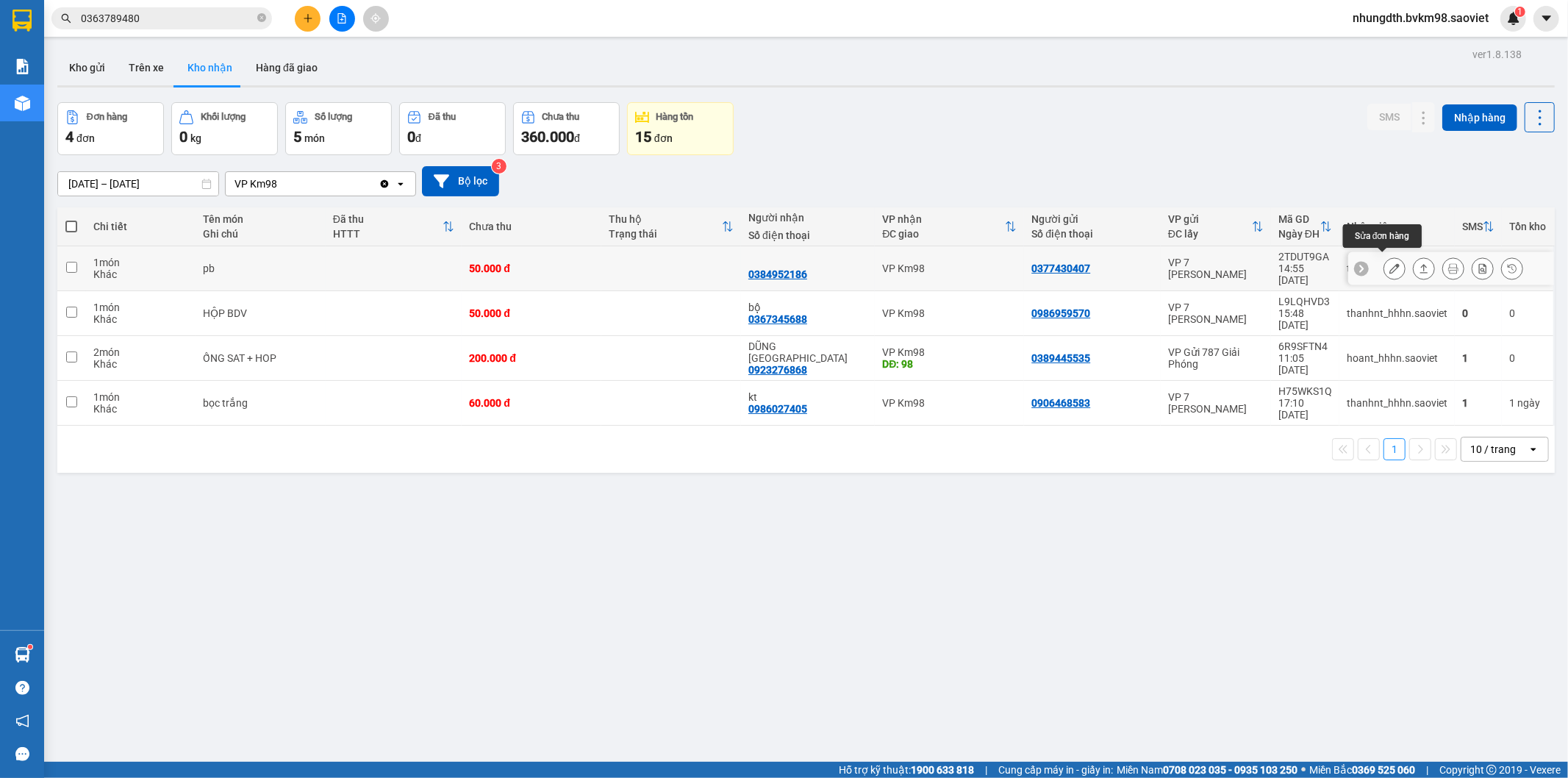
click at [1389, 263] on icon at bounding box center [1395, 269] width 11 height 11
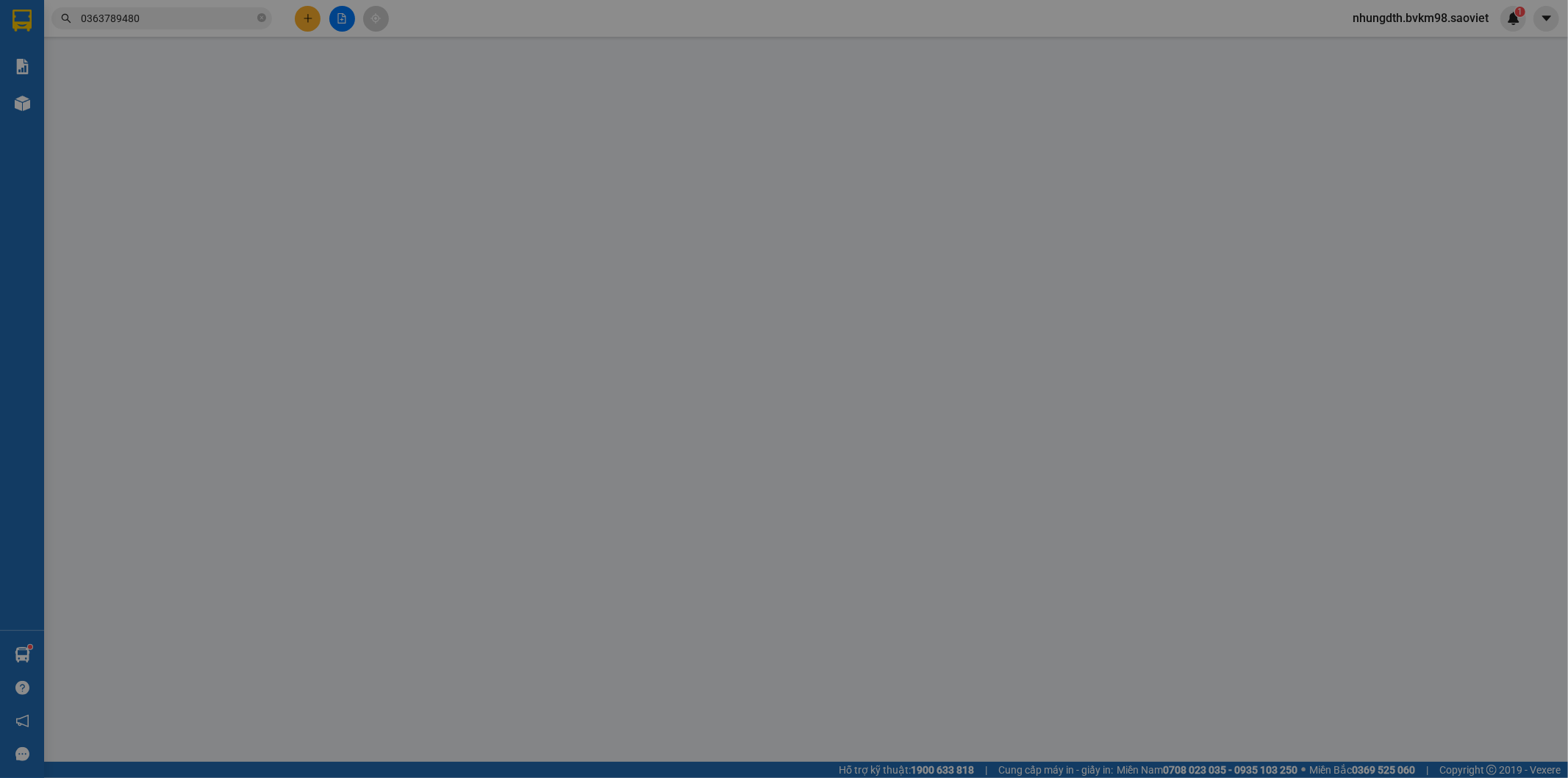
type input "0377430407"
type input "0384952186"
type input "50.000"
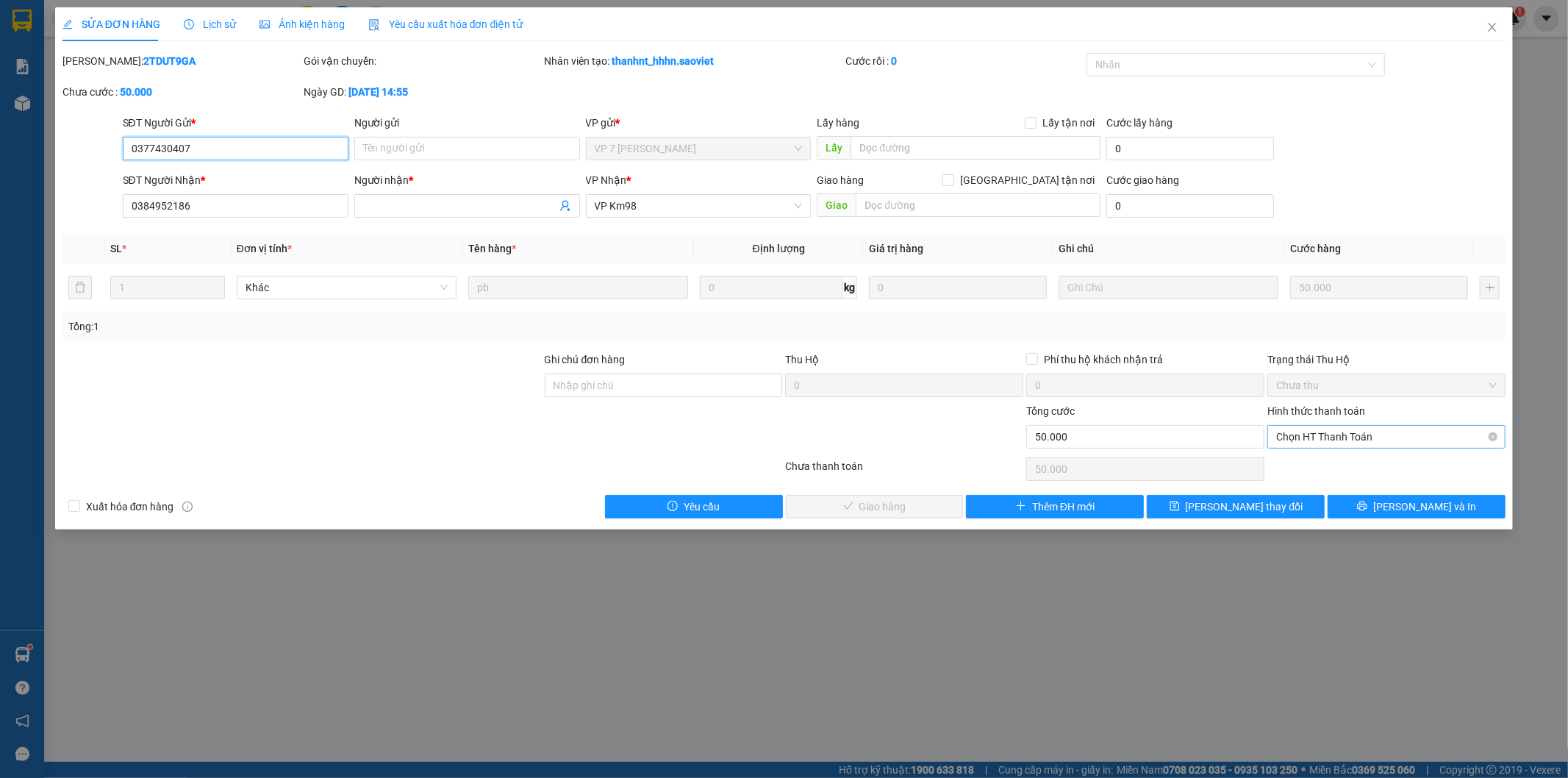
click at [1358, 439] on span "Chọn HT Thanh Toán" at bounding box center [1386, 436] width 220 height 22
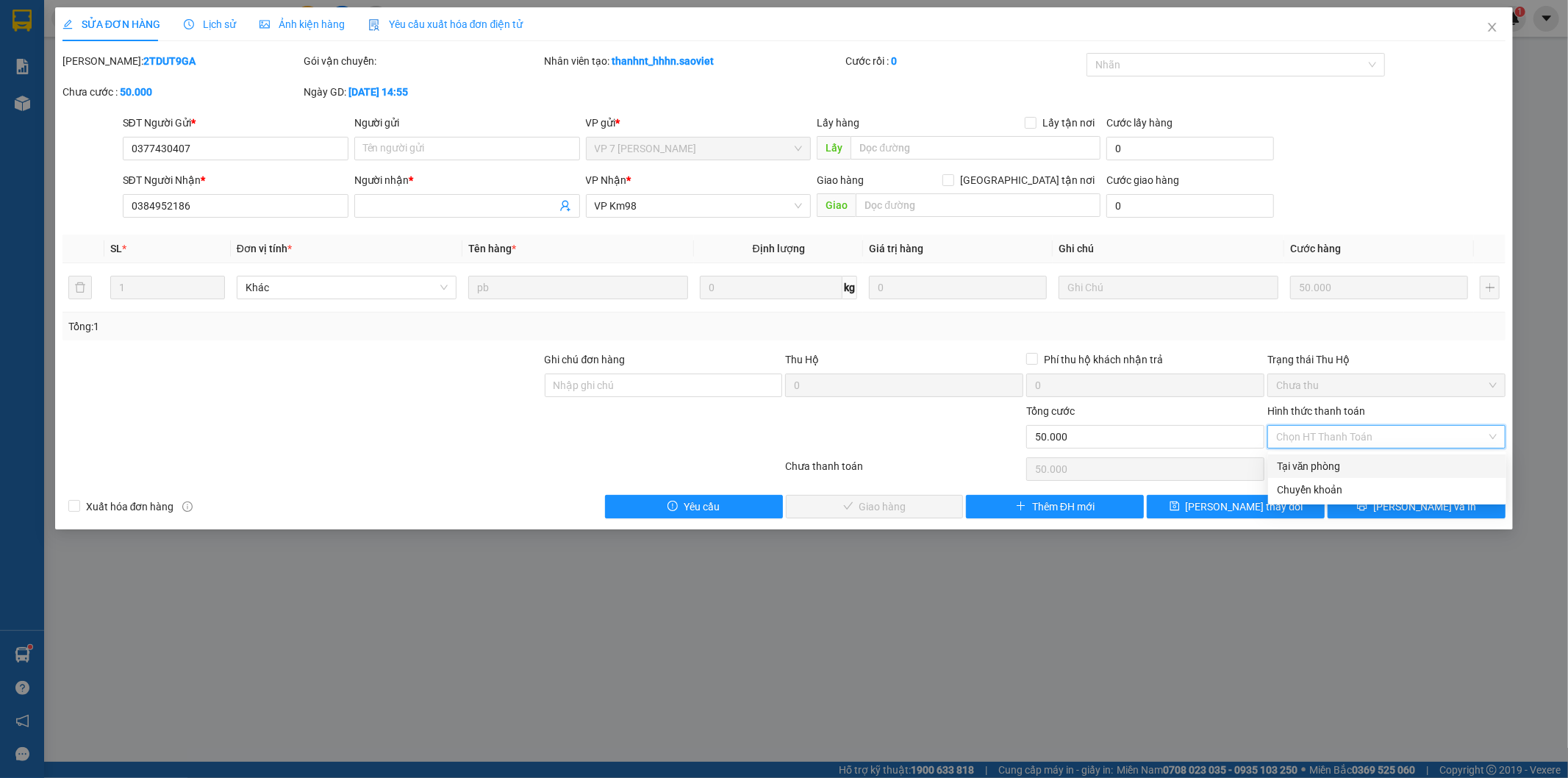
click at [1327, 466] on div "Tại văn phòng" at bounding box center [1387, 466] width 220 height 16
type input "0"
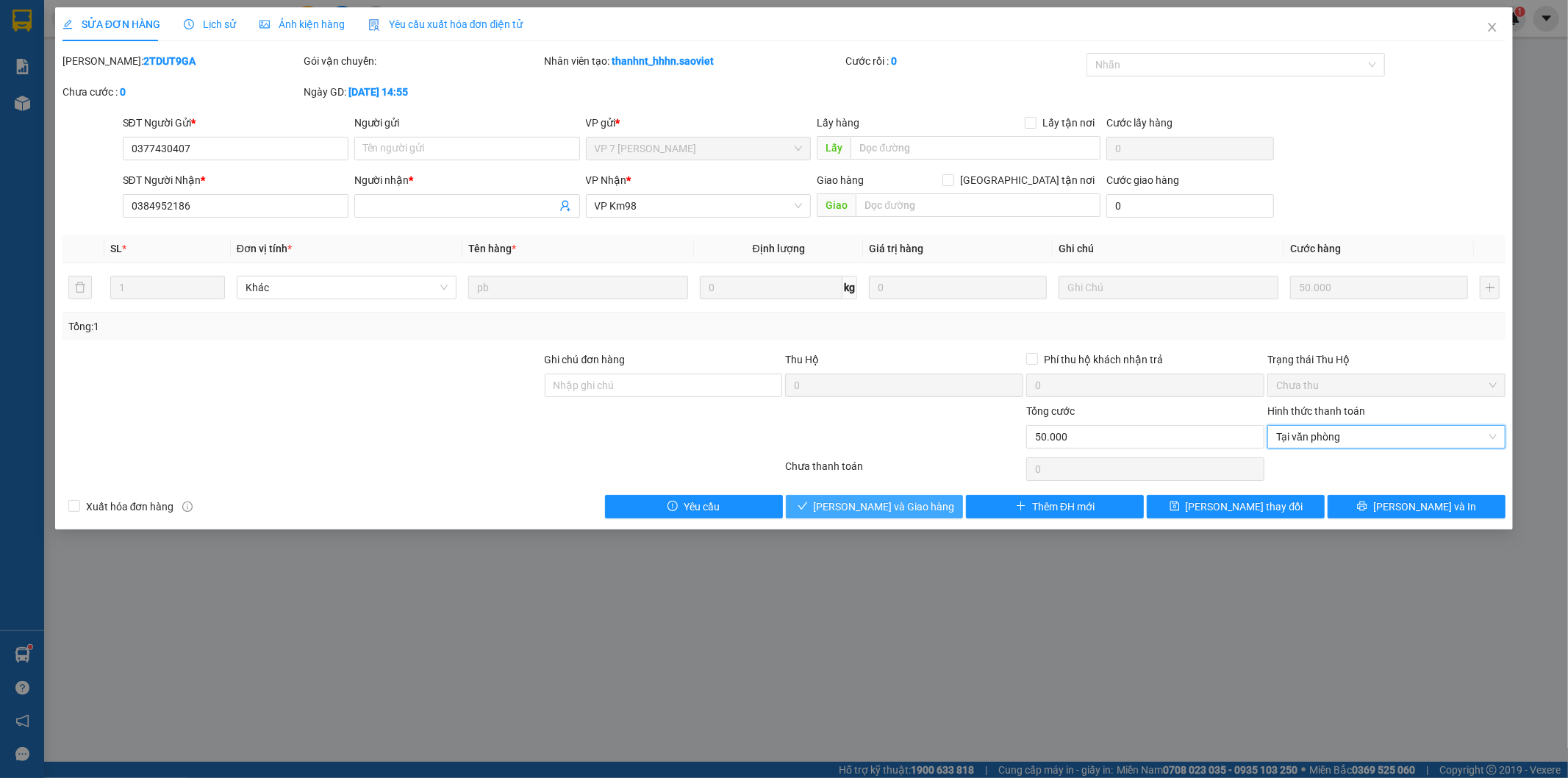
click at [919, 503] on span "[PERSON_NAME] và Giao hàng" at bounding box center [884, 506] width 141 height 16
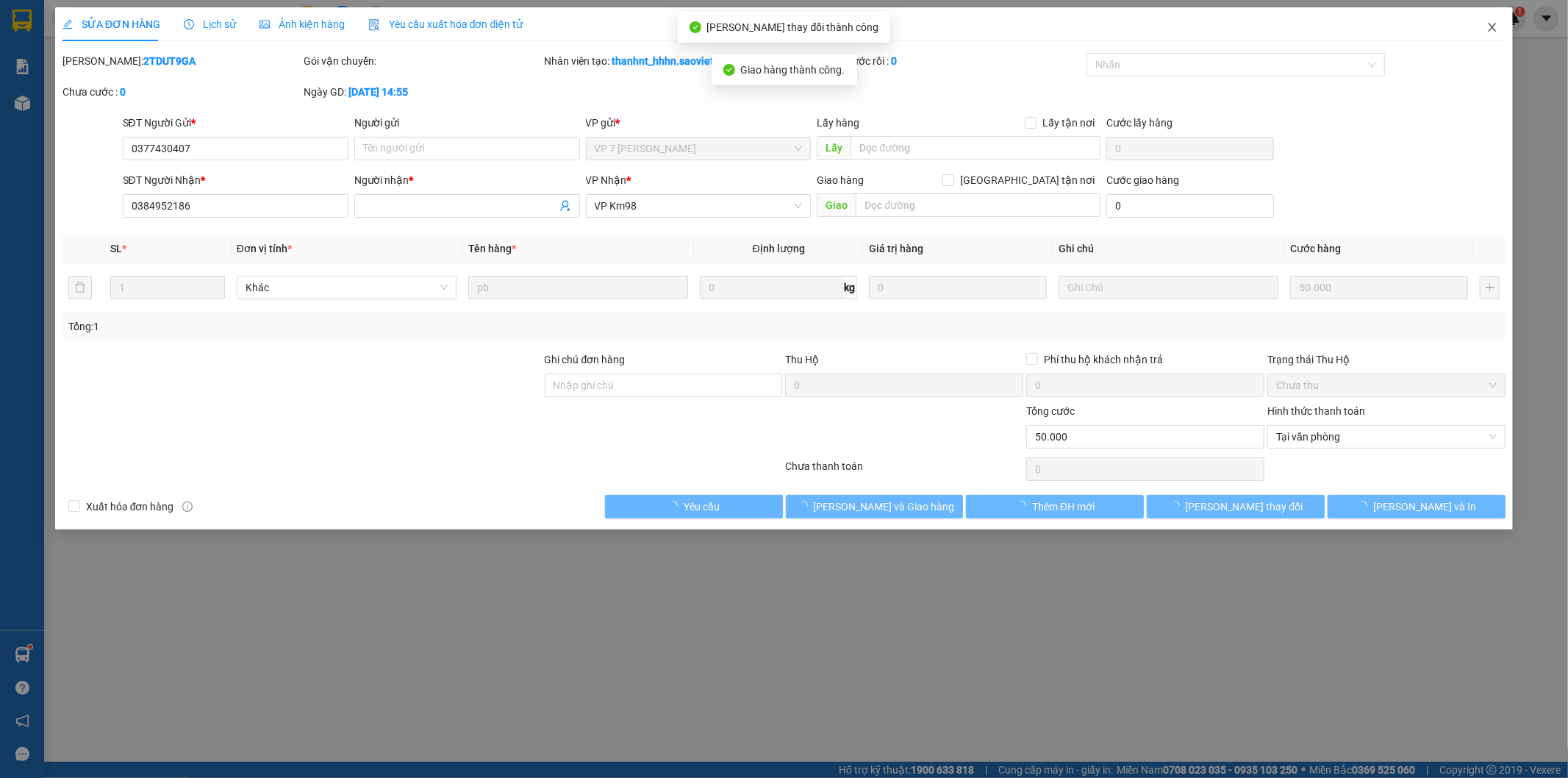
click at [1491, 20] on span "Close" at bounding box center [1493, 28] width 41 height 42
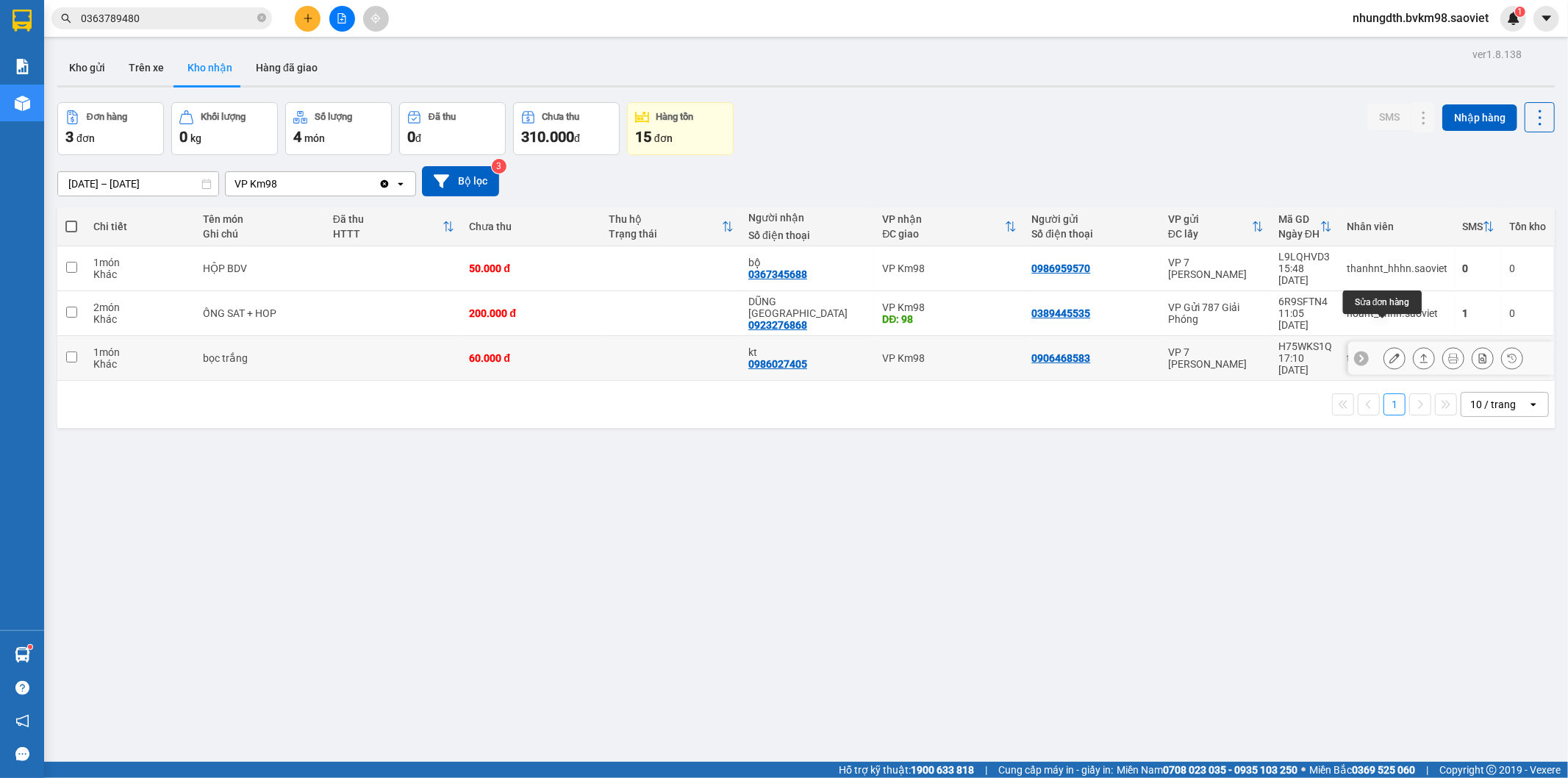
click at [1389, 353] on icon at bounding box center [1395, 358] width 11 height 11
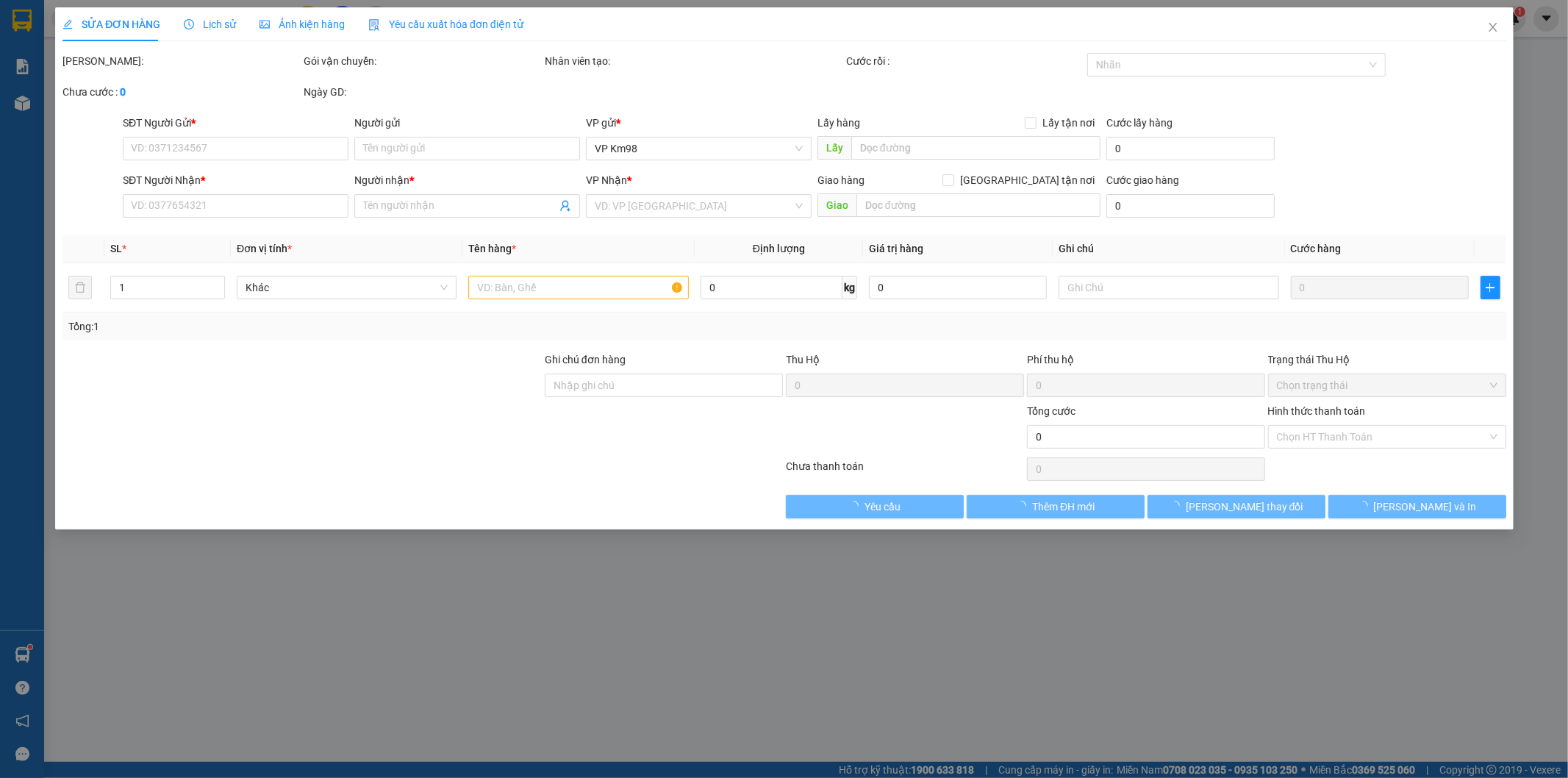
type input "0906468583"
type input "0986027405"
type input "kt"
type input "60.000"
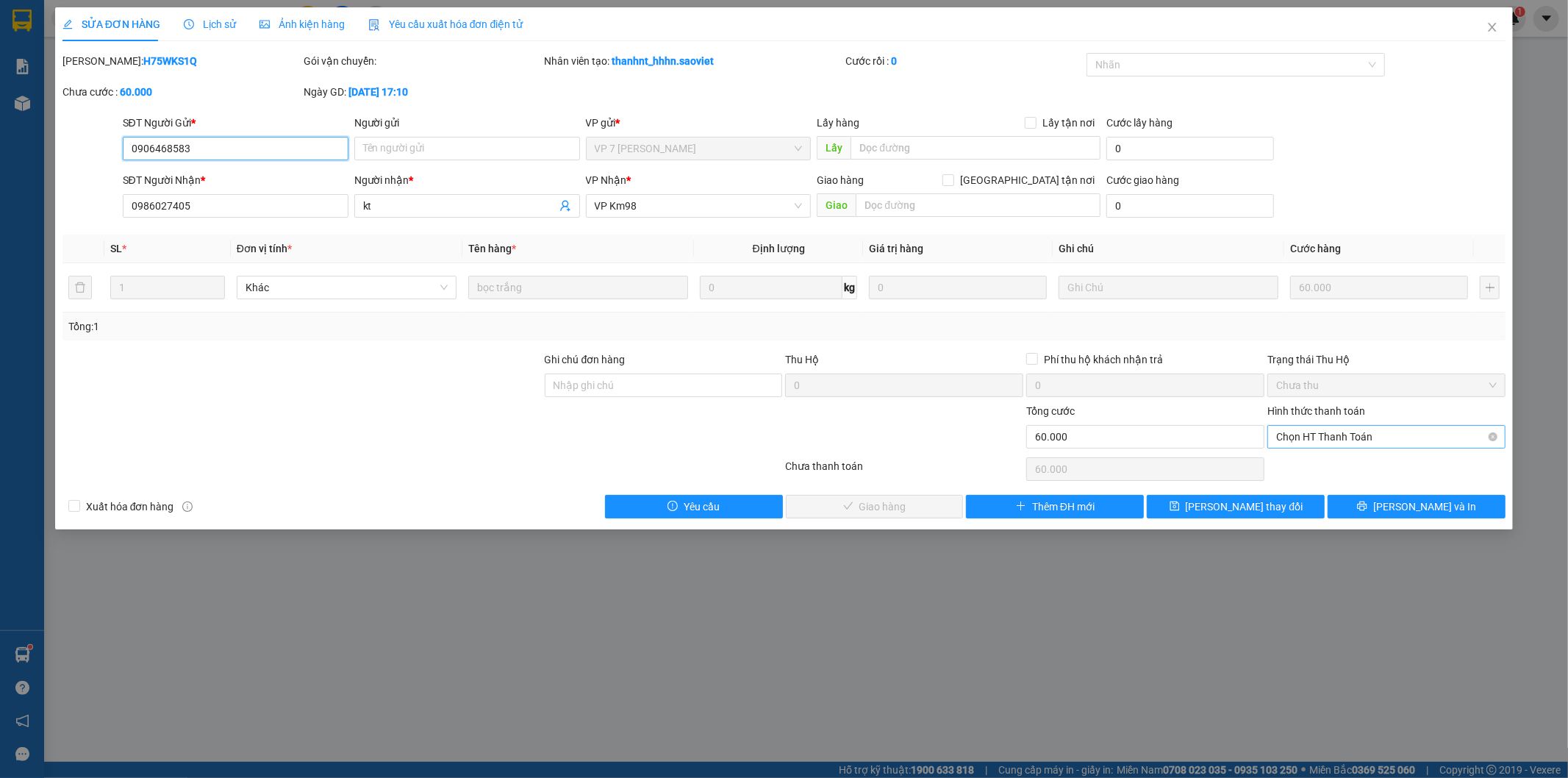
click at [1327, 436] on span "Chọn HT Thanh Toán" at bounding box center [1386, 436] width 220 height 22
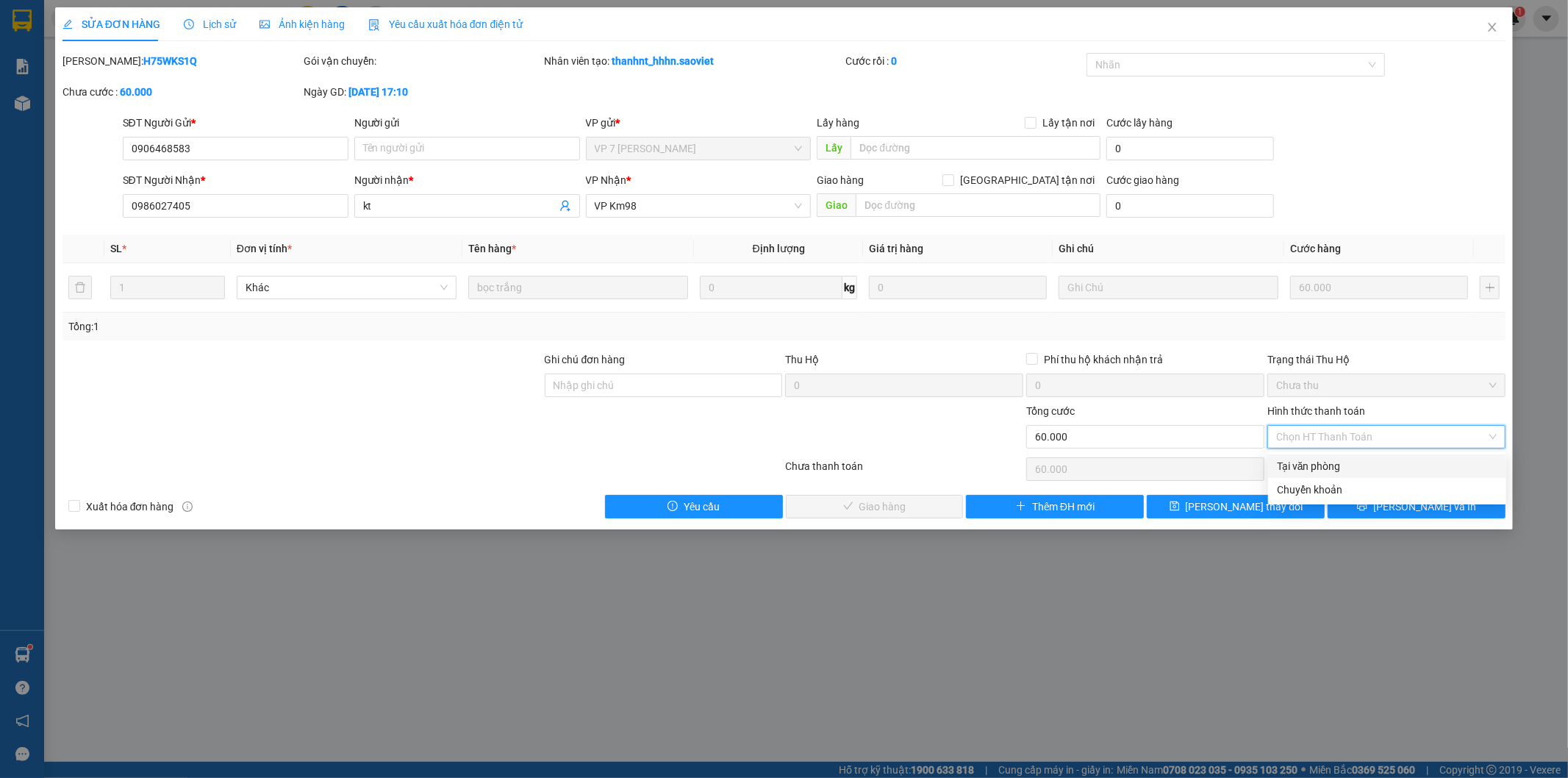
click at [1319, 466] on div "Tại văn phòng" at bounding box center [1387, 466] width 220 height 16
type input "0"
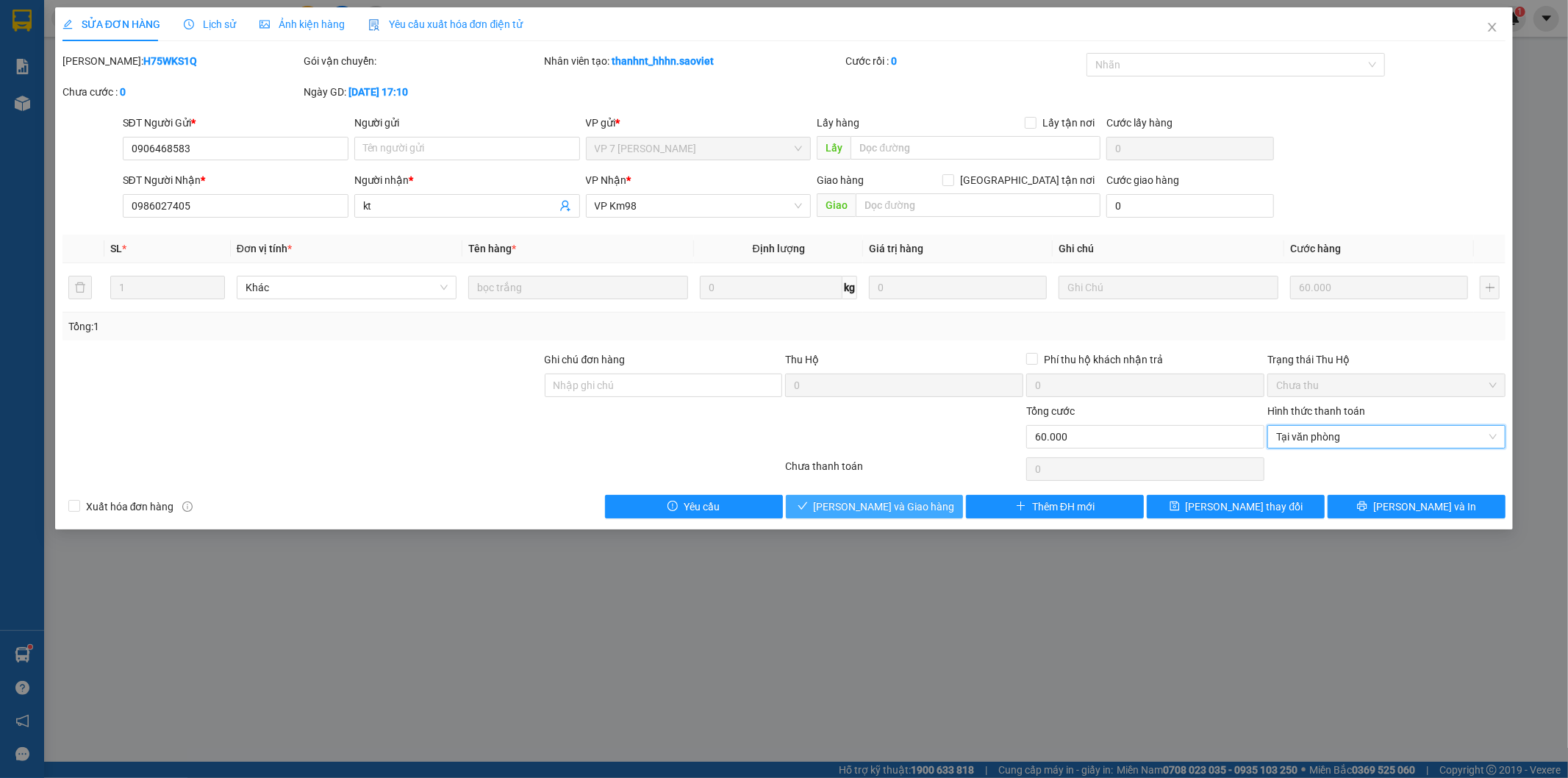
click at [912, 509] on span "[PERSON_NAME] và Giao hàng" at bounding box center [884, 506] width 141 height 16
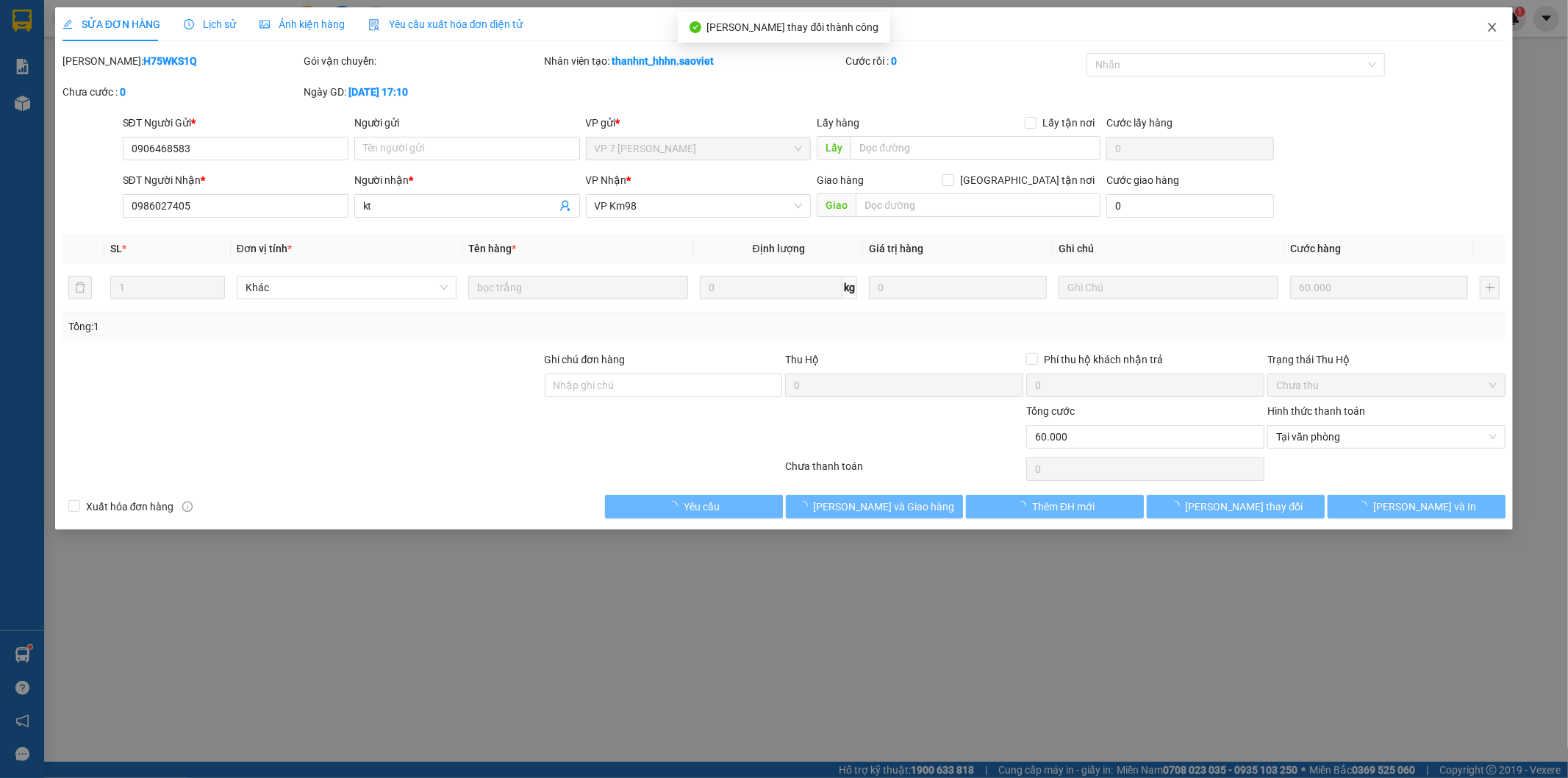
click at [1493, 29] on icon "close" at bounding box center [1493, 27] width 8 height 9
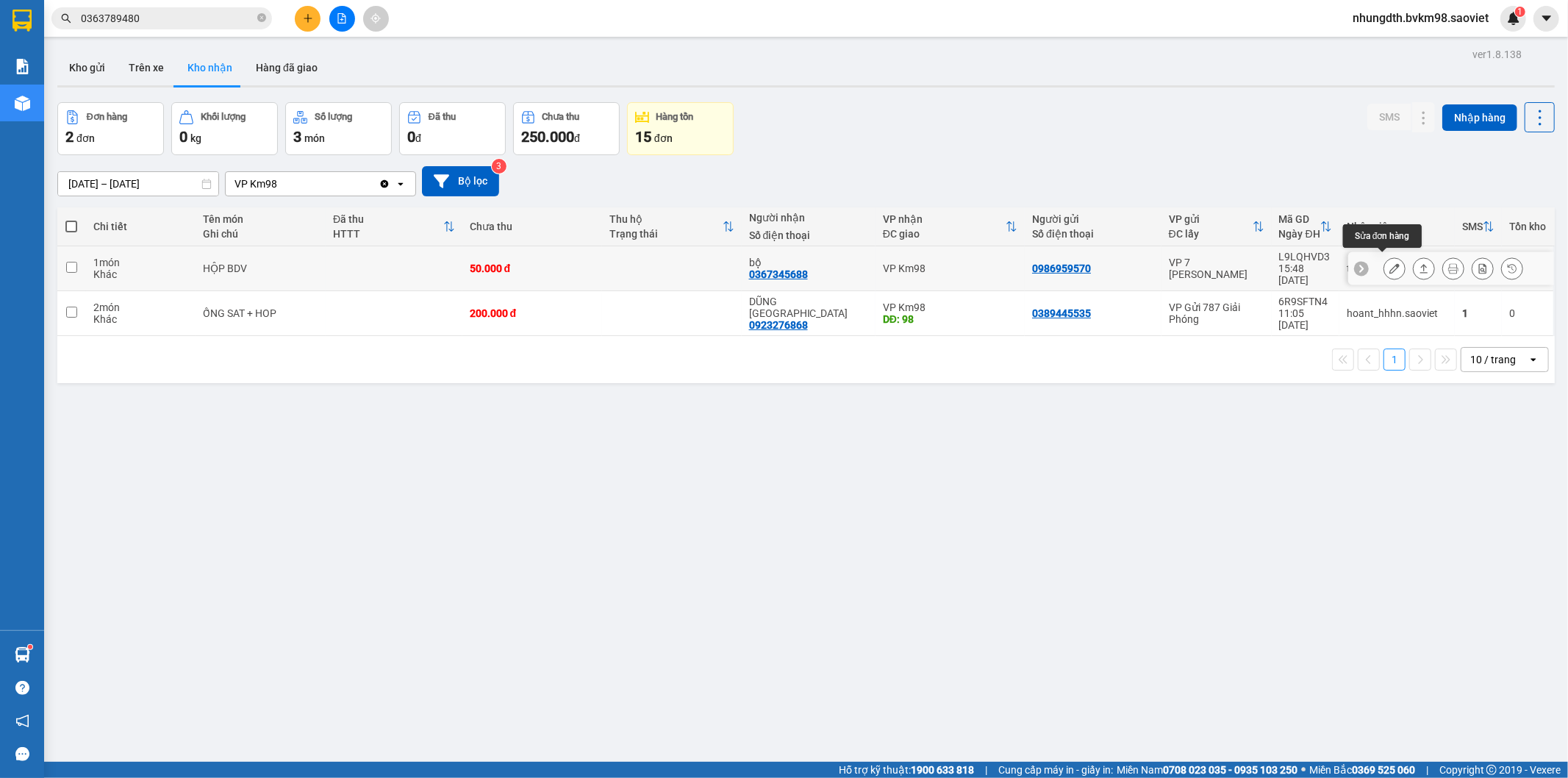
click at [1389, 265] on icon at bounding box center [1395, 269] width 11 height 11
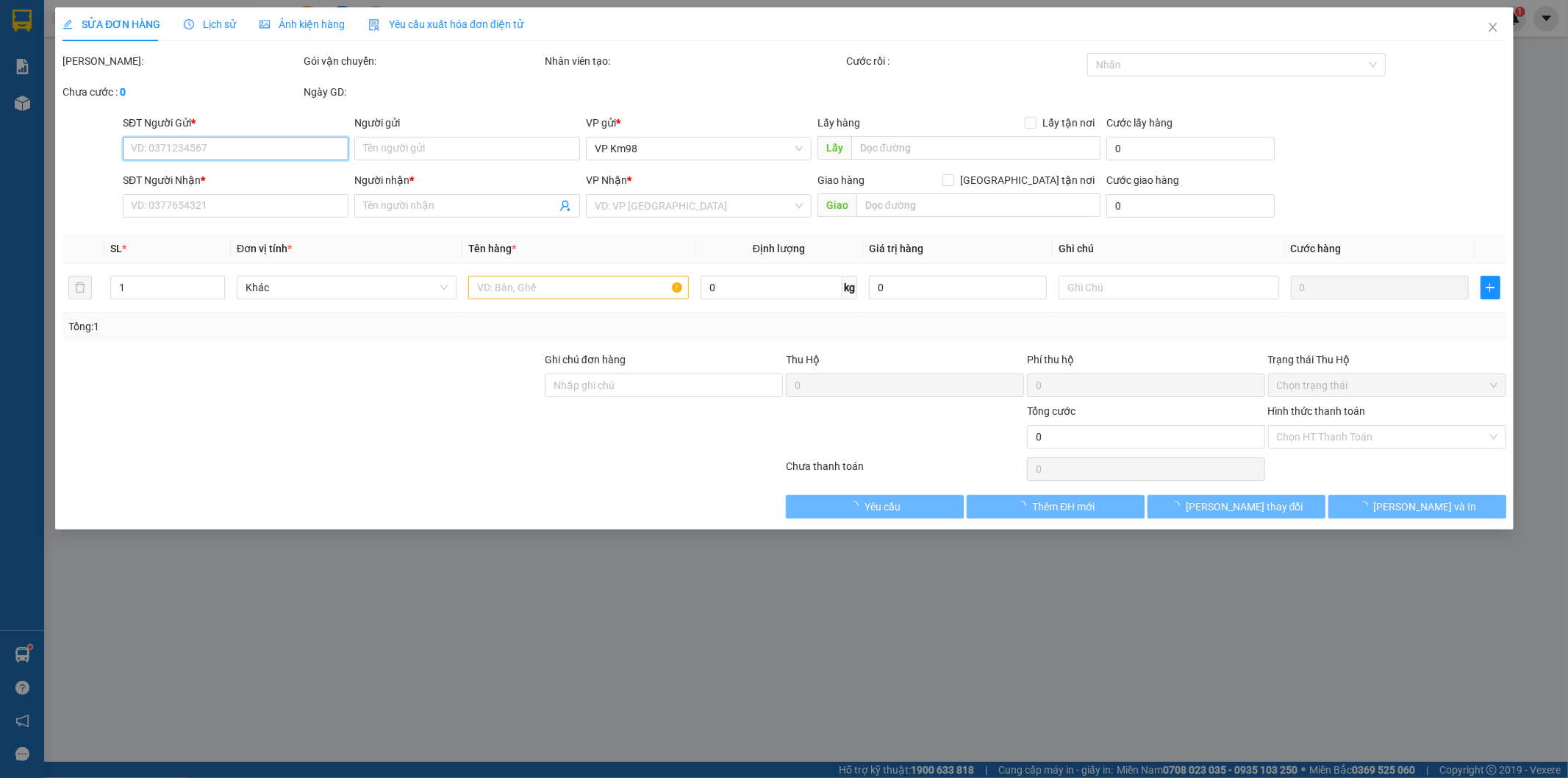
type input "0986959570"
type input "0367345688"
type input "bộ"
type input "50.000"
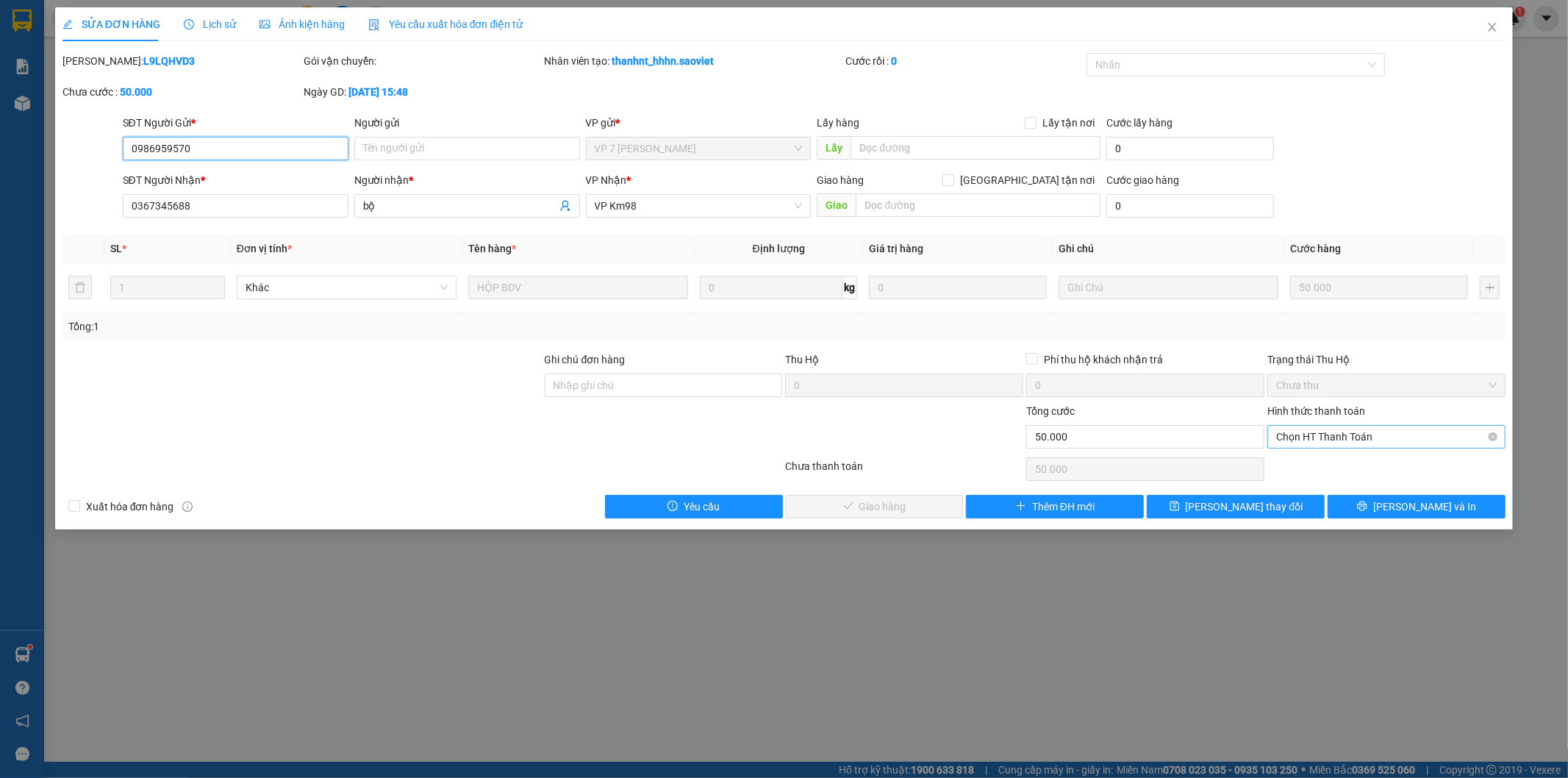
click at [1313, 438] on span "Chọn HT Thanh Toán" at bounding box center [1386, 436] width 220 height 22
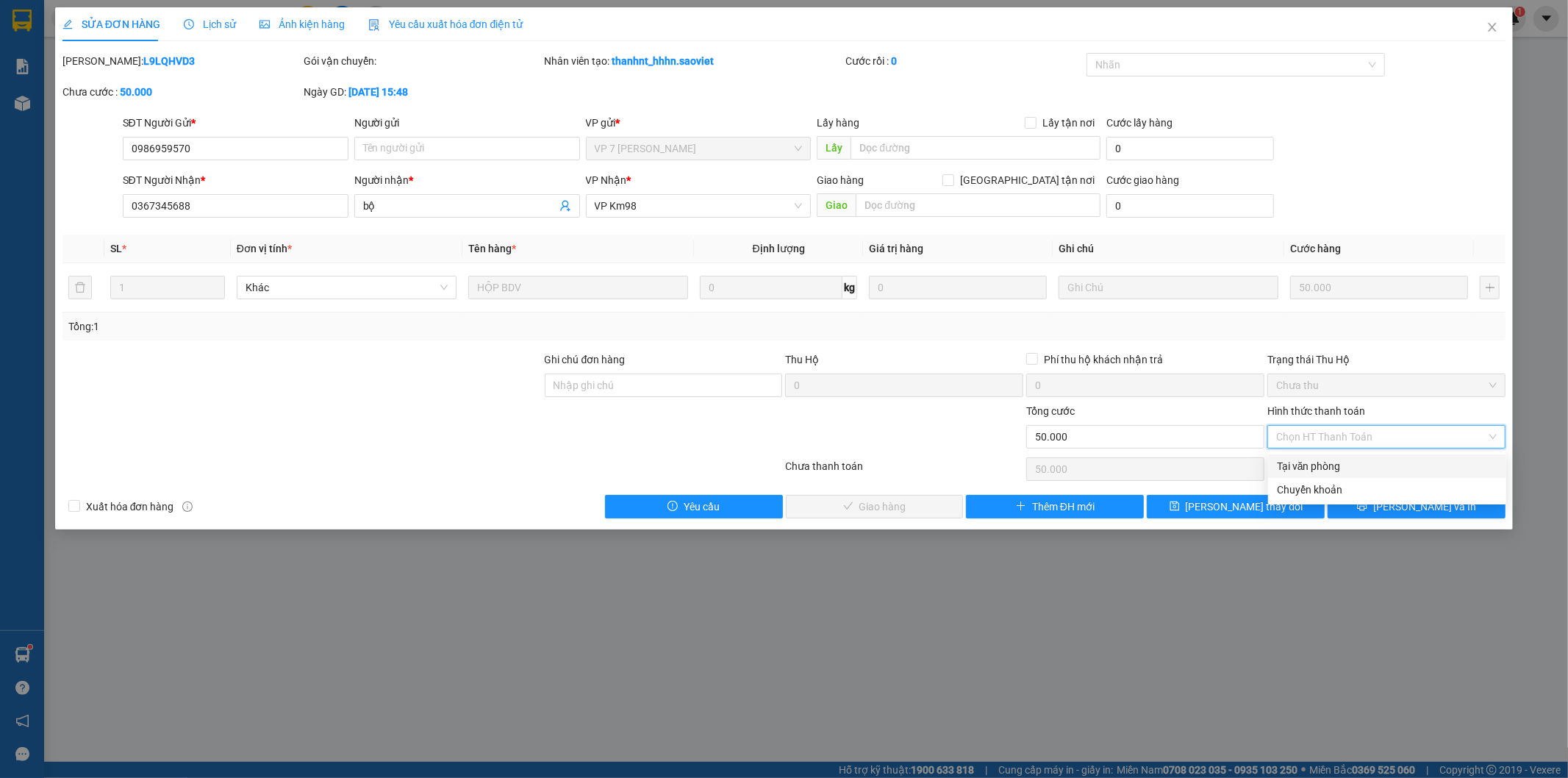
drag, startPoint x: 1303, startPoint y: 462, endPoint x: 1181, endPoint y: 503, distance: 128.7
click at [1302, 462] on div "Tại văn phòng" at bounding box center [1387, 466] width 220 height 16
type input "0"
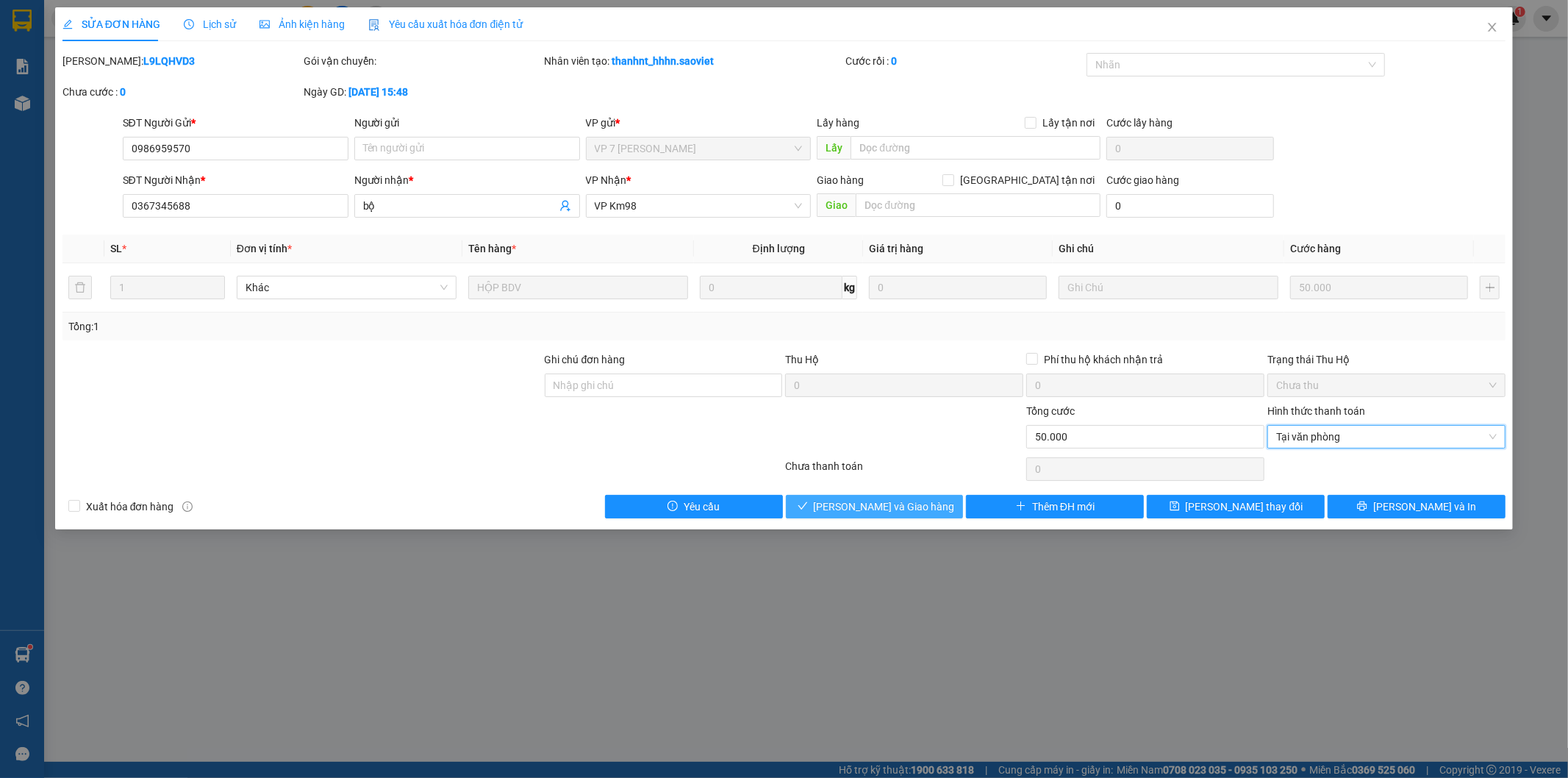
click at [920, 506] on span "[PERSON_NAME] và Giao hàng" at bounding box center [884, 506] width 141 height 16
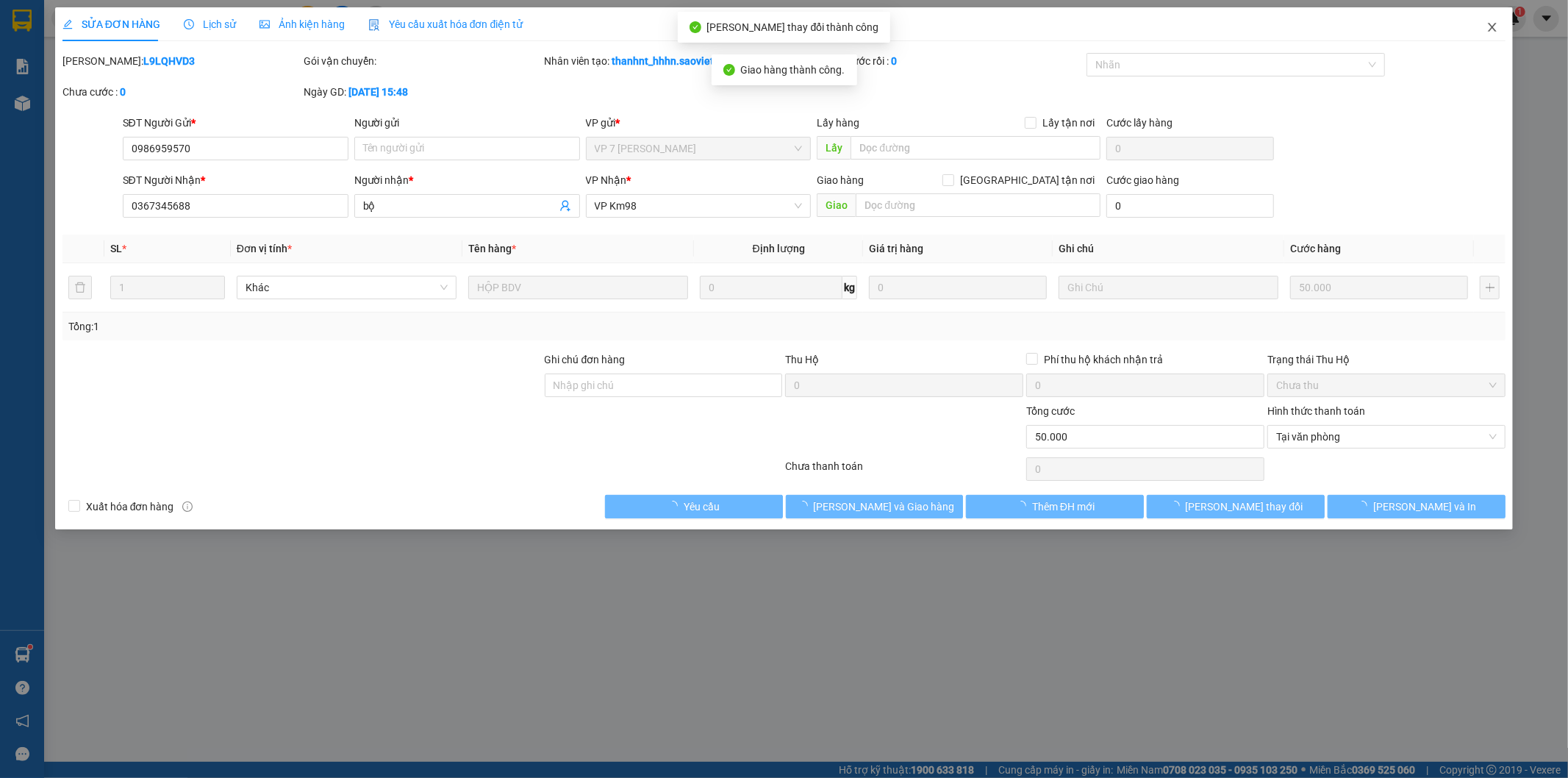
click at [1490, 29] on icon "close" at bounding box center [1493, 27] width 12 height 12
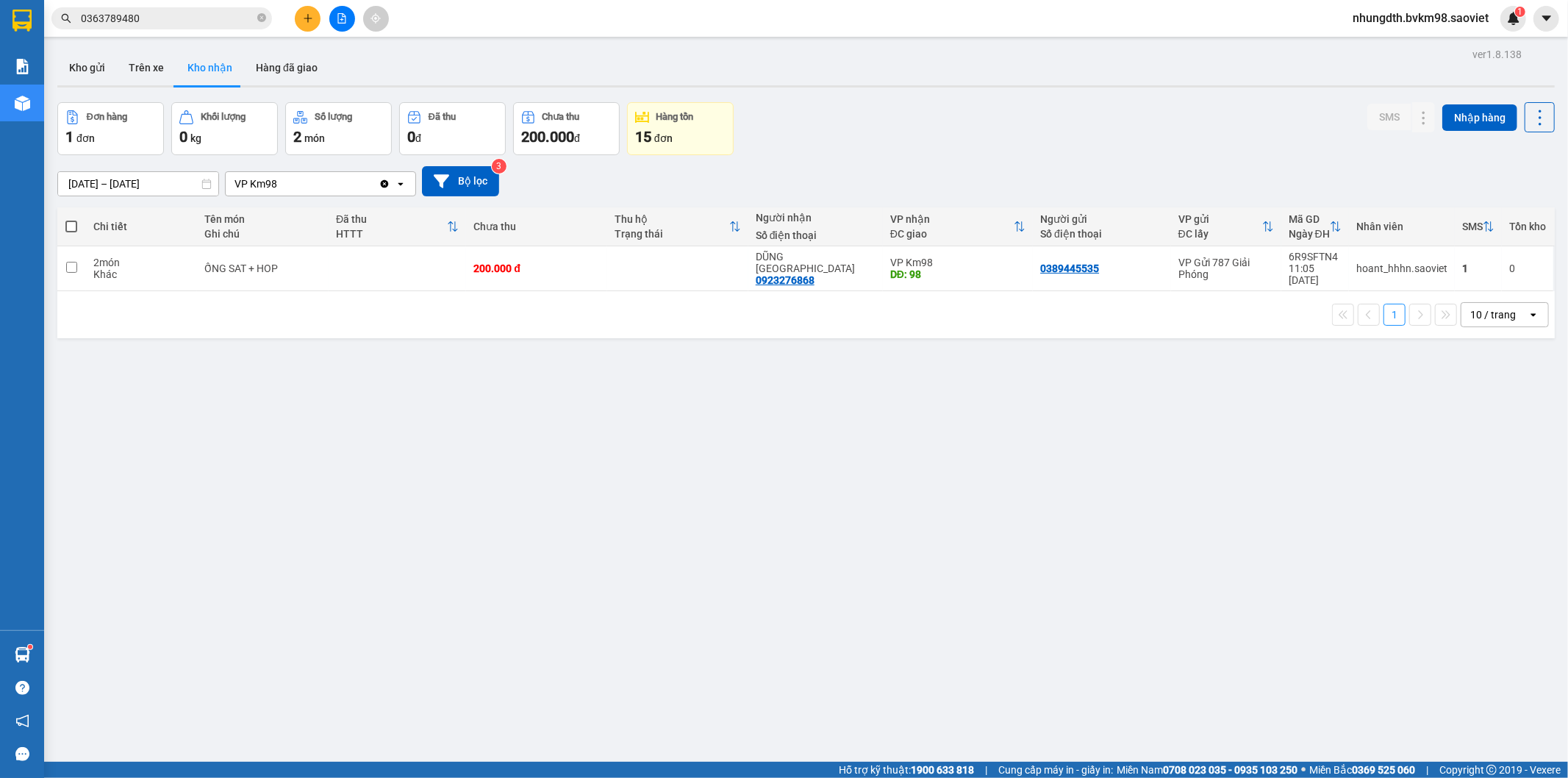
drag, startPoint x: 147, startPoint y: 68, endPoint x: 127, endPoint y: 115, distance: 51.1
click at [146, 68] on button "Trên xe" at bounding box center [146, 67] width 59 height 35
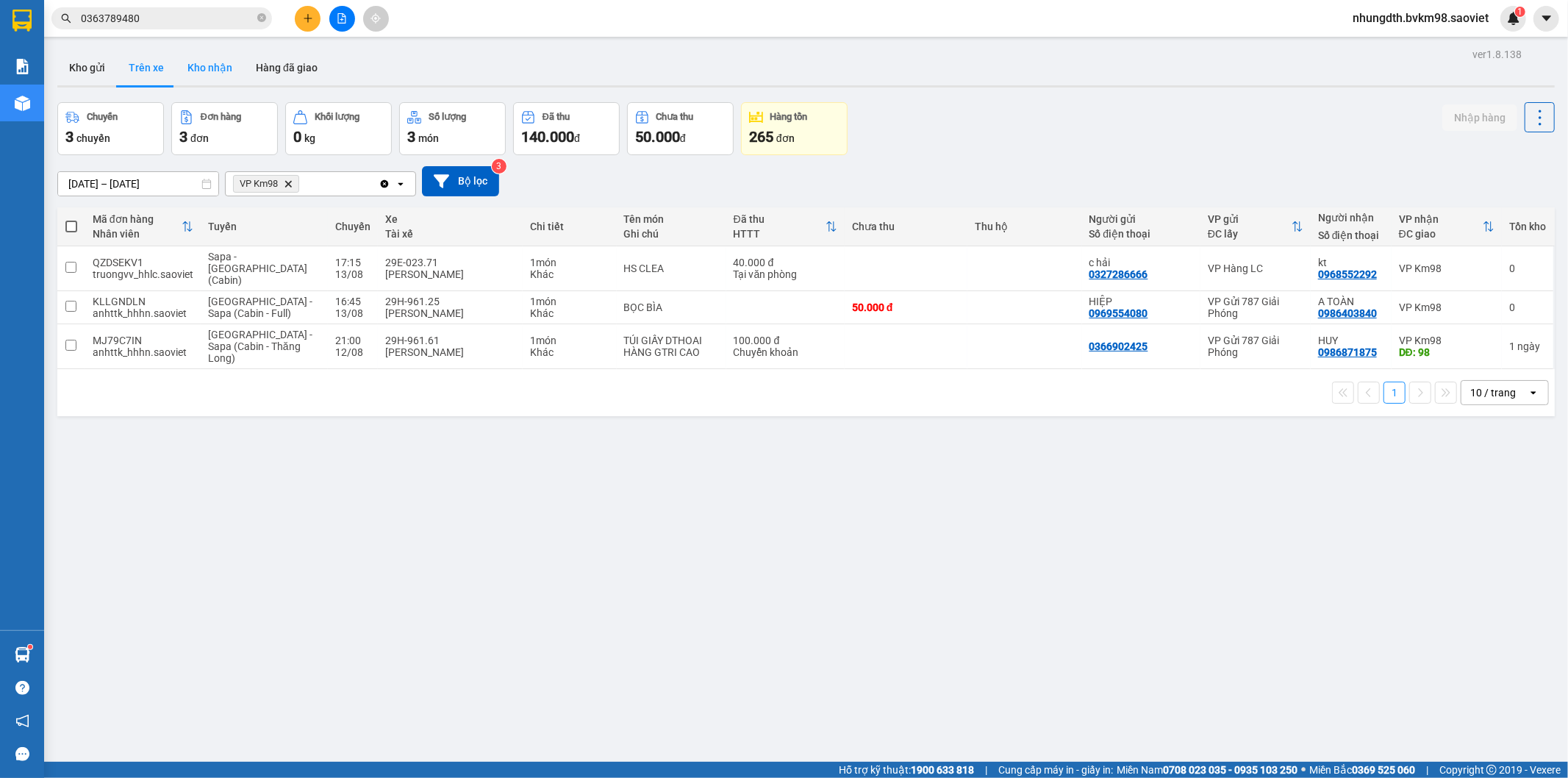
click at [222, 61] on button "Kho nhận" at bounding box center [210, 67] width 69 height 35
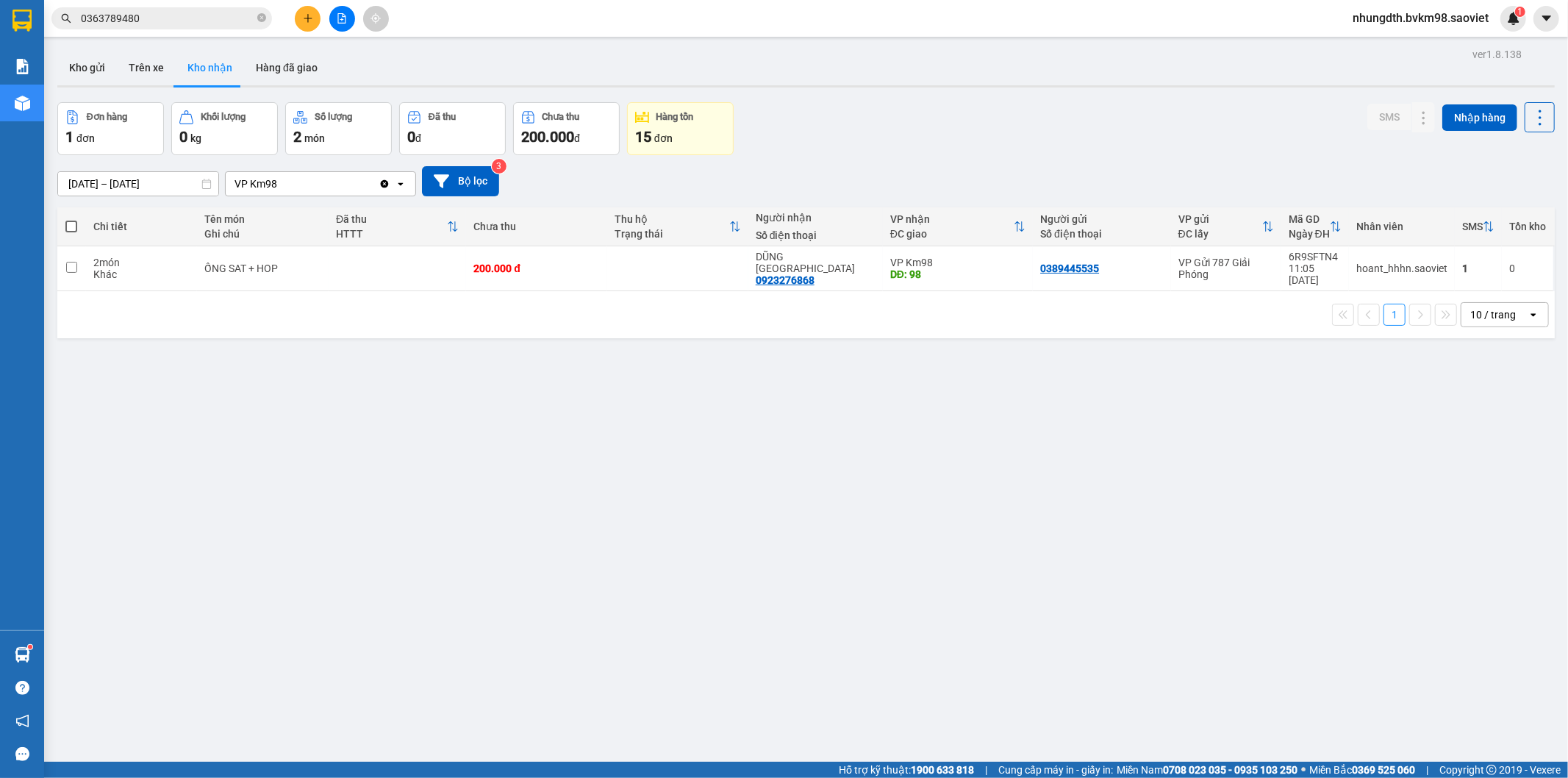
click at [172, 186] on input "[DATE] – [DATE]" at bounding box center [138, 183] width 161 height 23
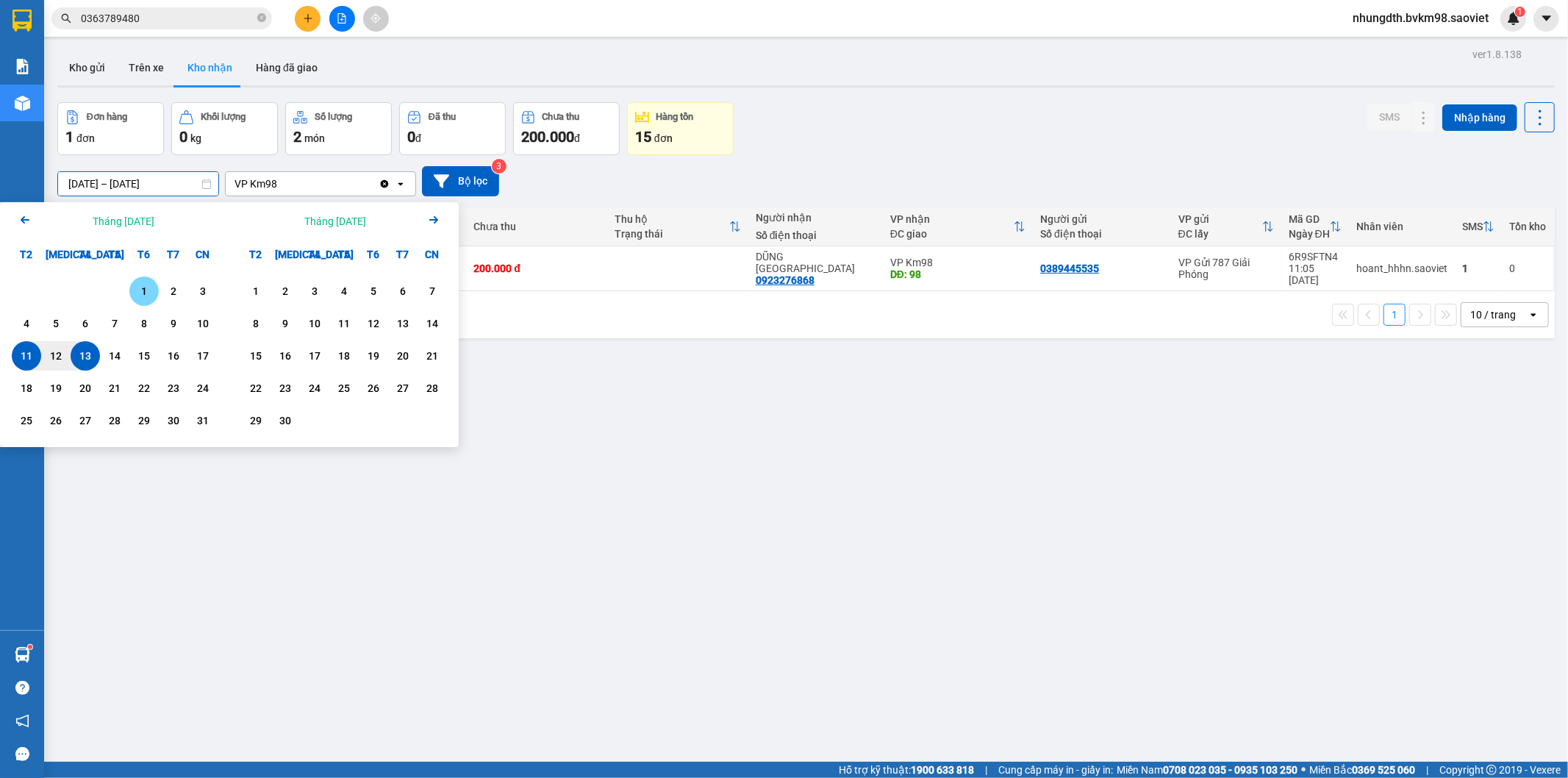
click at [144, 290] on div "1" at bounding box center [143, 291] width 20 height 17
click at [78, 354] on div "13" at bounding box center [84, 355] width 20 height 17
type input "[DATE] – [DATE]"
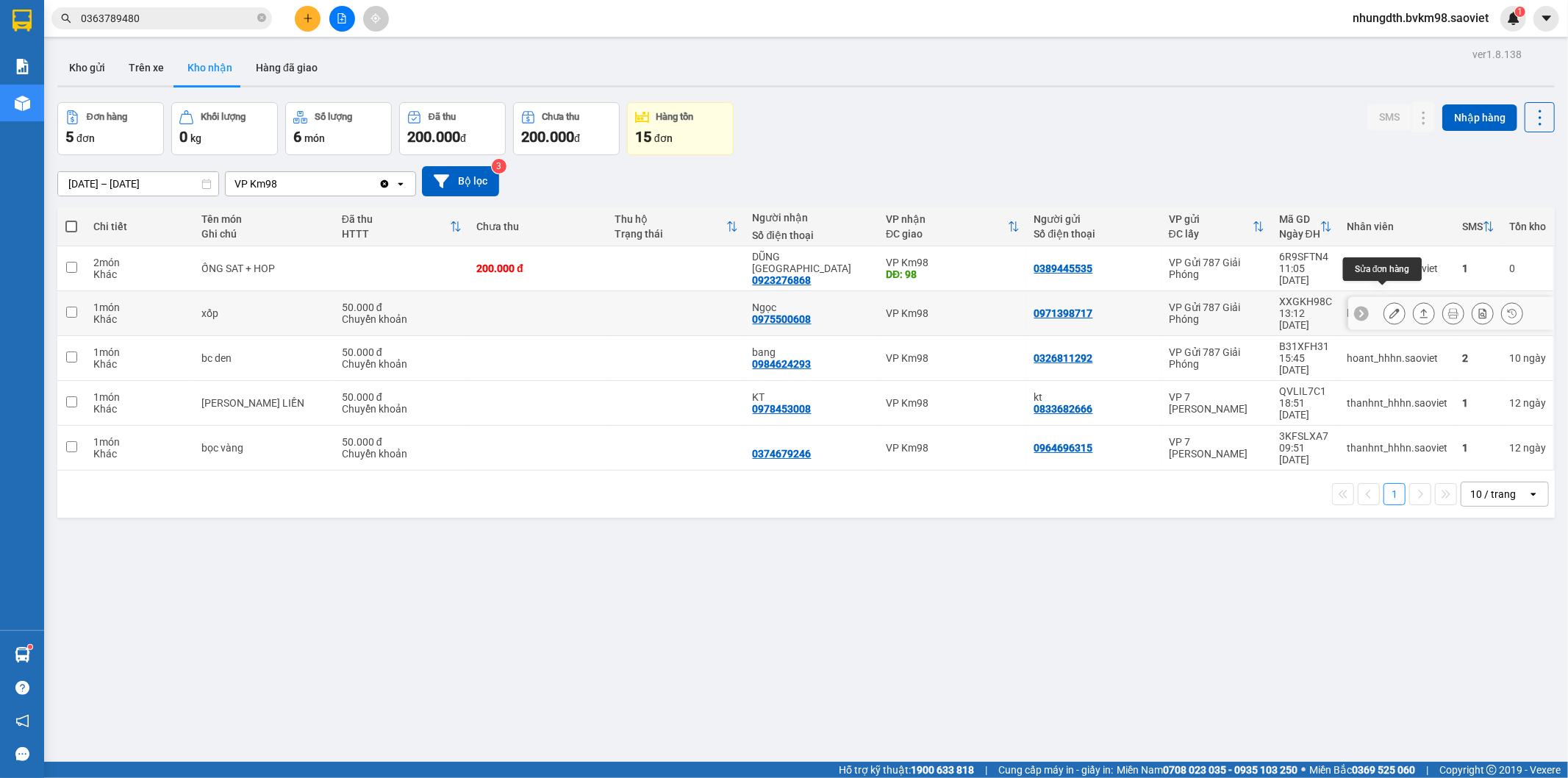
click at [1389, 308] on icon at bounding box center [1395, 313] width 11 height 11
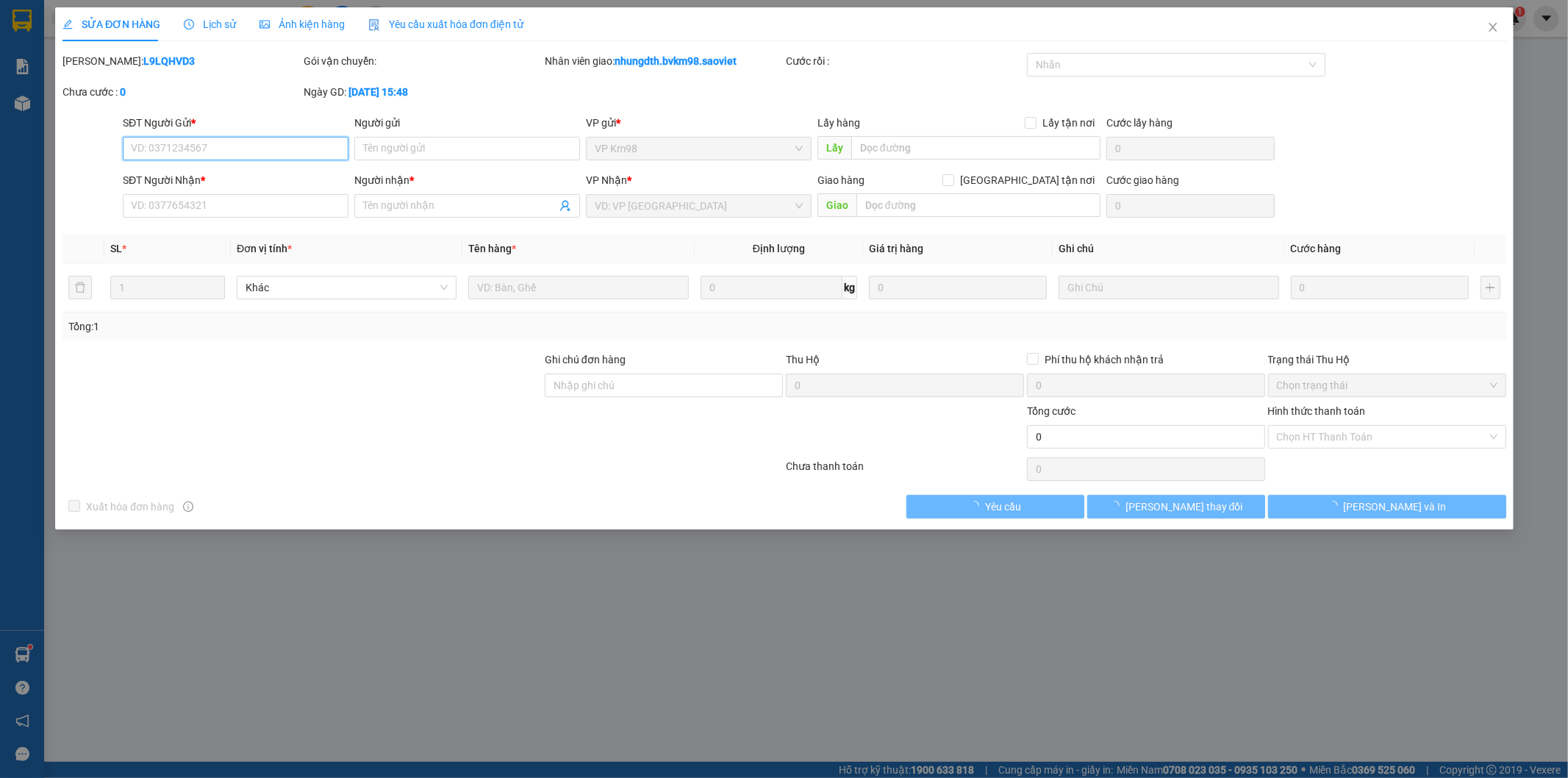
type input "0971398717"
type input "0975500608"
type input "Ngọc"
type input "50.000"
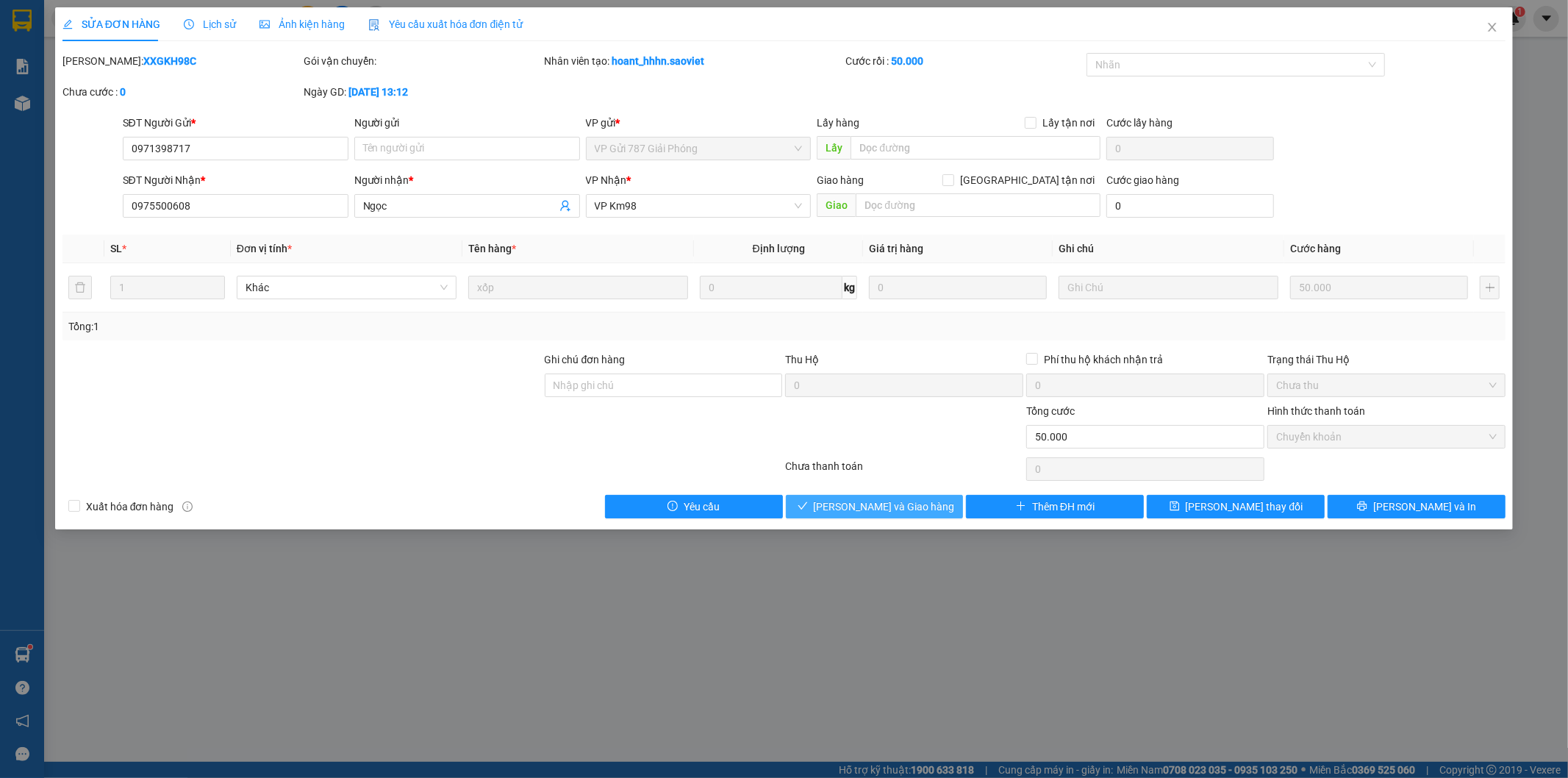
click at [890, 509] on span "[PERSON_NAME] và Giao hàng" at bounding box center [884, 506] width 141 height 16
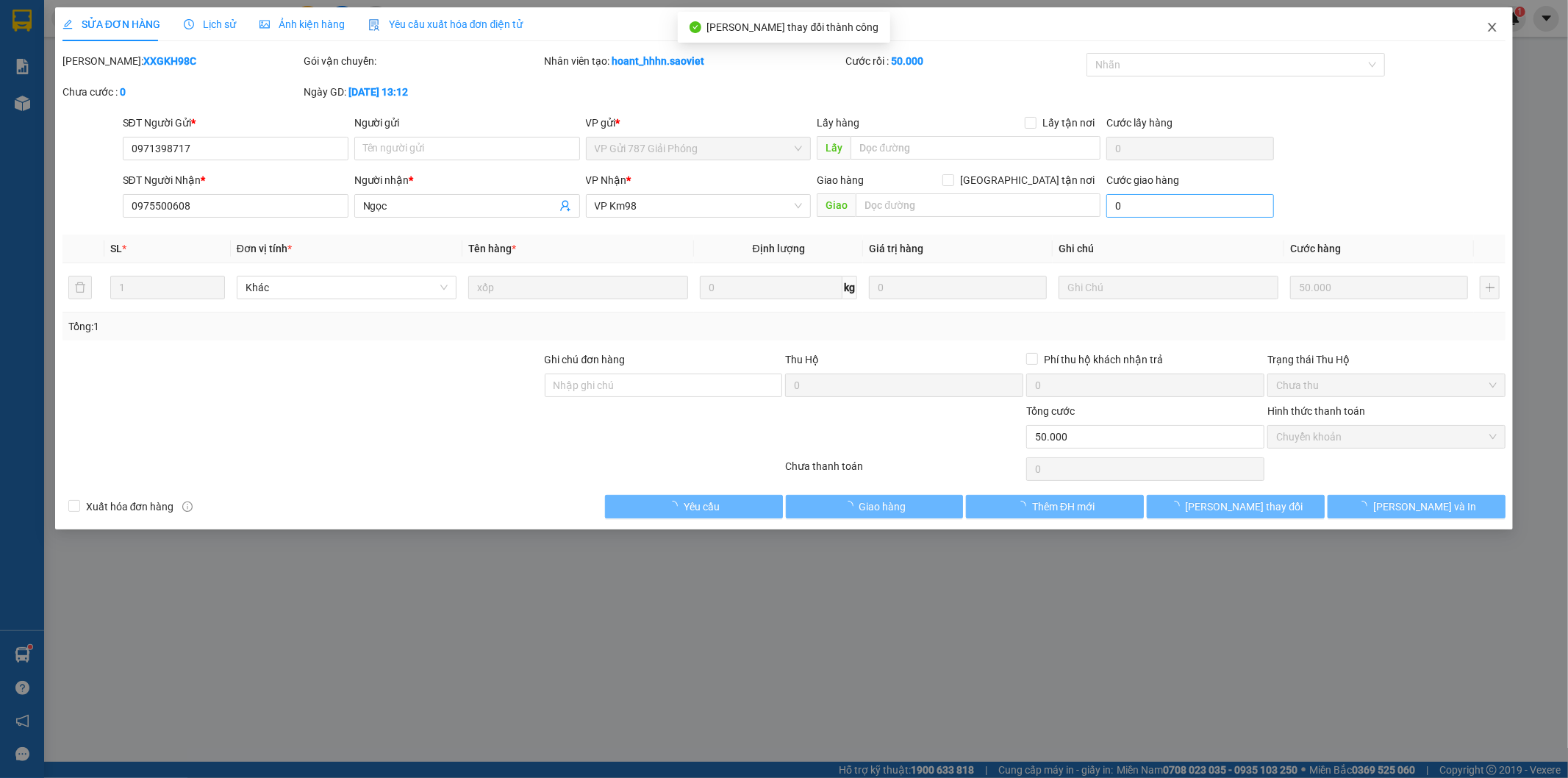
click at [1487, 24] on icon "close" at bounding box center [1493, 27] width 12 height 12
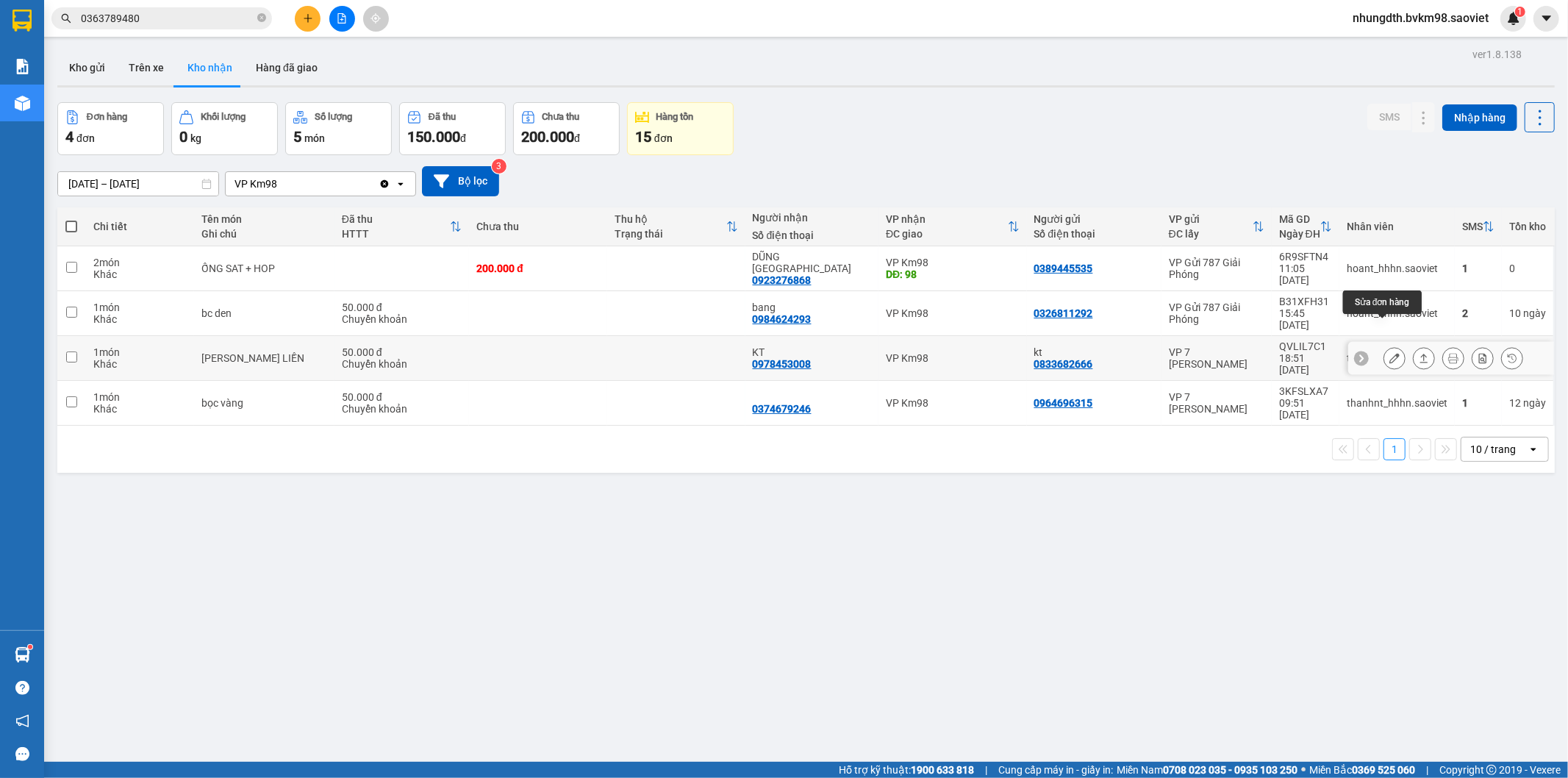
click at [1389, 353] on icon at bounding box center [1395, 358] width 11 height 11
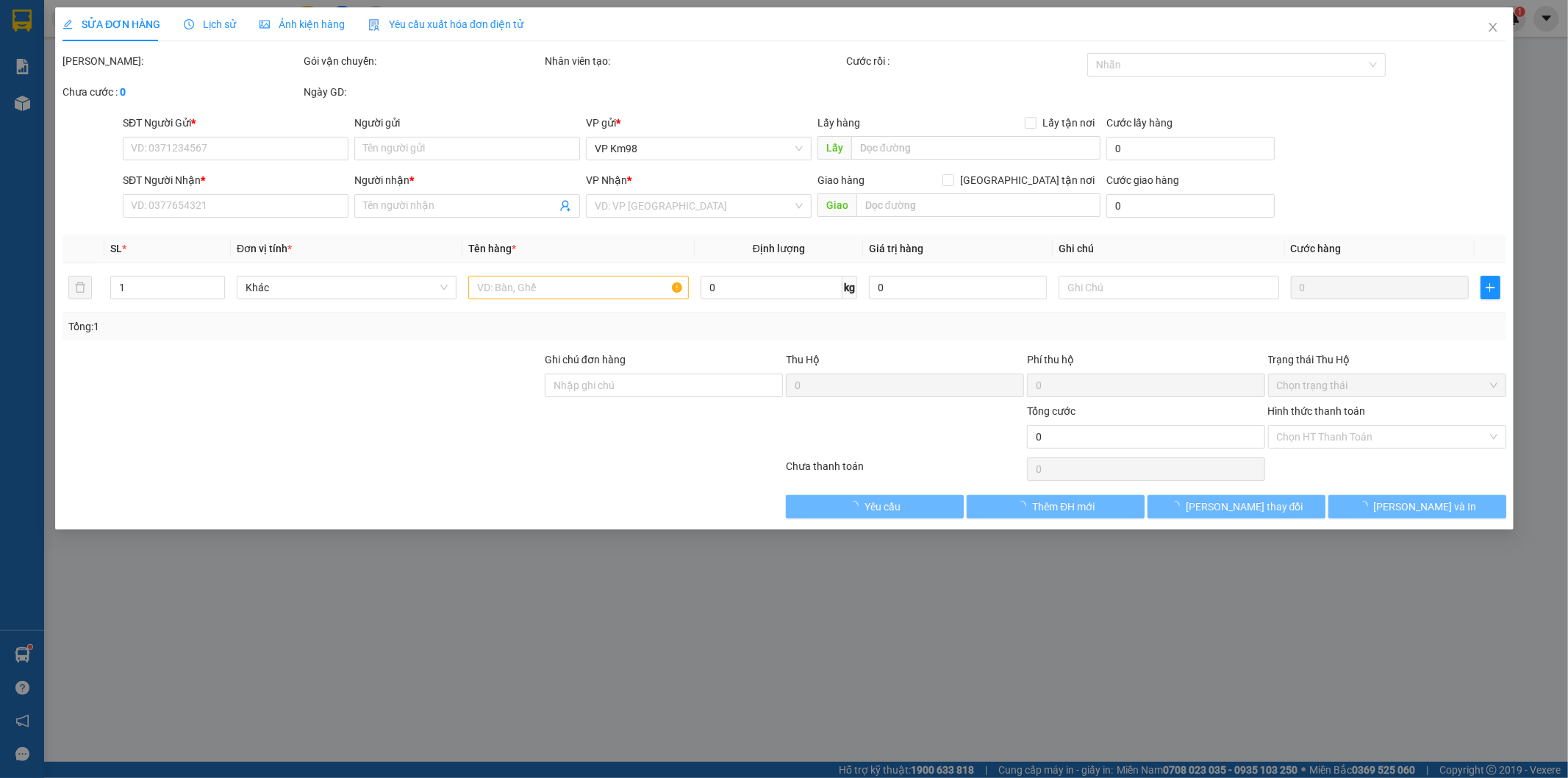
type input "0833682666"
type input "kt"
type input "0978453008"
type input "KT"
type input "50.000"
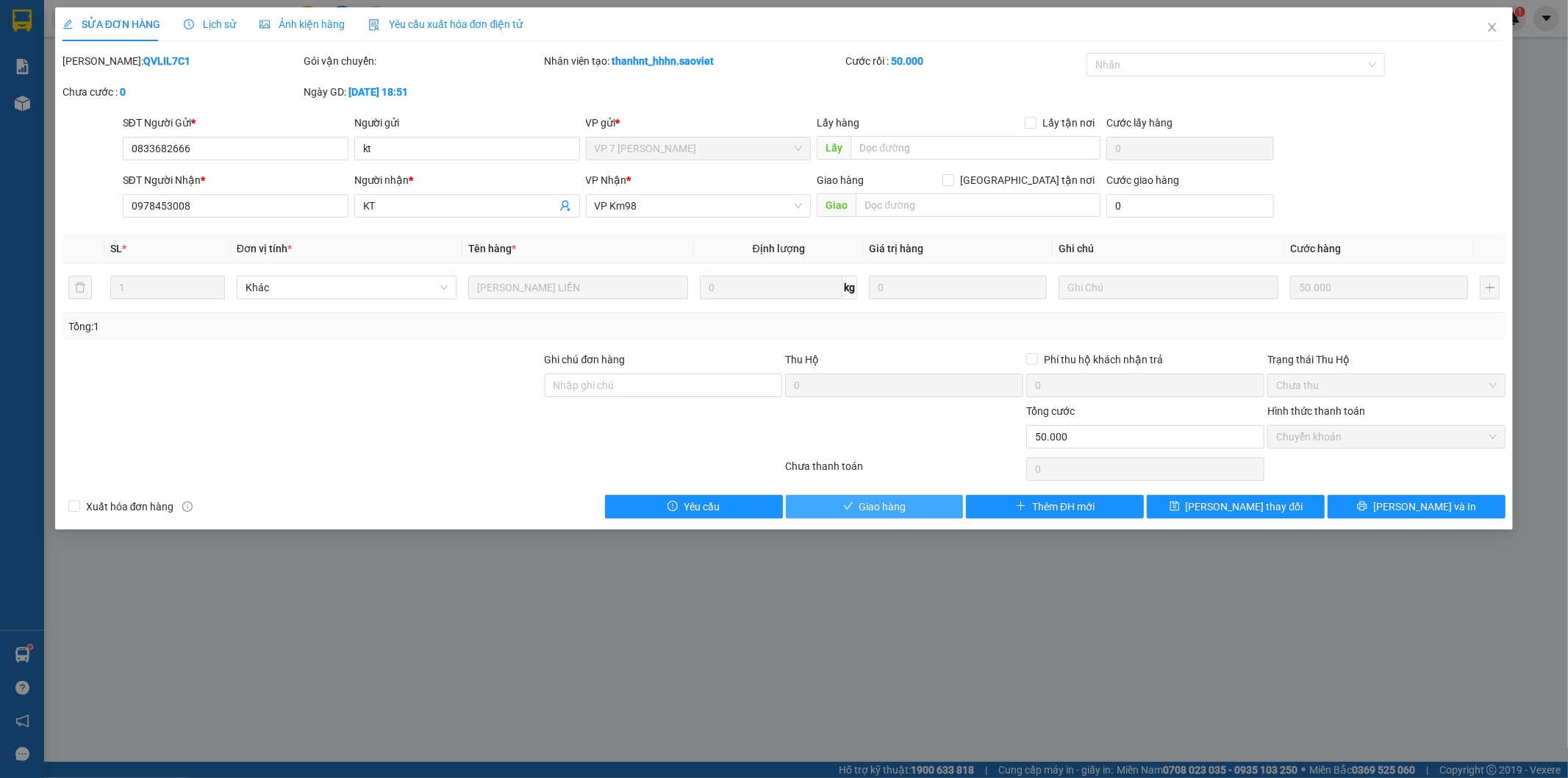
click at [917, 509] on button "Giao hàng" at bounding box center [875, 506] width 178 height 23
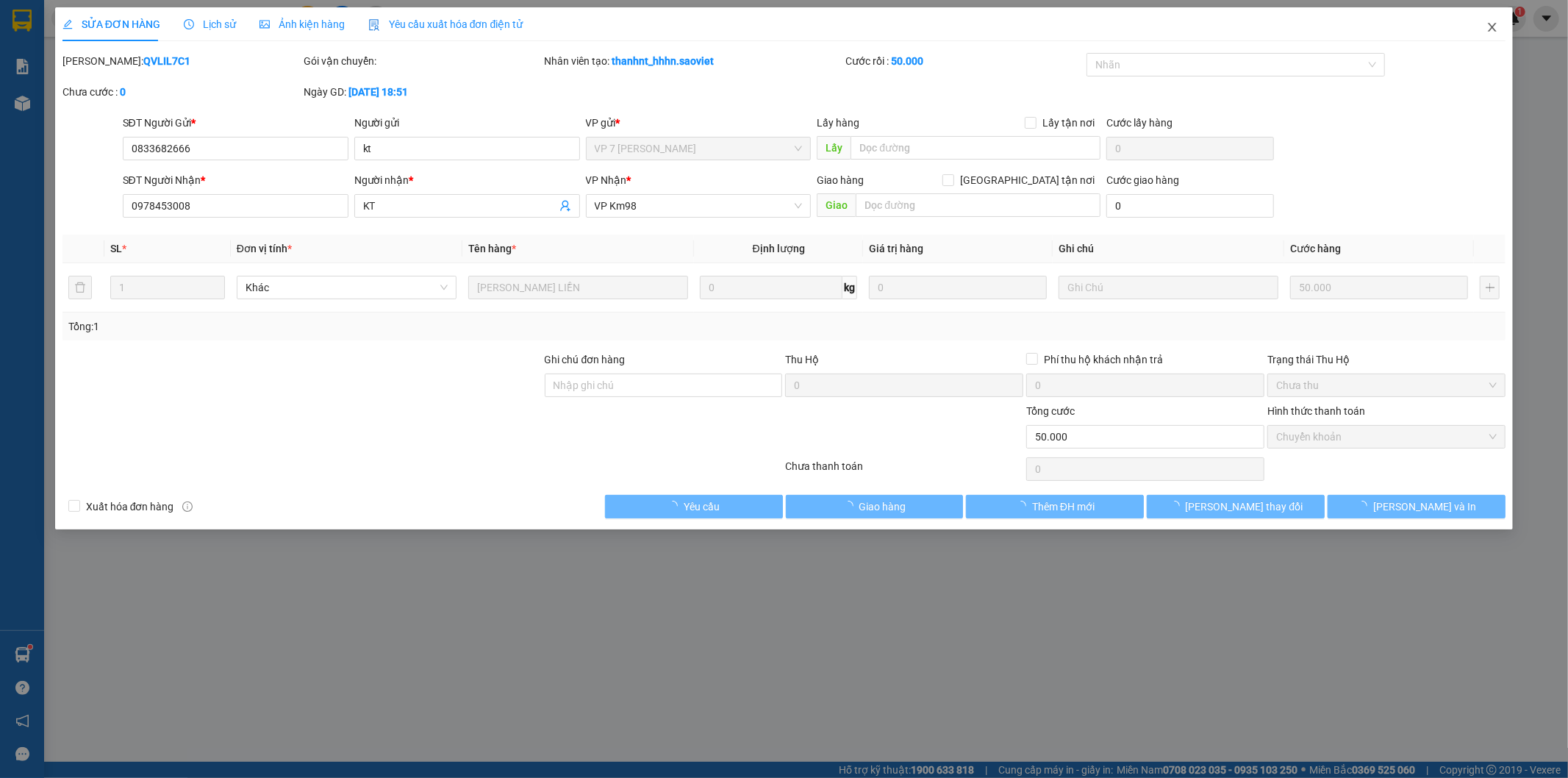
click at [1491, 28] on icon "close" at bounding box center [1493, 27] width 12 height 12
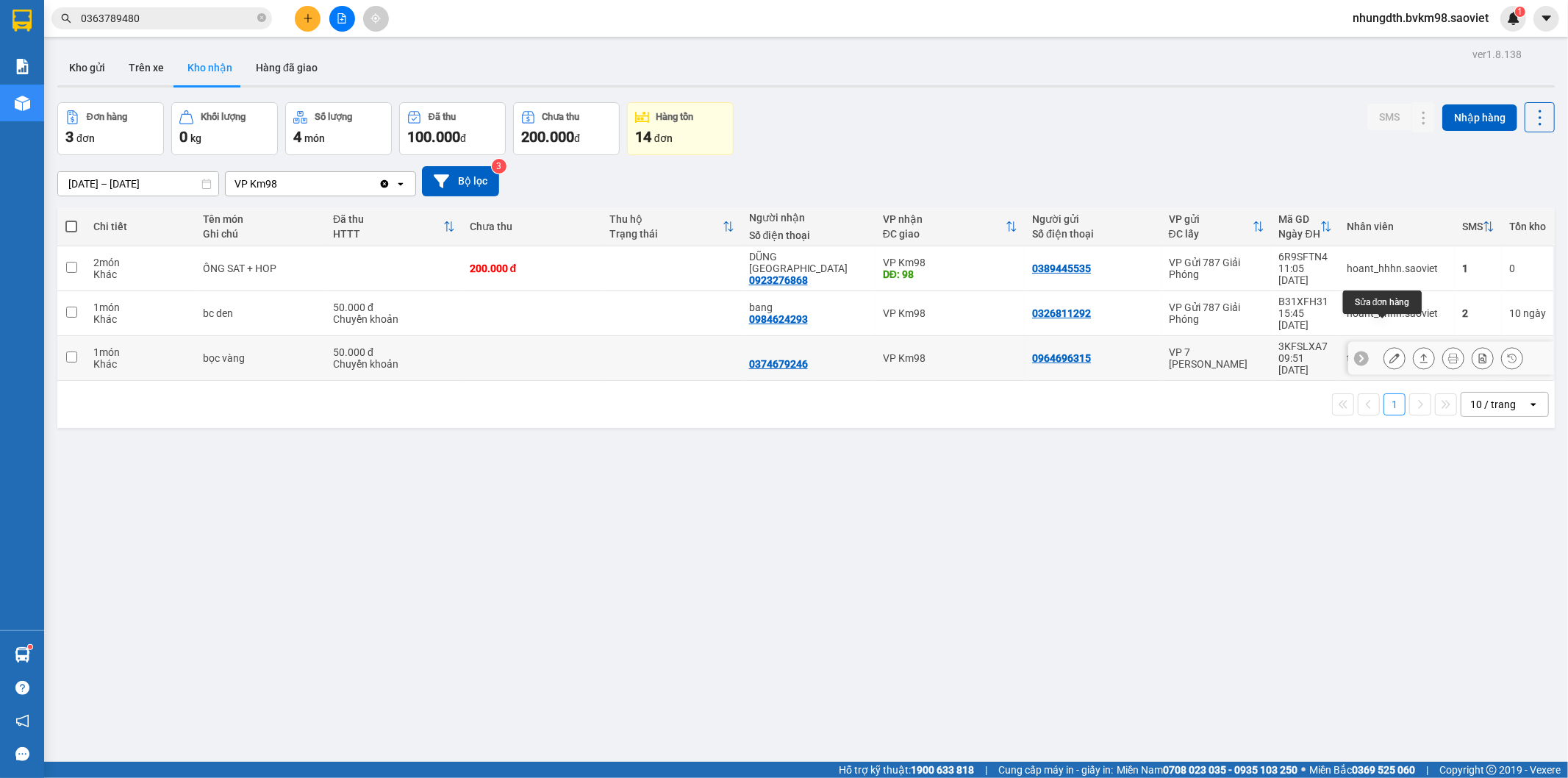
click at [1389, 353] on icon at bounding box center [1395, 358] width 11 height 11
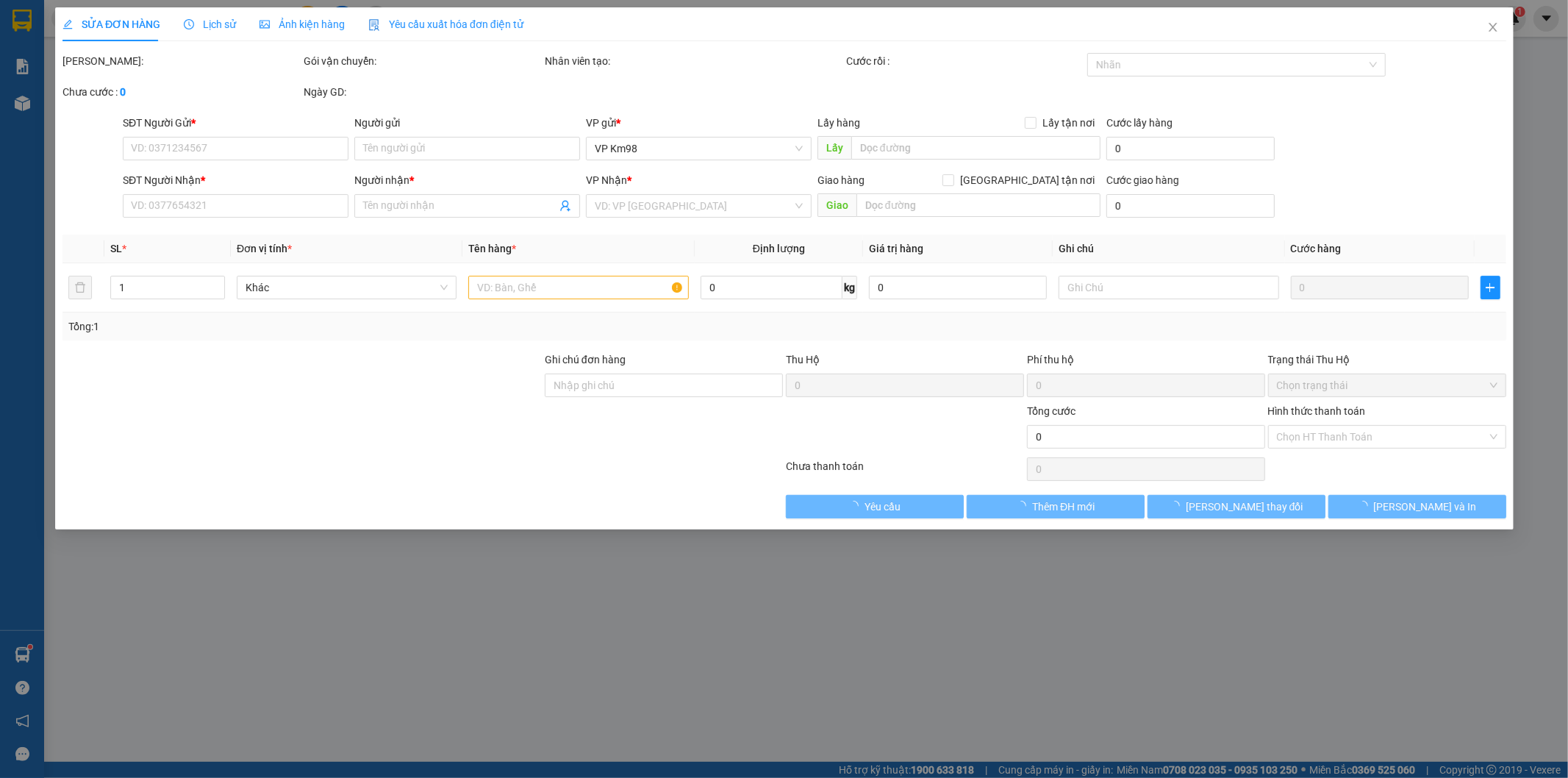
type input "0964696315"
type input "0374679246"
type input "50.000"
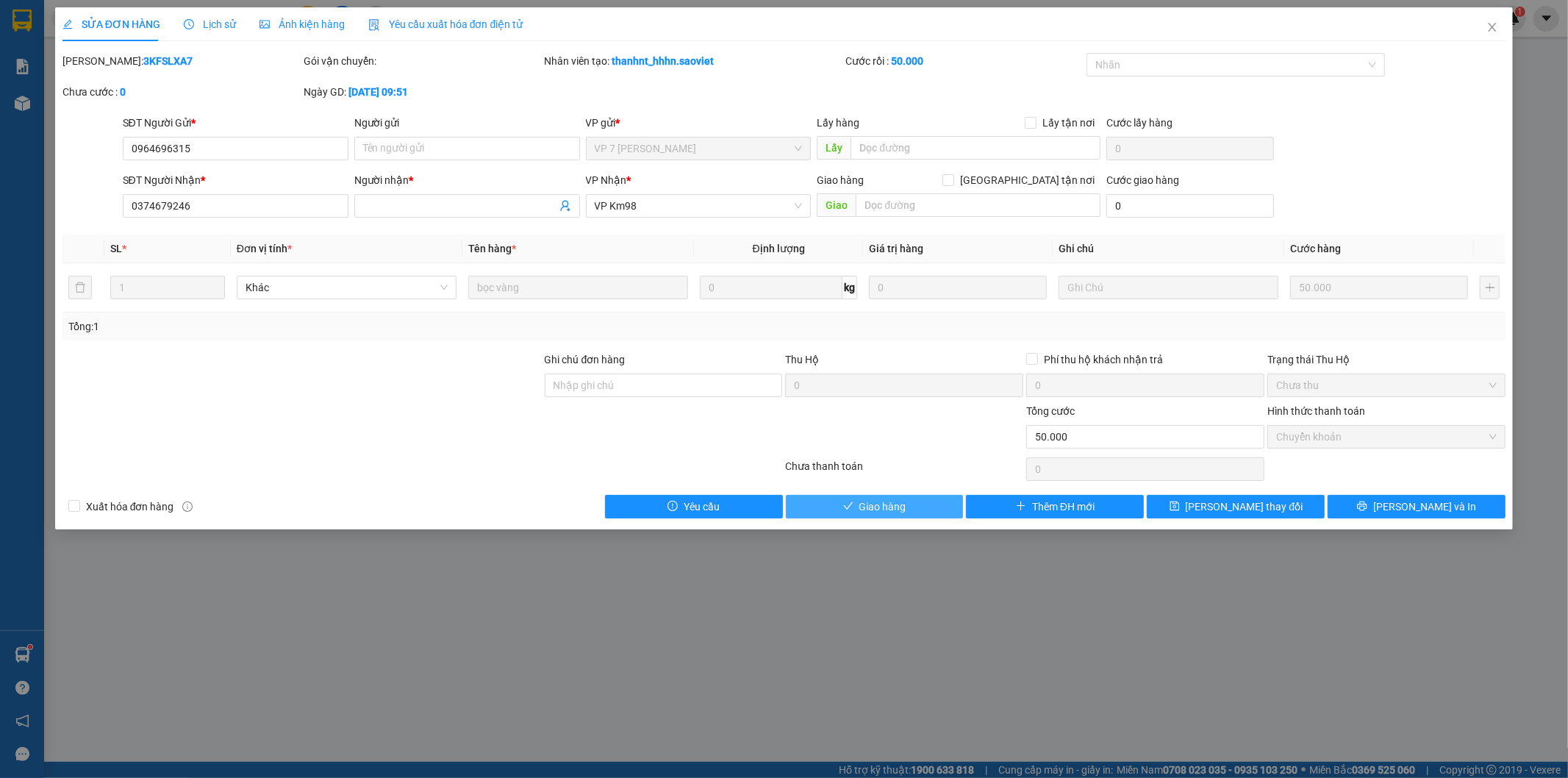
click at [907, 508] on button "Giao hàng" at bounding box center [875, 506] width 178 height 23
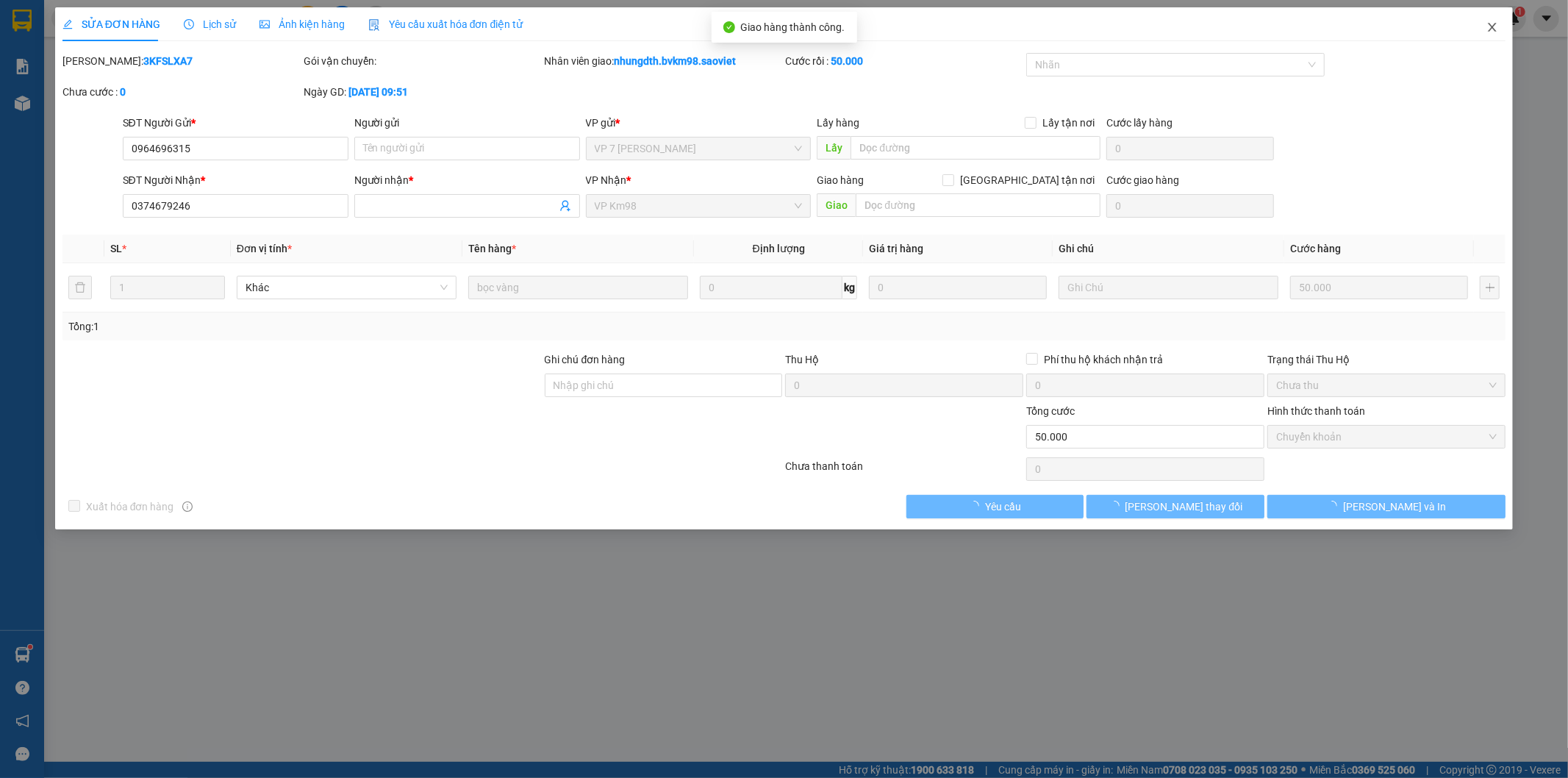
click at [1496, 27] on icon "close" at bounding box center [1493, 27] width 12 height 12
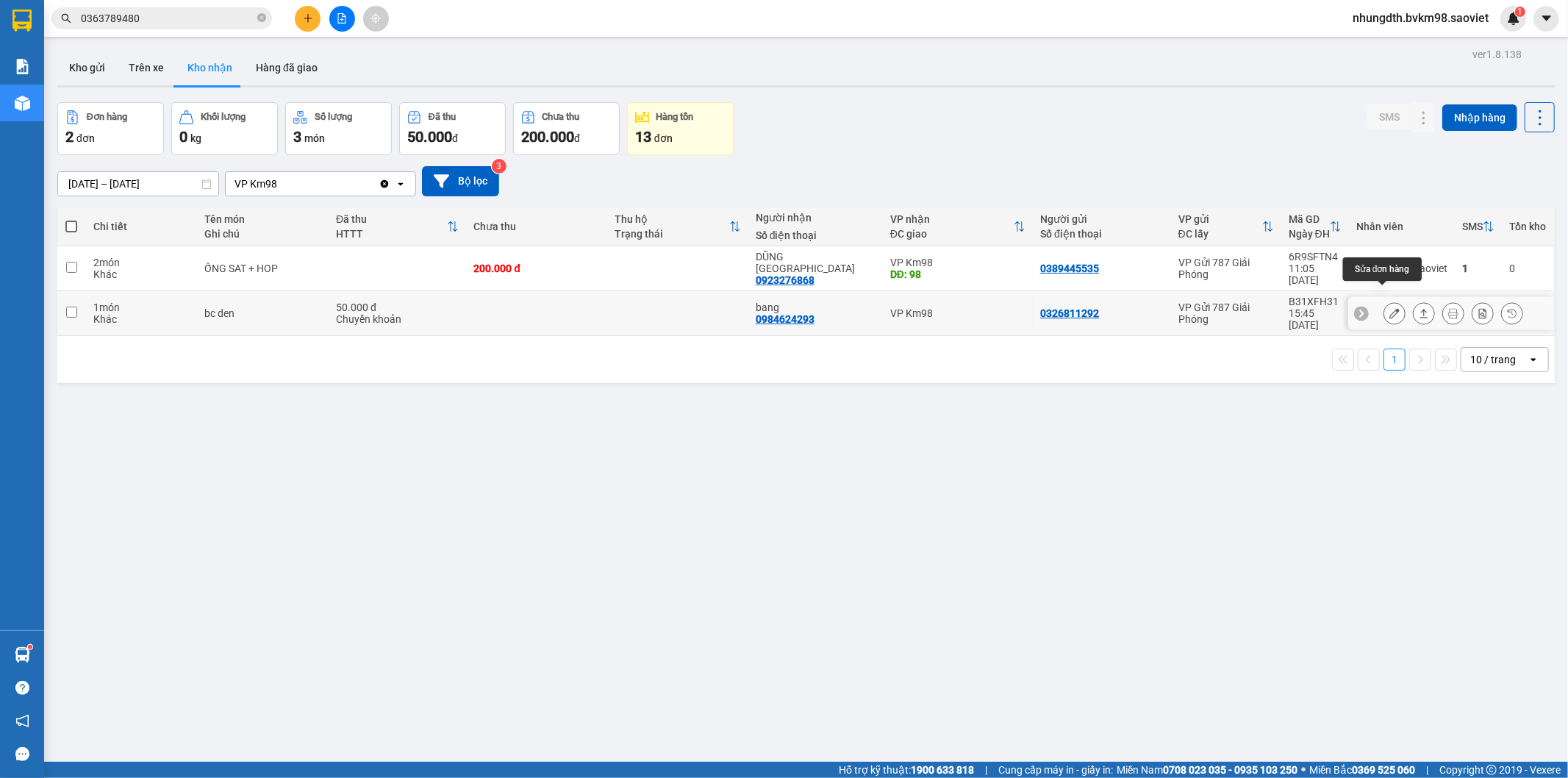
click at [1389, 308] on icon at bounding box center [1395, 313] width 11 height 11
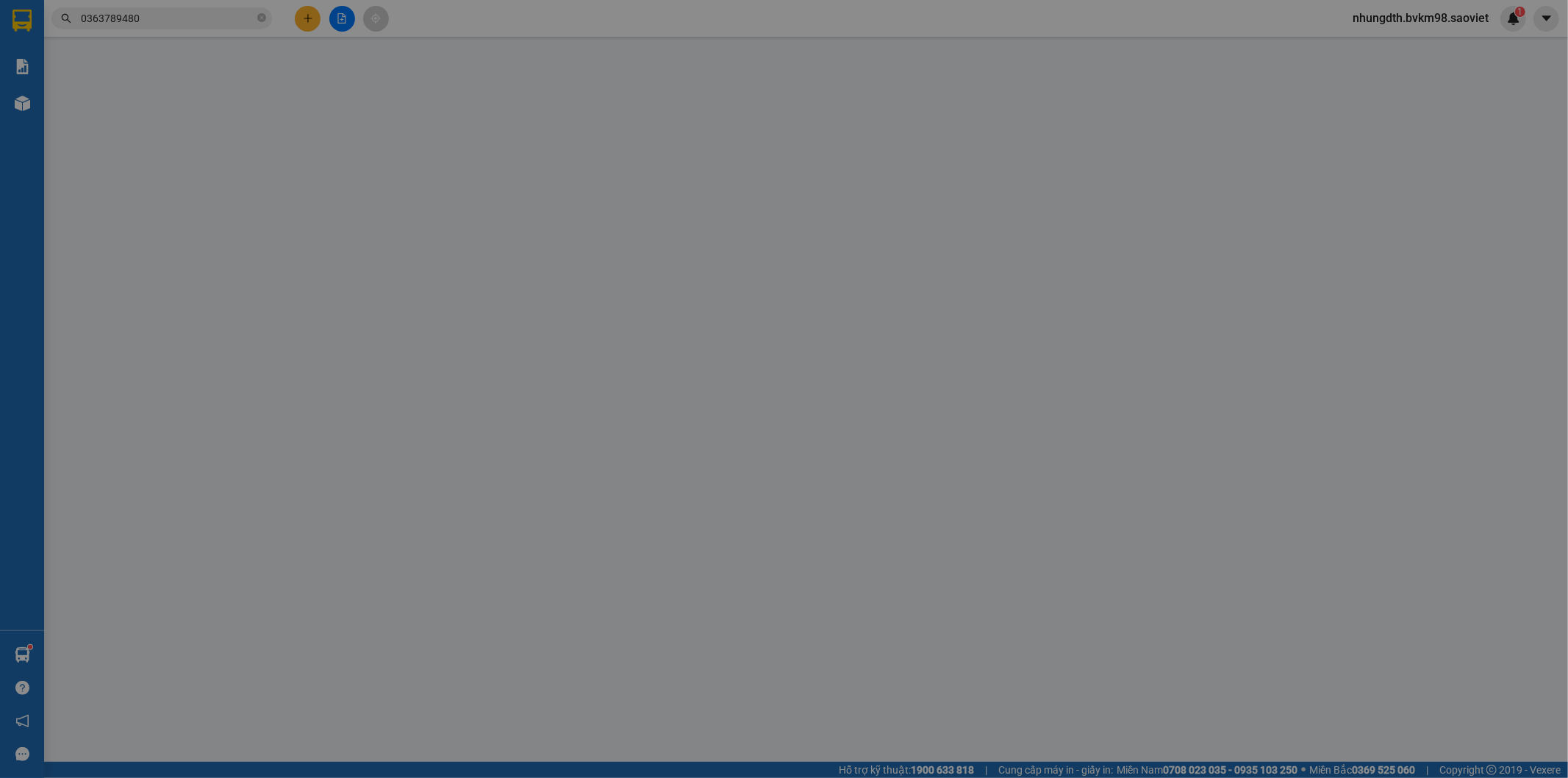
type input "0326811292"
type input "0984624293"
type input "bang"
type input "50.000"
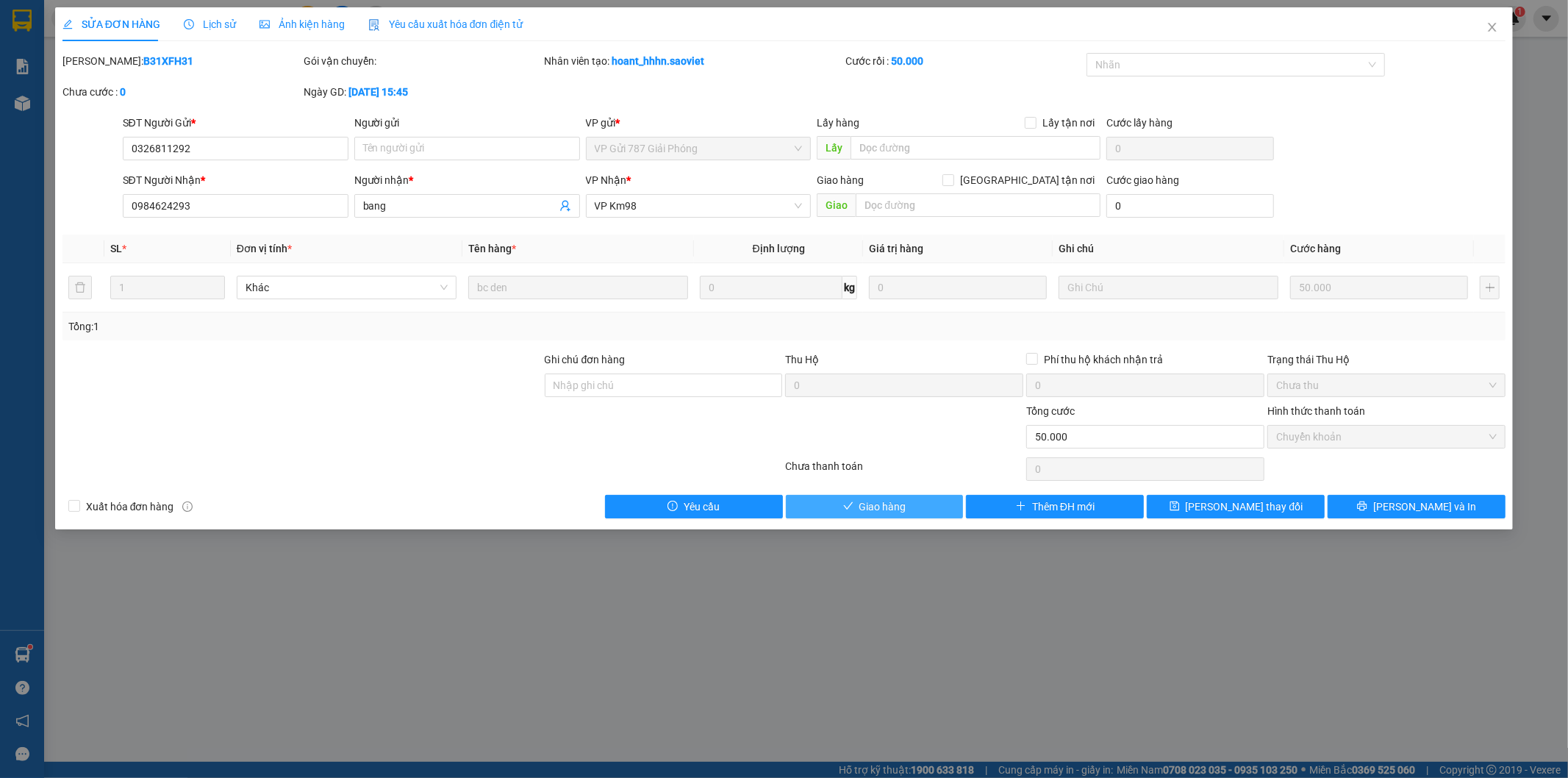
click at [913, 505] on button "Giao hàng" at bounding box center [875, 506] width 178 height 23
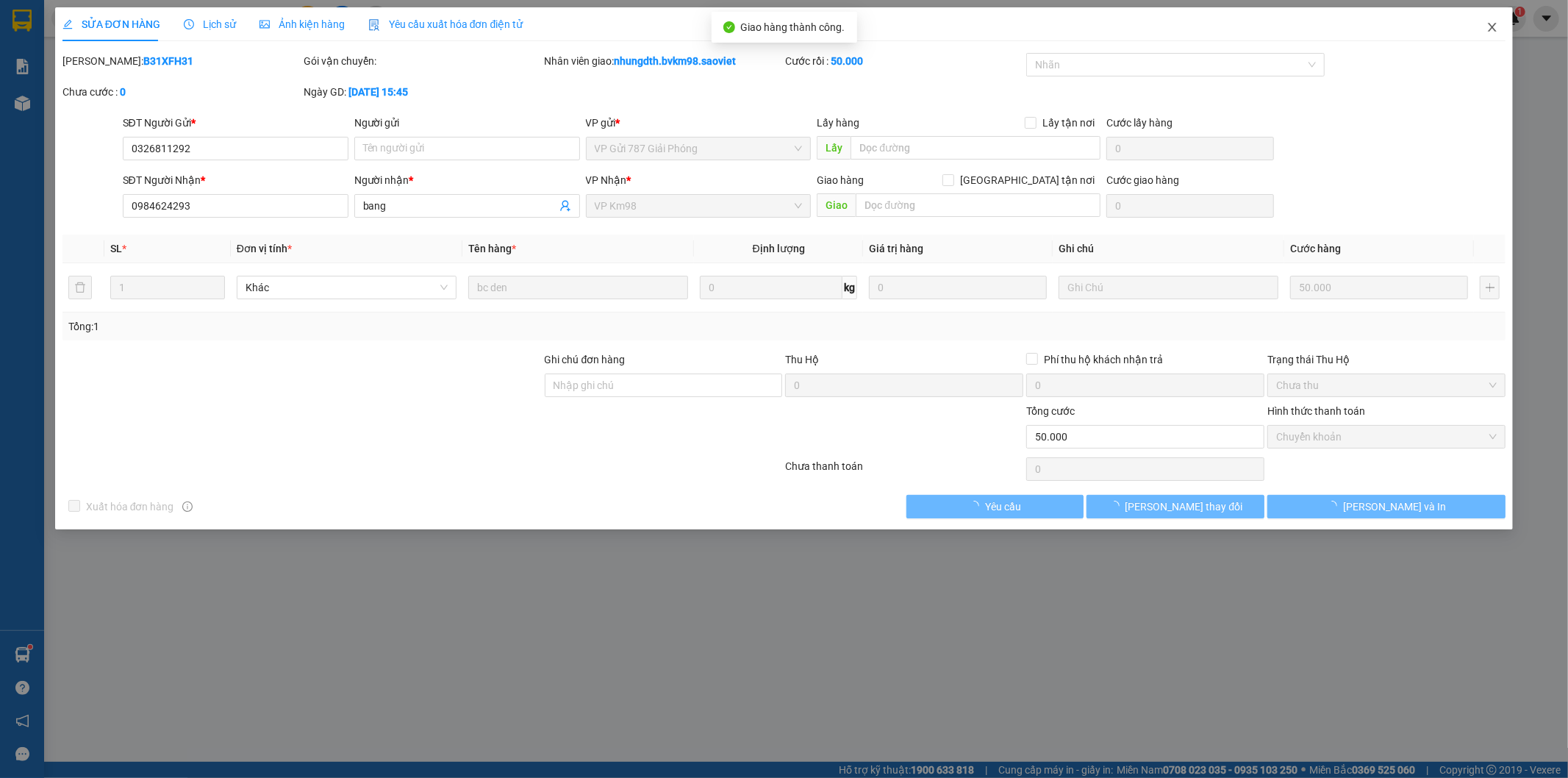
click at [1493, 32] on icon "close" at bounding box center [1493, 27] width 12 height 12
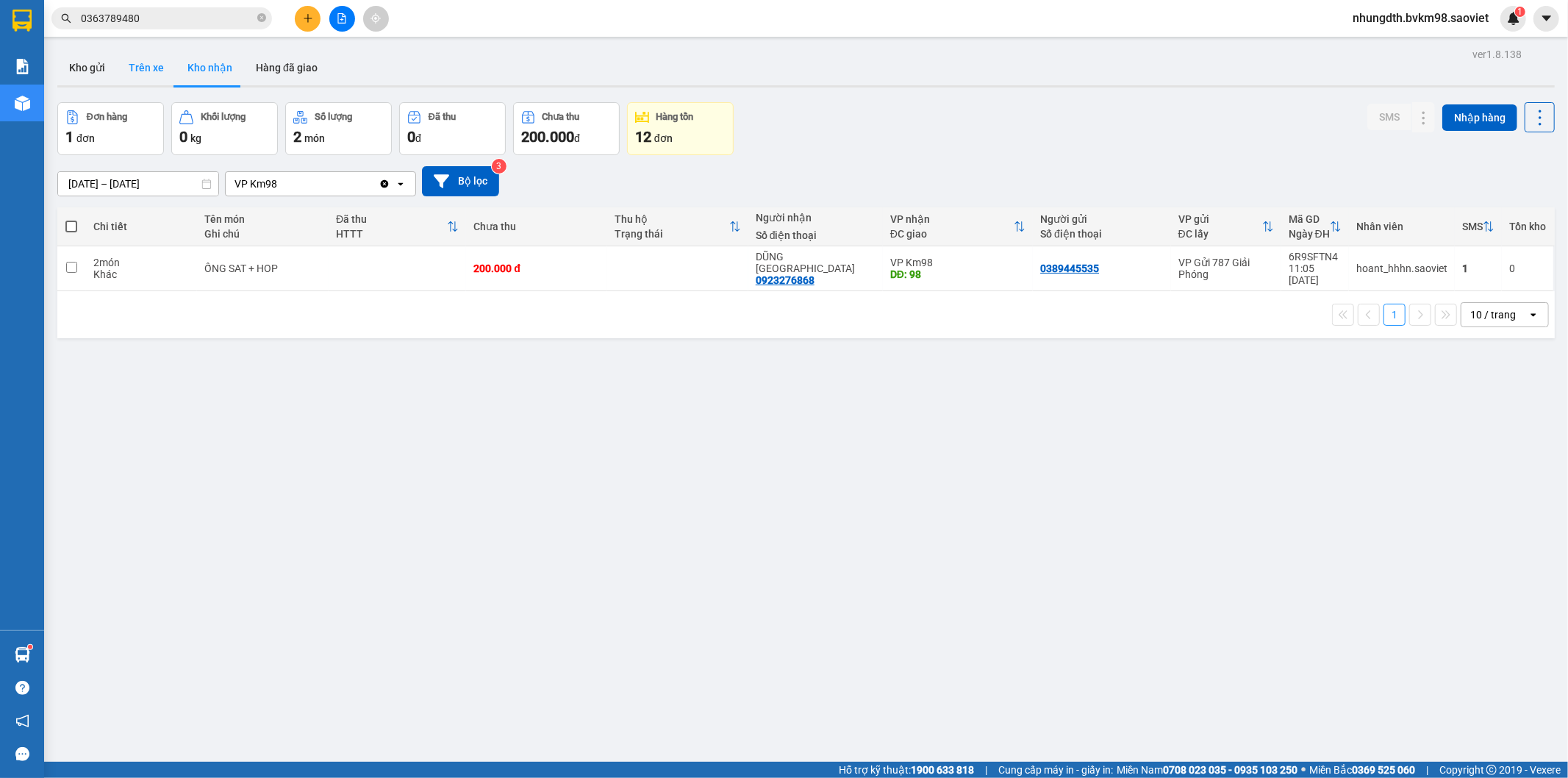
click at [143, 63] on button "Trên xe" at bounding box center [146, 67] width 59 height 35
type input "[DATE] – [DATE]"
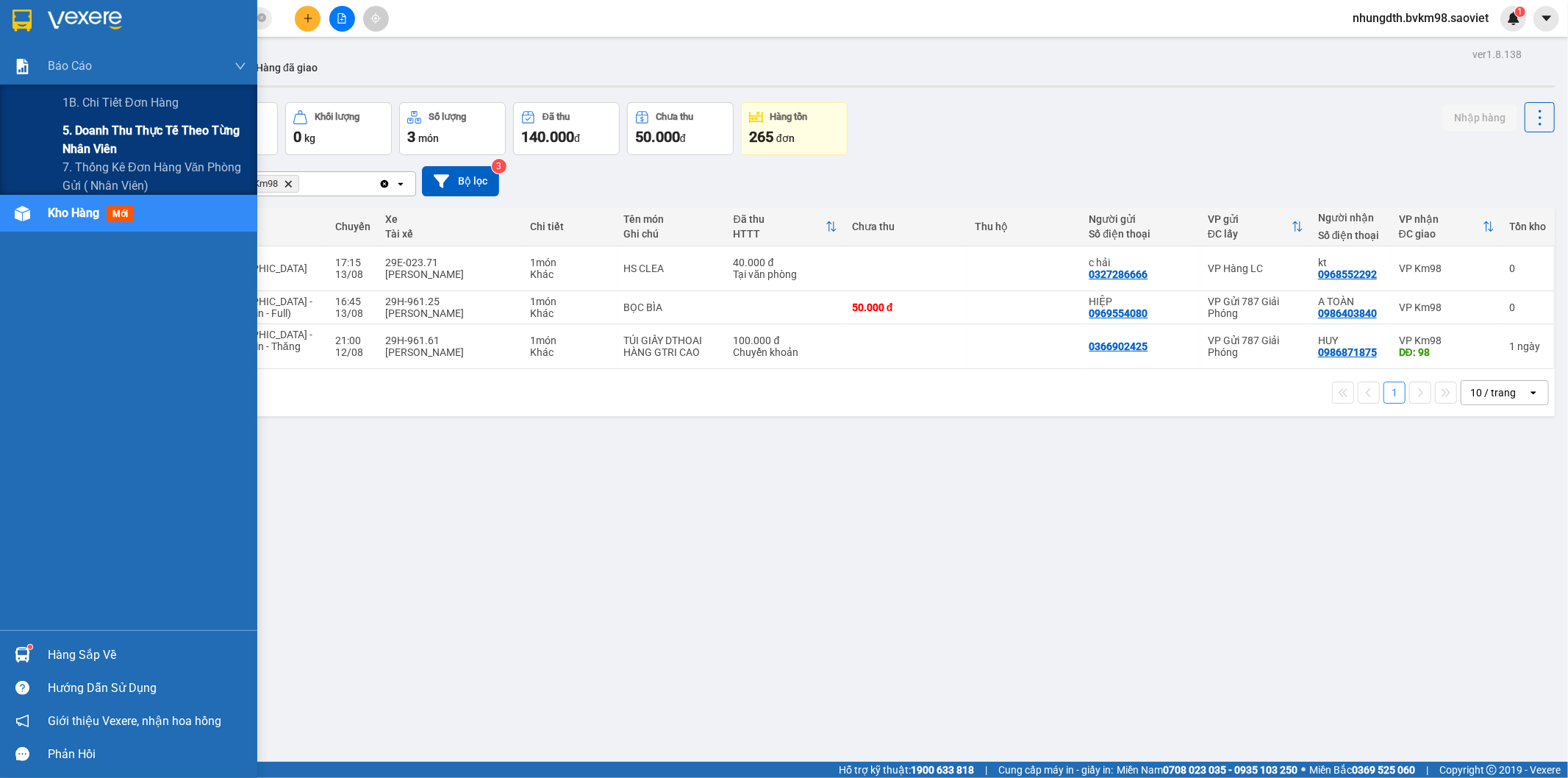
drag, startPoint x: 89, startPoint y: 131, endPoint x: 135, endPoint y: 181, distance: 67.9
click at [90, 131] on span "5. Doanh thu thực tế theo từng nhân viên" at bounding box center [155, 140] width 184 height 37
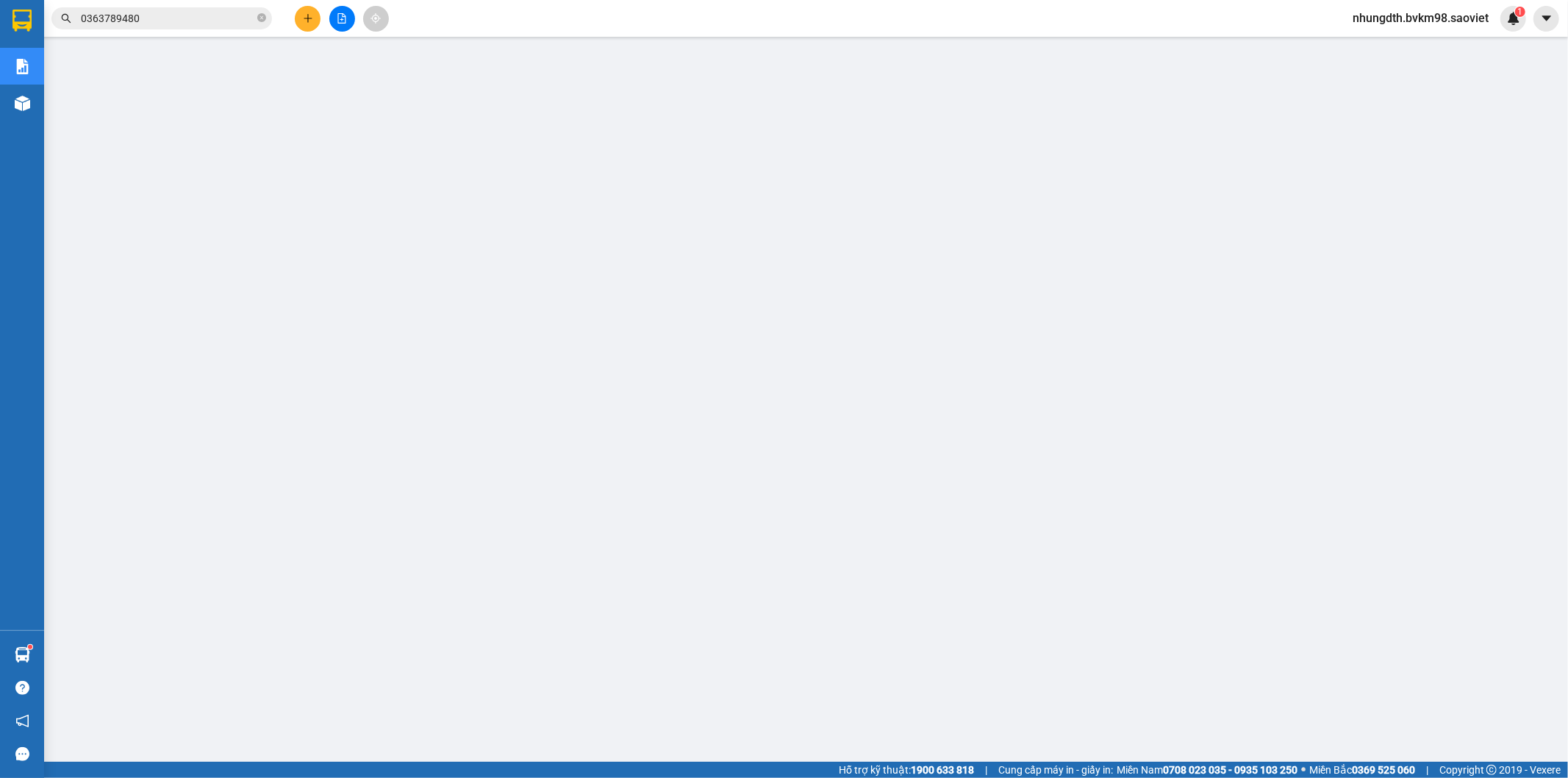
click at [172, 23] on input "0363789480" at bounding box center [167, 18] width 173 height 16
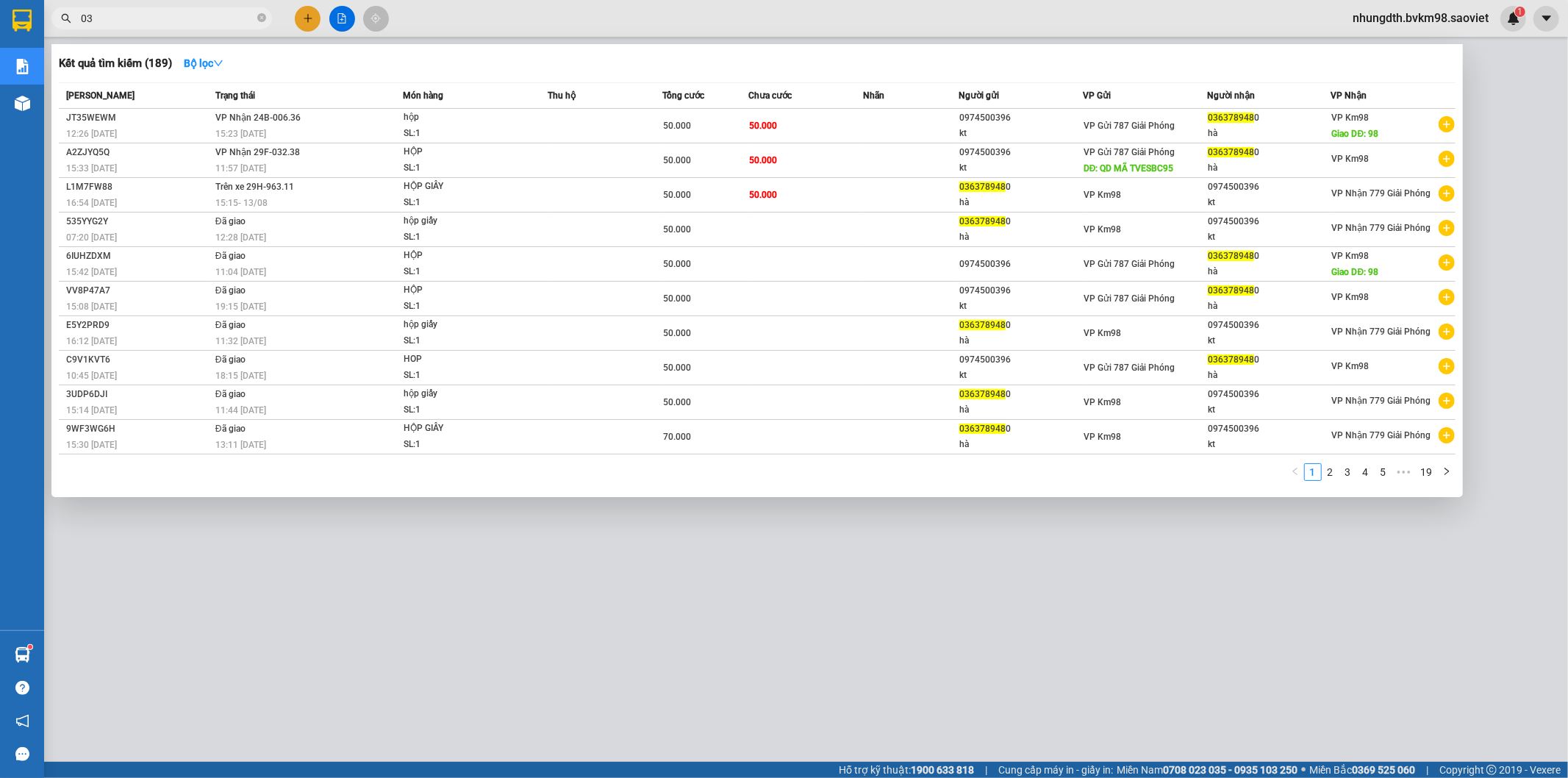
type input "0"
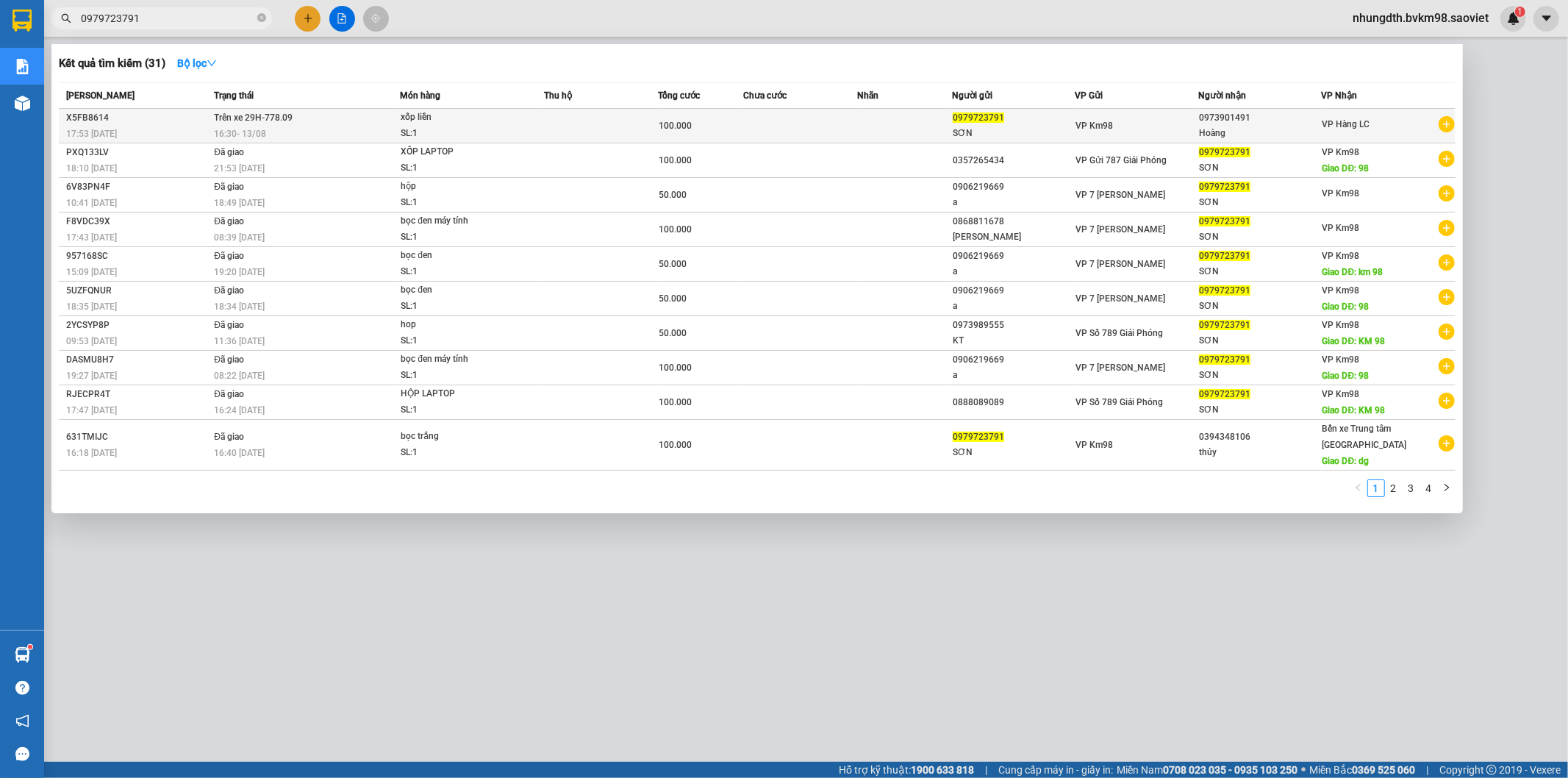
type input "0979723791"
click at [456, 124] on div "xốp liền" at bounding box center [456, 117] width 110 height 16
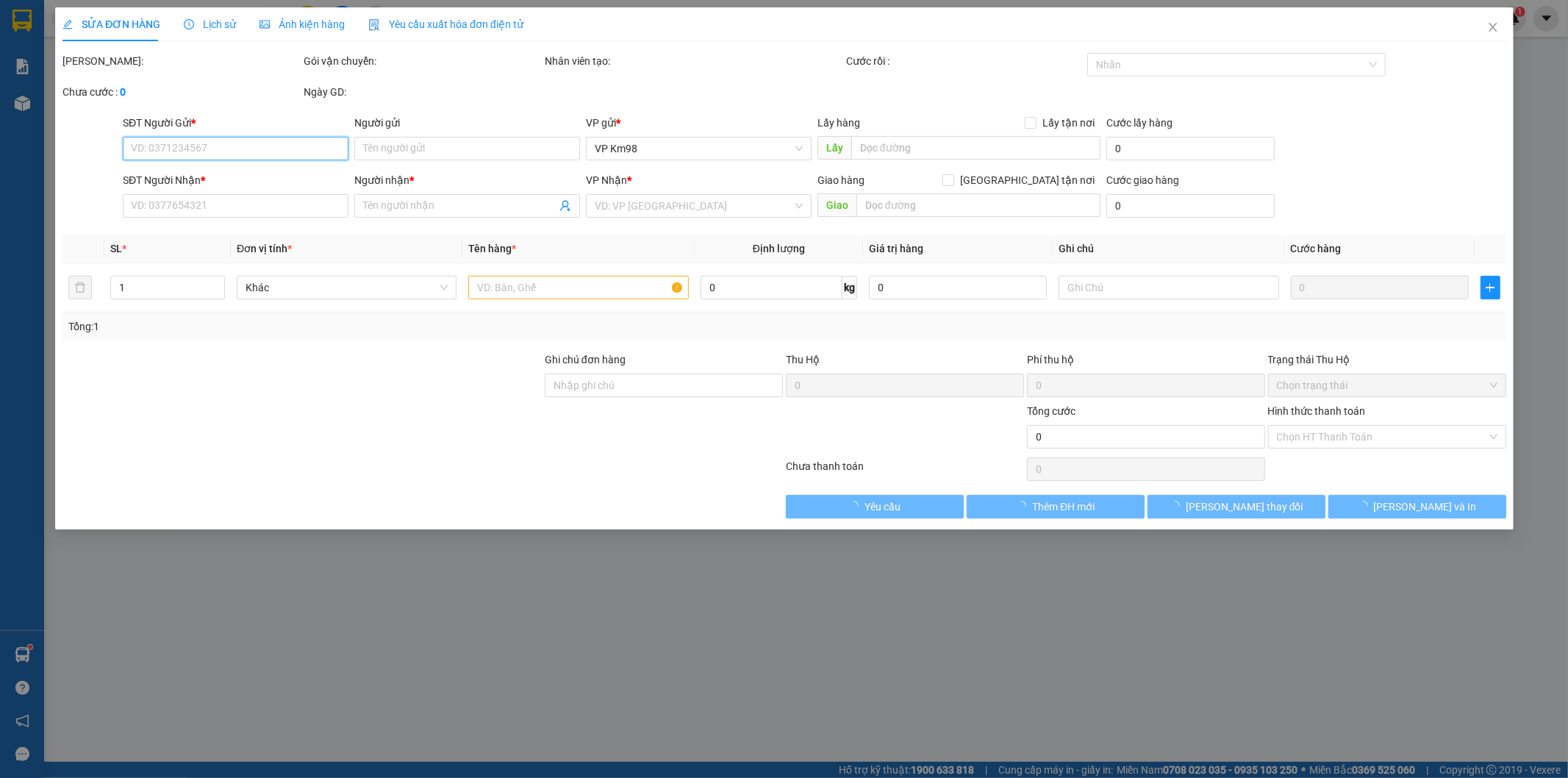
type input "0979723791"
type input "SƠN"
type input "0973901491"
type input "Hoàng"
type input "100.000"
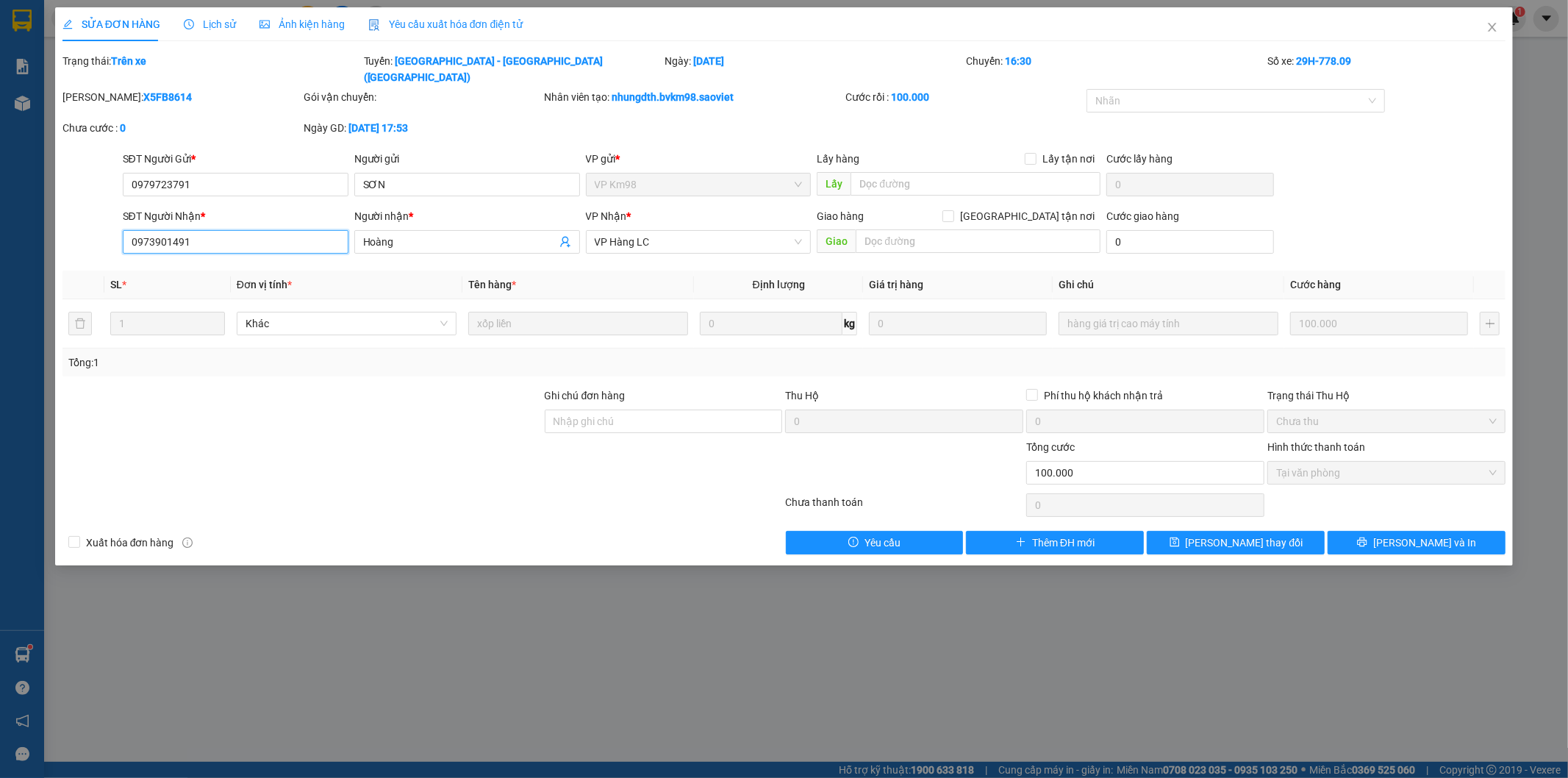
click at [220, 230] on input "0973901491" at bounding box center [235, 241] width 226 height 23
type input "0"
type input "0888357979"
click at [1191, 531] on button "[PERSON_NAME] thay đổi" at bounding box center [1236, 543] width 178 height 23
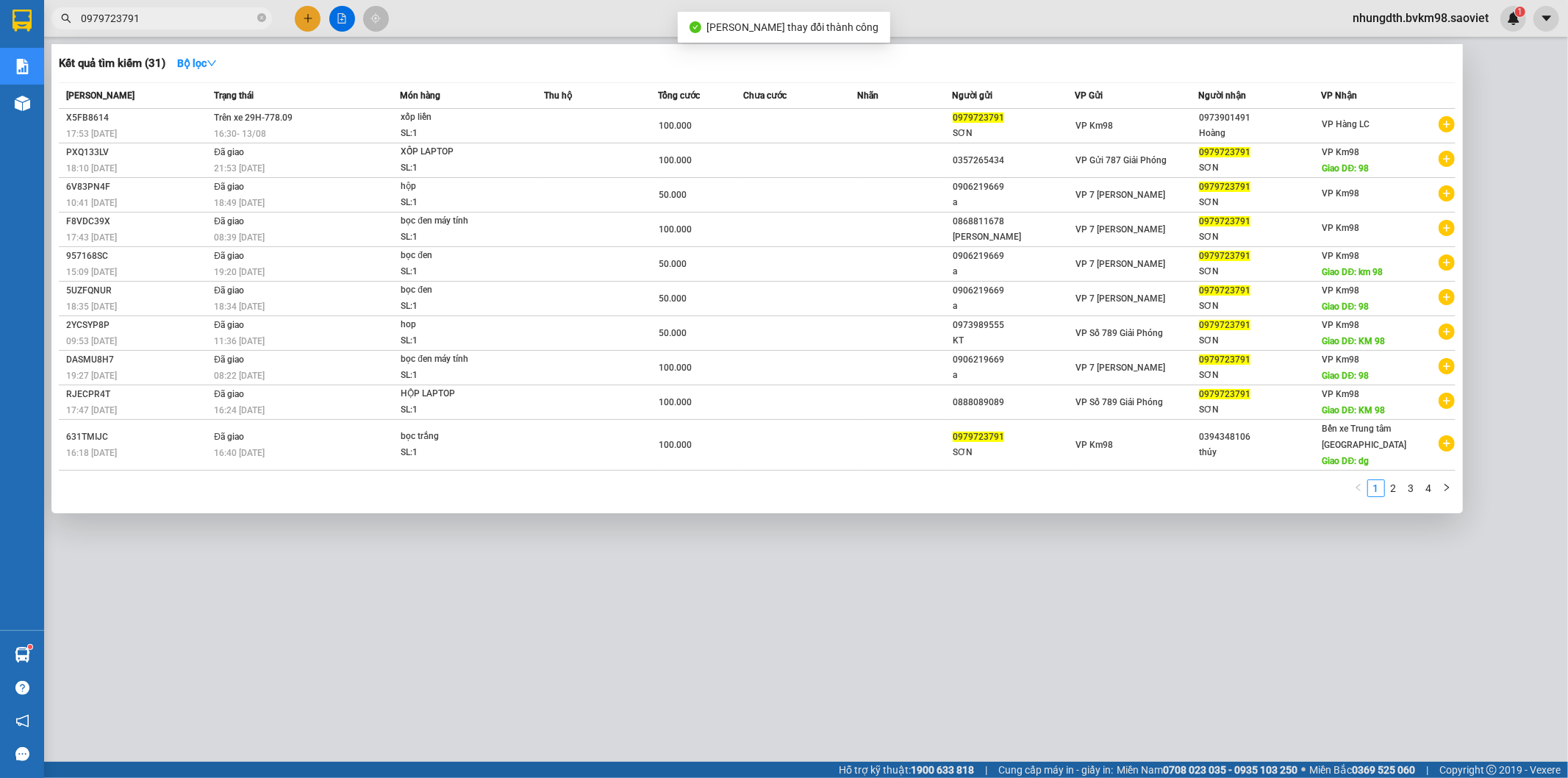
click at [156, 20] on input "0979723791" at bounding box center [167, 18] width 173 height 16
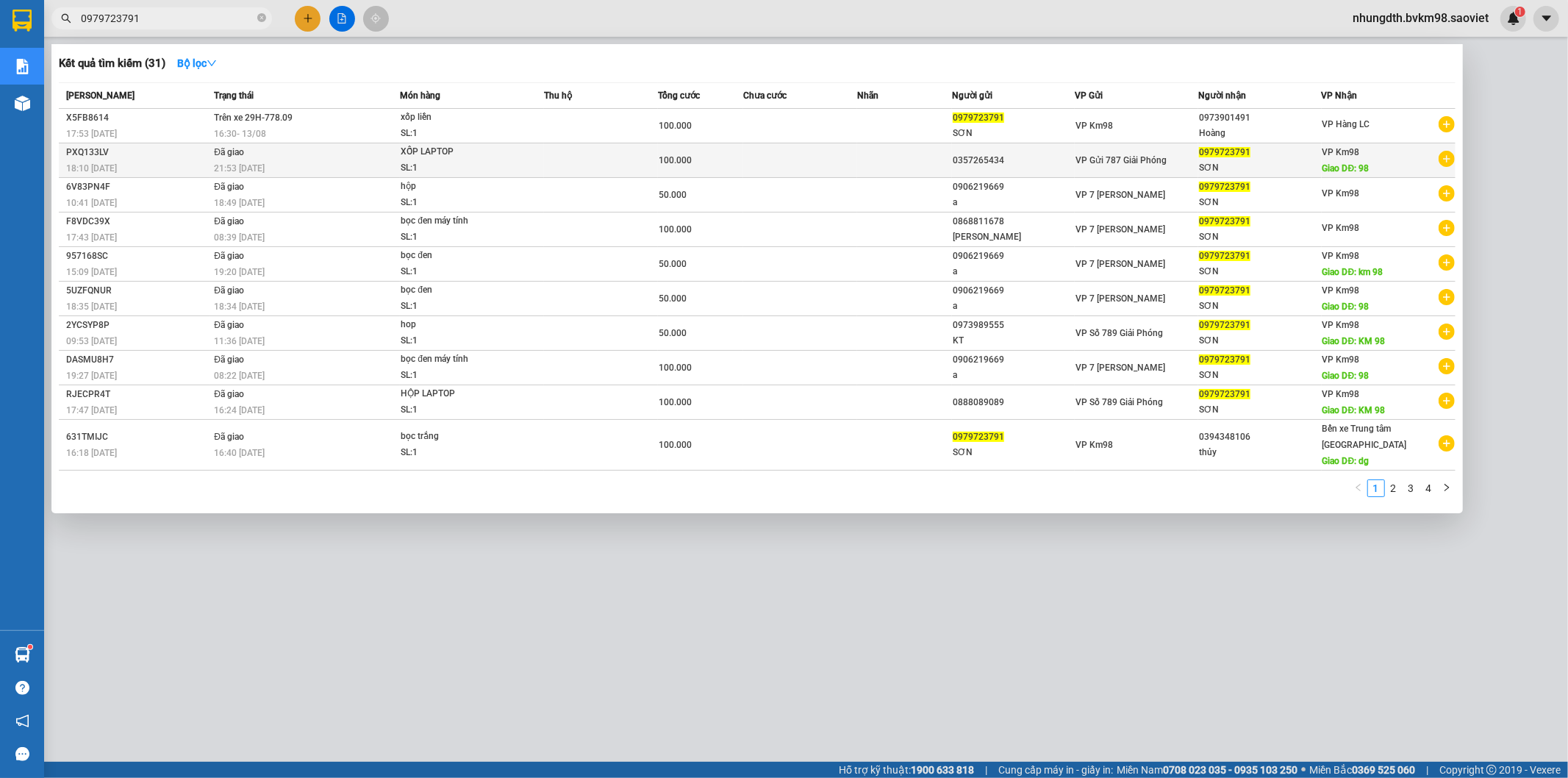
click at [578, 159] on td at bounding box center [600, 161] width 114 height 35
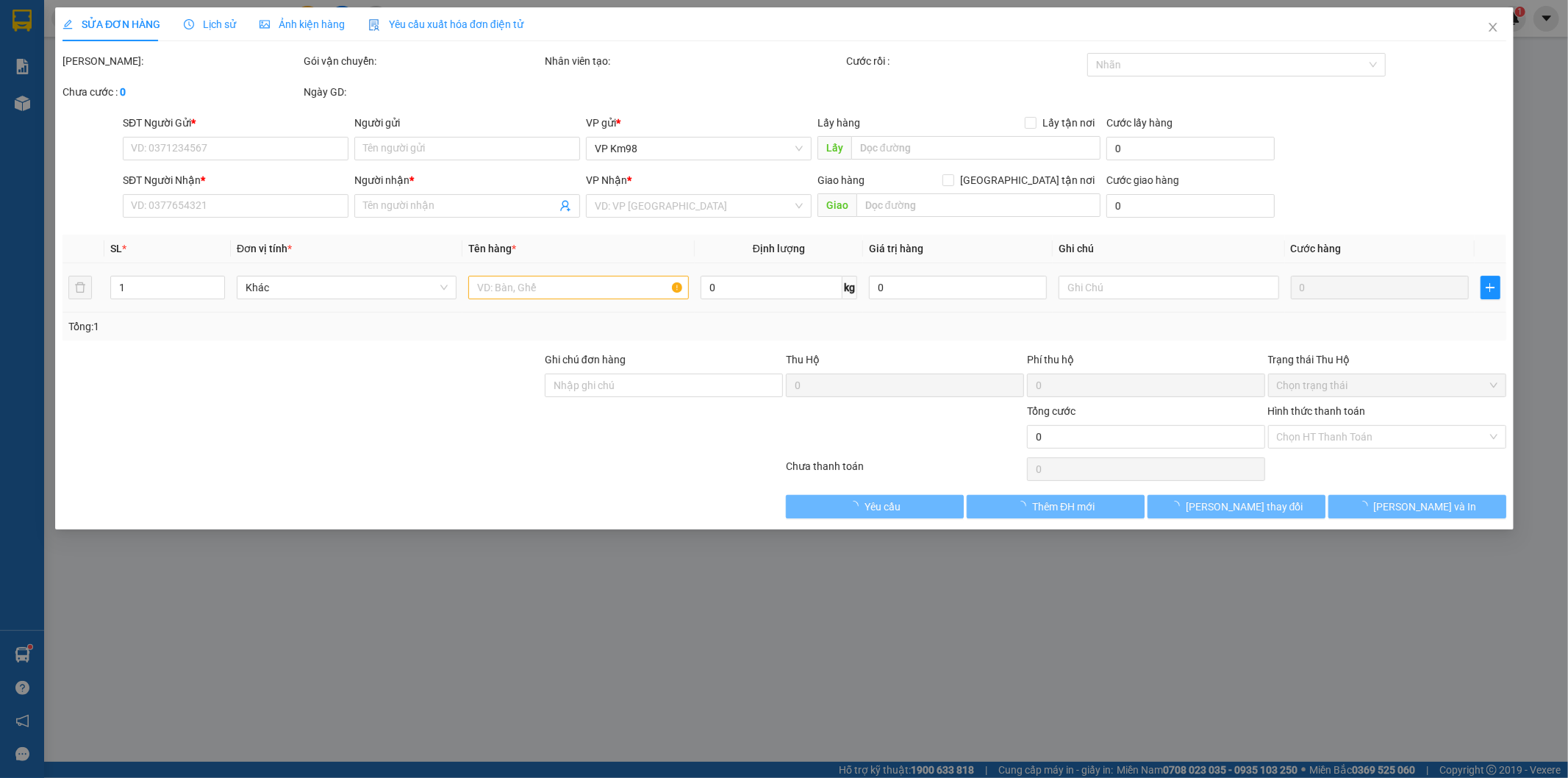
type input "0357265434"
type input "0979723791"
type input "SƠN"
type input "98"
type input "100.000"
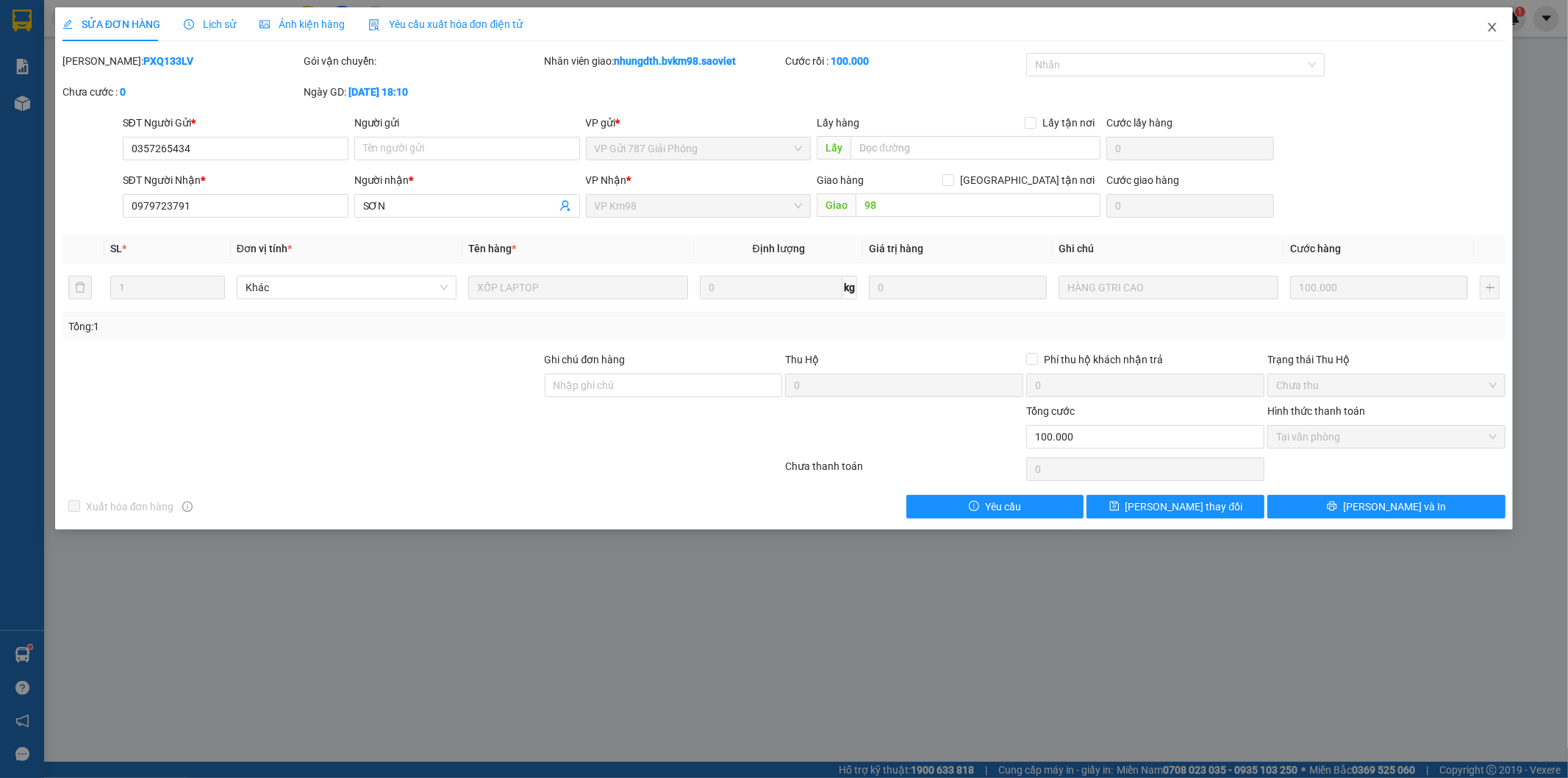
click at [1495, 32] on icon "close" at bounding box center [1493, 27] width 12 height 12
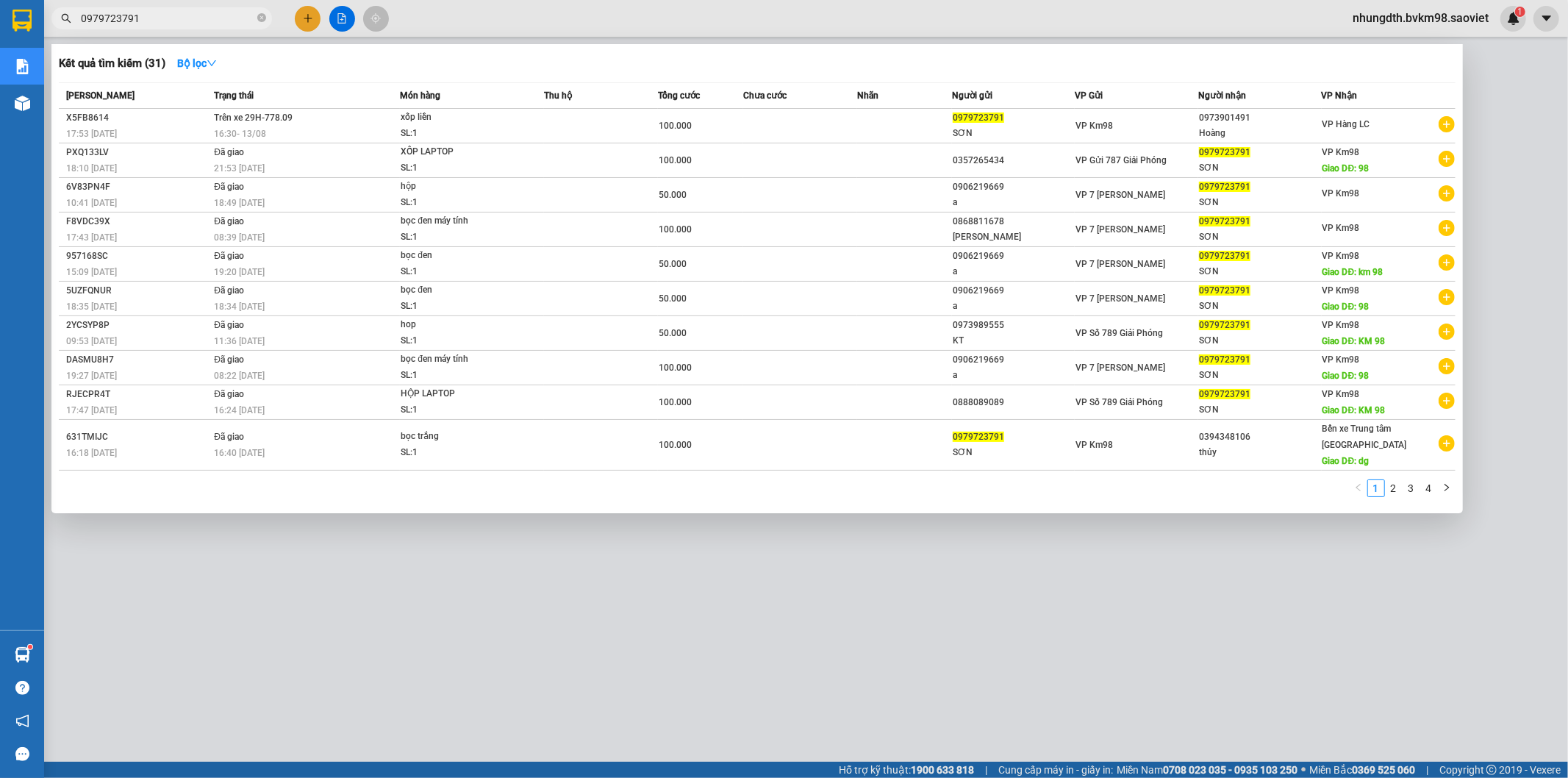
click at [150, 15] on input "0979723791" at bounding box center [167, 18] width 173 height 16
click at [364, 130] on div "16:30 [DATE]" at bounding box center [307, 134] width 186 height 16
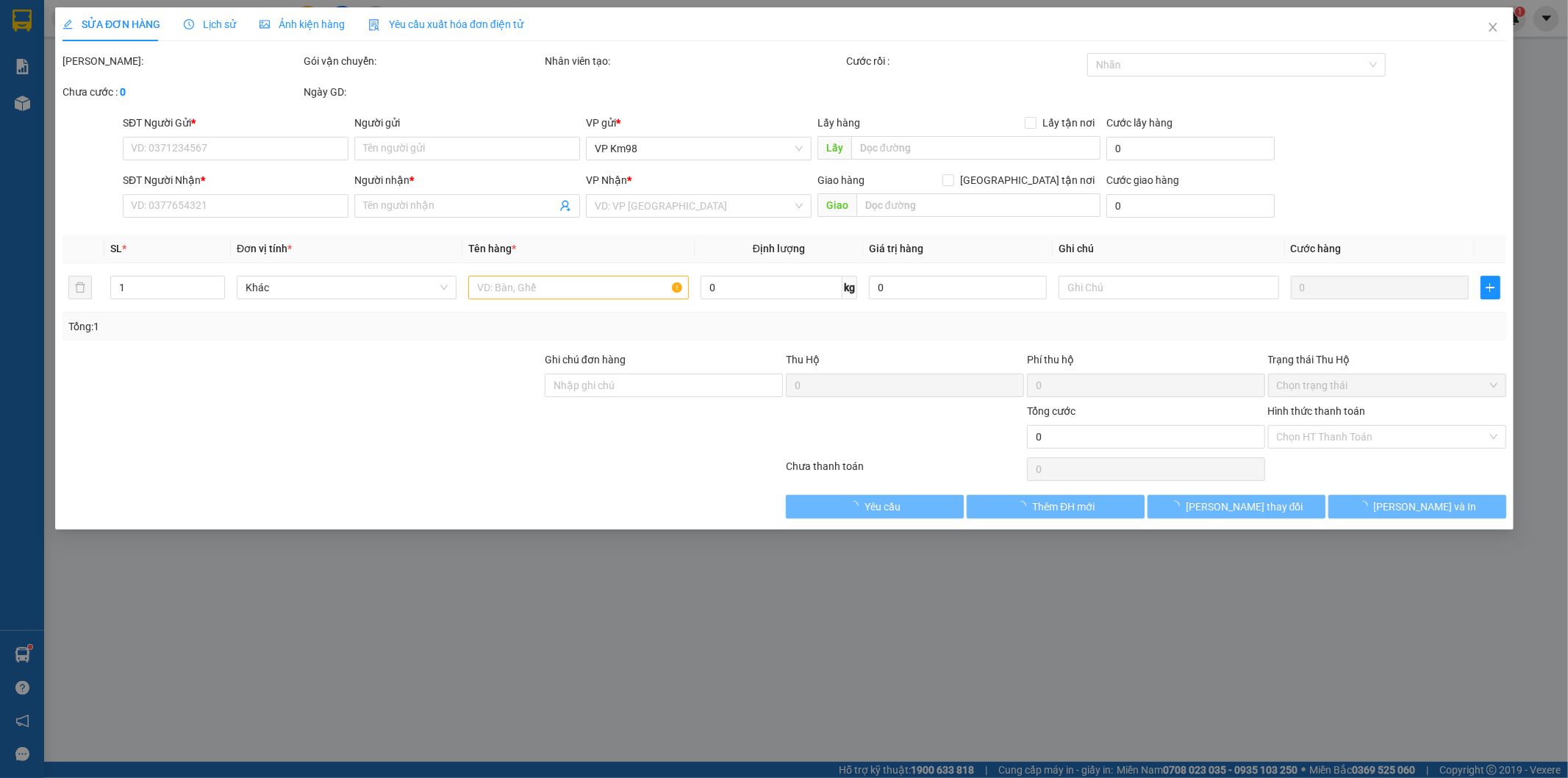
type input "0979723791"
type input "SƠN"
type input "0888357979"
type input "Hoàng"
type input "100.000"
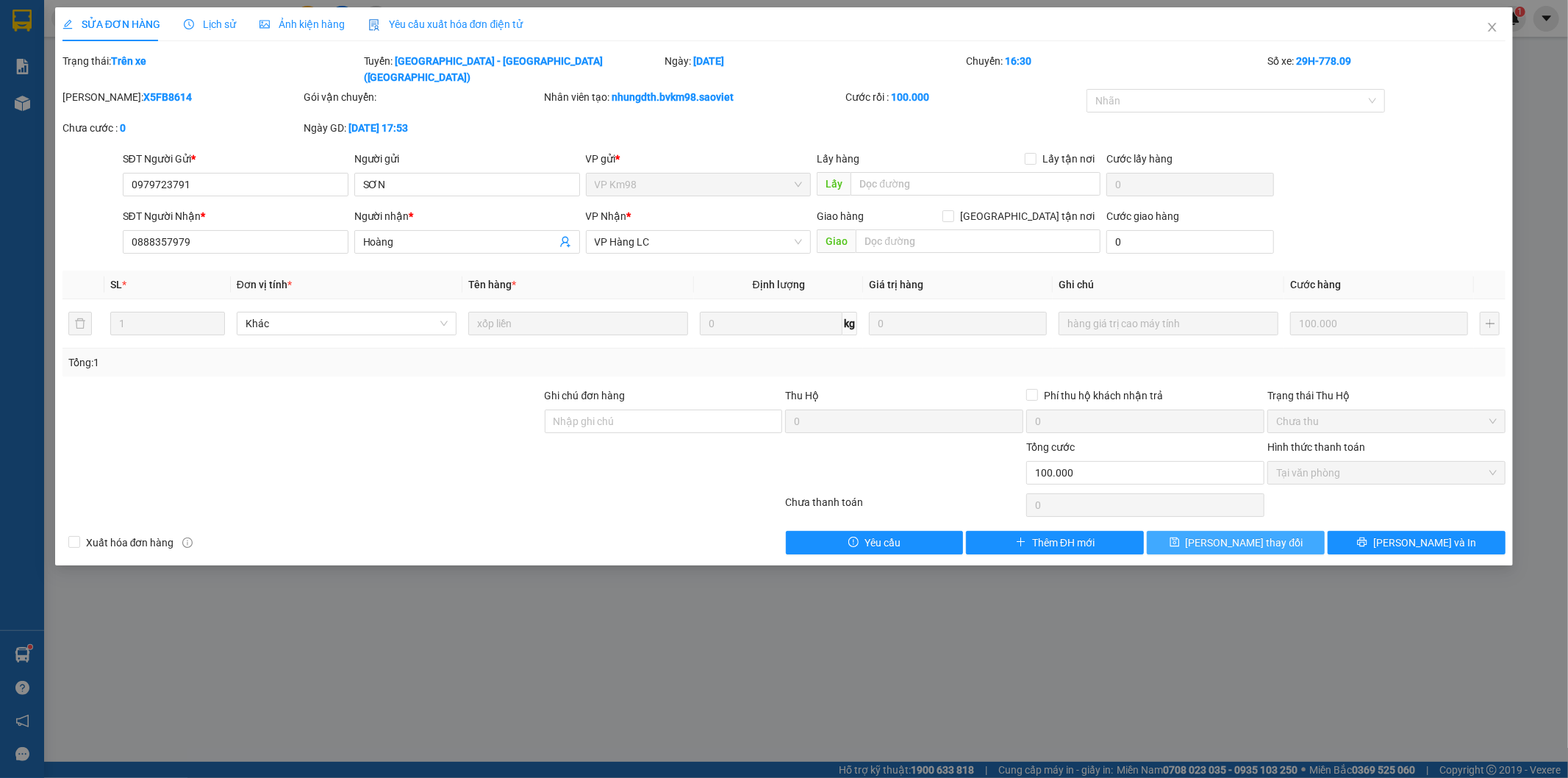
click at [1236, 535] on span "[PERSON_NAME] thay đổi" at bounding box center [1244, 543] width 118 height 16
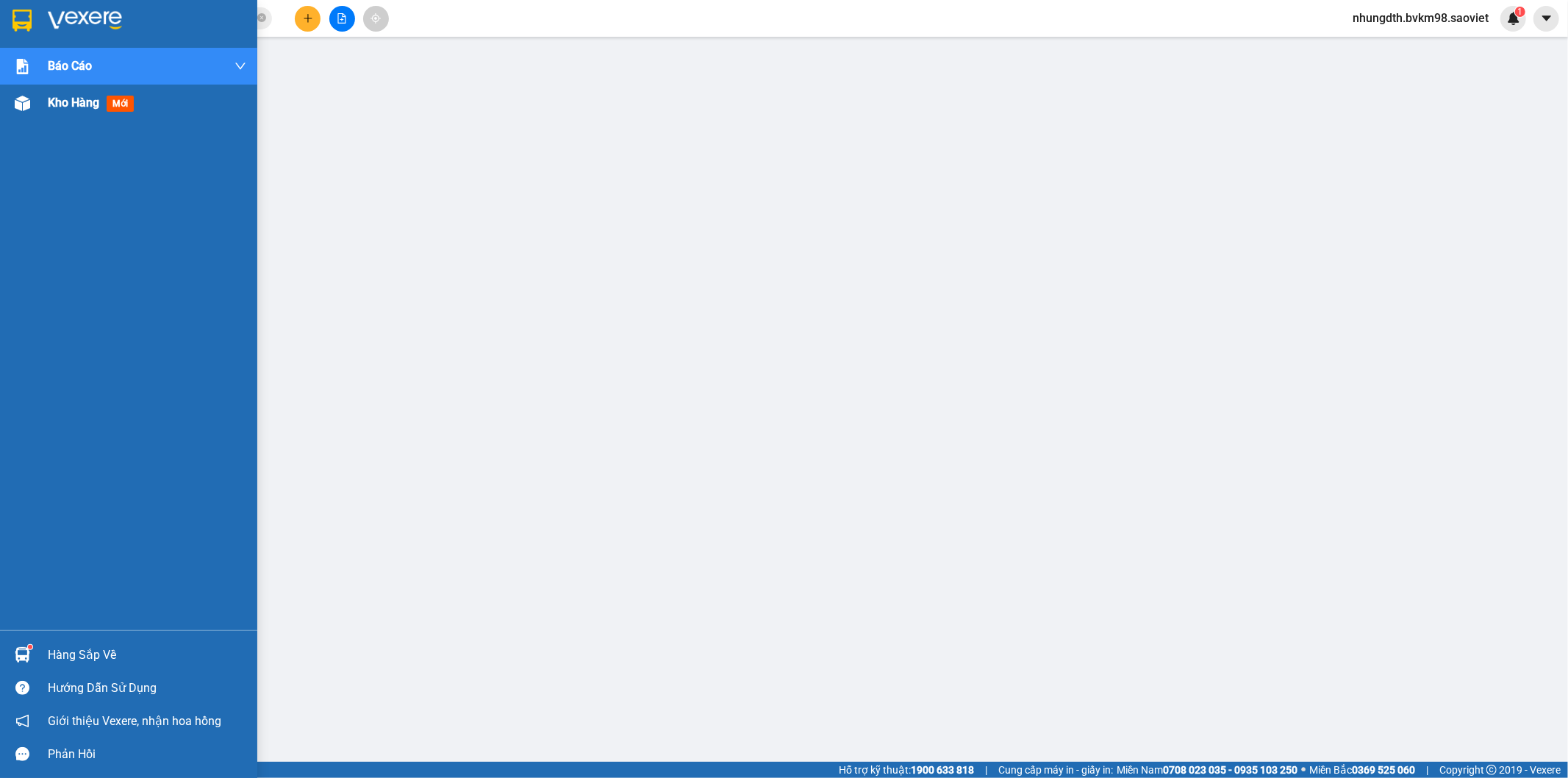
click at [14, 109] on img at bounding box center [22, 103] width 15 height 15
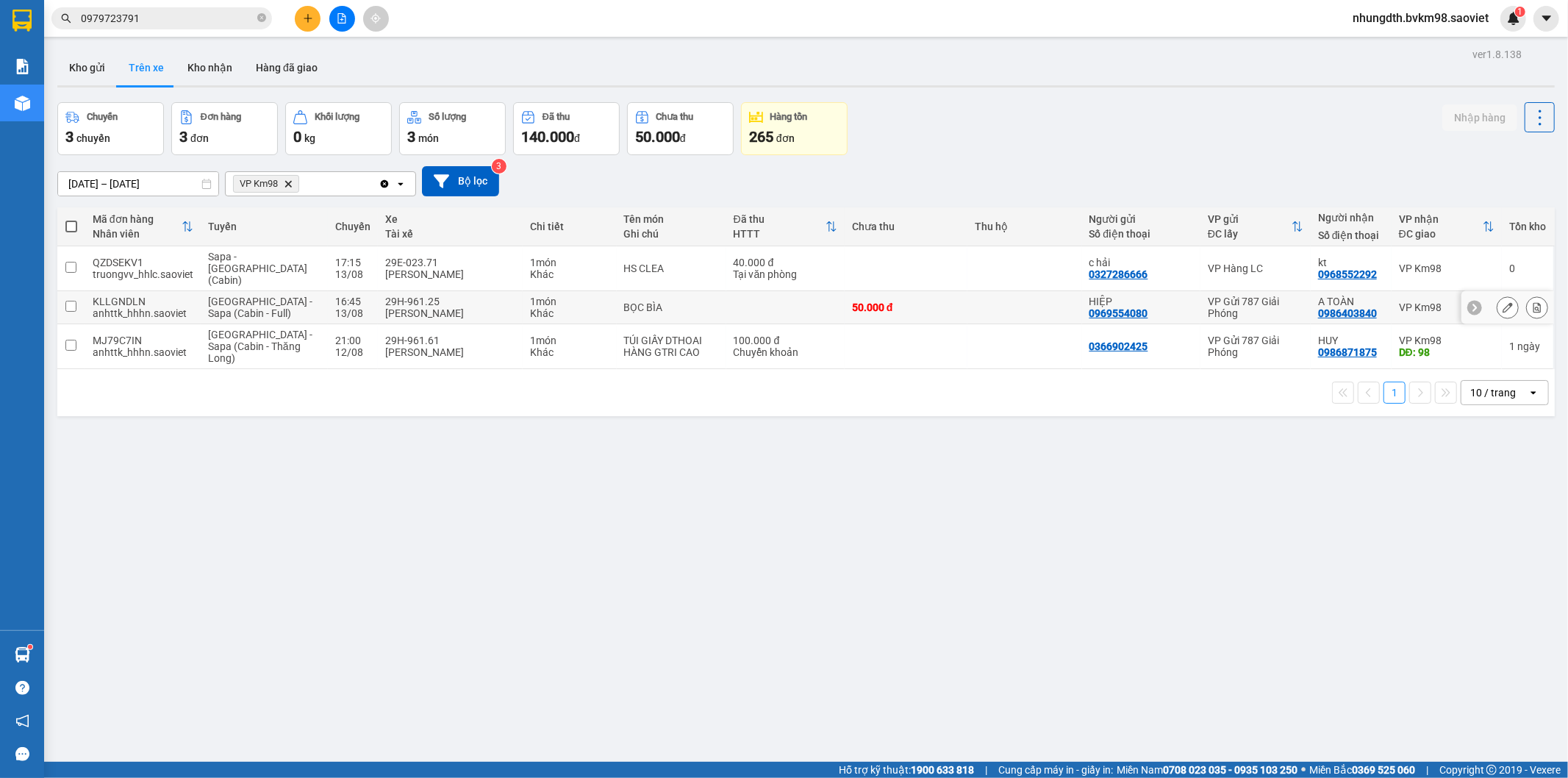
click at [69, 301] on input "checkbox" at bounding box center [71, 306] width 11 height 11
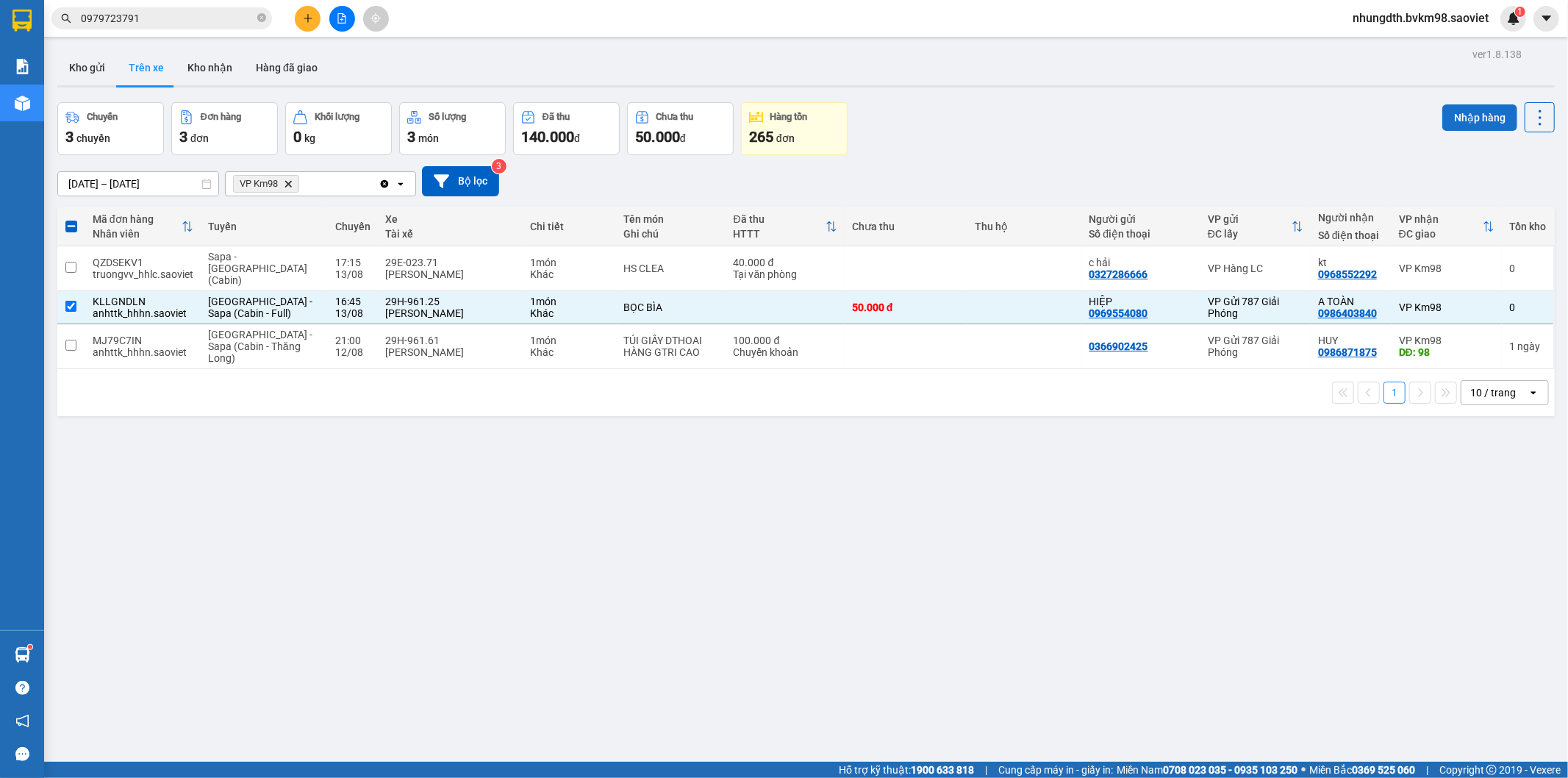
click at [1456, 116] on button "Nhập hàng" at bounding box center [1480, 117] width 75 height 26
checkbox input "false"
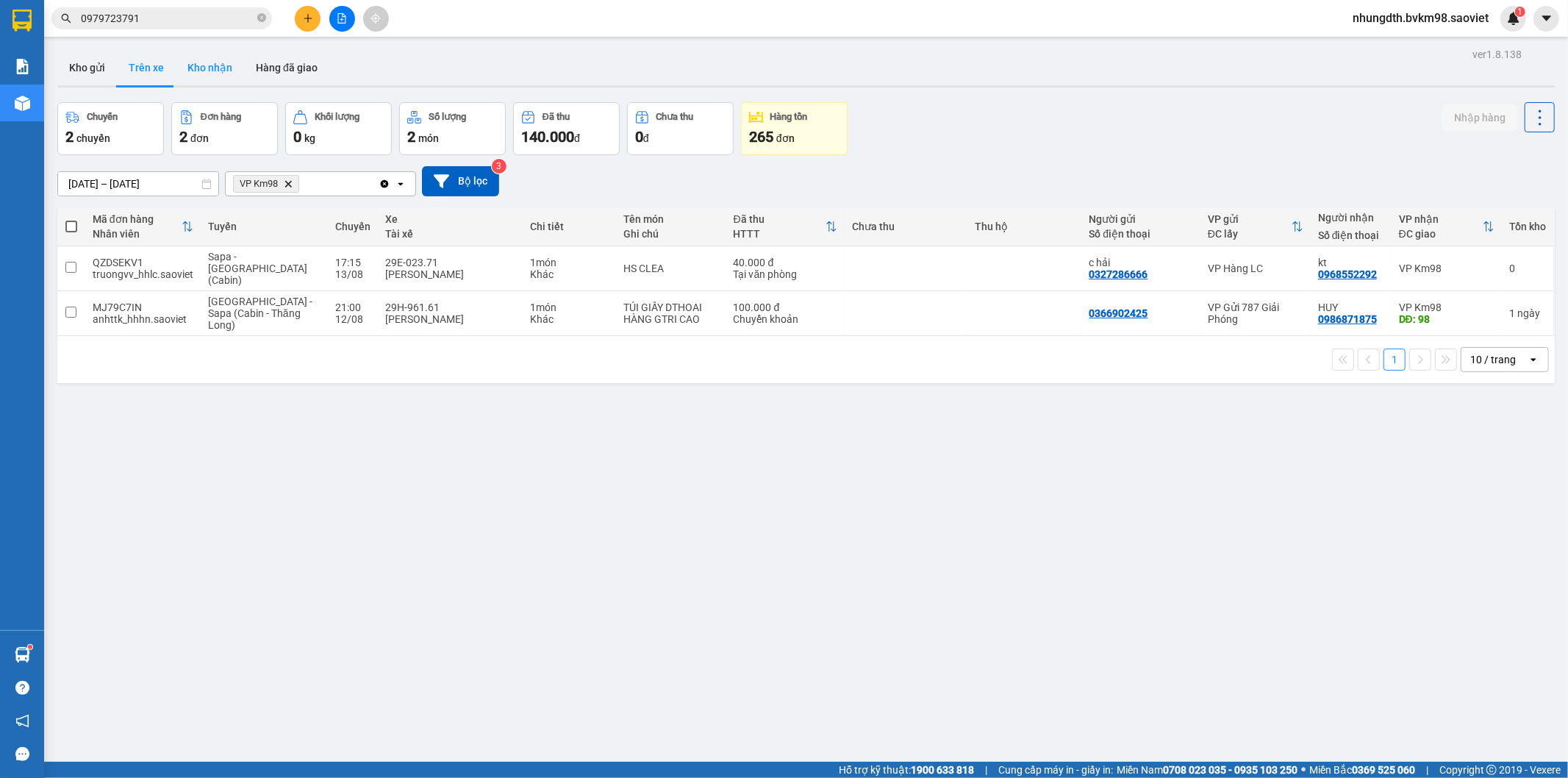
click at [216, 69] on button "Kho nhận" at bounding box center [210, 67] width 69 height 35
type input "[DATE] – [DATE]"
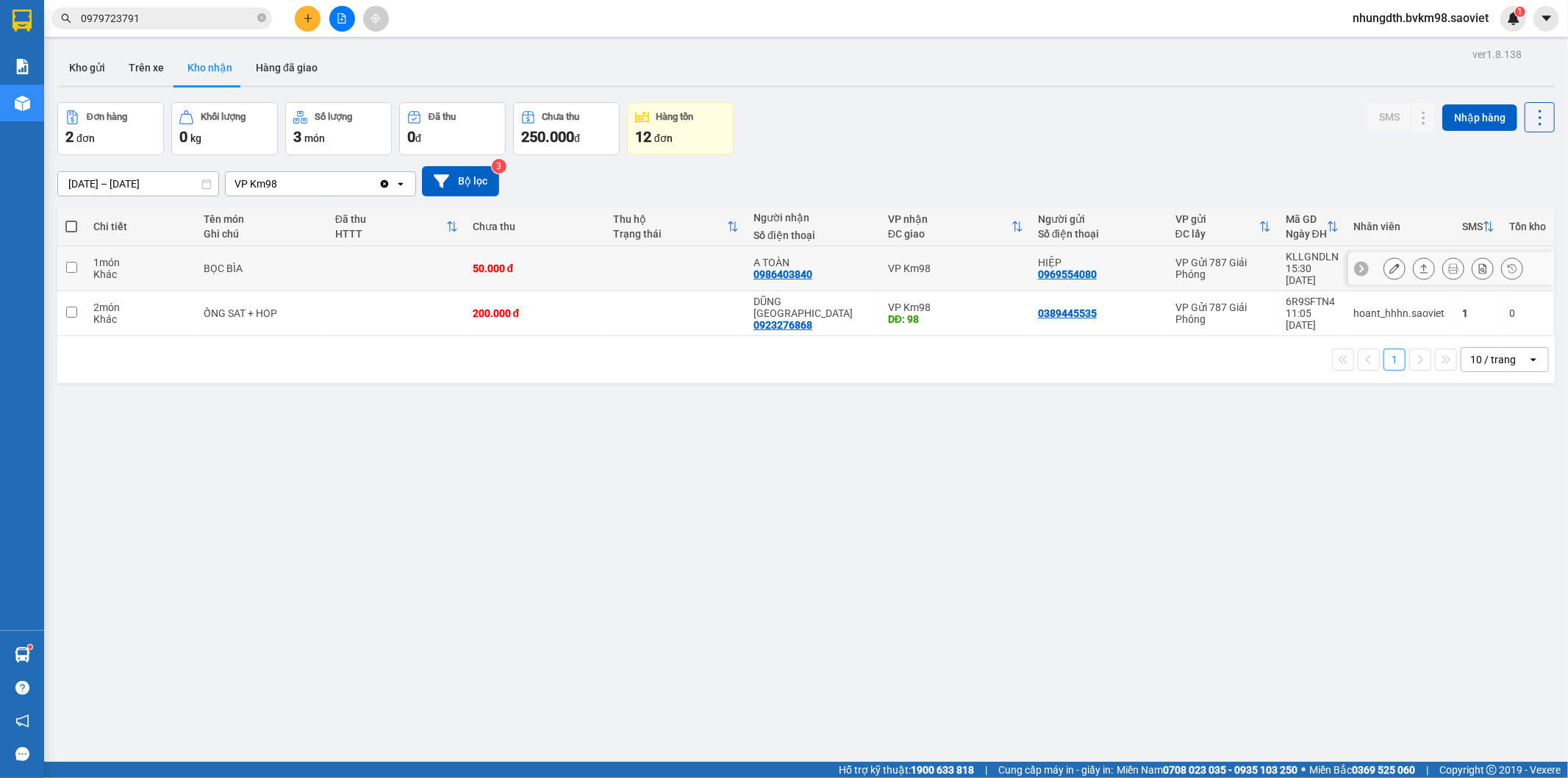
click at [686, 257] on td at bounding box center [676, 269] width 140 height 45
checkbox input "true"
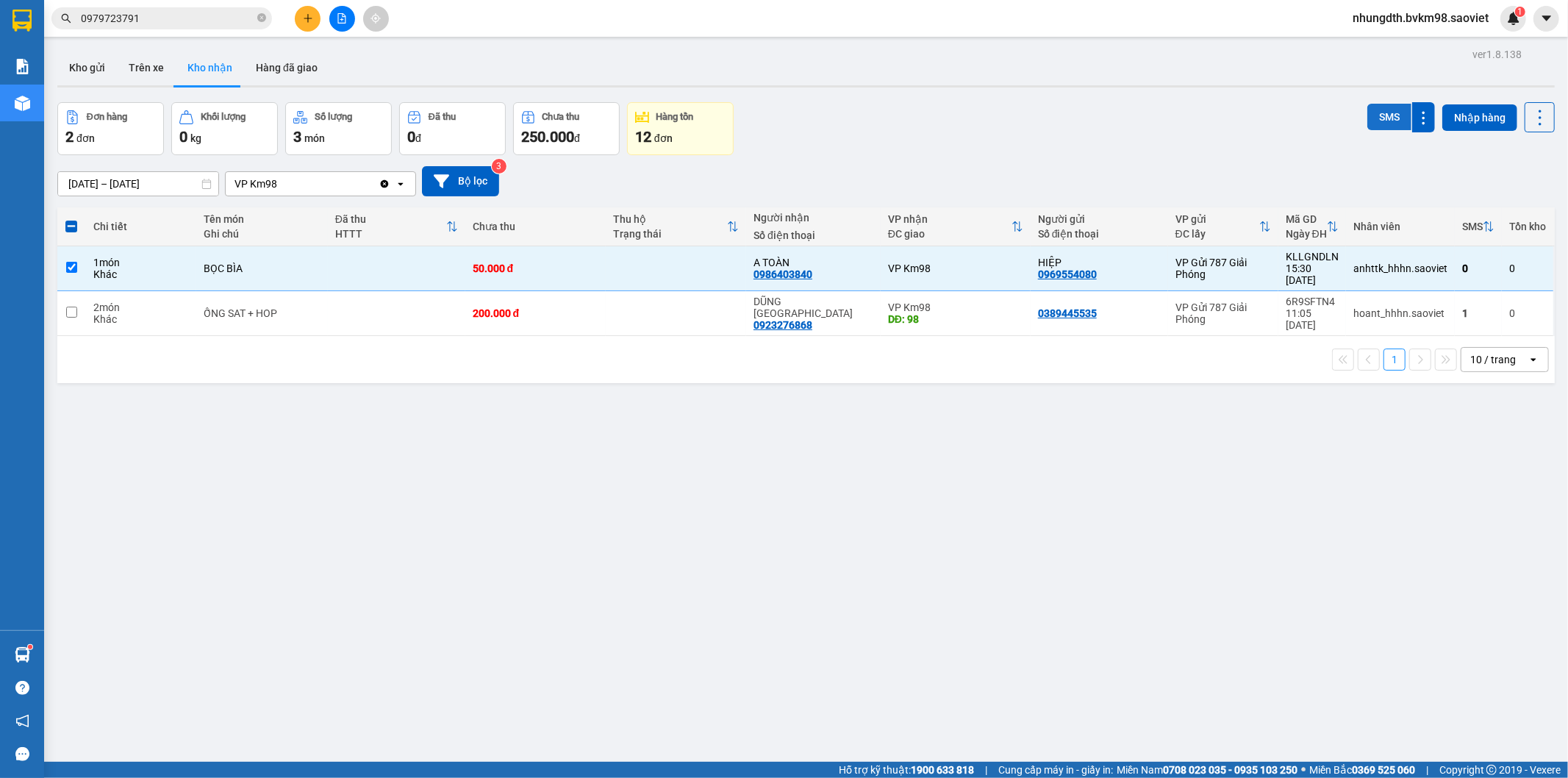
click at [1378, 118] on button "SMS" at bounding box center [1389, 116] width 44 height 26
click at [155, 74] on button "Trên xe" at bounding box center [146, 67] width 59 height 35
type input "[DATE] – [DATE]"
